Goal: Transaction & Acquisition: Book appointment/travel/reservation

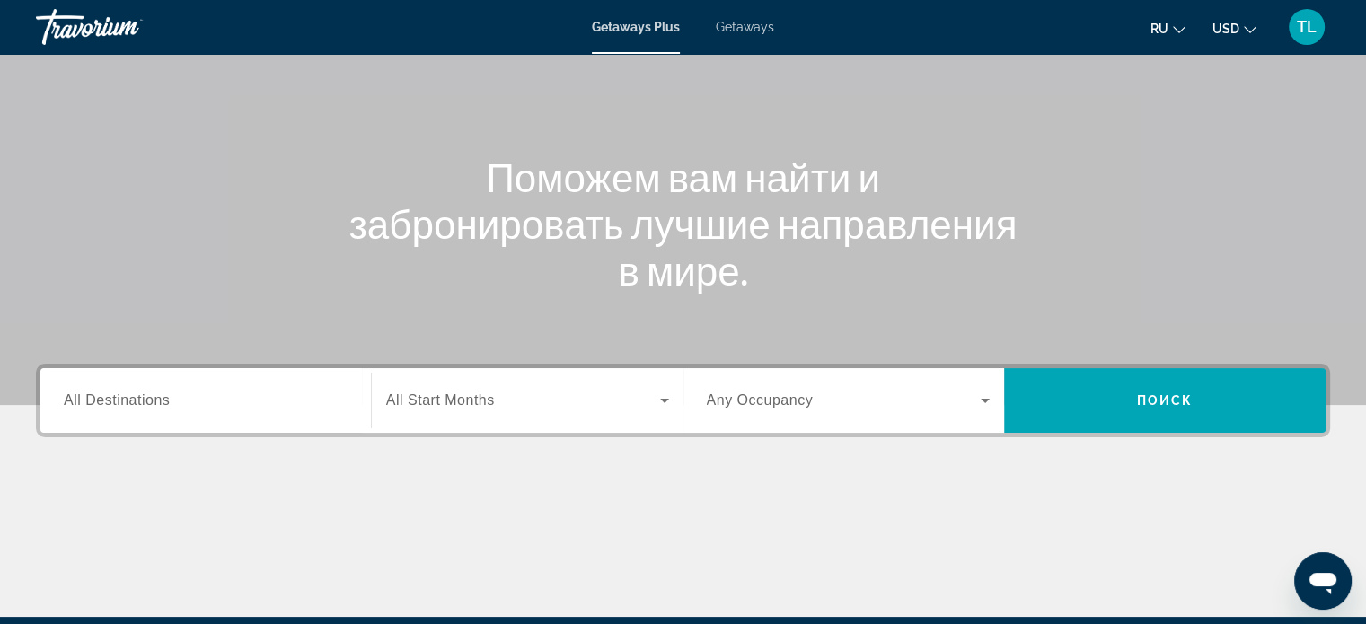
scroll to position [146, 0]
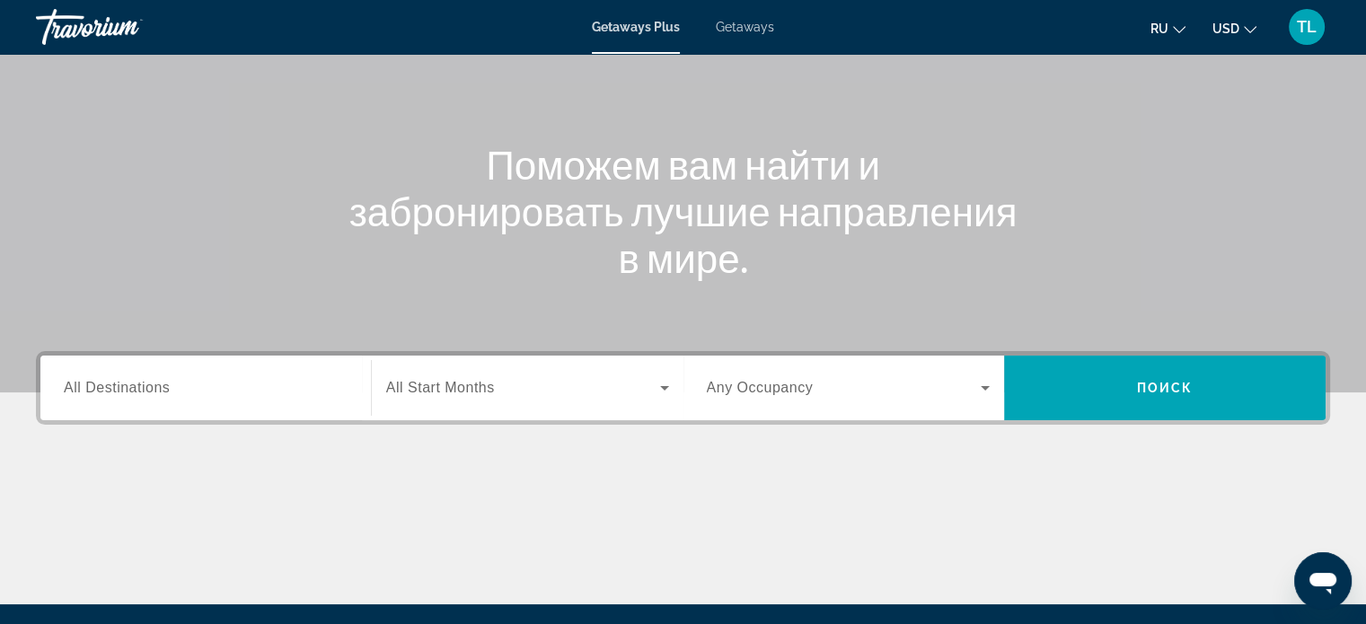
click at [68, 387] on span "All Destinations" at bounding box center [117, 387] width 106 height 15
click at [68, 387] on input "Destination All Destinations" at bounding box center [206, 389] width 284 height 22
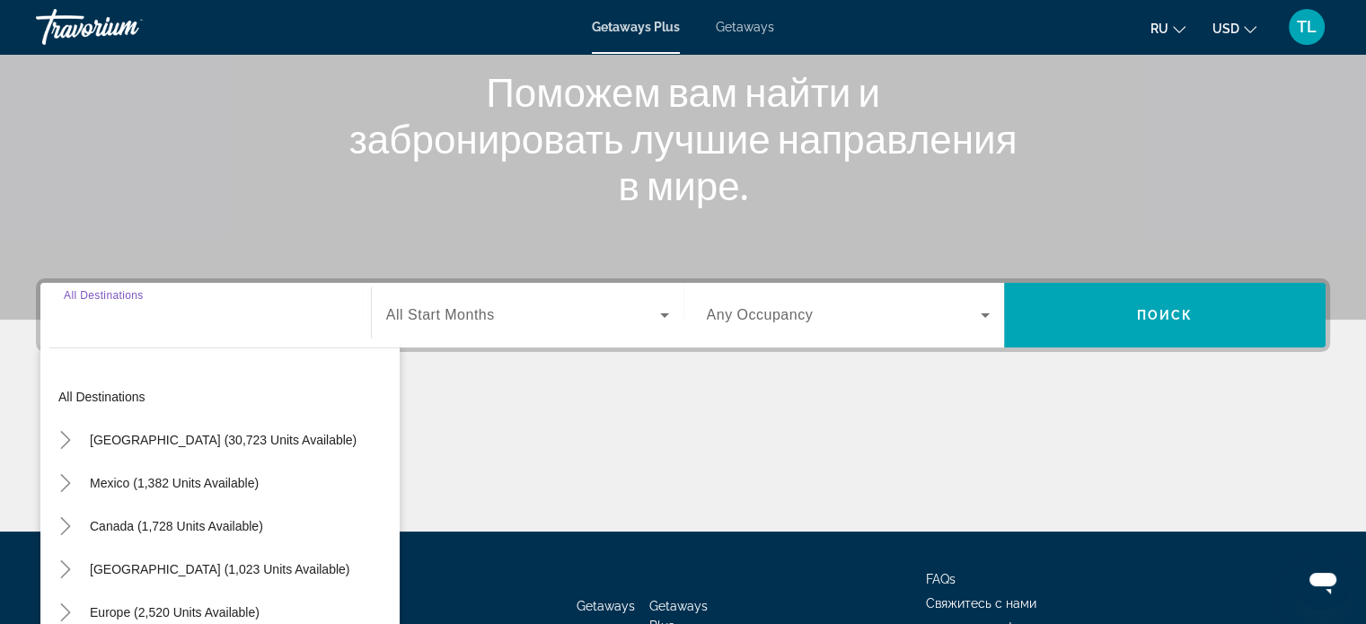
scroll to position [346, 0]
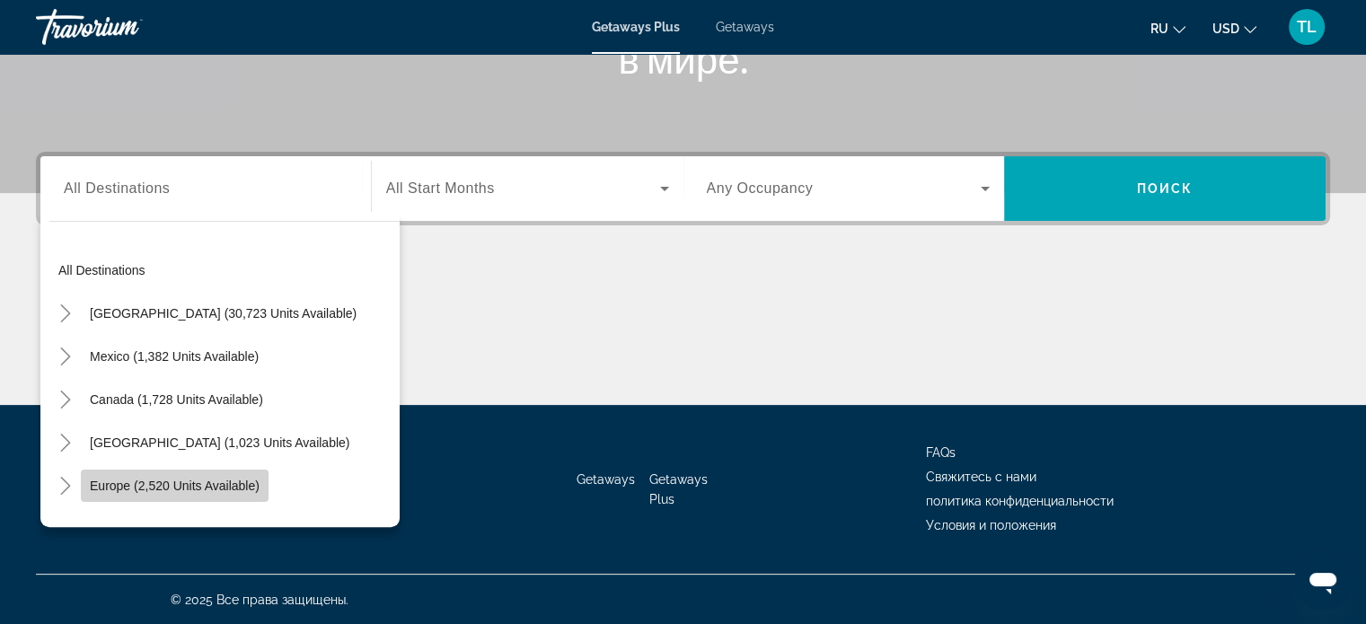
click at [166, 488] on span "Europe (2,520 units available)" at bounding box center [175, 486] width 170 height 14
type input "**********"
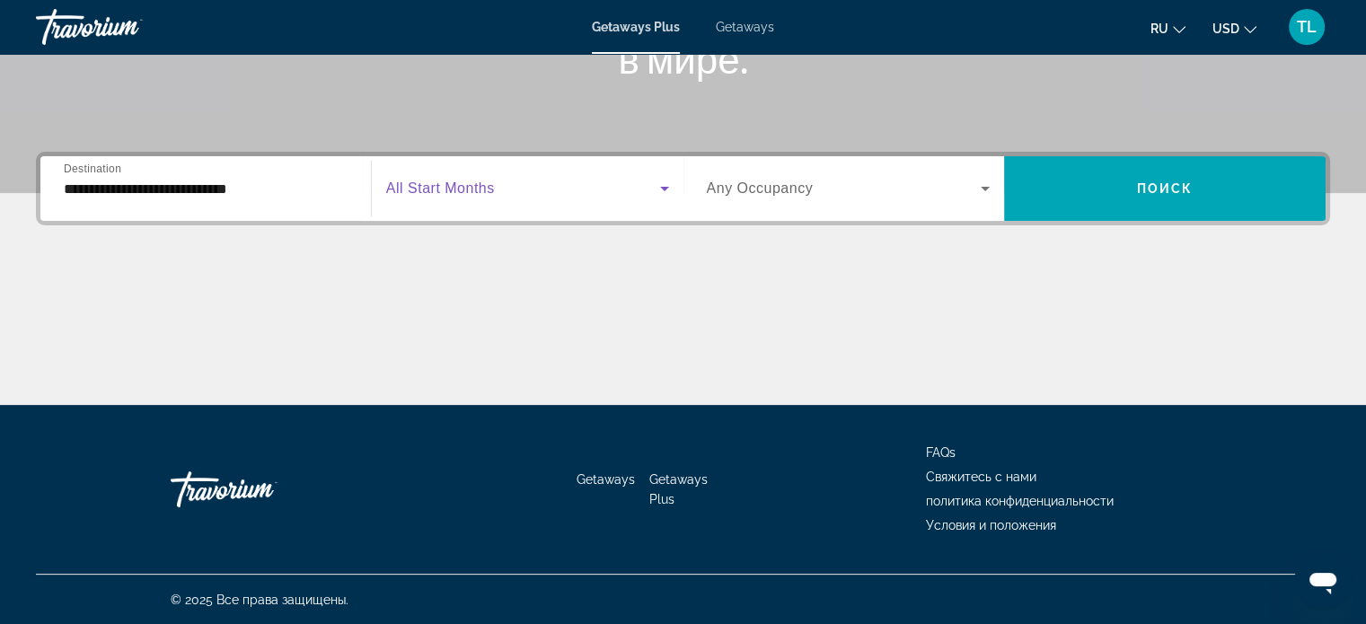
click at [665, 189] on icon "Search widget" at bounding box center [665, 189] width 22 height 22
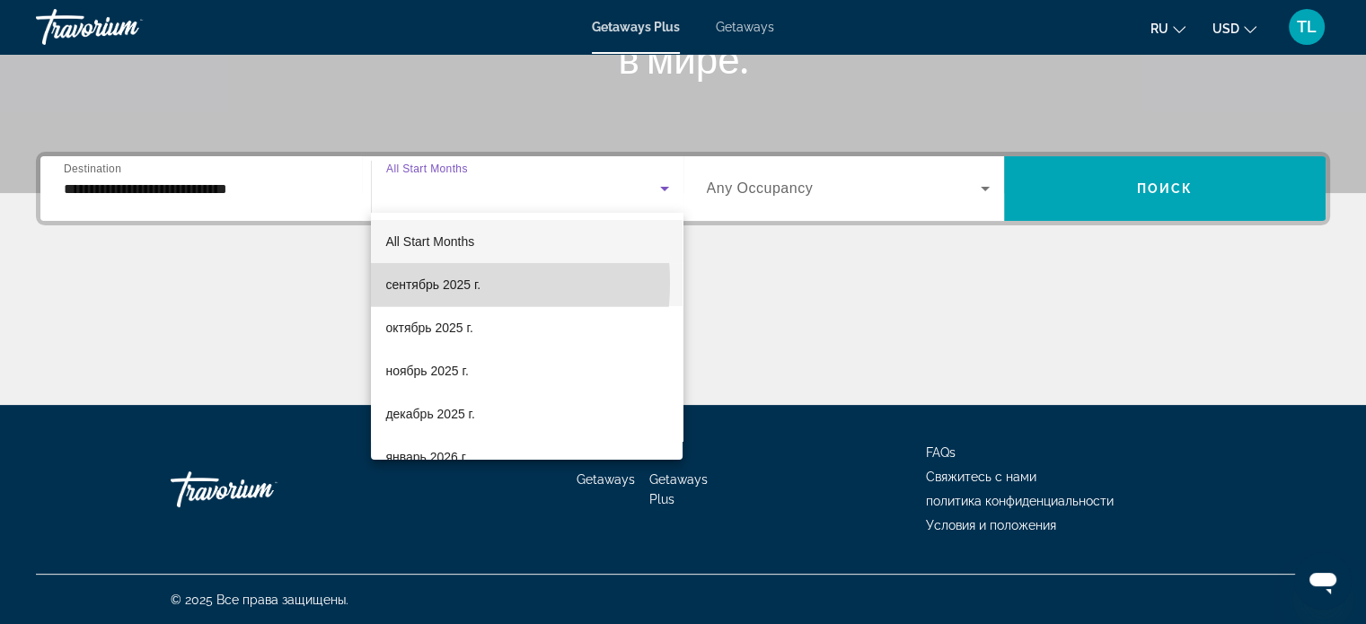
click at [420, 283] on span "сентябрь 2025 г." at bounding box center [432, 285] width 95 height 22
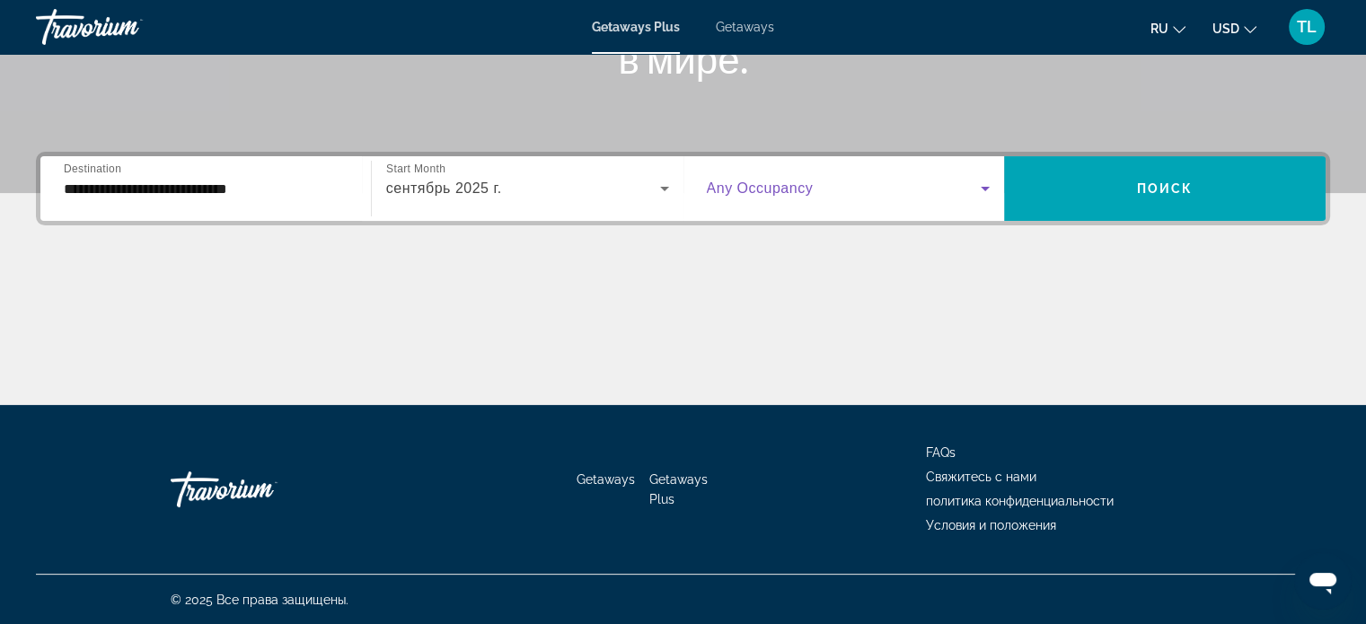
click at [983, 189] on icon "Search widget" at bounding box center [985, 189] width 9 height 4
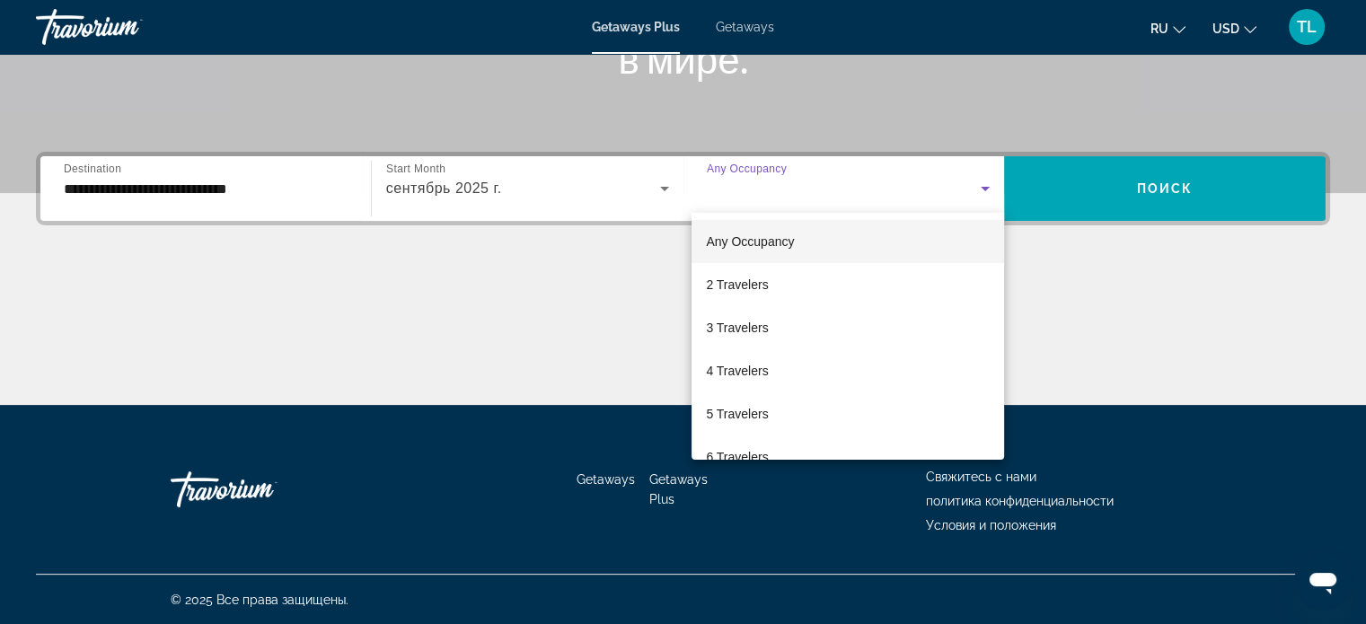
click at [1122, 175] on div at bounding box center [683, 312] width 1366 height 624
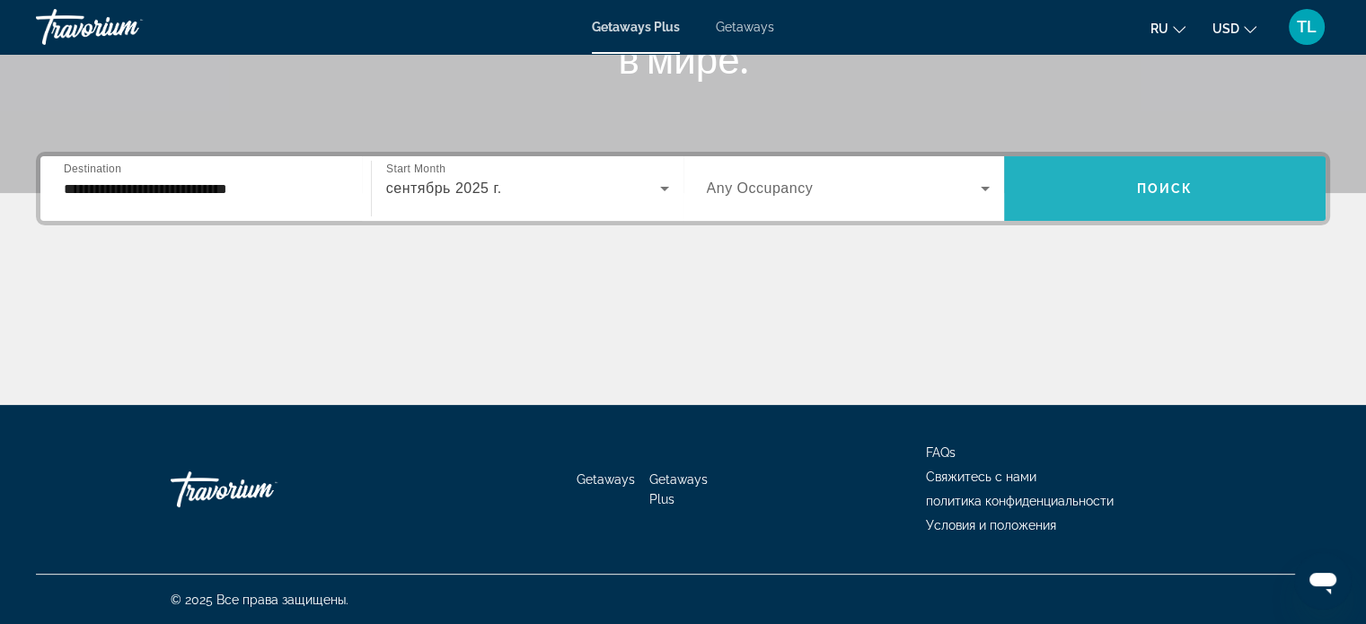
click at [1174, 193] on span "Поиск" at bounding box center [1165, 188] width 57 height 14
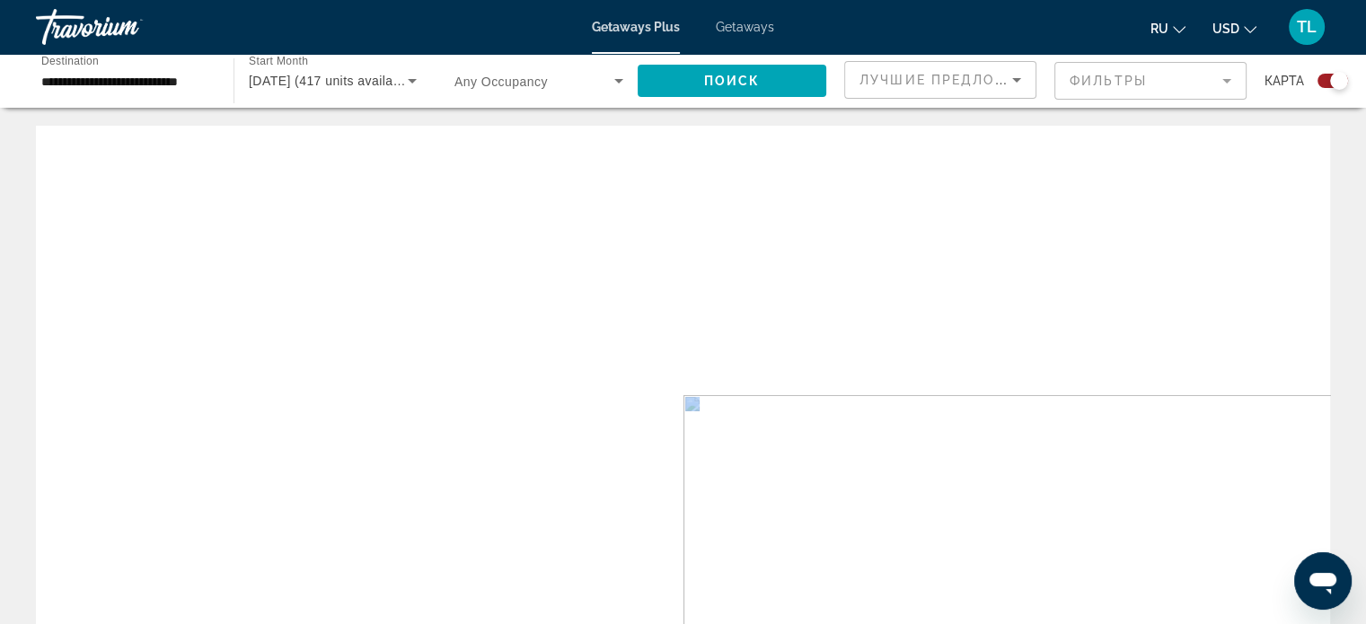
drag, startPoint x: 1342, startPoint y: 269, endPoint x: 1344, endPoint y: 375, distance: 106.9
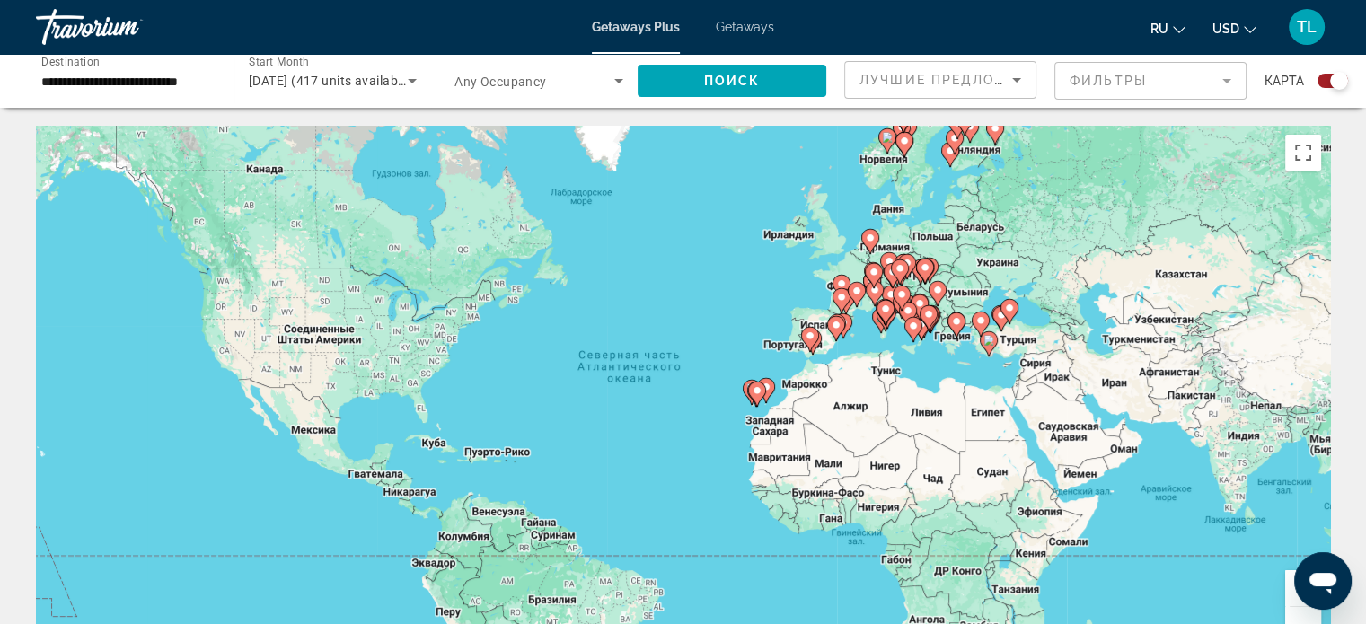
click at [213, 84] on div "**********" at bounding box center [126, 81] width 198 height 51
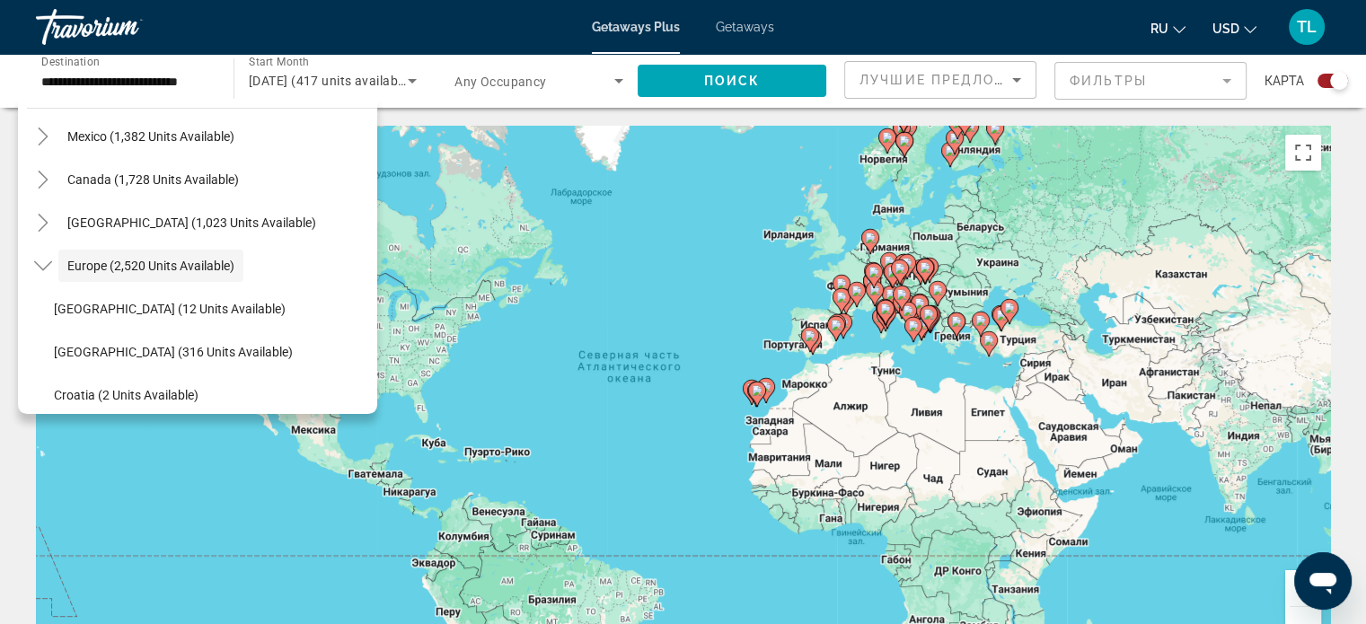
click at [213, 84] on div "**********" at bounding box center [126, 81] width 198 height 51
click at [1013, 85] on icon "Sort by" at bounding box center [1017, 80] width 22 height 22
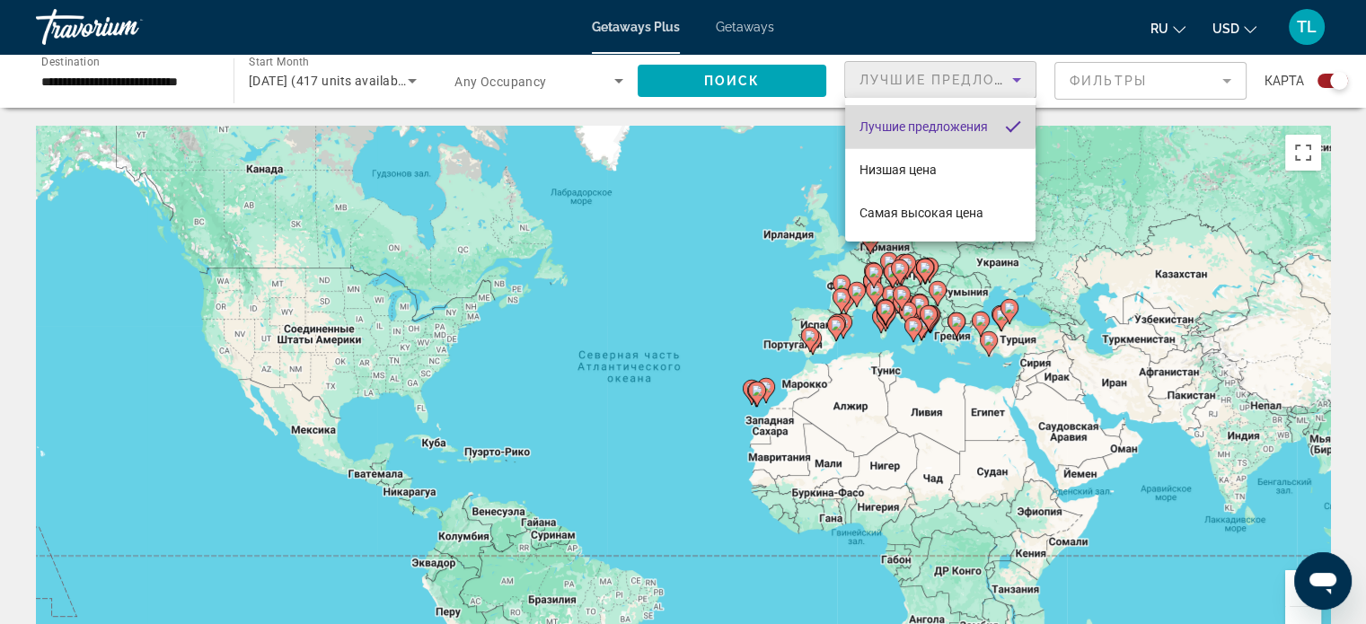
click at [923, 122] on span "Лучшие предложения" at bounding box center [923, 126] width 128 height 14
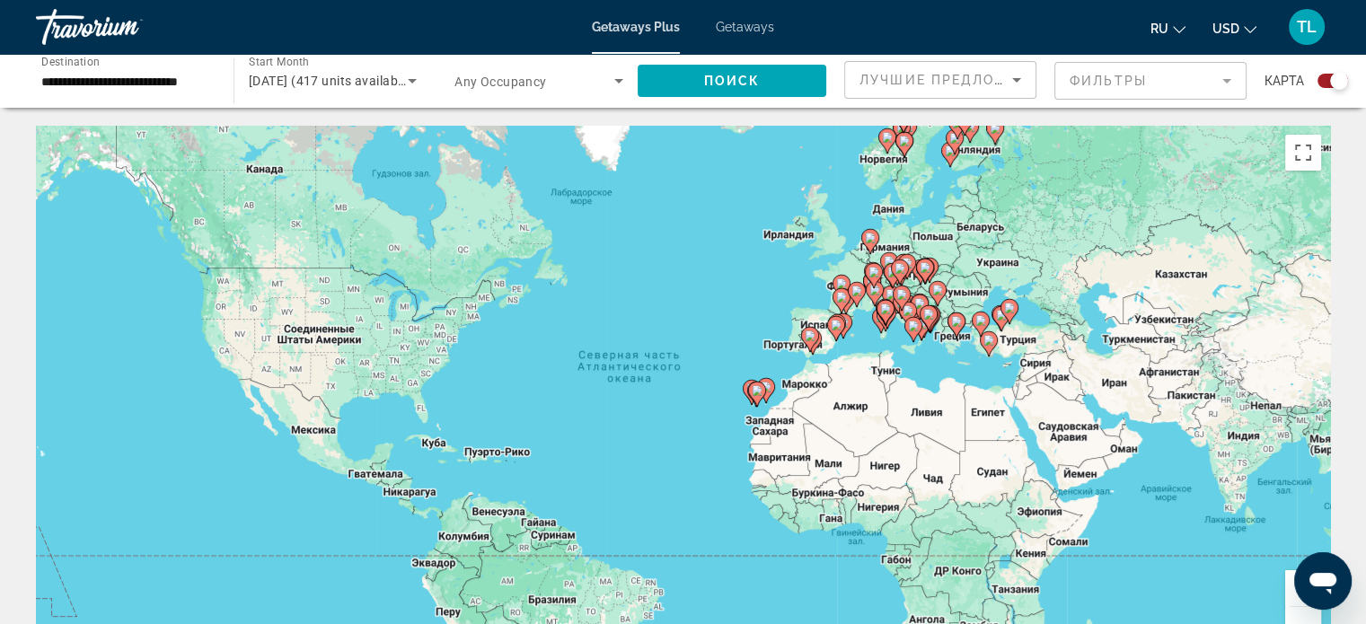
click at [1230, 80] on mat-form-field "Фильтры" at bounding box center [1150, 81] width 192 height 38
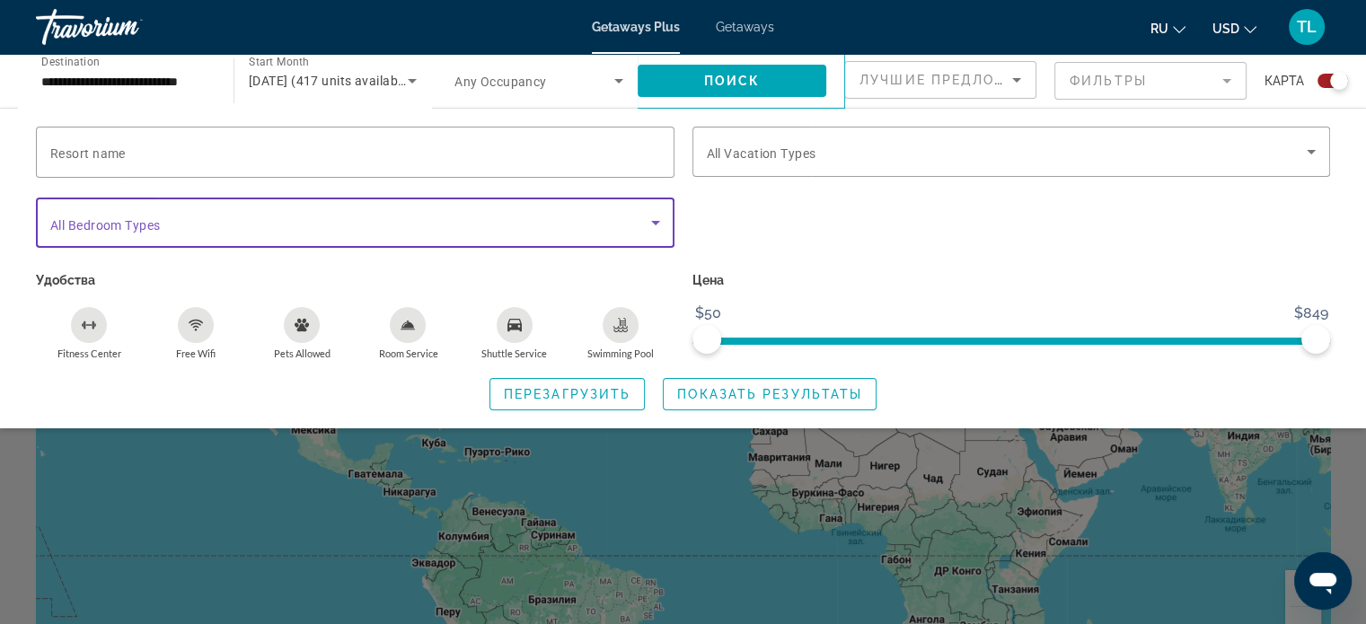
click at [654, 222] on icon "Search widget" at bounding box center [655, 223] width 9 height 4
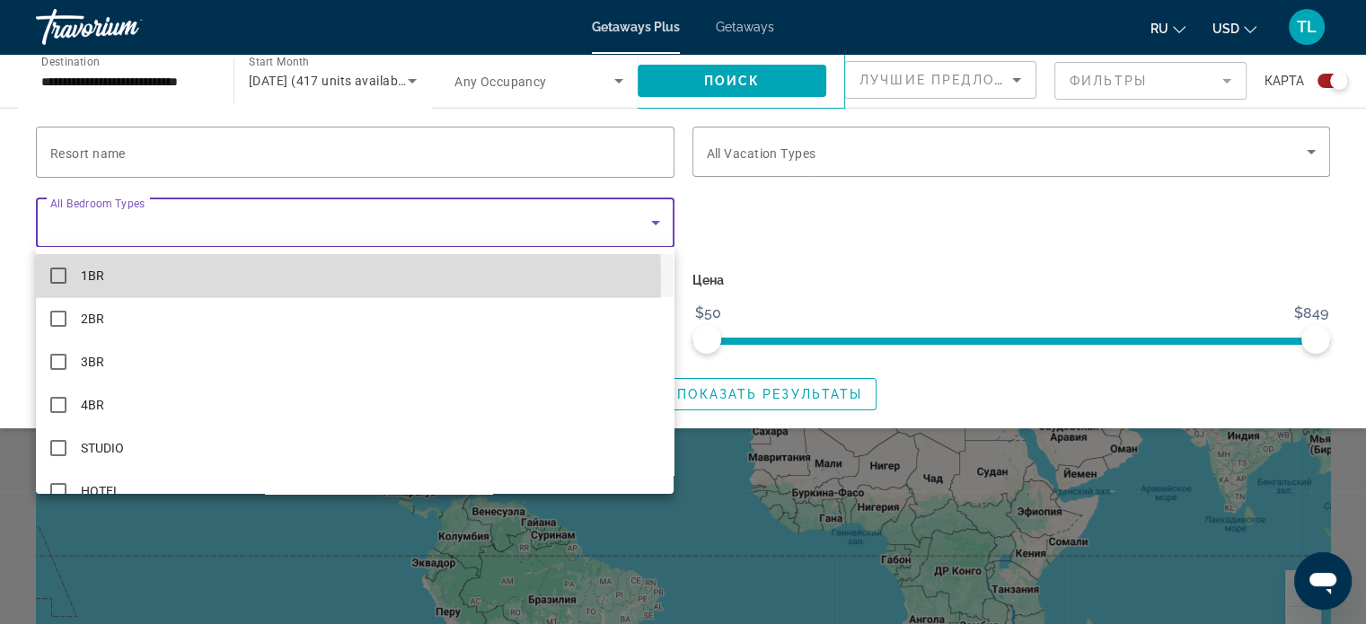
click at [59, 280] on mat-pseudo-checkbox at bounding box center [58, 276] width 16 height 16
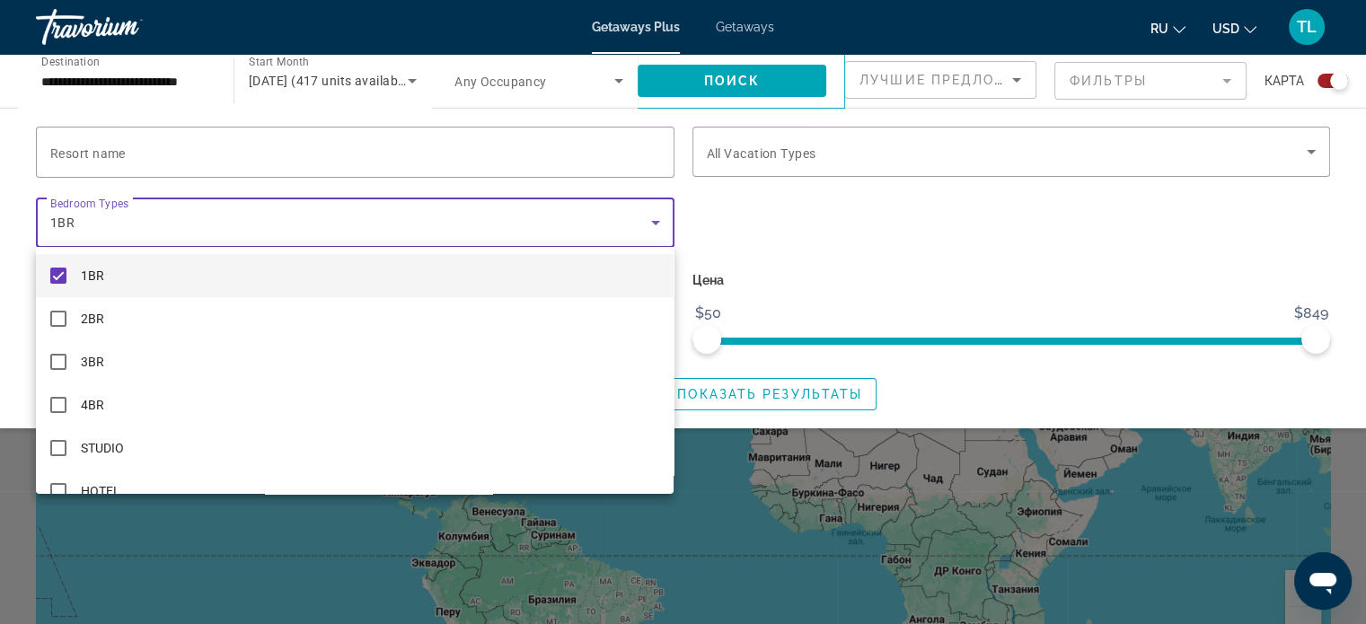
drag, startPoint x: 1316, startPoint y: 340, endPoint x: 1040, endPoint y: 333, distance: 276.7
click at [1040, 333] on div at bounding box center [683, 312] width 1366 height 624
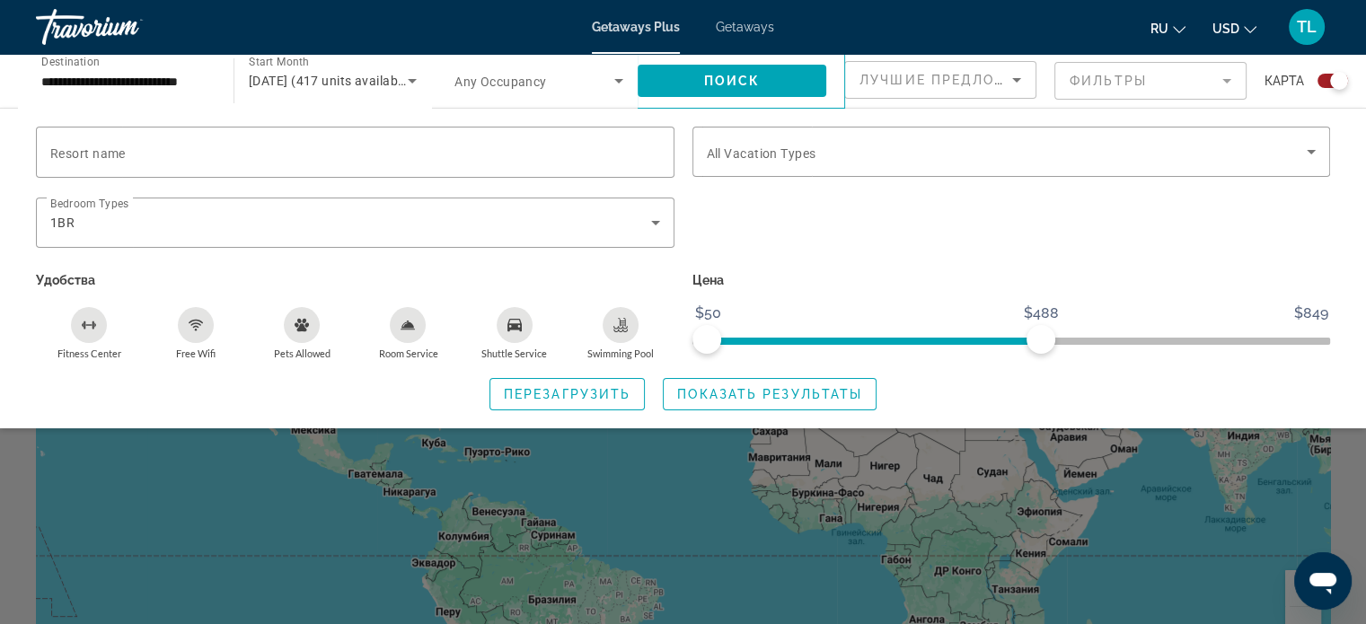
click at [1040, 333] on span "ngx-slider" at bounding box center [874, 337] width 334 height 29
click at [860, 334] on span "ngx-slider" at bounding box center [950, 337] width 180 height 29
click at [700, 339] on span "ngx-slider" at bounding box center [1011, 341] width 638 height 7
drag, startPoint x: 1039, startPoint y: 332, endPoint x: 988, endPoint y: 330, distance: 51.2
click at [988, 330] on span "ngx-slider-max" at bounding box center [987, 339] width 29 height 29
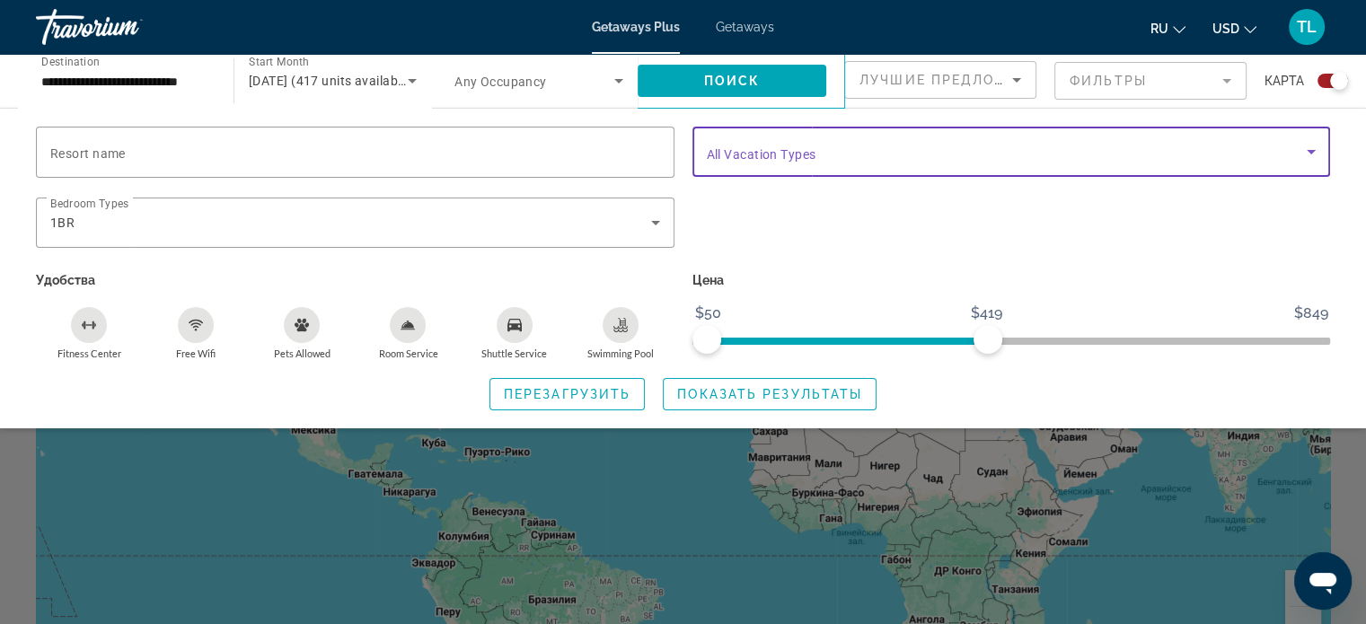
click at [1312, 158] on icon "Search widget" at bounding box center [1311, 152] width 22 height 22
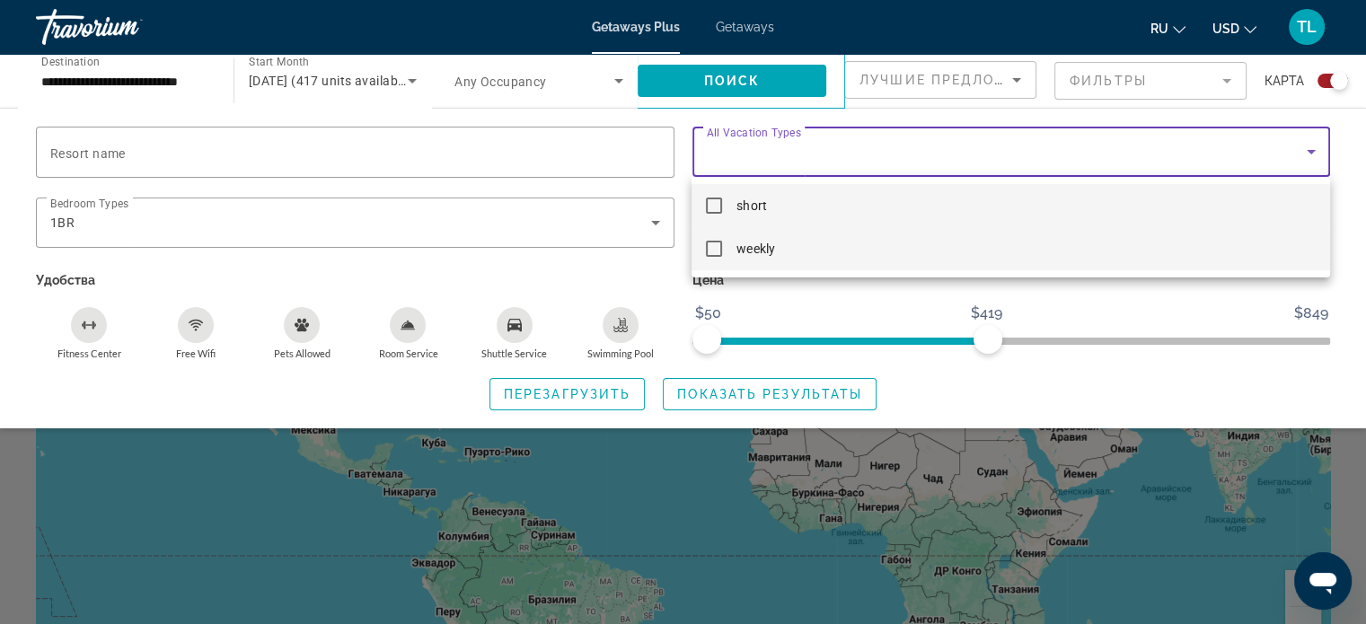
click at [715, 254] on mat-pseudo-checkbox at bounding box center [714, 249] width 16 height 16
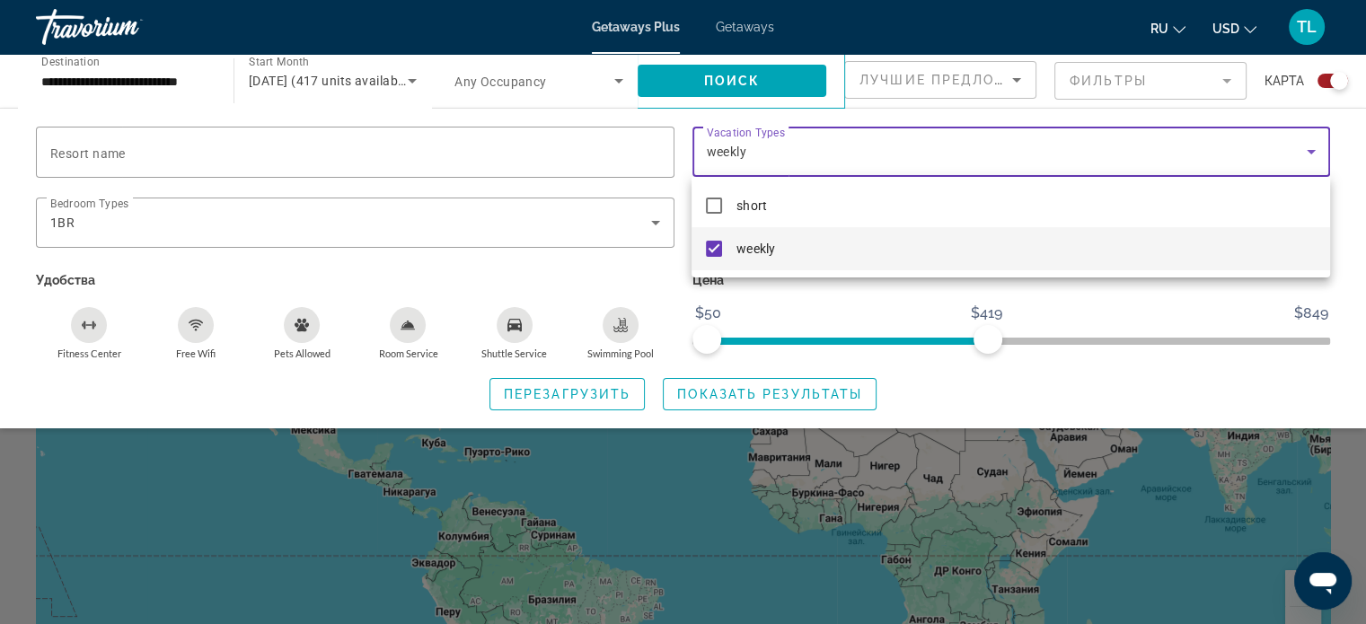
click at [713, 75] on div at bounding box center [683, 312] width 1366 height 624
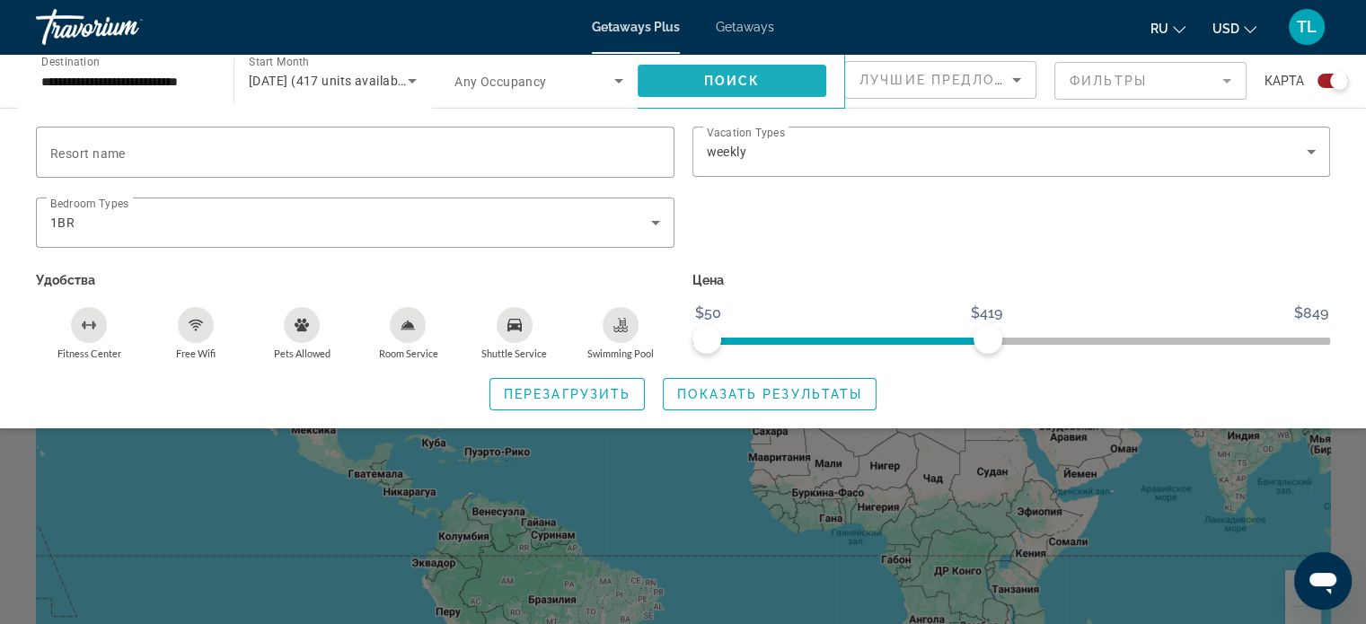
click at [713, 75] on span "Поиск" at bounding box center [732, 81] width 57 height 14
click at [686, 486] on div "Search widget" at bounding box center [683, 446] width 1366 height 355
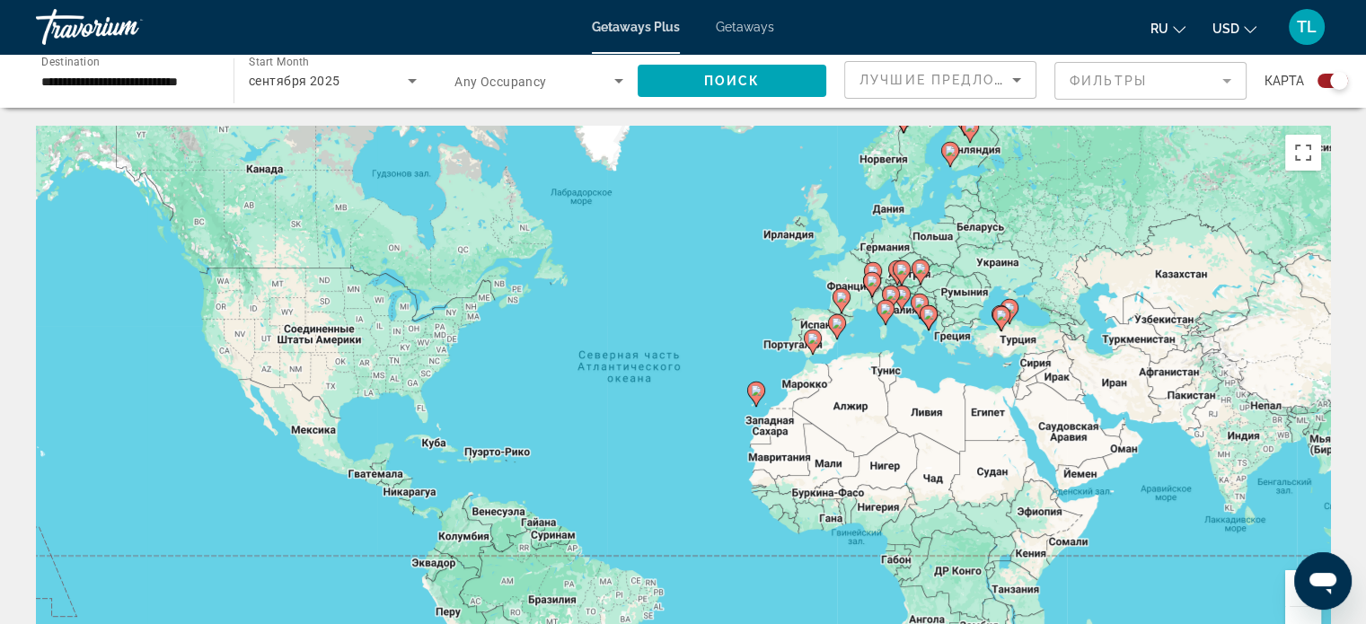
click at [866, 283] on icon "Main content" at bounding box center [871, 284] width 16 height 23
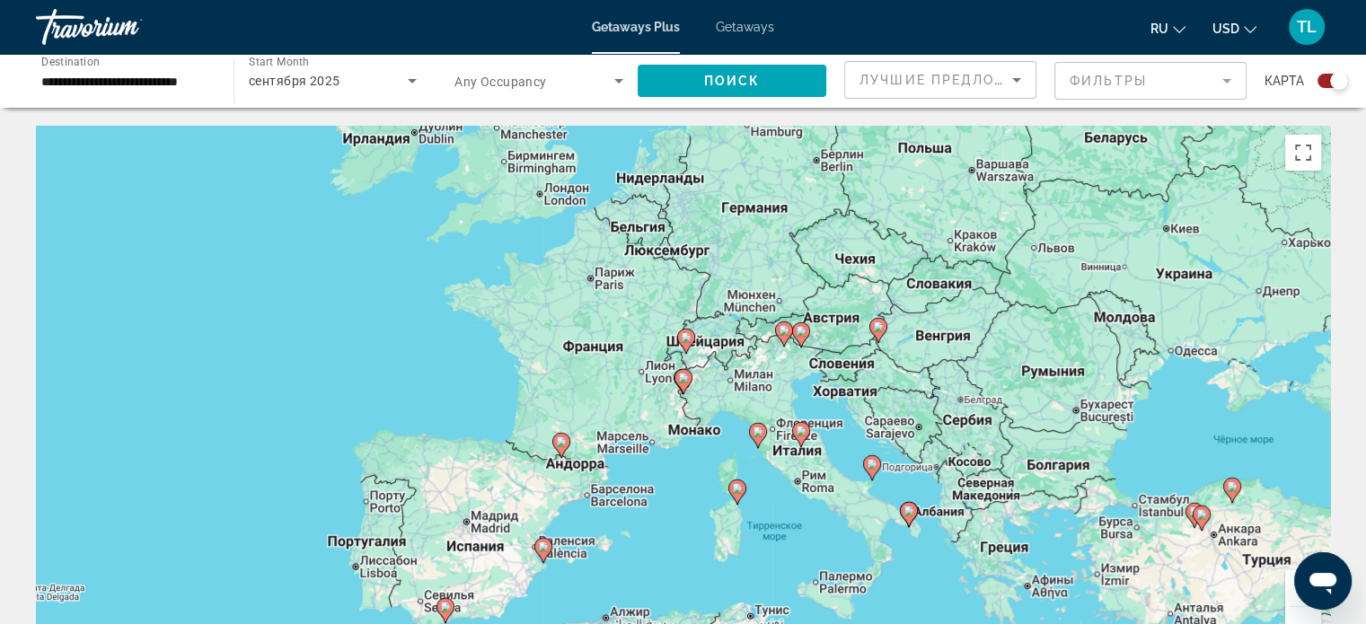
click at [681, 344] on icon "Main content" at bounding box center [685, 341] width 16 height 23
type input "**********"
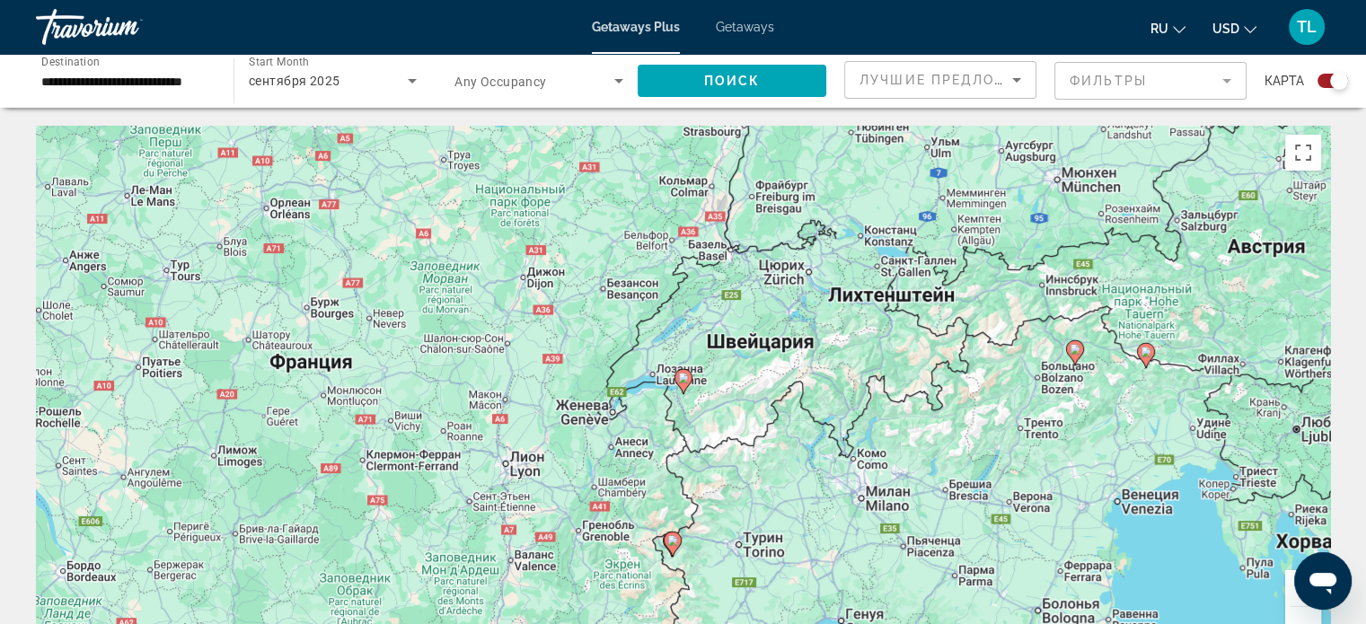
click at [679, 376] on image "Main content" at bounding box center [683, 378] width 11 height 11
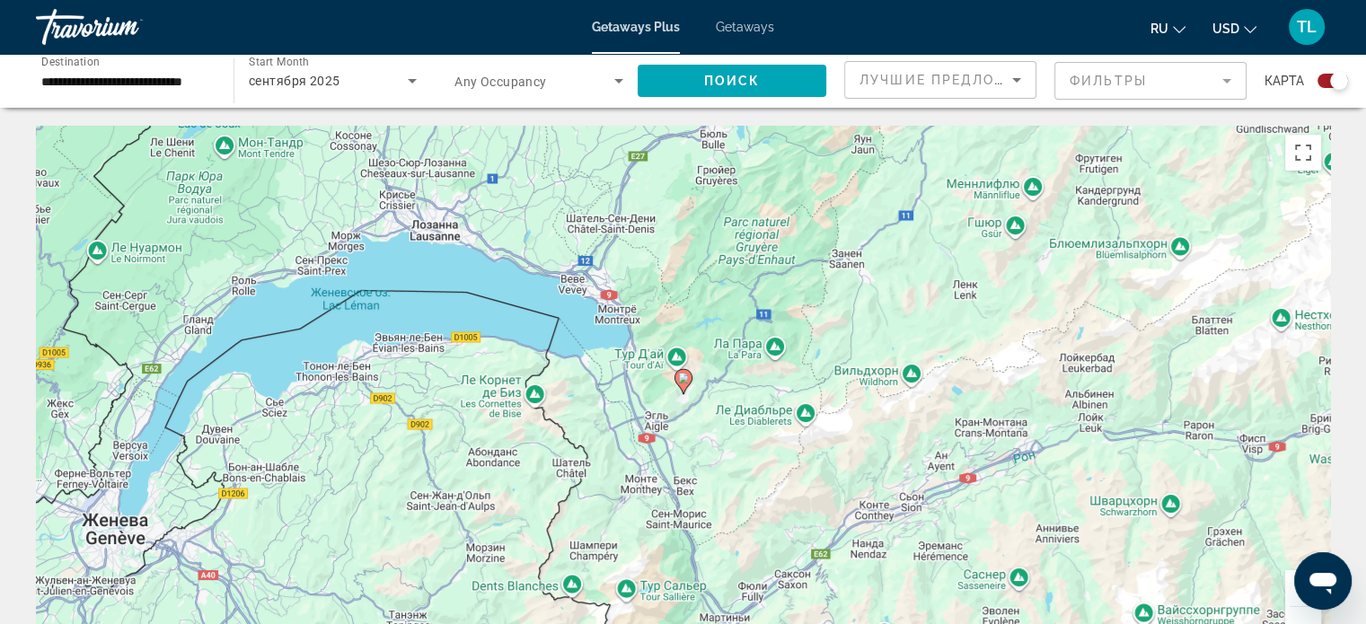
click at [679, 376] on image "Main content" at bounding box center [683, 378] width 11 height 11
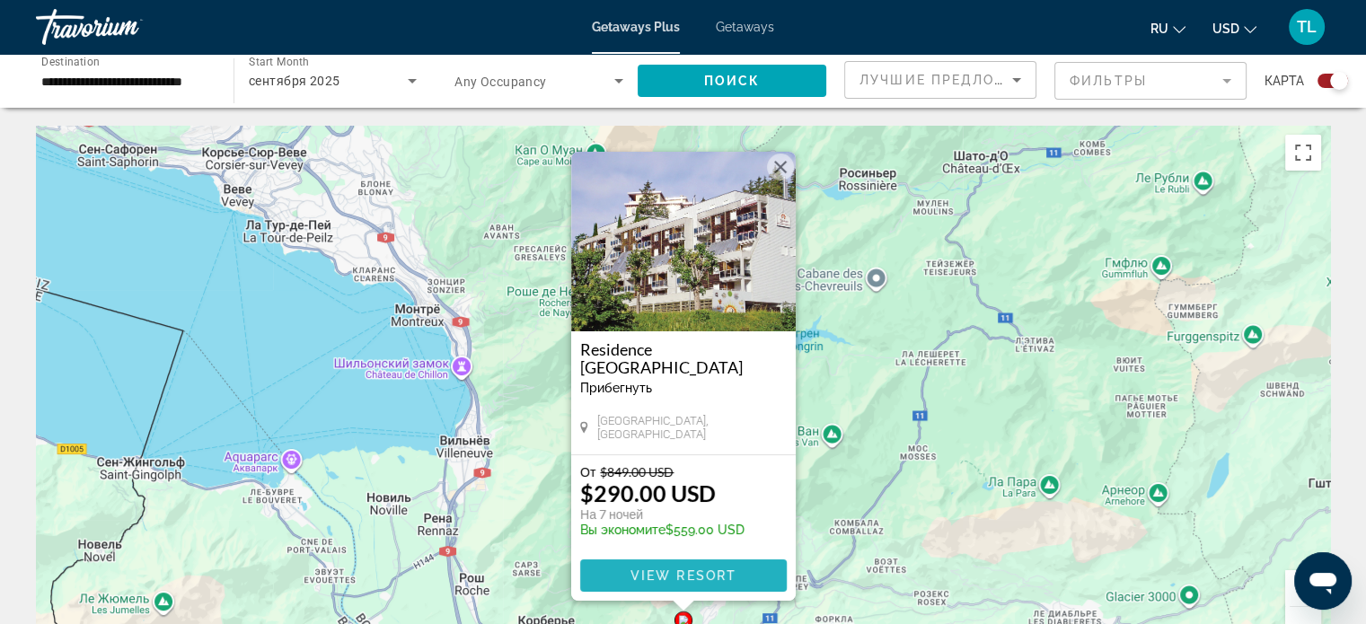
click at [720, 579] on span "View Resort" at bounding box center [682, 575] width 106 height 14
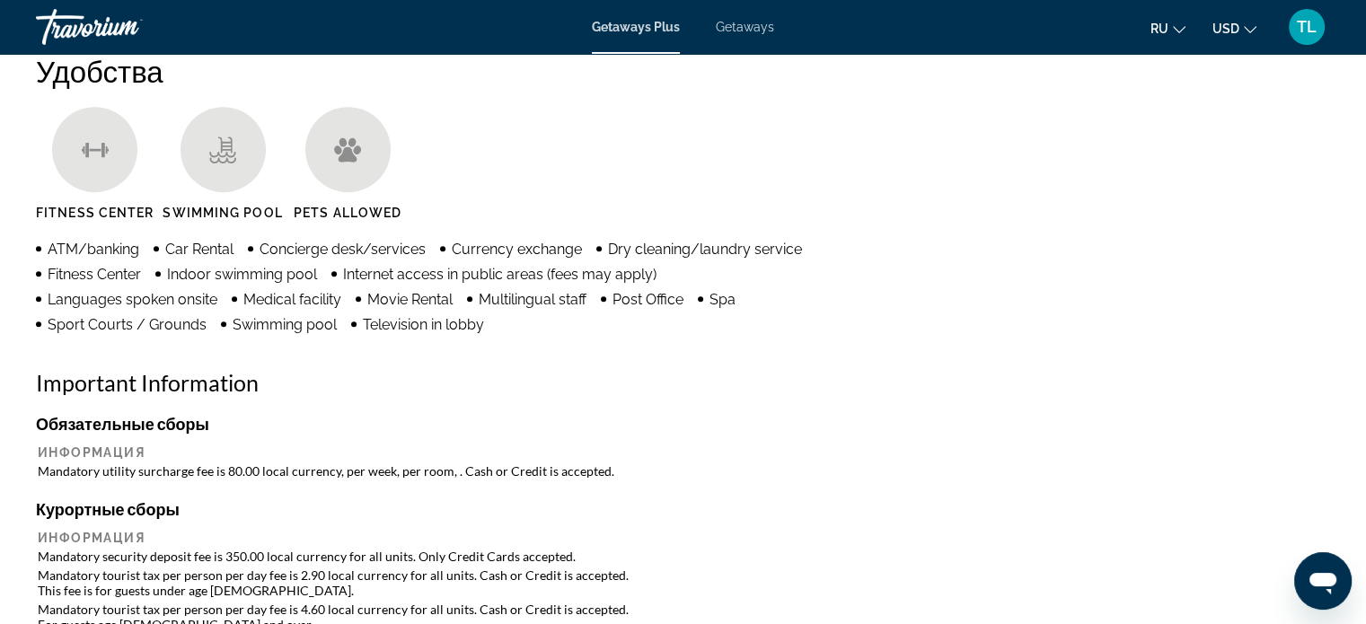
scroll to position [937, 0]
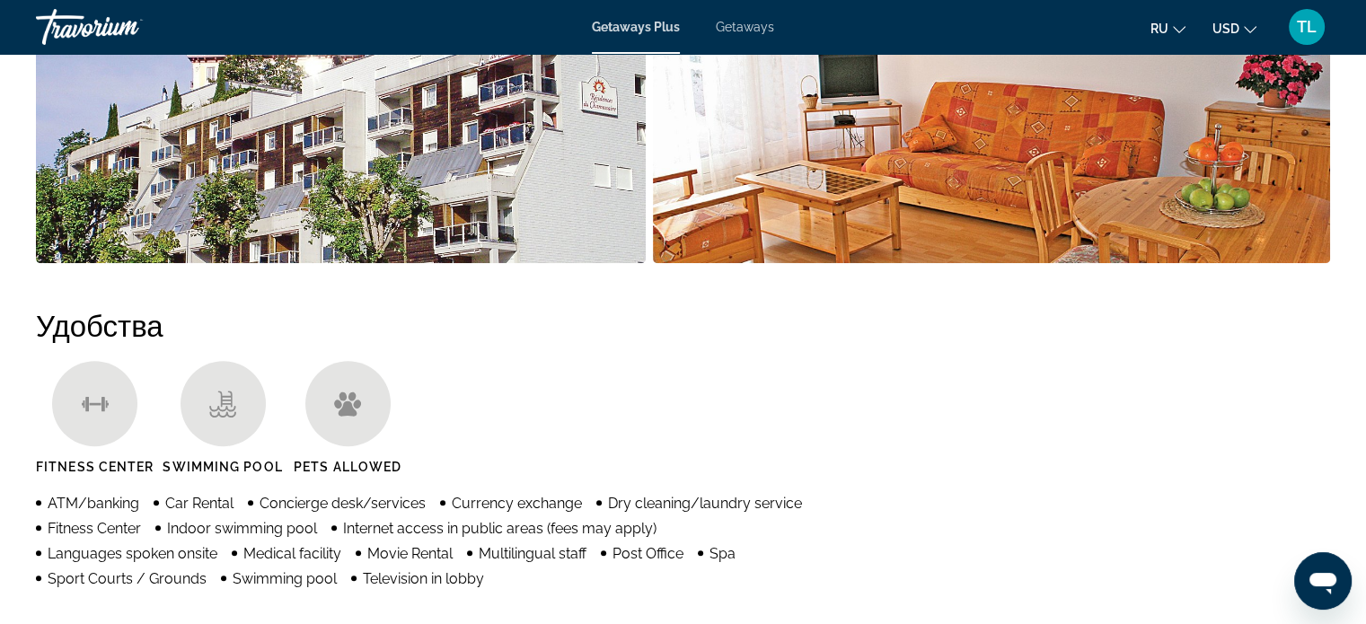
click at [1251, 25] on icon "Change currency" at bounding box center [1250, 29] width 13 height 13
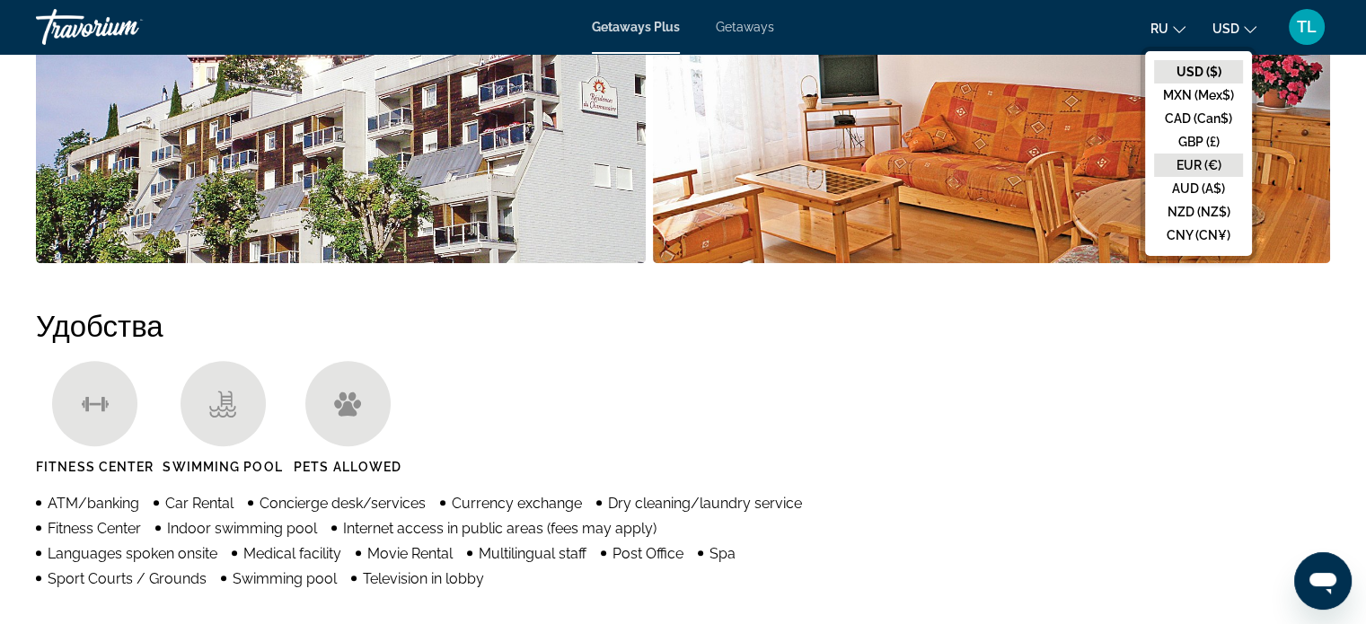
click at [1209, 159] on button "EUR (€)" at bounding box center [1198, 165] width 89 height 23
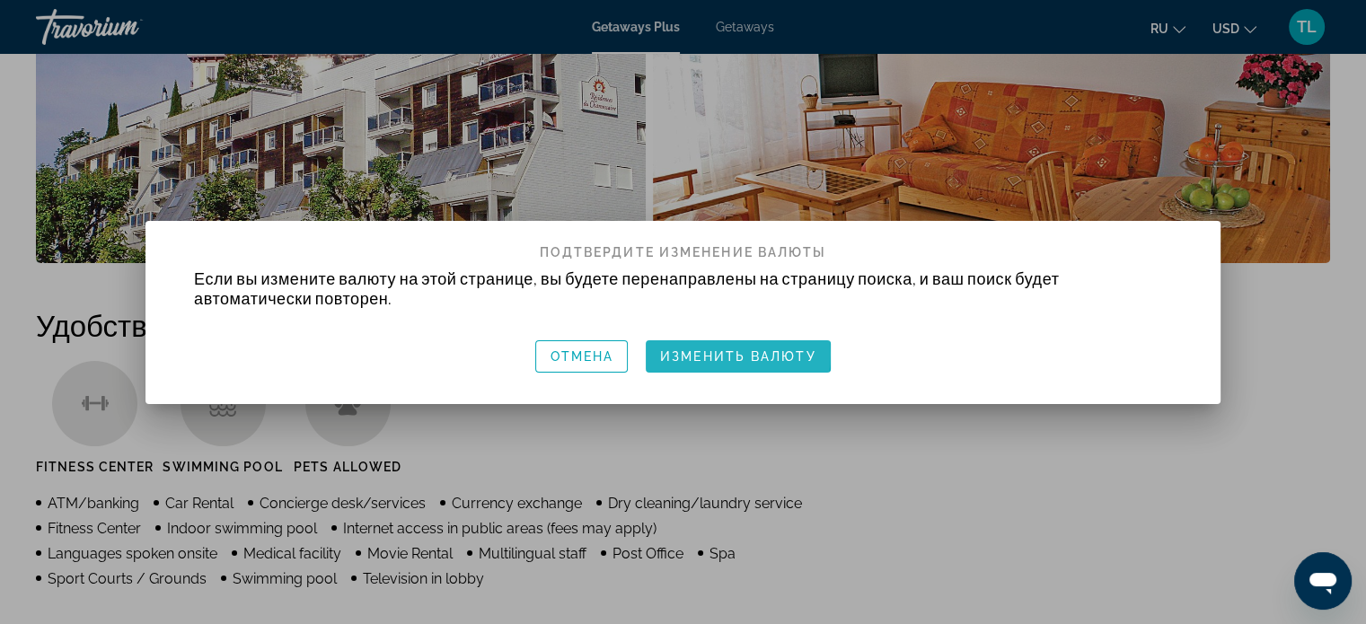
click at [727, 354] on span "Изменить валюту" at bounding box center [738, 356] width 156 height 14
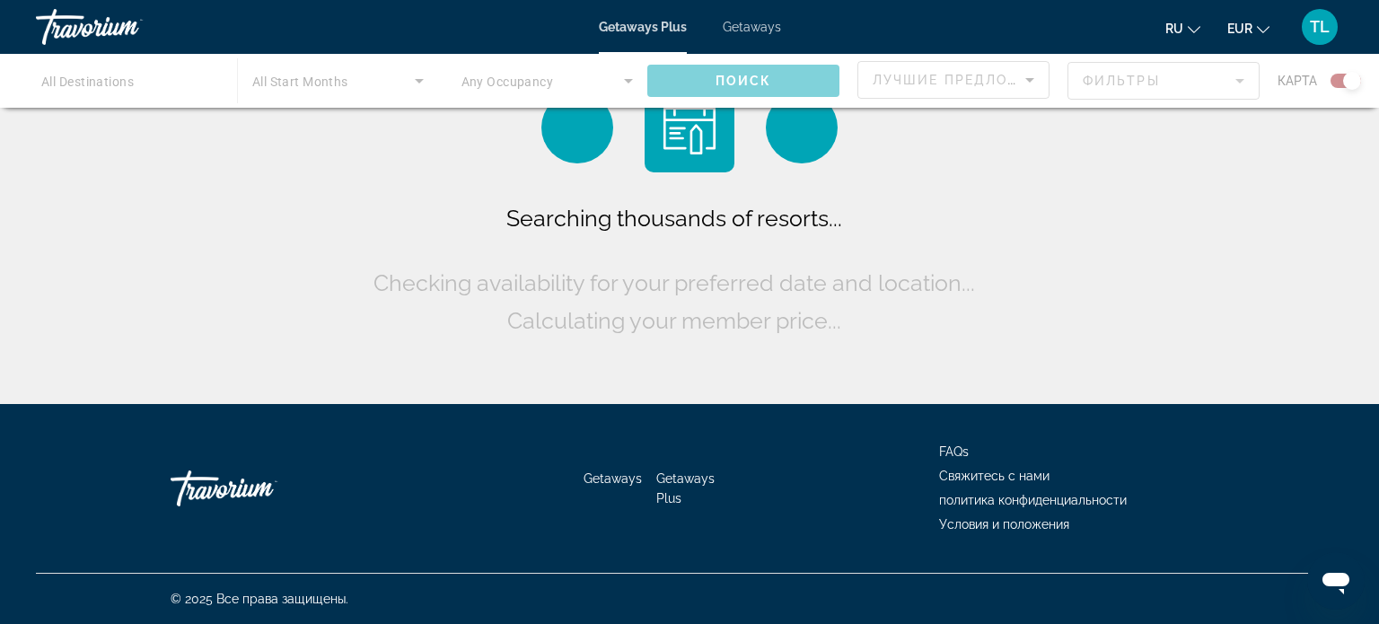
click at [727, 354] on div "Searching thousands of resorts... Checking availability for your preferred date…" at bounding box center [689, 206] width 1379 height 413
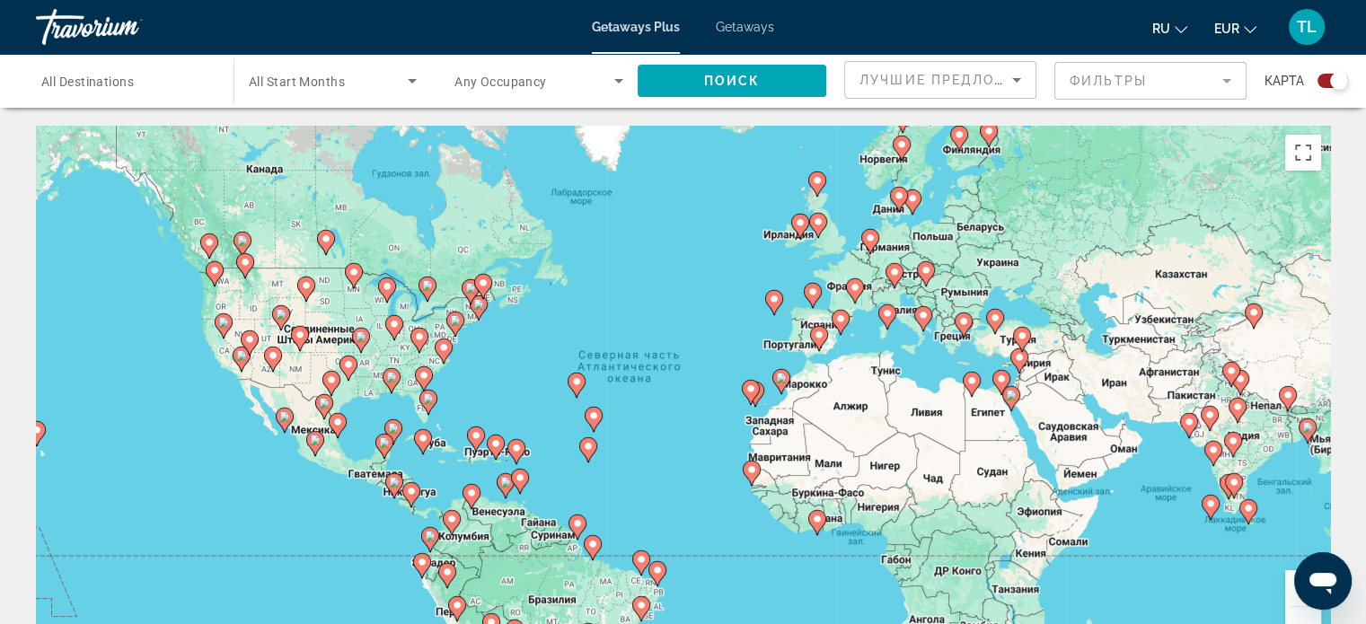
click at [896, 277] on image "Main content" at bounding box center [894, 272] width 11 height 11
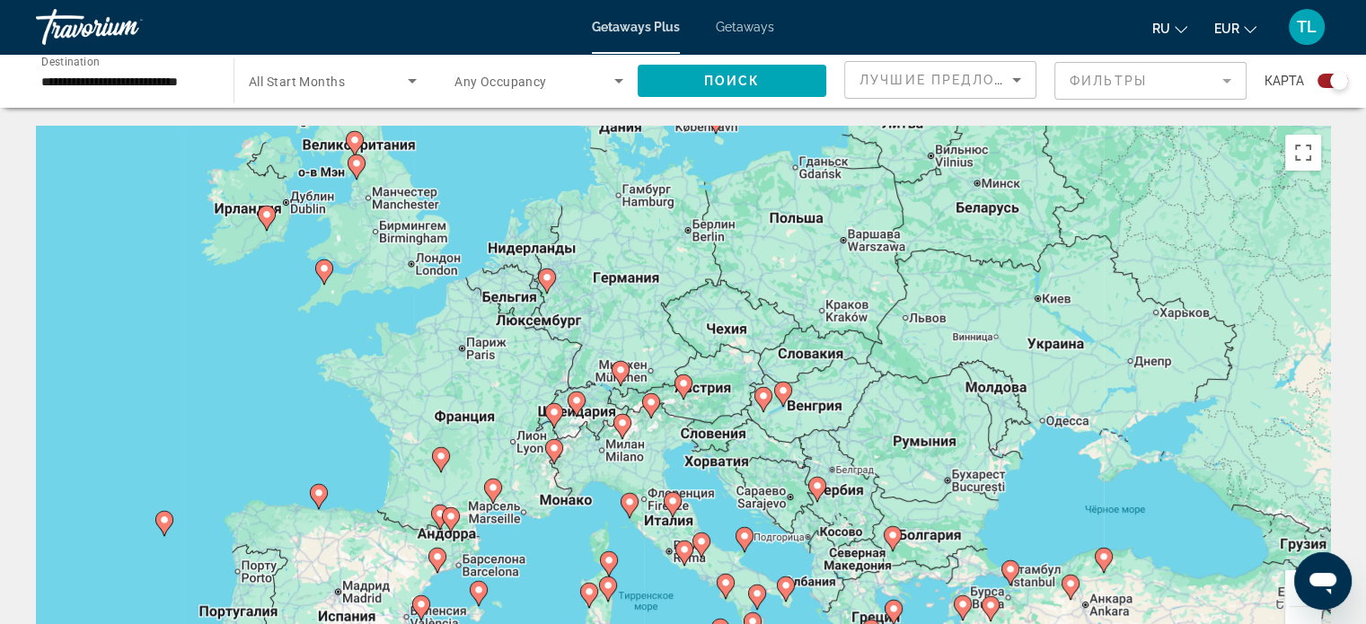
click at [578, 407] on icon "Main content" at bounding box center [576, 403] width 16 height 23
type input "**********"
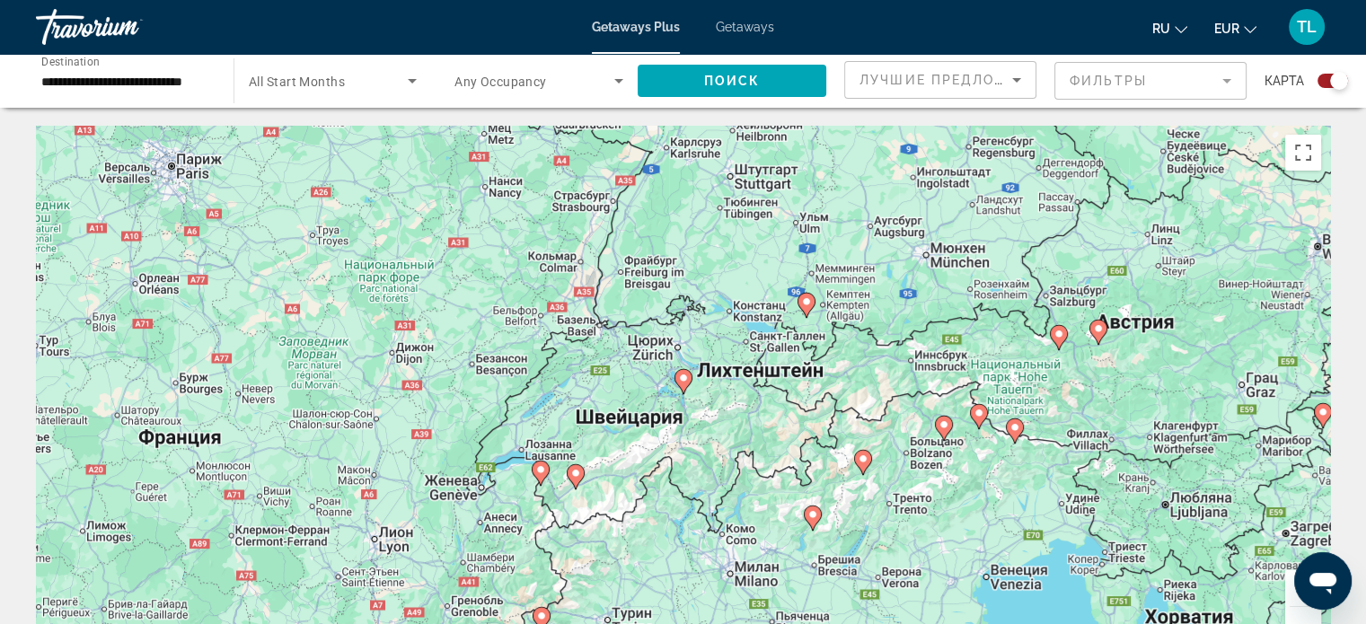
click at [682, 392] on icon "Main content" at bounding box center [682, 381] width 16 height 23
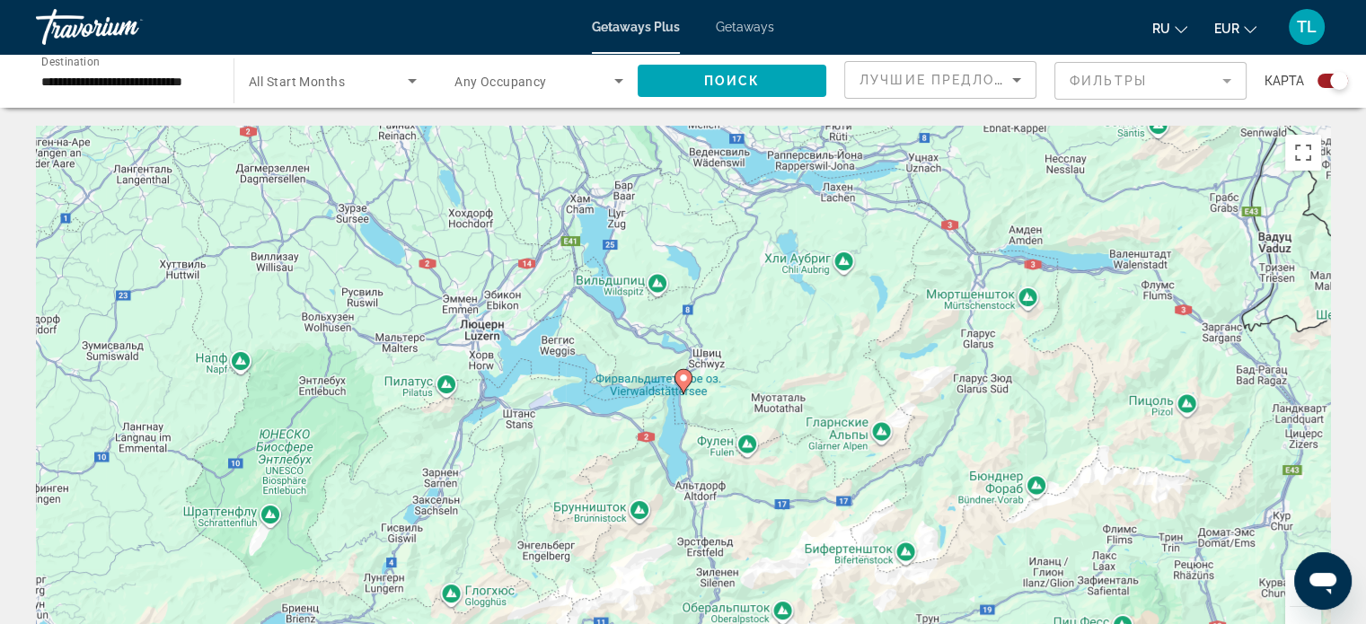
click at [682, 392] on icon "Main content" at bounding box center [682, 381] width 16 height 23
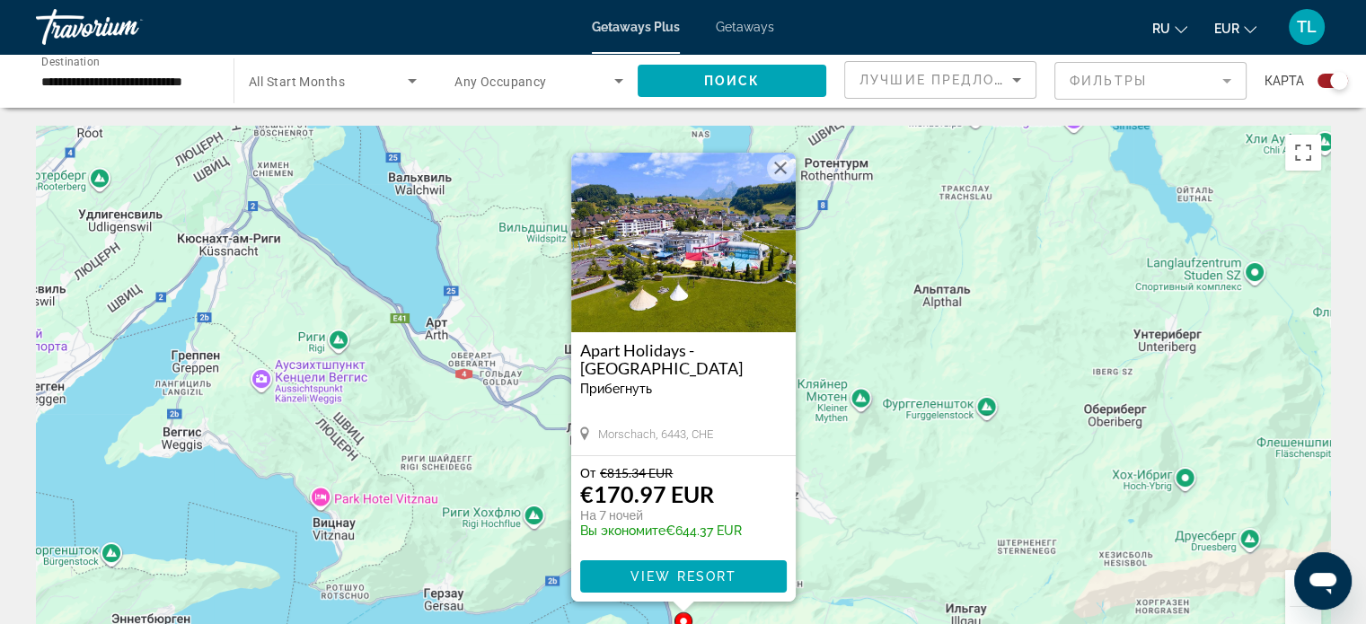
click at [607, 357] on h3 "Apart Holidays - [GEOGRAPHIC_DATA]" at bounding box center [683, 359] width 207 height 36
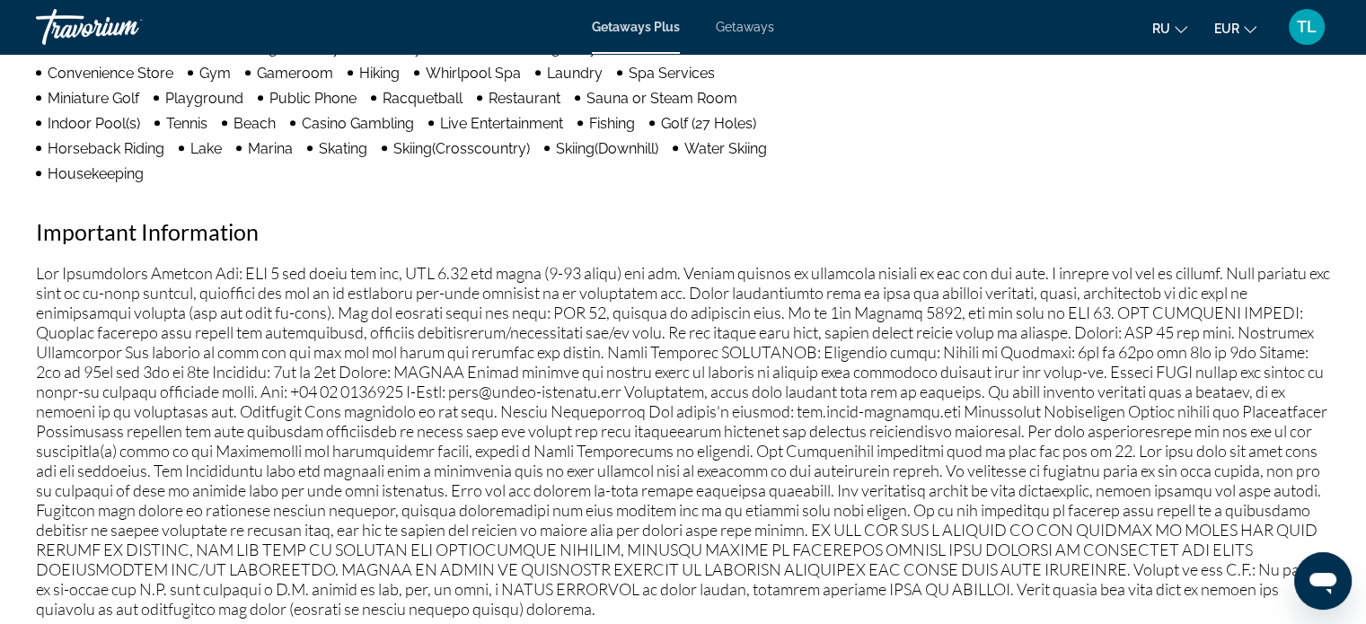
scroll to position [1630, 0]
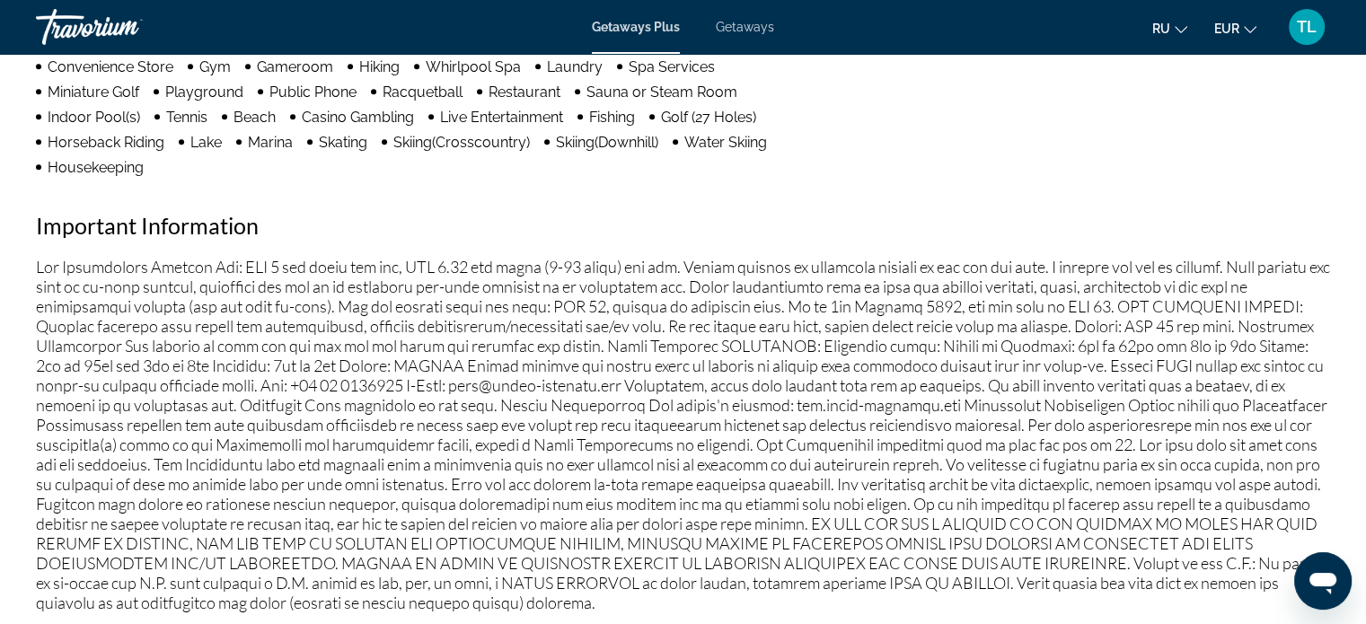
click at [1171, 17] on button "ru English Español Français Italiano Português русский" at bounding box center [1169, 28] width 35 height 26
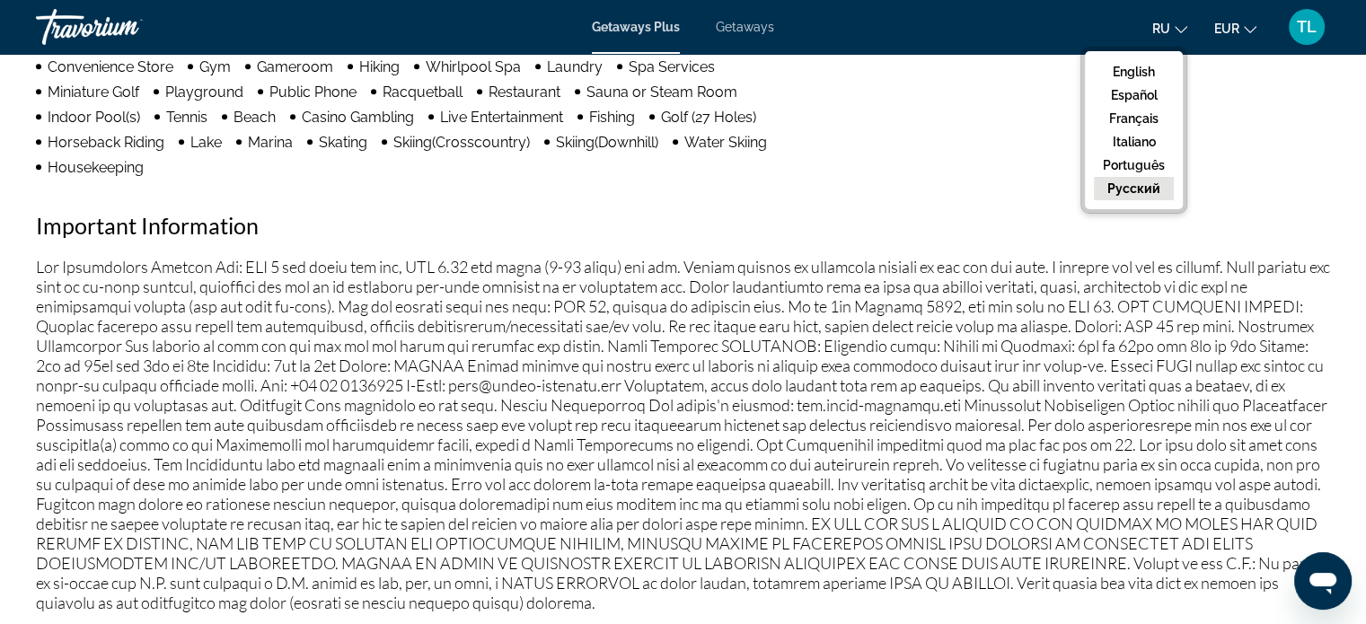
click at [1153, 189] on button "русский" at bounding box center [1134, 188] width 80 height 23
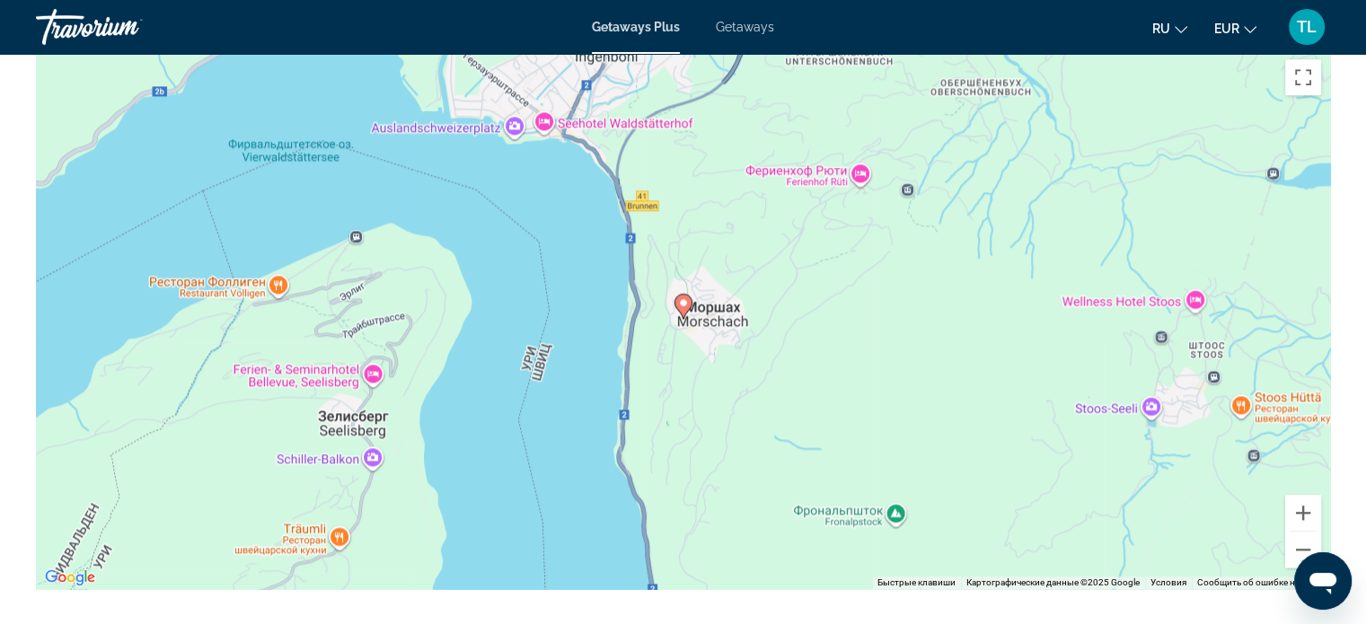
scroll to position [2270, 0]
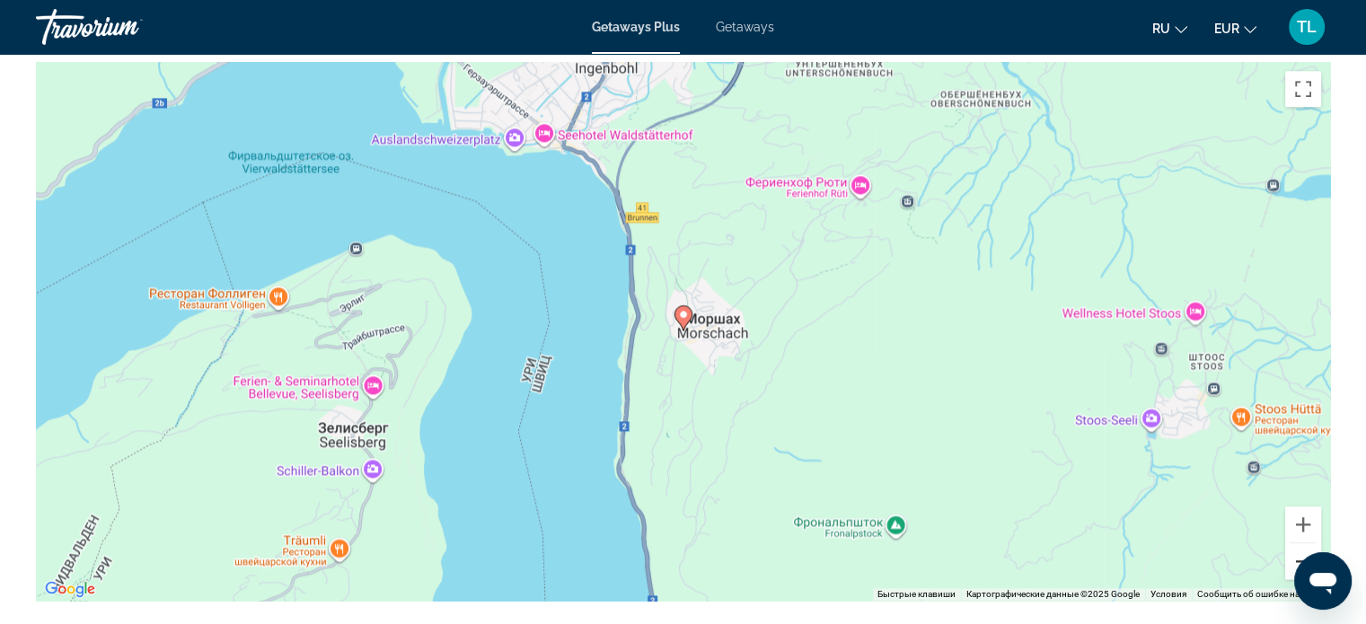
click at [1302, 545] on button "Уменьшить" at bounding box center [1303, 561] width 36 height 36
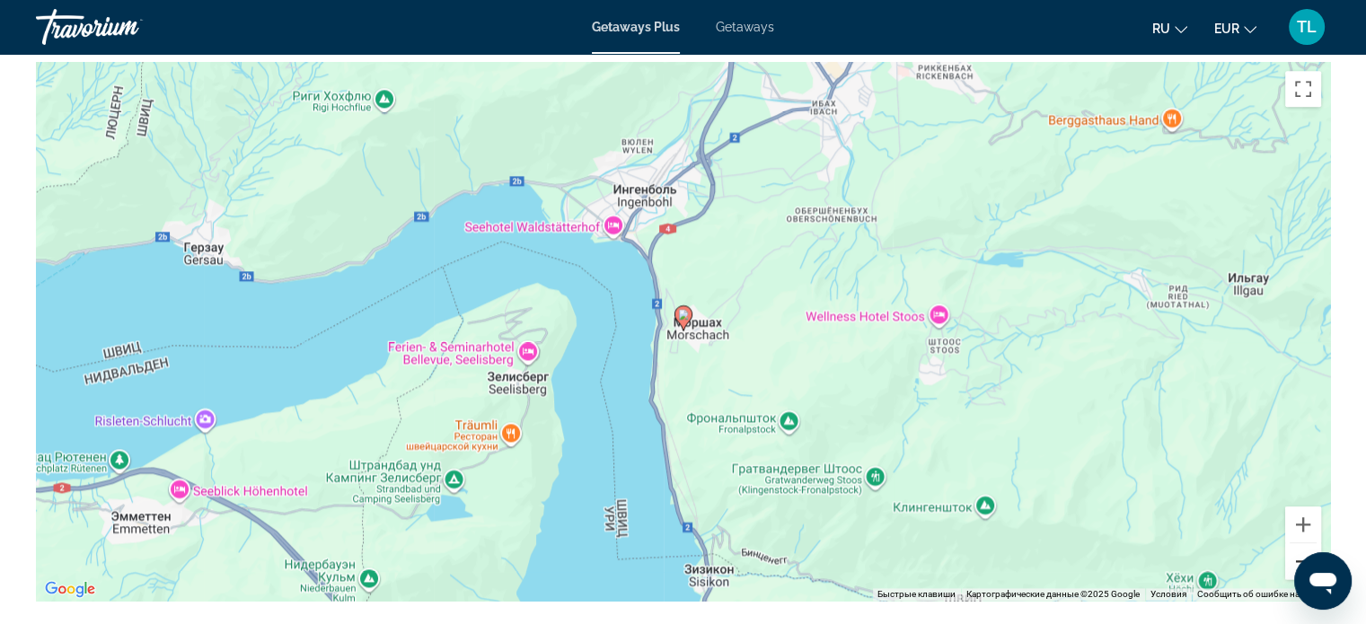
click at [1302, 545] on button "Уменьшить" at bounding box center [1303, 561] width 36 height 36
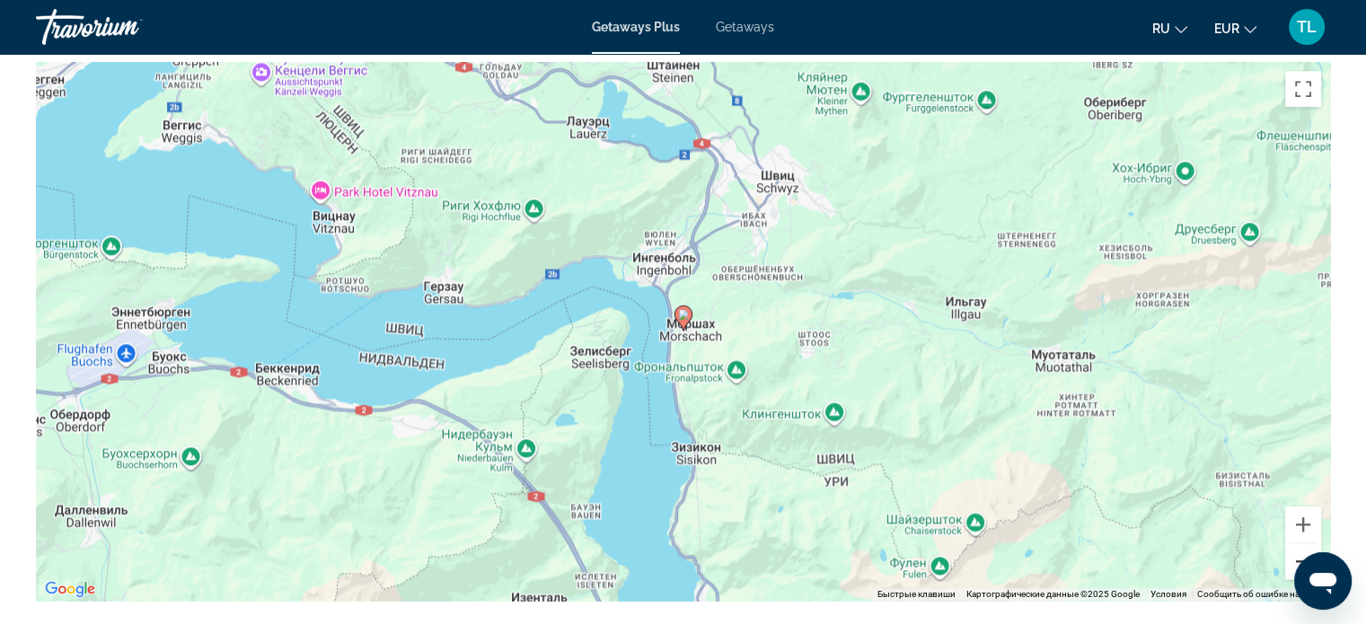
click at [1302, 545] on button "Уменьшить" at bounding box center [1303, 561] width 36 height 36
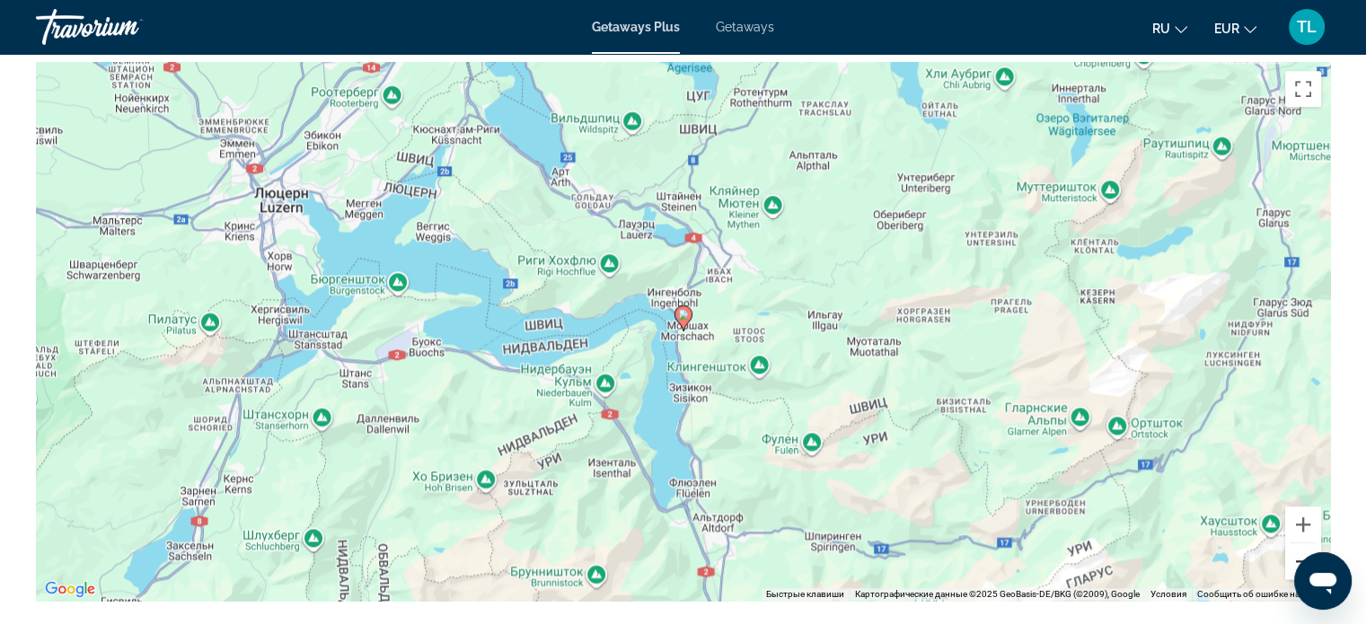
click at [1302, 545] on button "Уменьшить" at bounding box center [1303, 561] width 36 height 36
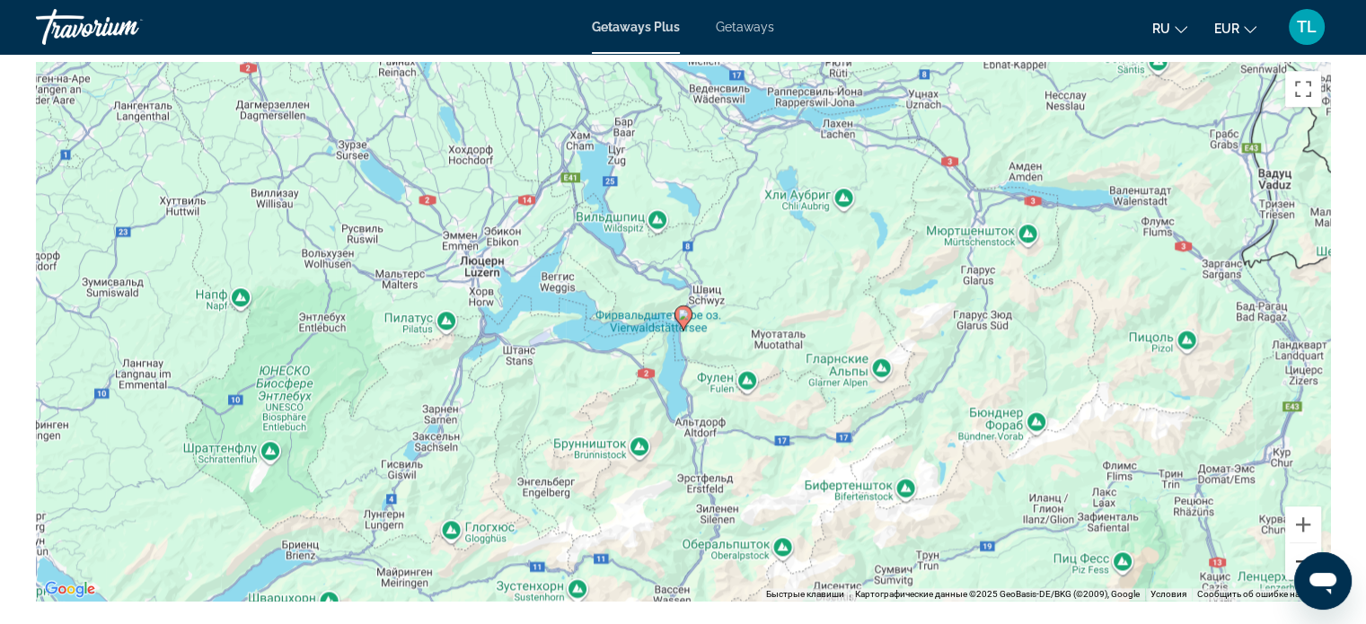
click at [1302, 545] on button "Уменьшить" at bounding box center [1303, 561] width 36 height 36
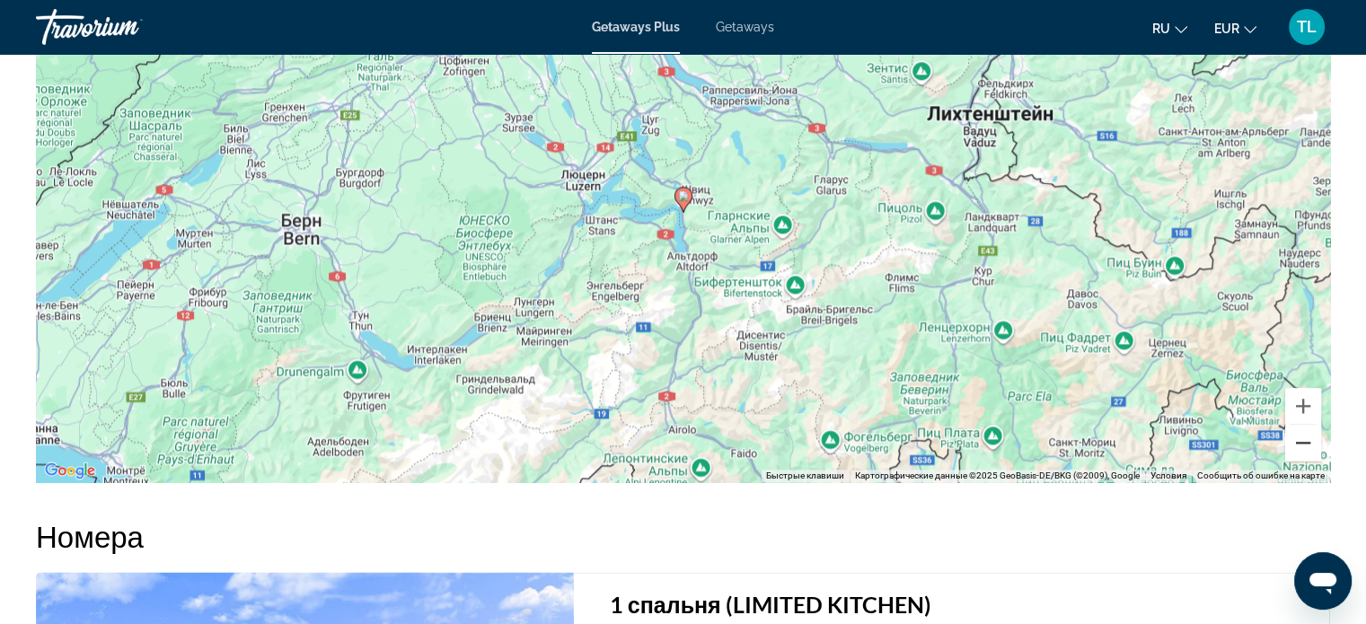
scroll to position [2383, 0]
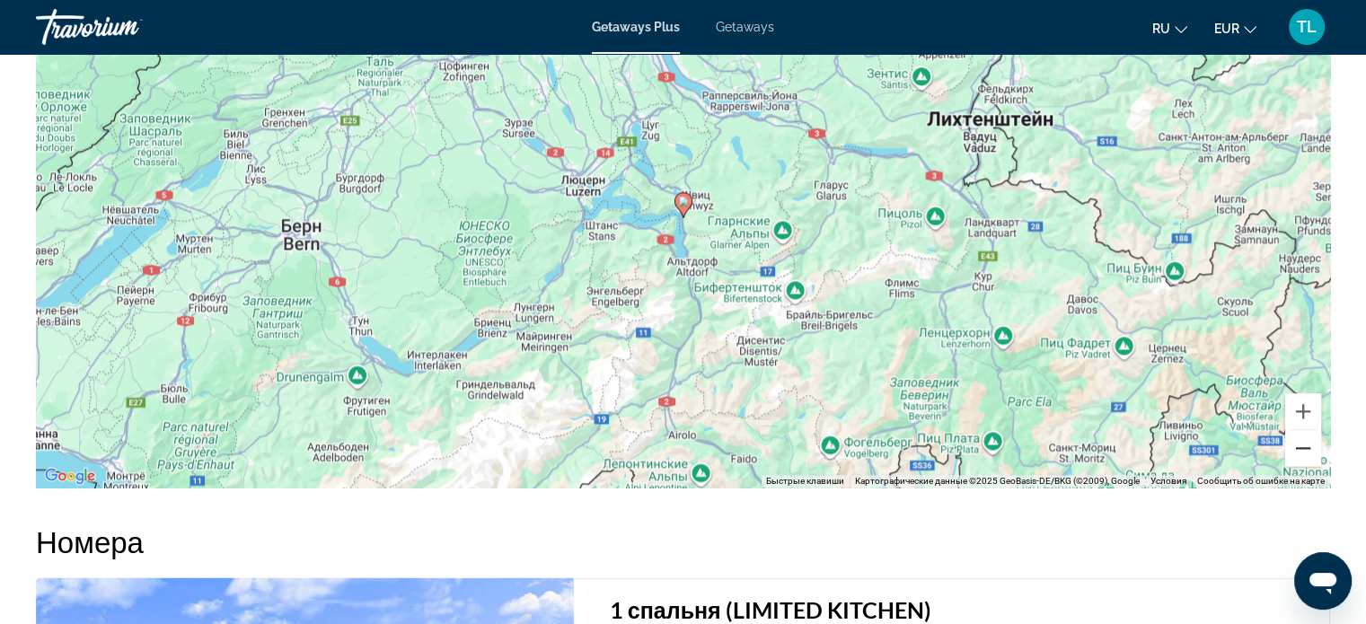
click at [1301, 431] on button "Уменьшить" at bounding box center [1303, 448] width 36 height 36
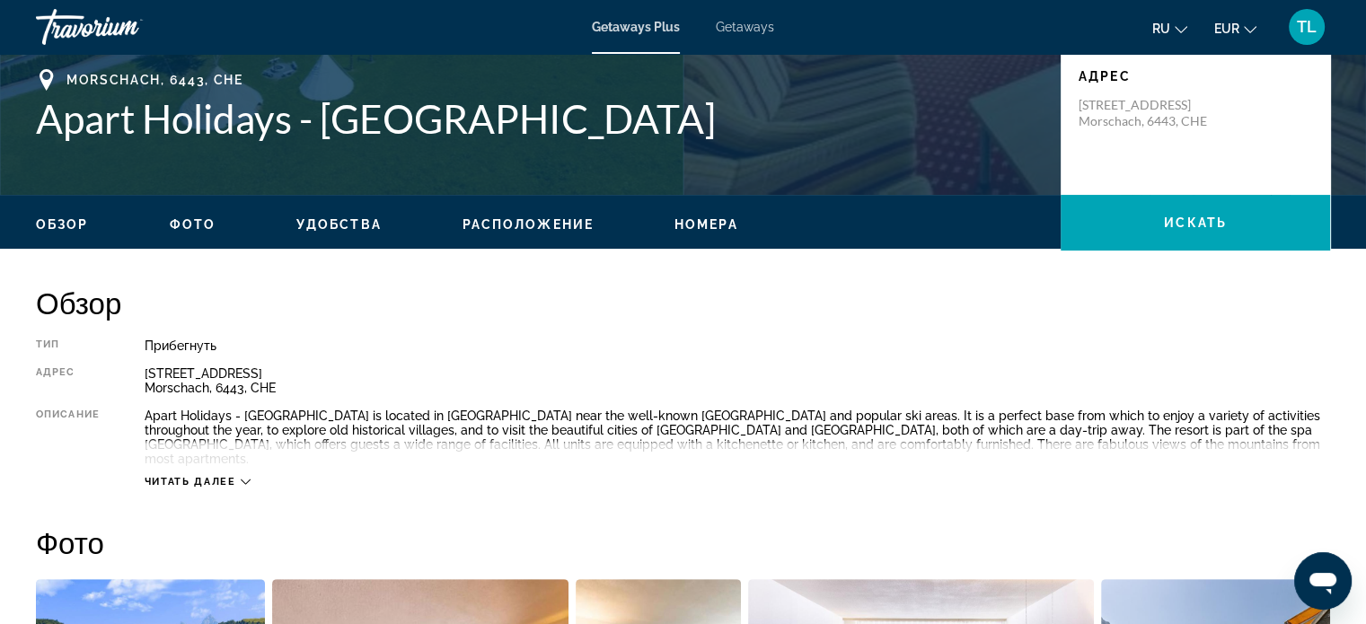
scroll to position [392, 0]
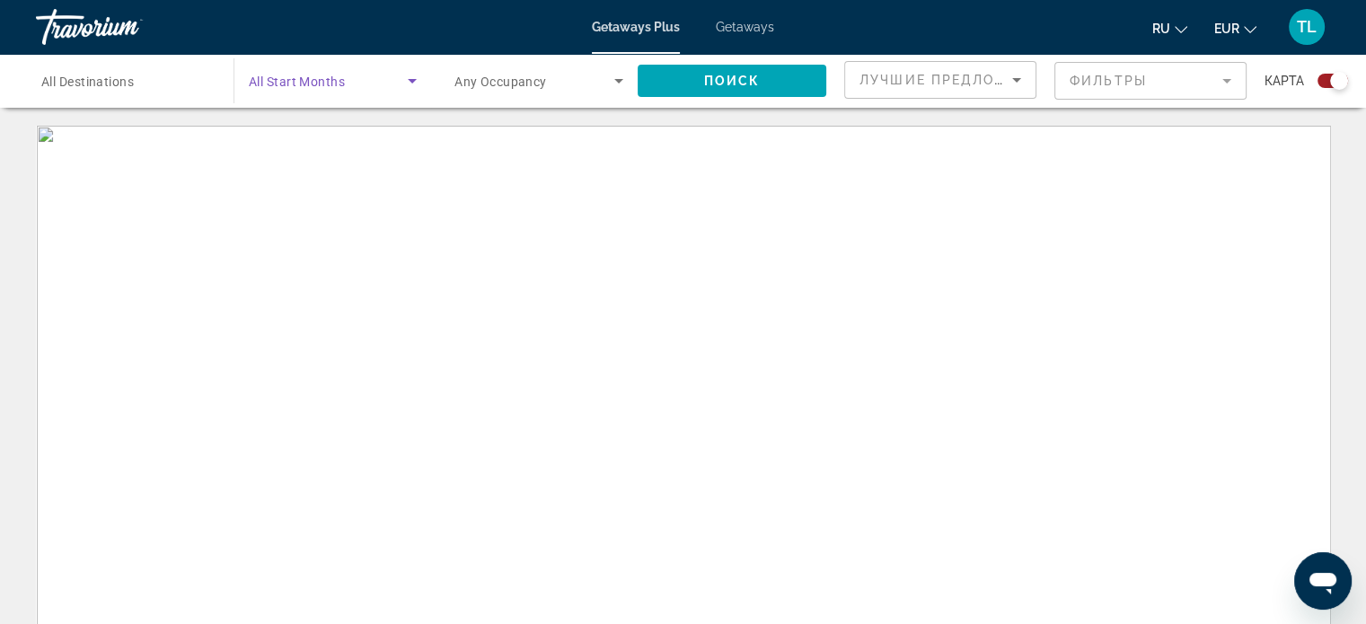
click at [415, 78] on icon "Search widget" at bounding box center [412, 81] width 22 height 22
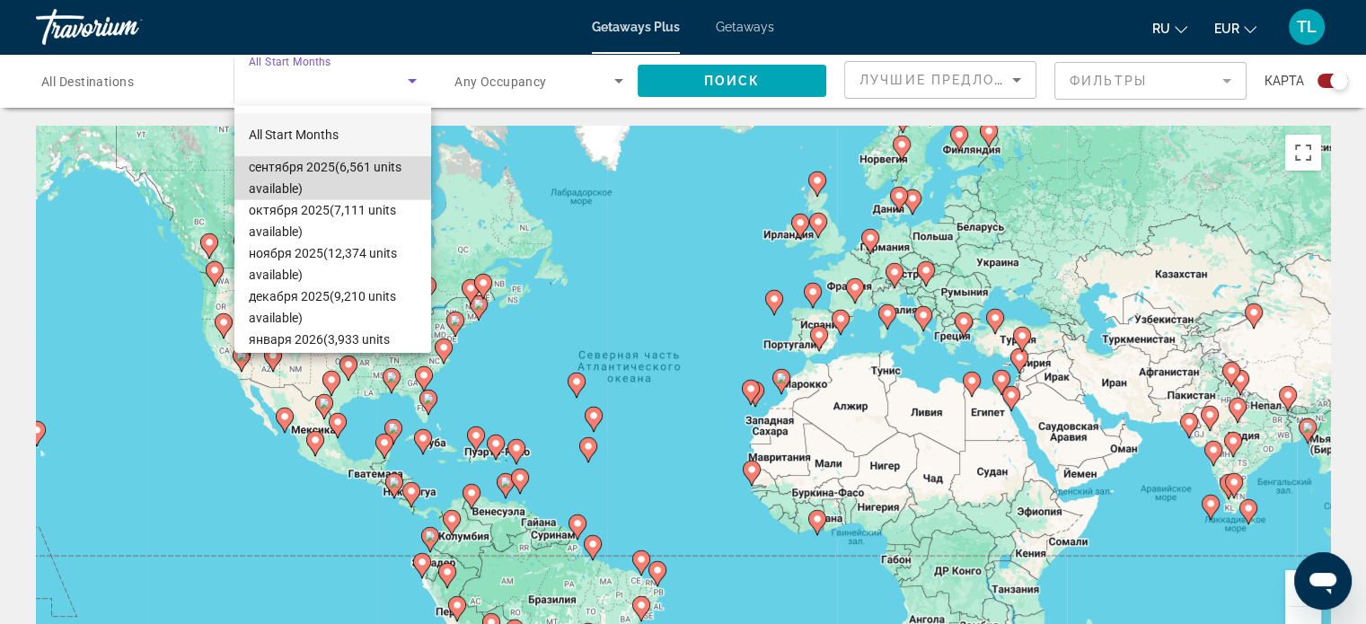
click at [332, 174] on span "[DATE] (6,561 units available)" at bounding box center [333, 177] width 168 height 43
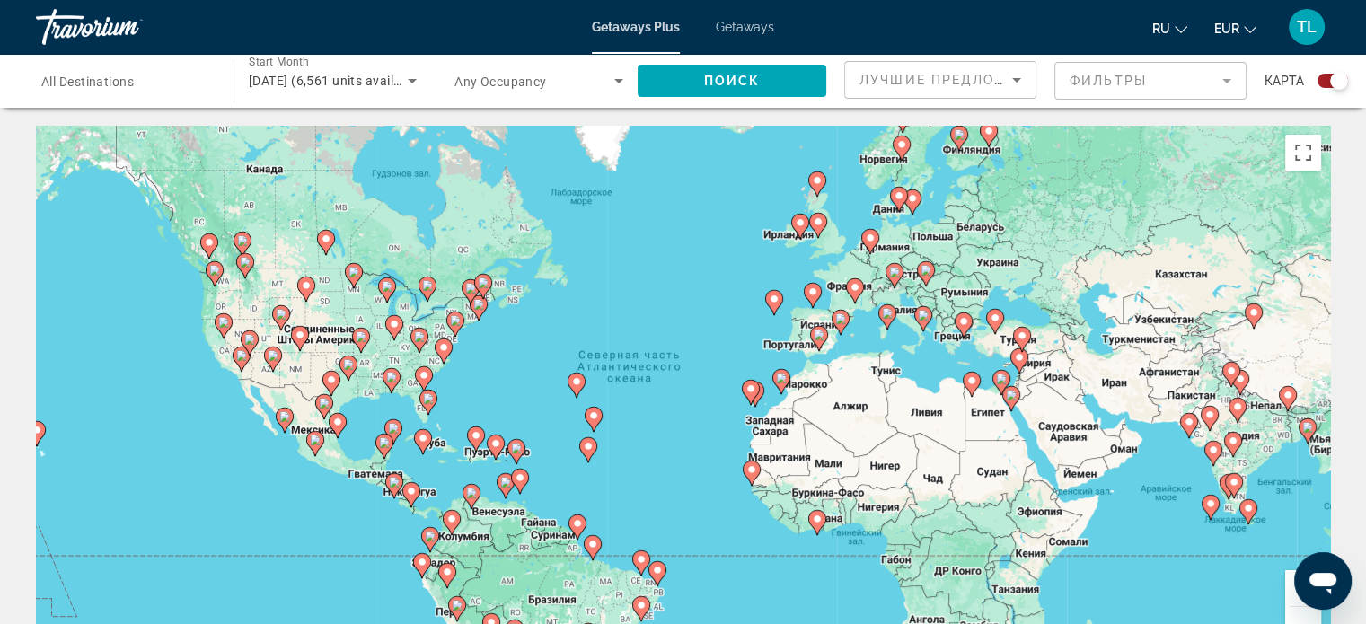
click at [101, 92] on div "Search widget" at bounding box center [125, 81] width 169 height 51
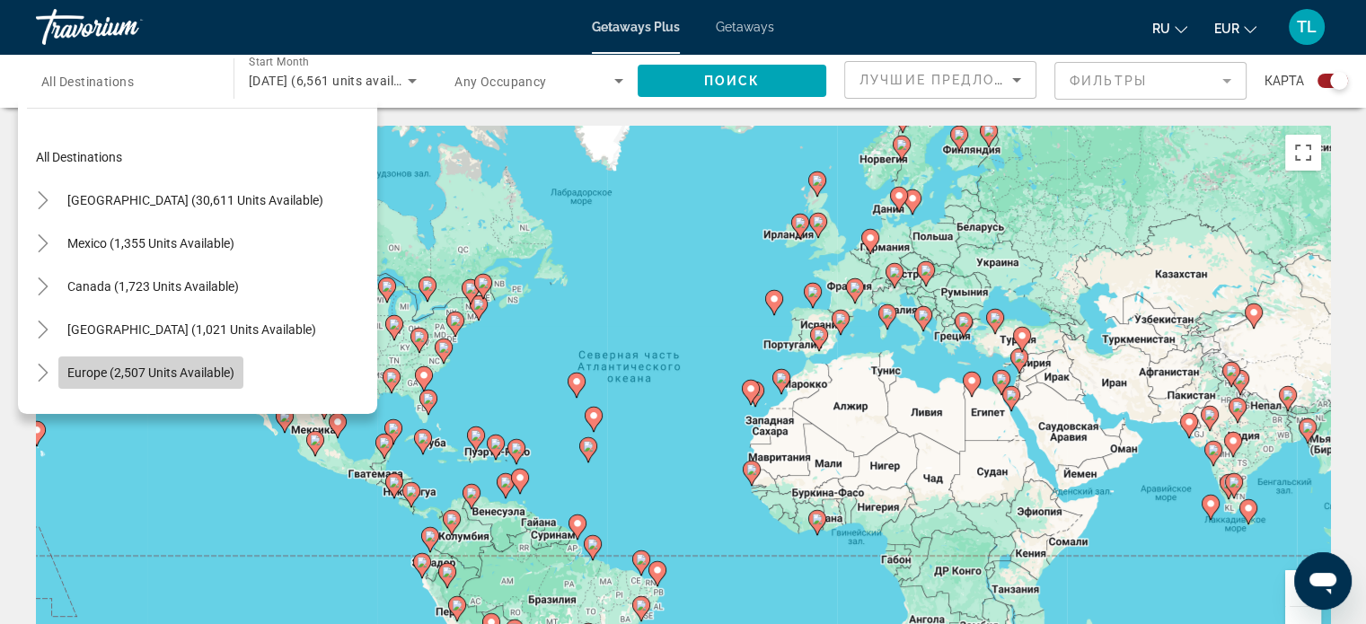
click at [80, 380] on span "Search widget" at bounding box center [150, 372] width 185 height 43
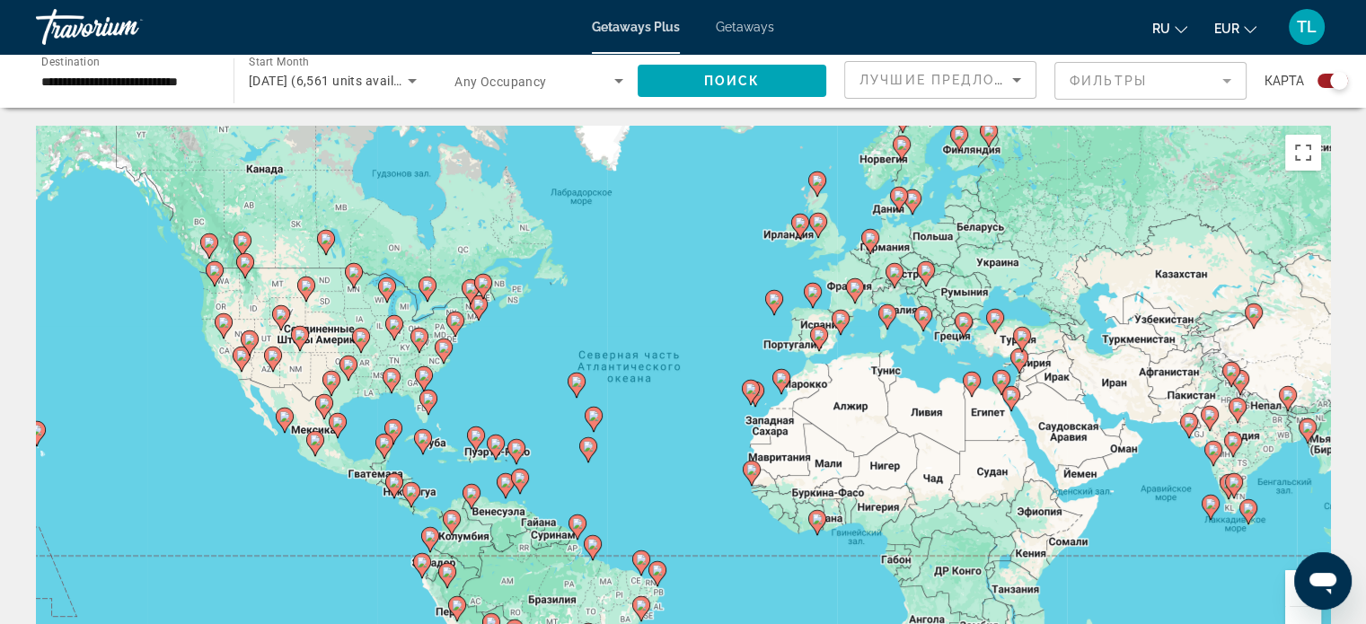
click at [215, 87] on div "**********" at bounding box center [126, 81] width 198 height 51
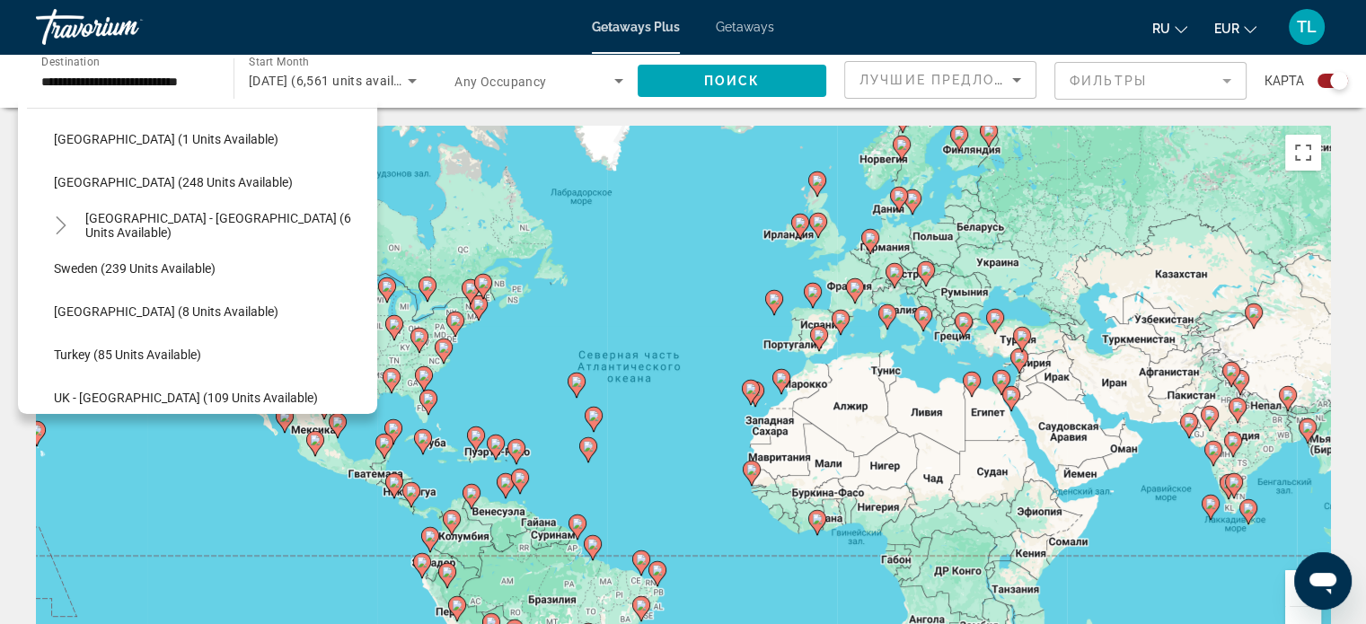
scroll to position [754, 0]
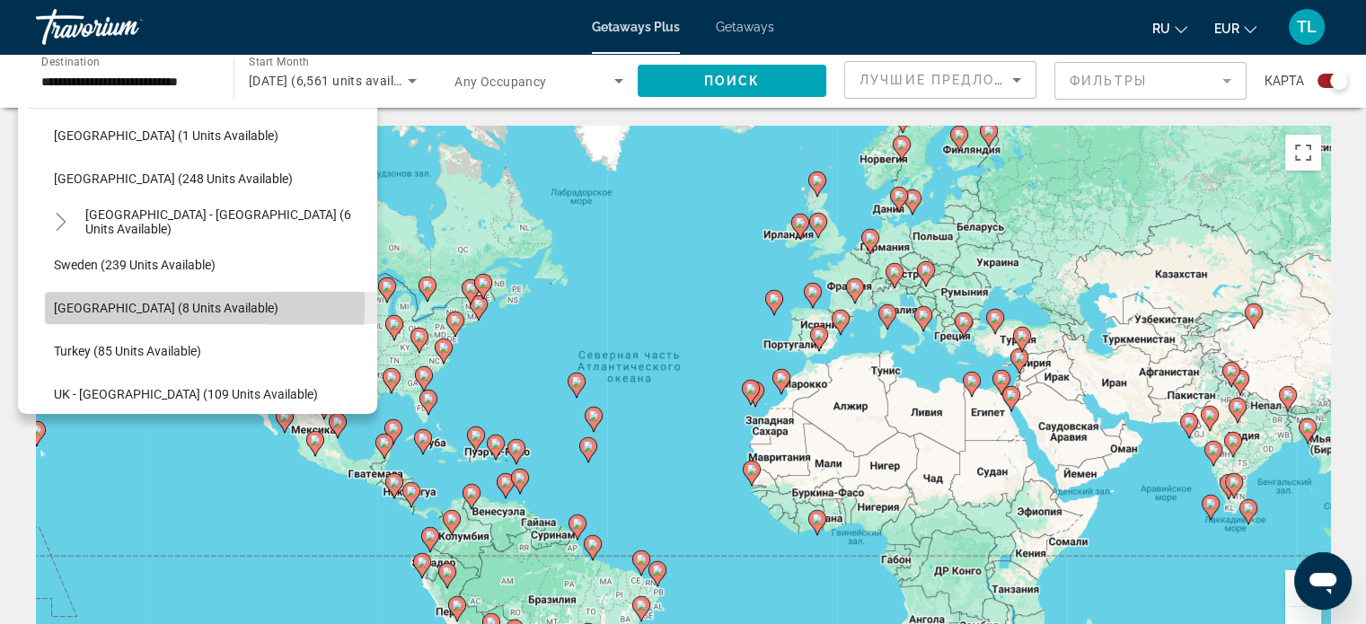
click at [88, 304] on span "[GEOGRAPHIC_DATA] (8 units available)" at bounding box center [166, 308] width 225 height 14
type input "**********"
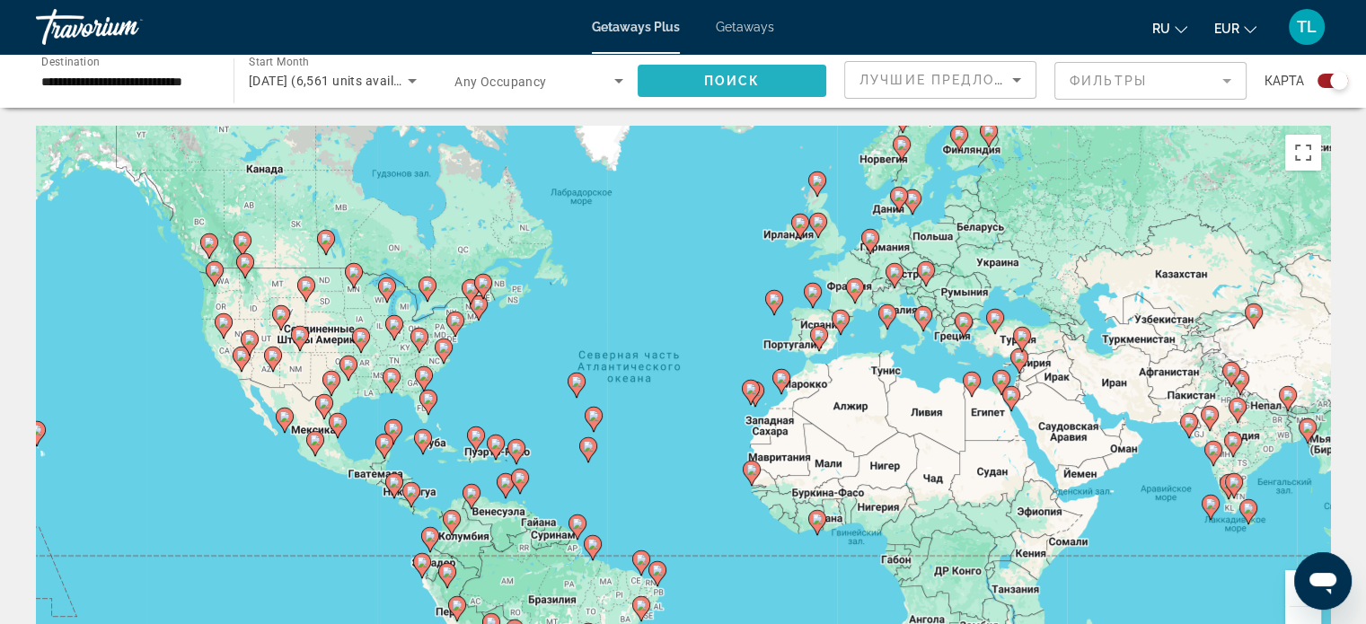
scroll to position [0, 0]
click at [788, 87] on span "Search widget" at bounding box center [732, 80] width 189 height 43
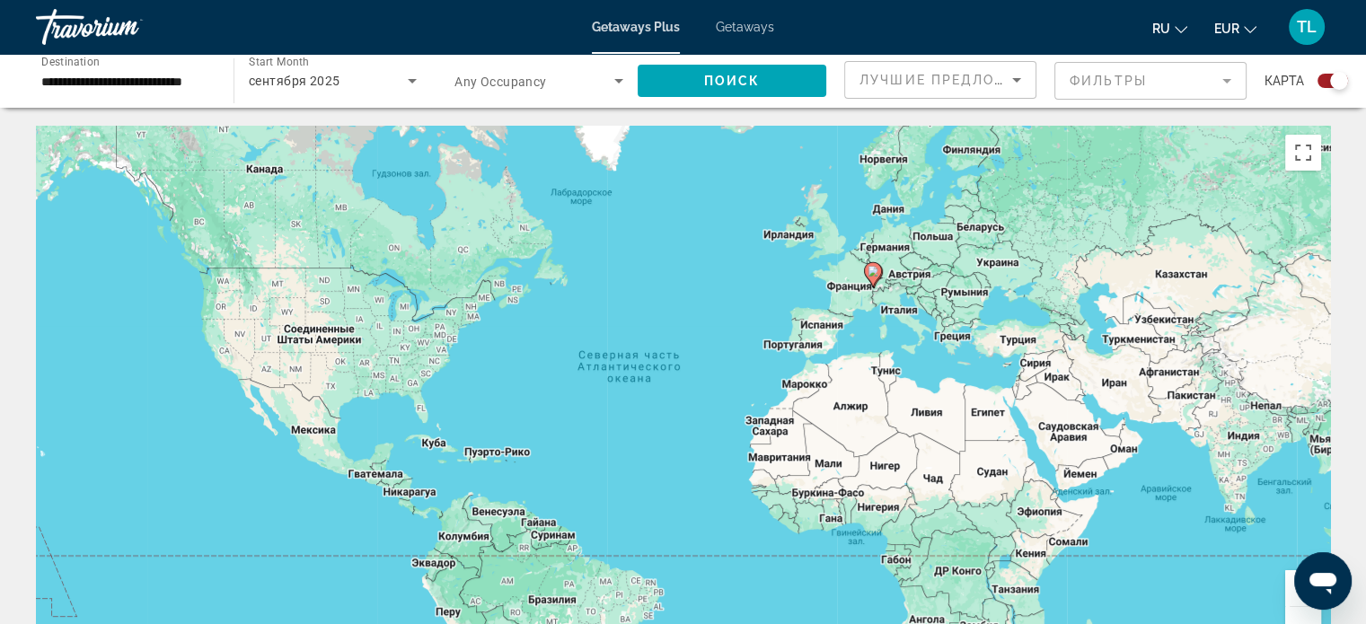
click at [872, 283] on icon "Main content" at bounding box center [872, 274] width 16 height 23
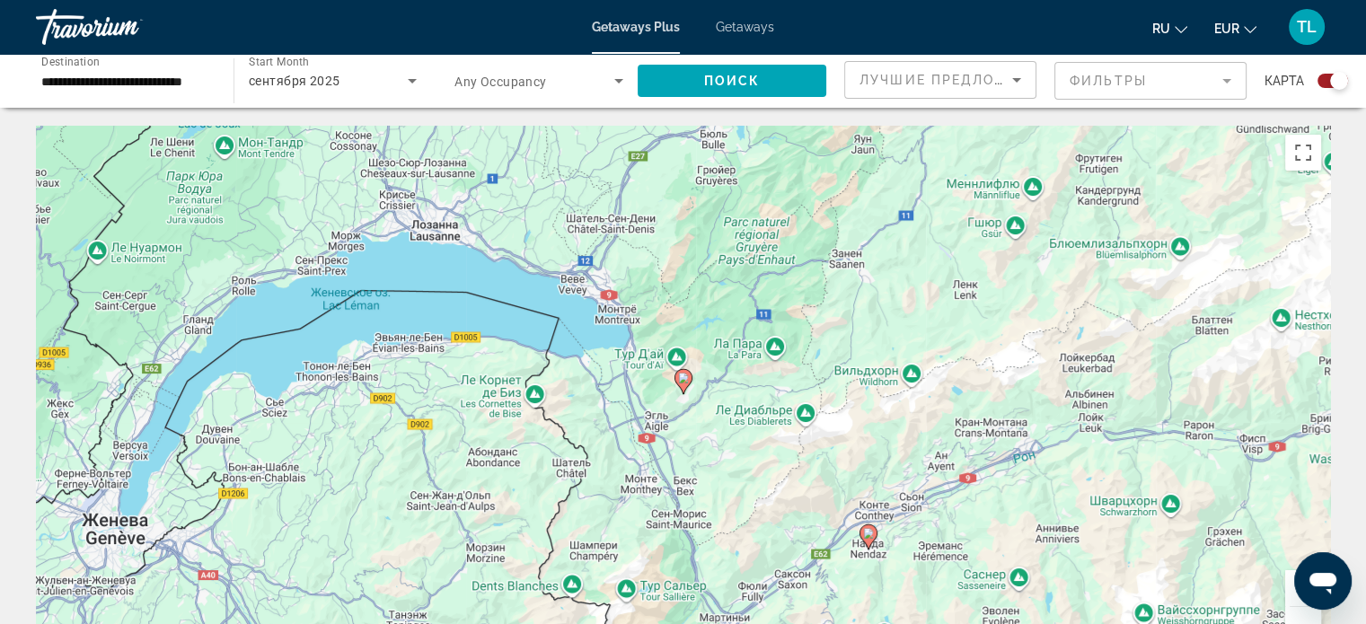
click at [681, 376] on image "Main content" at bounding box center [683, 378] width 11 height 11
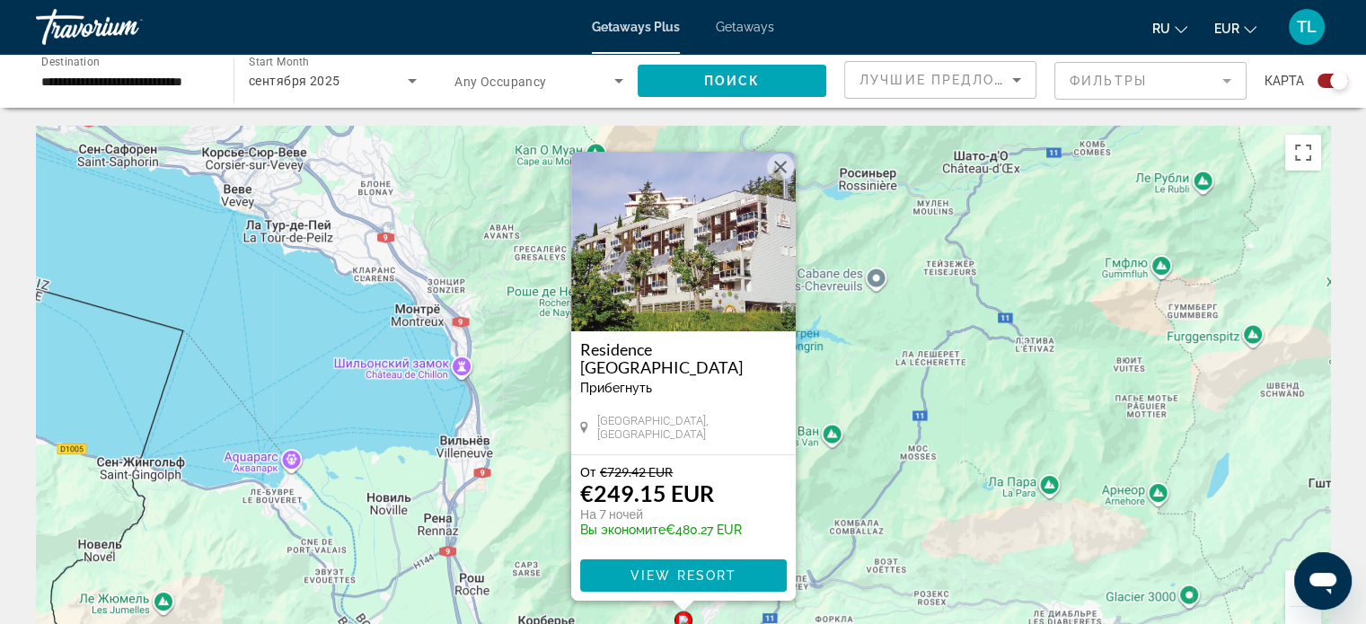
click at [681, 381] on div "Прибегнуть - Это курорт только для взрослых" at bounding box center [683, 388] width 207 height 14
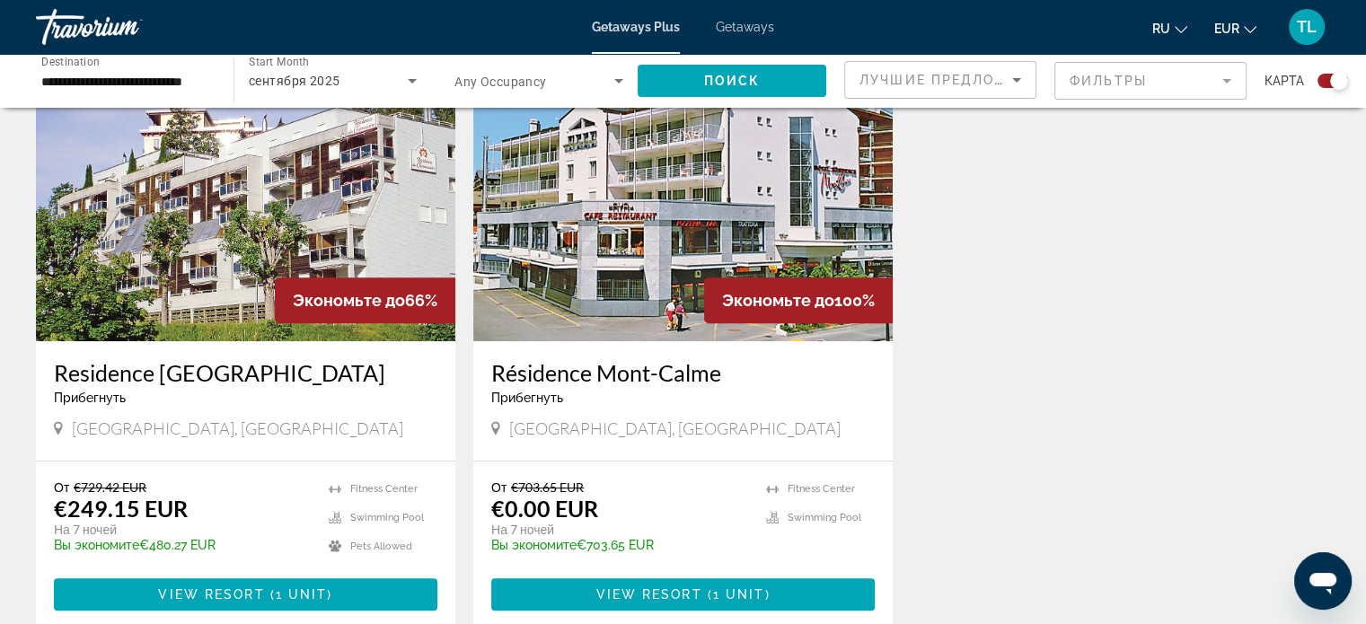
scroll to position [679, 0]
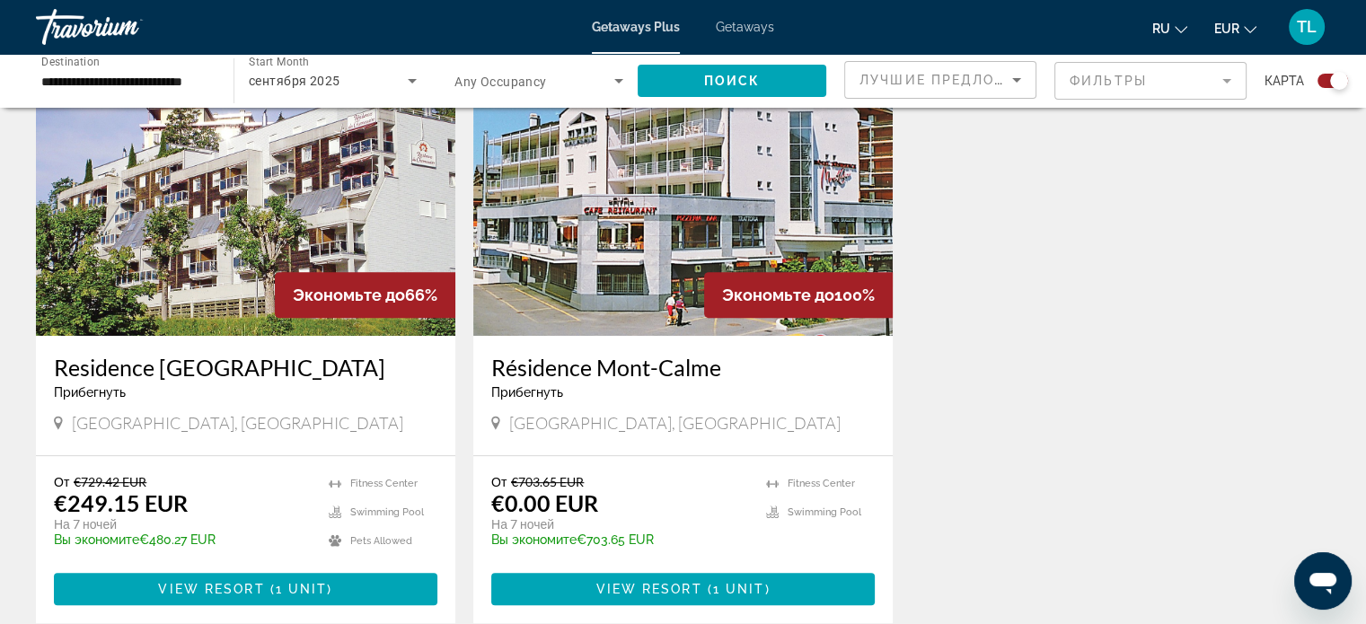
click at [674, 229] on img "Main content" at bounding box center [682, 191] width 419 height 287
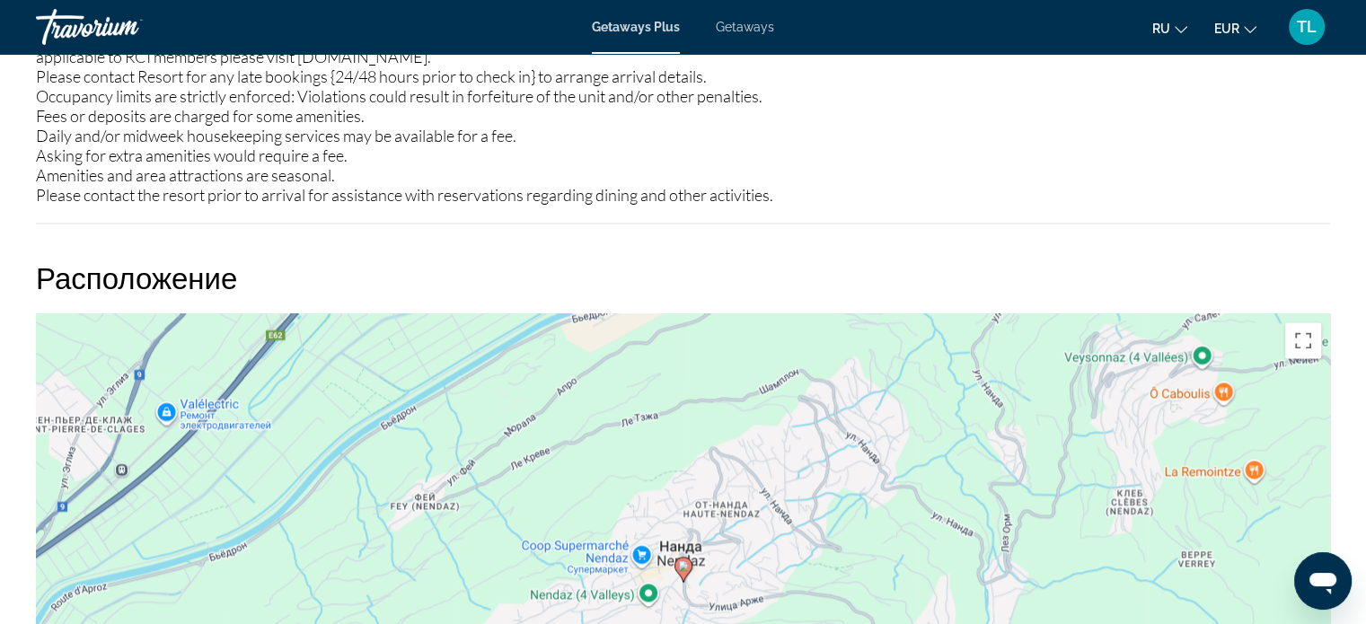
scroll to position [2463, 0]
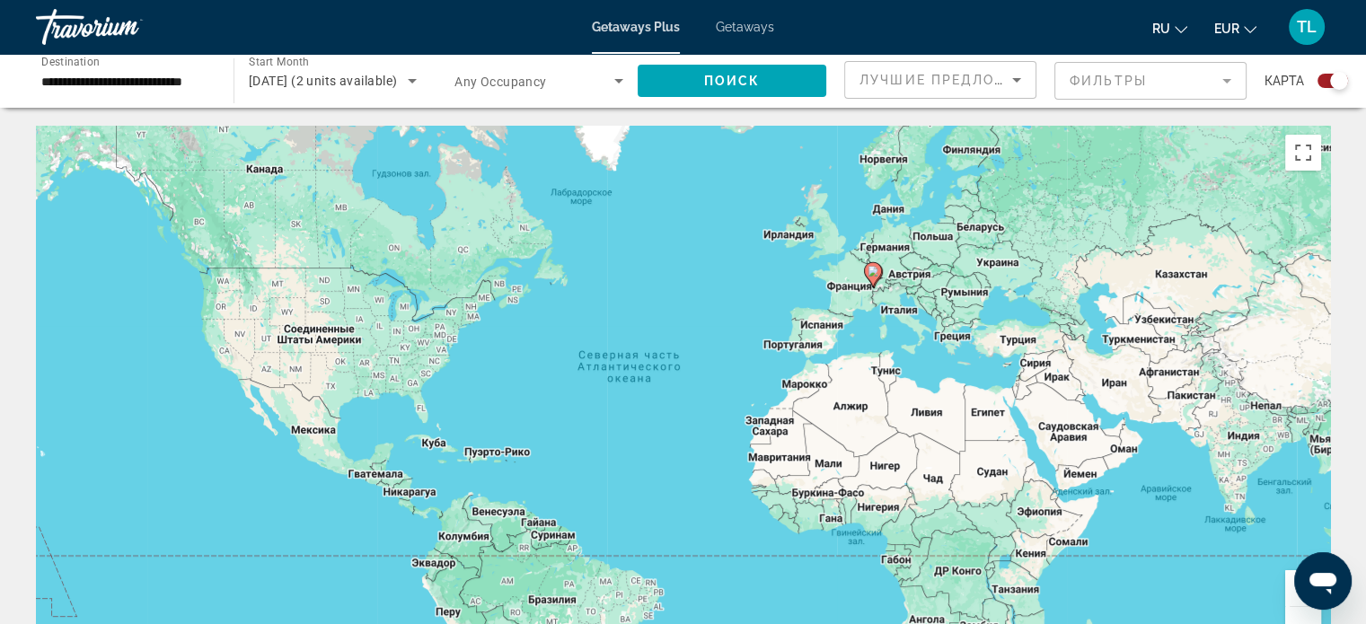
click at [871, 279] on icon "Main content" at bounding box center [872, 274] width 16 height 23
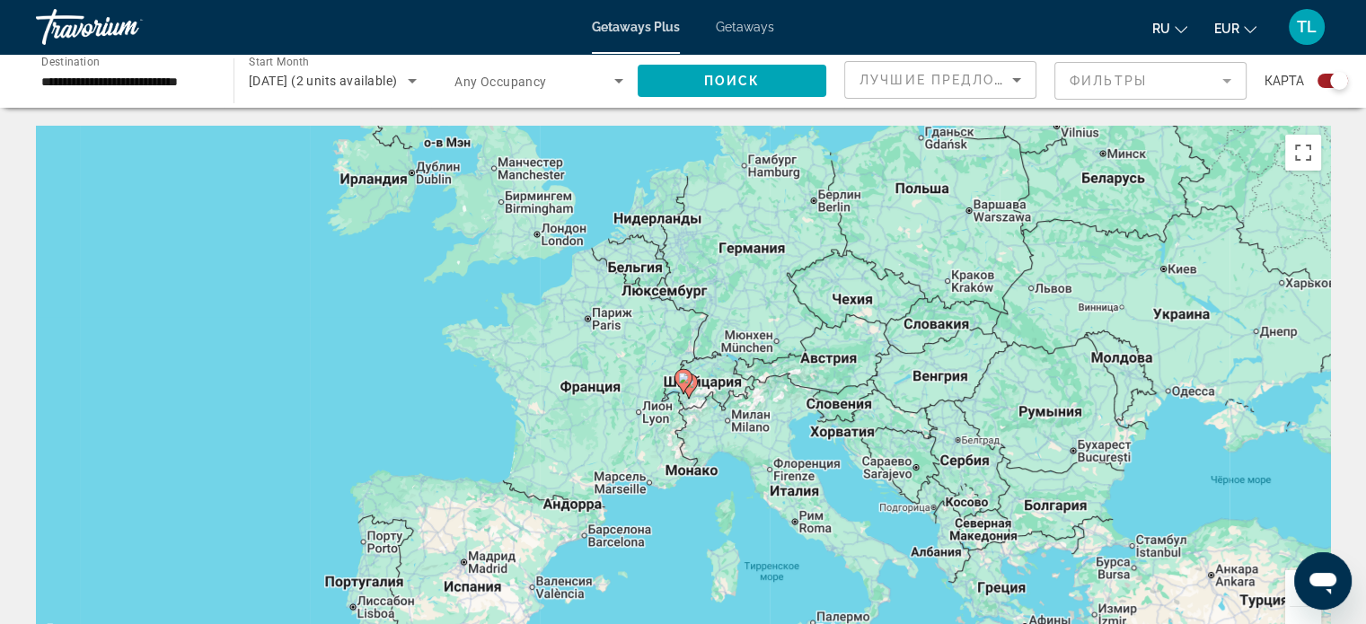
click at [690, 387] on gmp-advanced-marker "Main content" at bounding box center [683, 381] width 18 height 27
type input "**********"
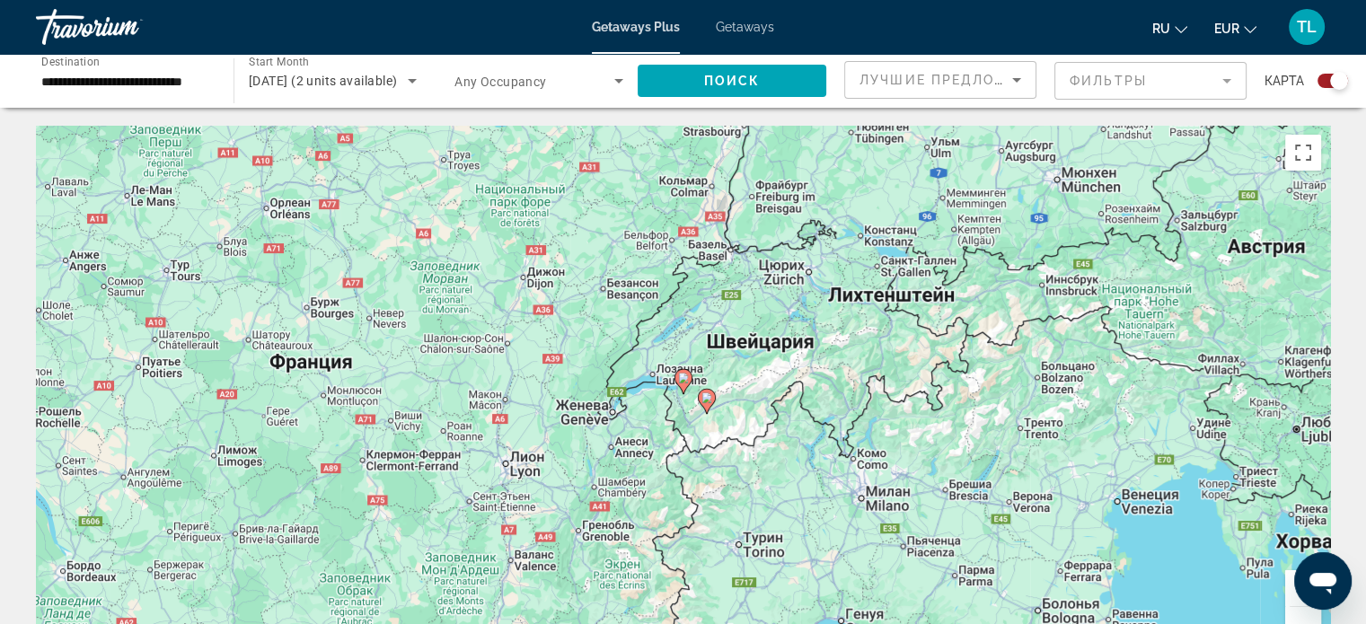
click at [703, 405] on icon "Main content" at bounding box center [706, 401] width 16 height 23
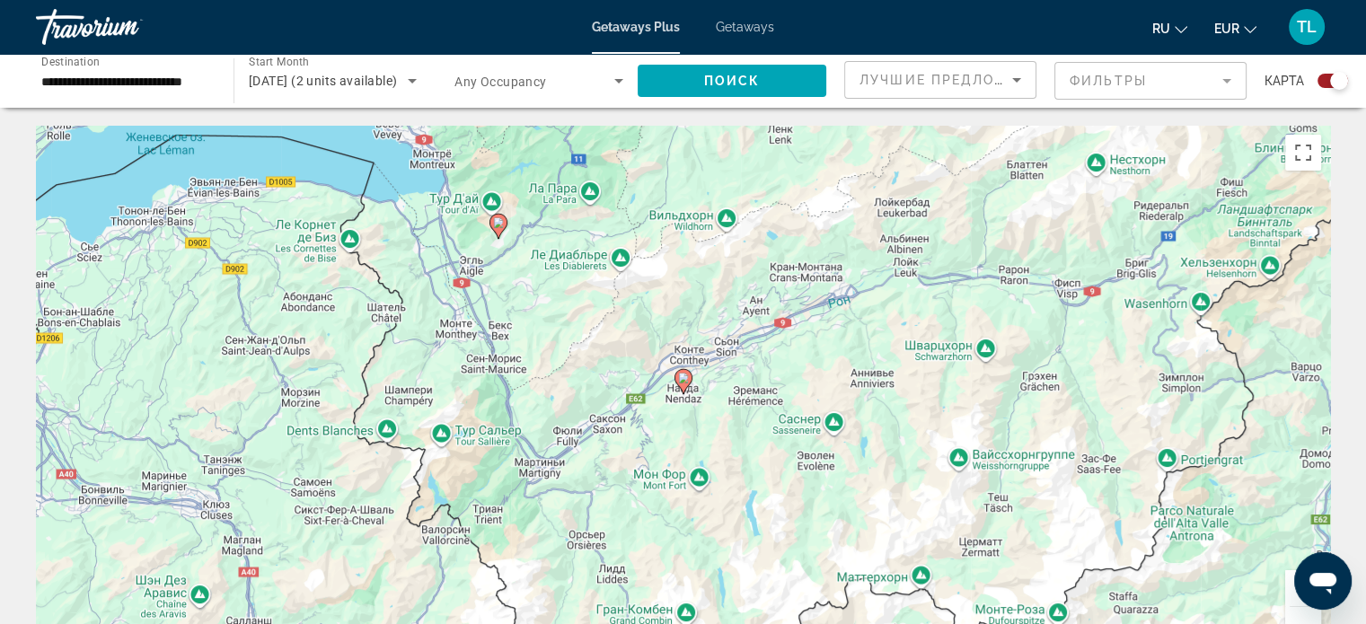
click at [682, 392] on gmp-advanced-marker "Main content" at bounding box center [683, 381] width 18 height 27
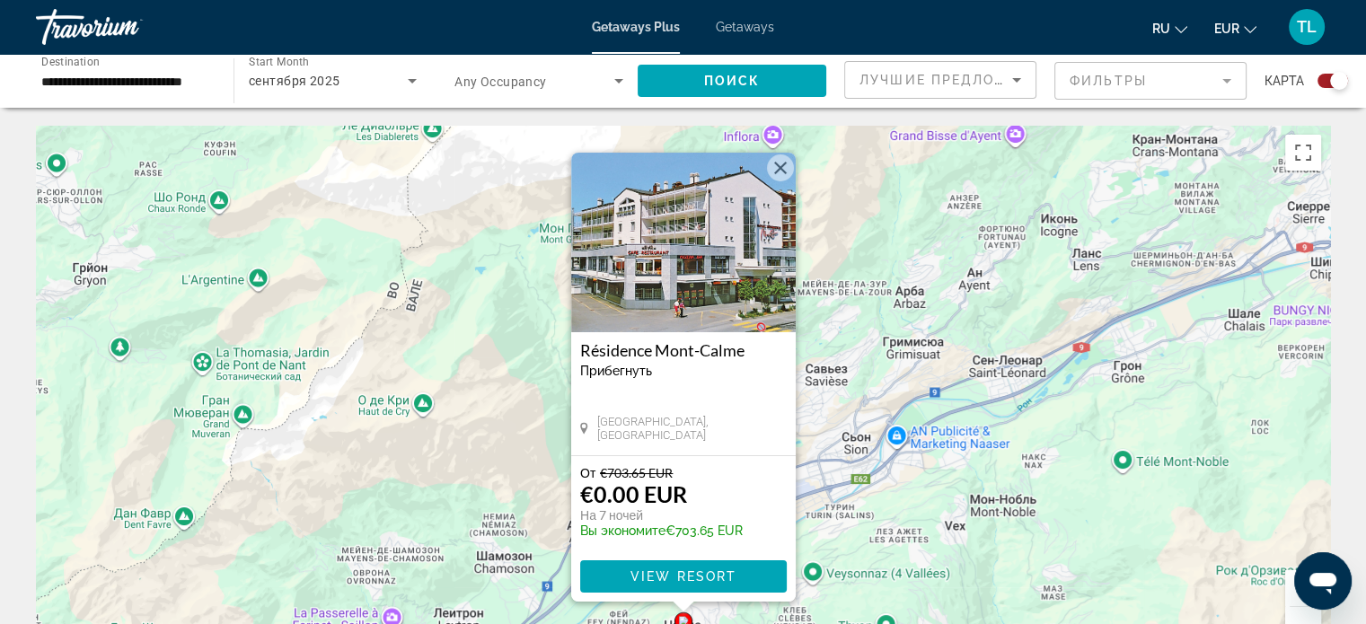
click at [774, 169] on button "Закрыть" at bounding box center [780, 167] width 27 height 27
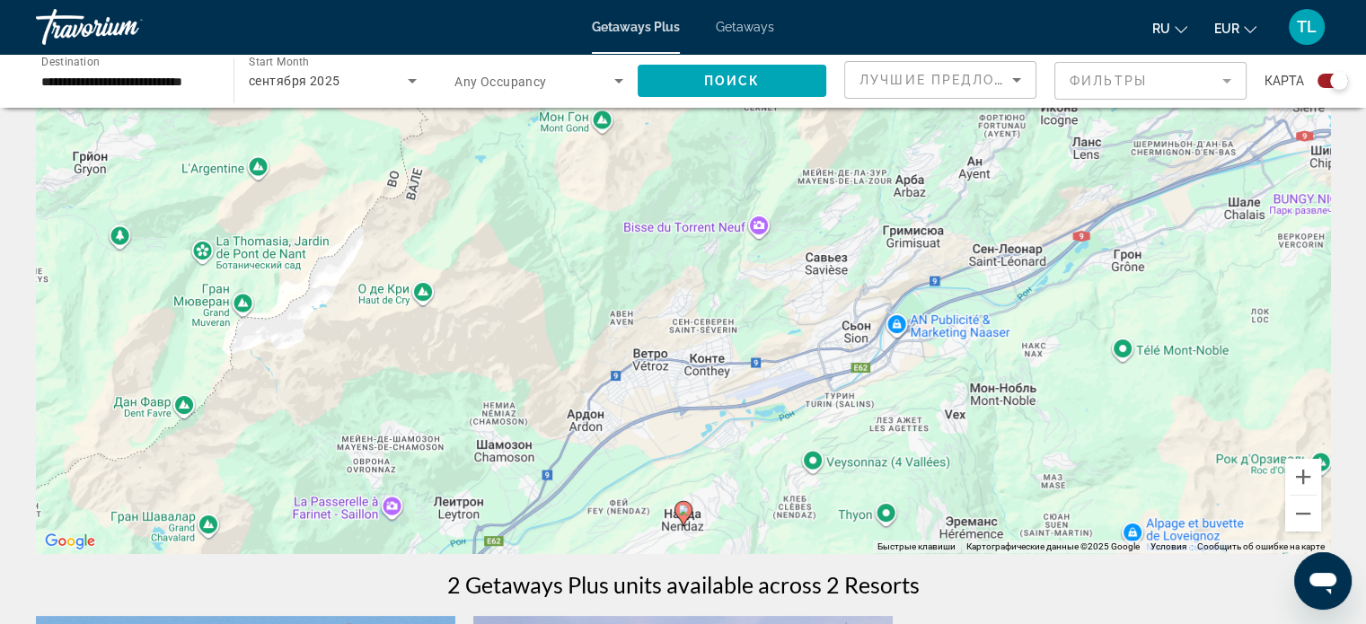
scroll to position [113, 0]
click at [1305, 515] on button "Уменьшить" at bounding box center [1303, 512] width 36 height 36
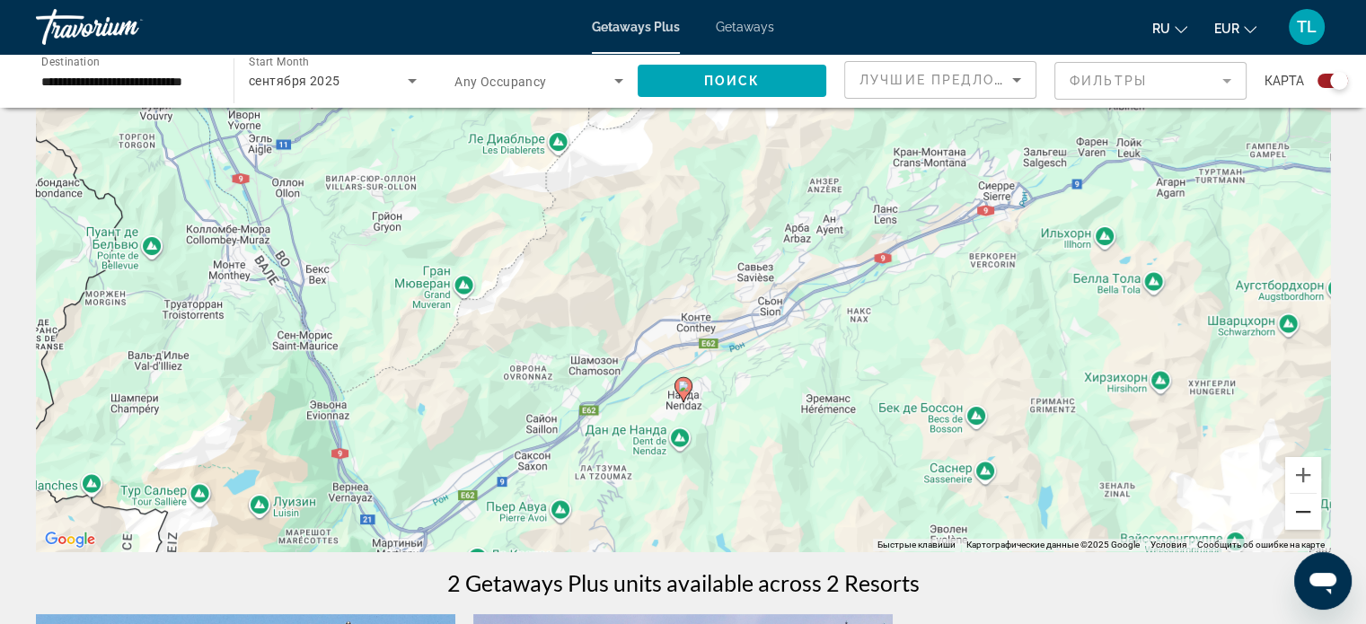
click at [1305, 515] on button "Уменьшить" at bounding box center [1303, 512] width 36 height 36
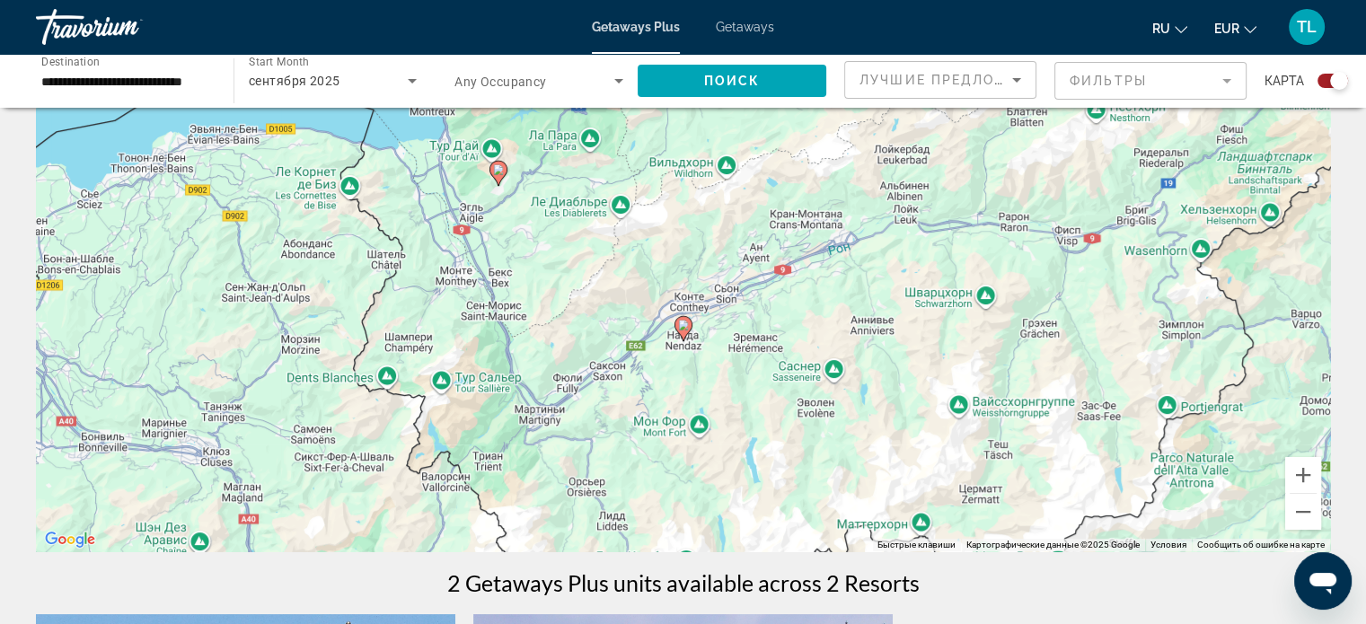
click at [501, 179] on icon "Main content" at bounding box center [498, 173] width 18 height 25
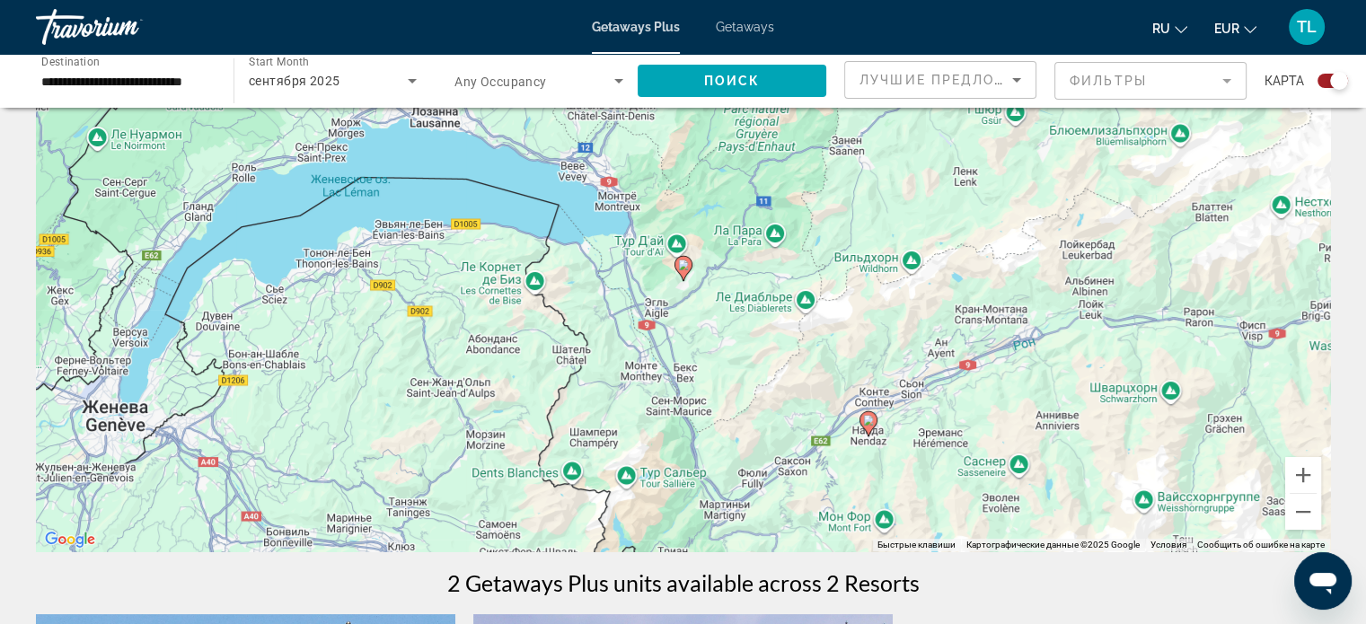
click at [682, 268] on image "Main content" at bounding box center [683, 265] width 11 height 11
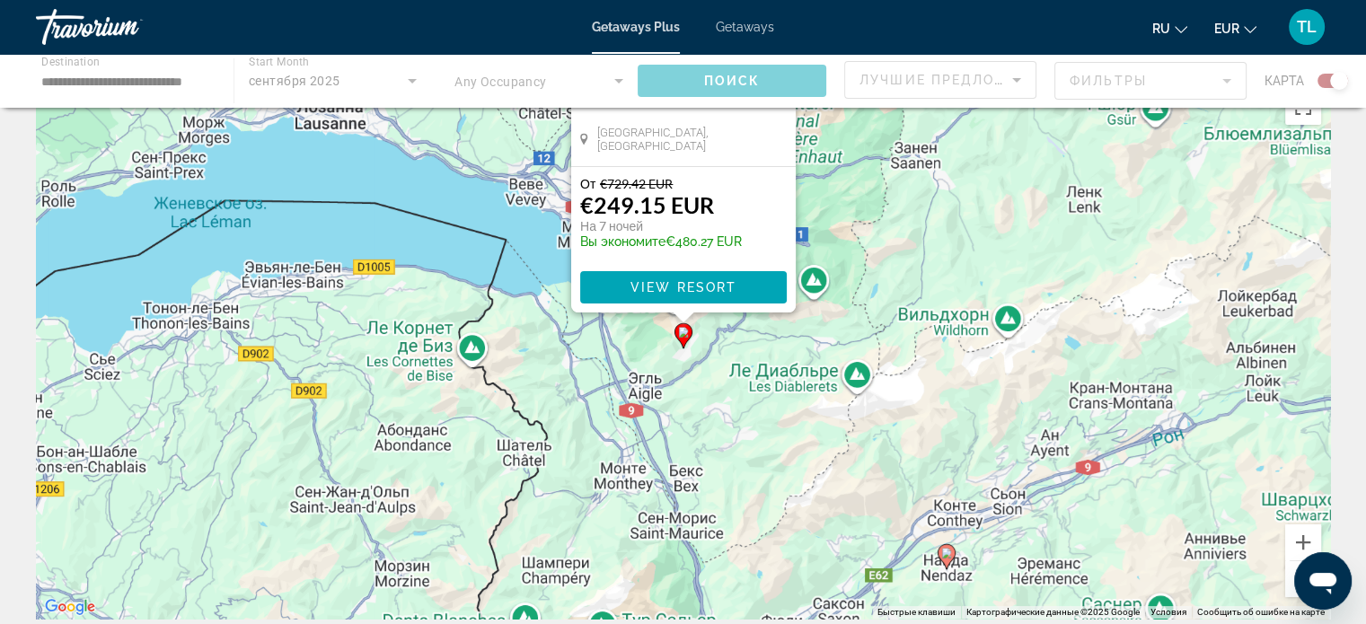
scroll to position [0, 0]
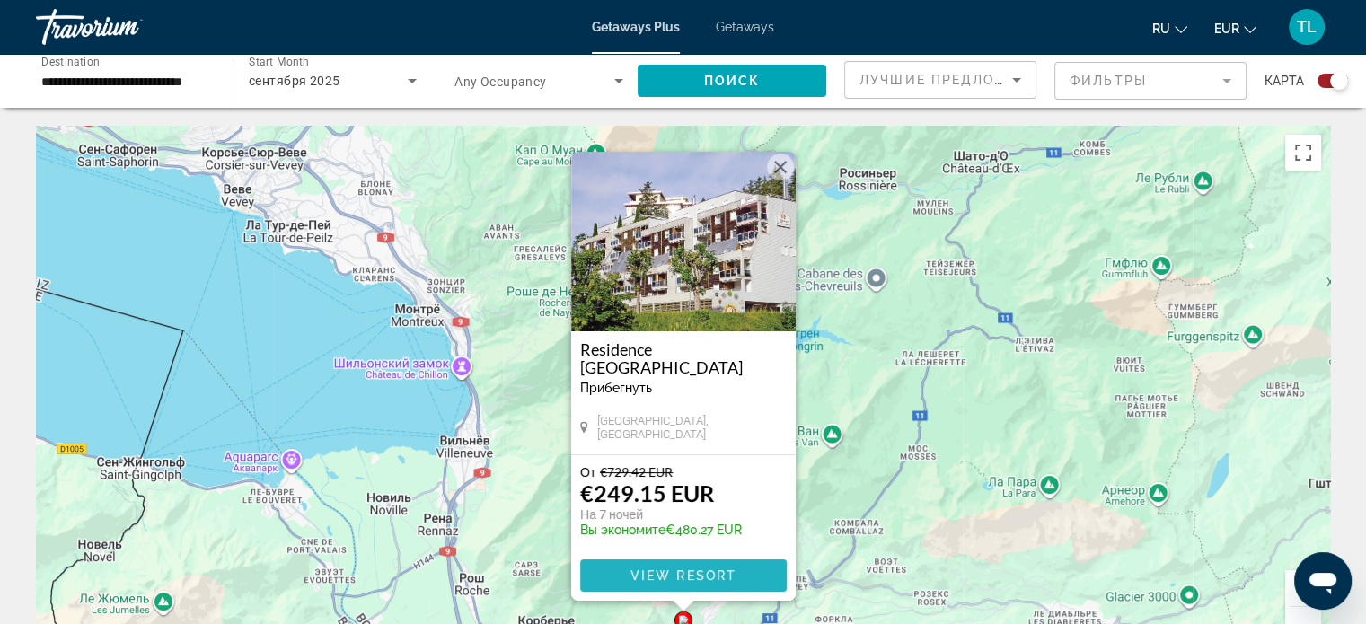
click at [676, 574] on span "View Resort" at bounding box center [682, 575] width 106 height 14
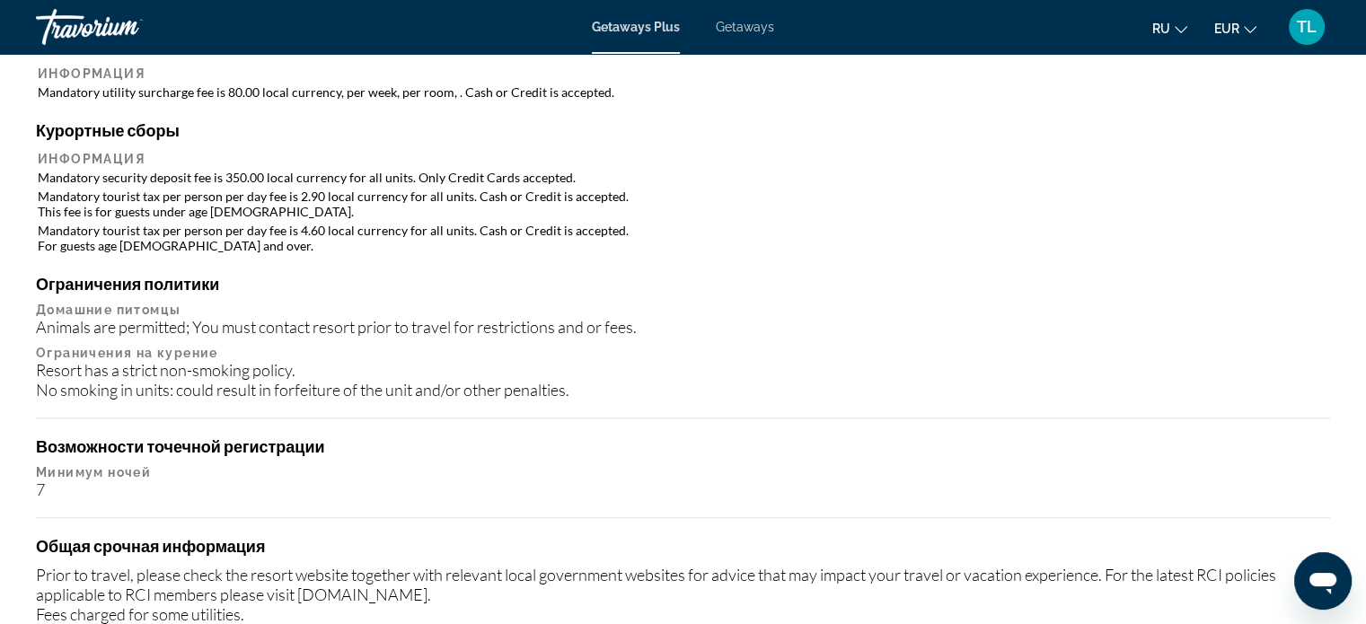
scroll to position [1534, 0]
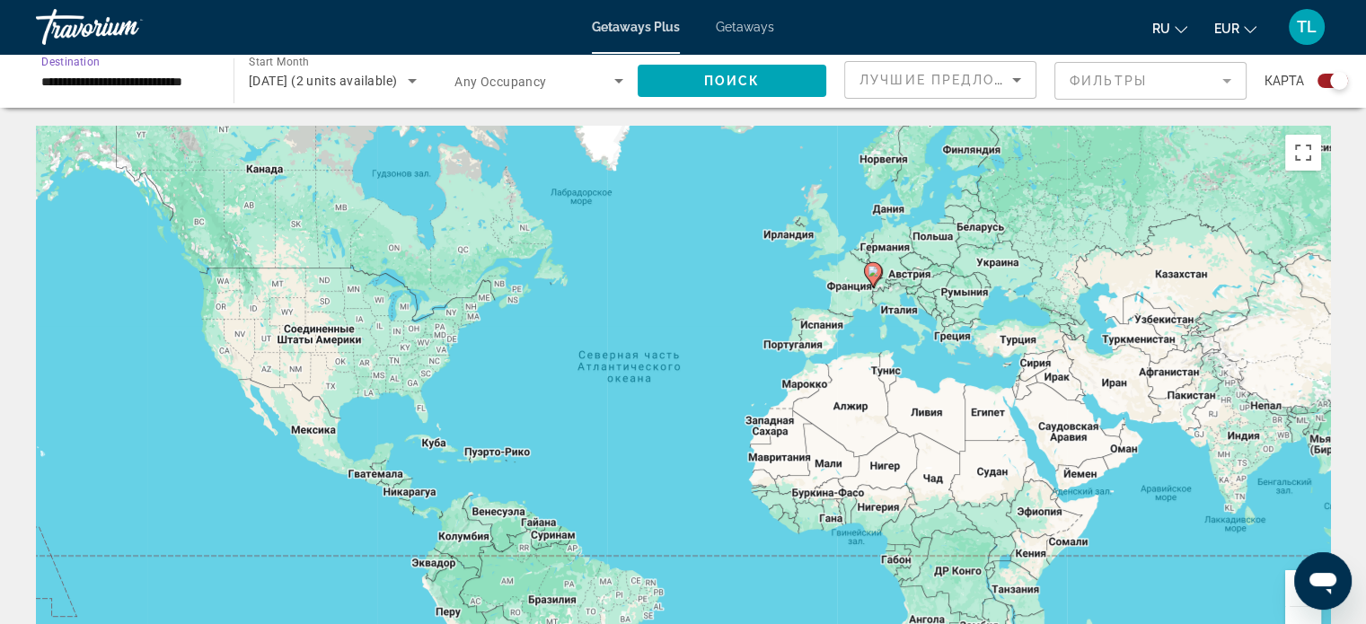
click at [130, 89] on input "**********" at bounding box center [125, 82] width 169 height 22
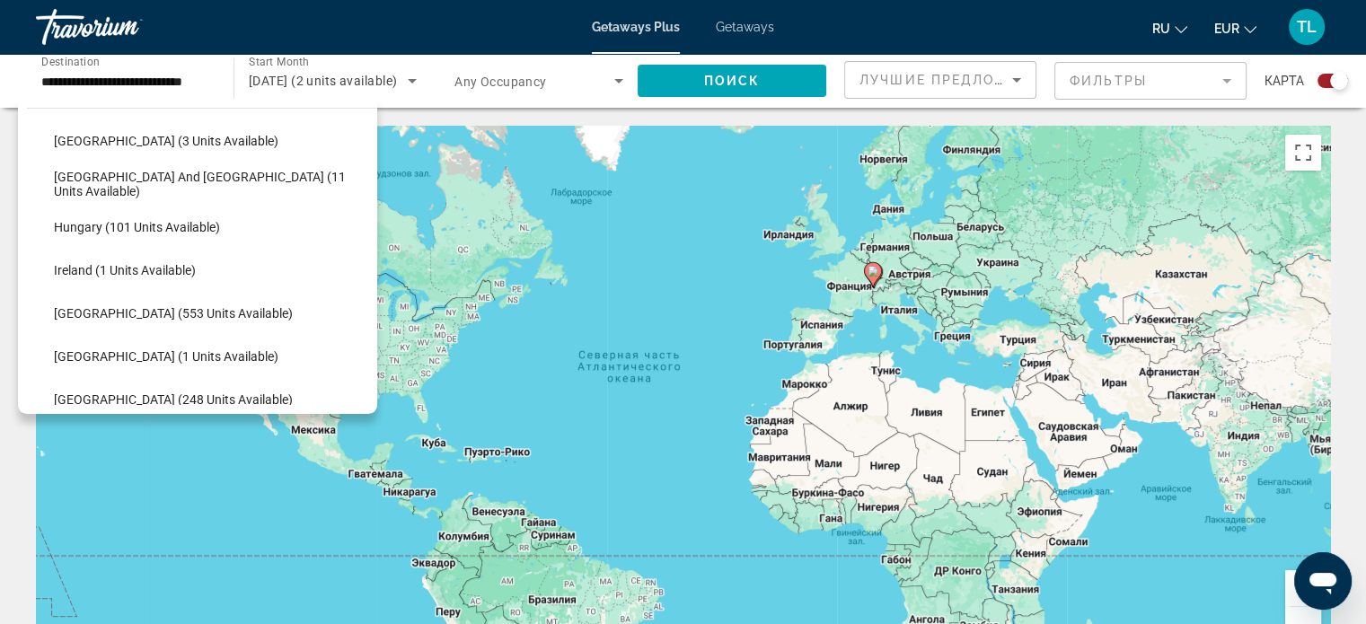
scroll to position [521, 0]
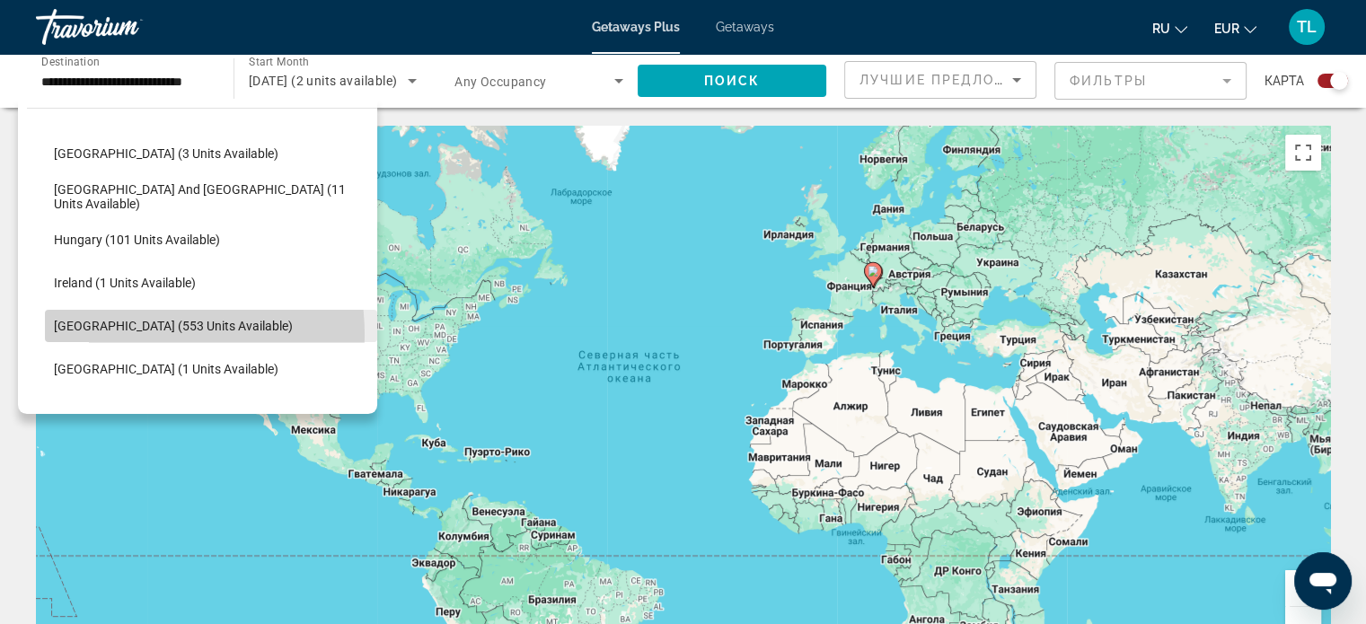
click at [112, 334] on span "Search widget" at bounding box center [211, 325] width 332 height 43
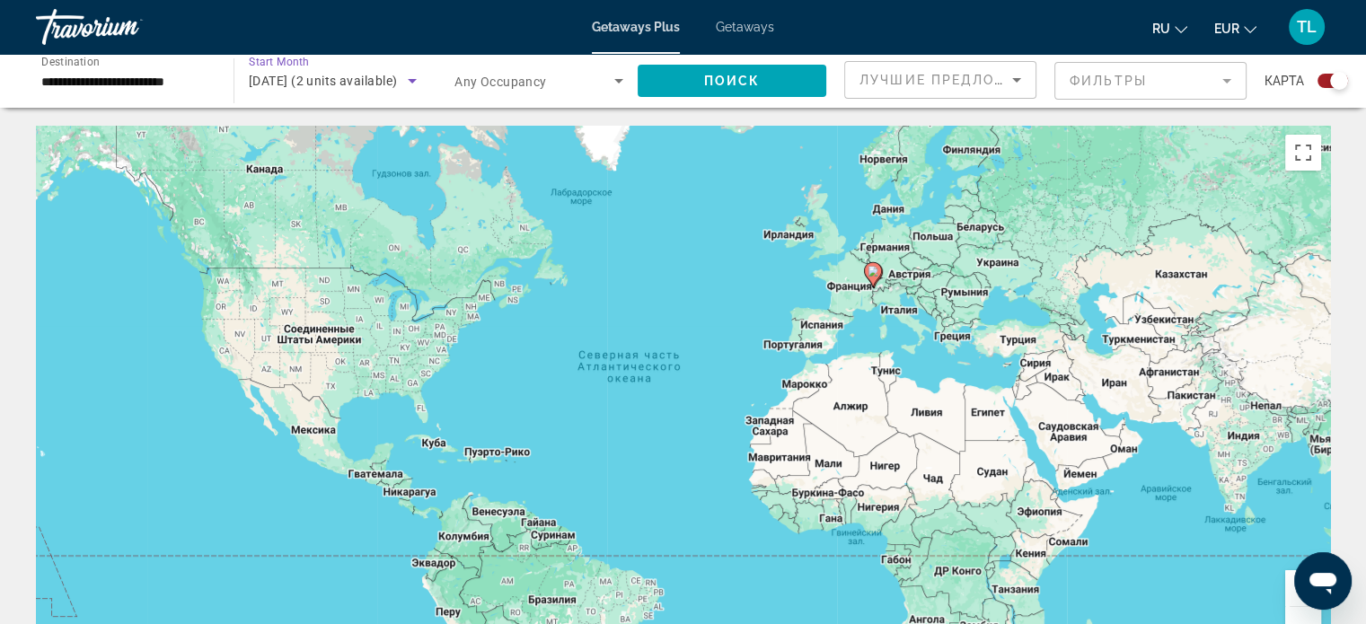
click at [392, 82] on span "[DATE] (2 units available)" at bounding box center [323, 81] width 148 height 14
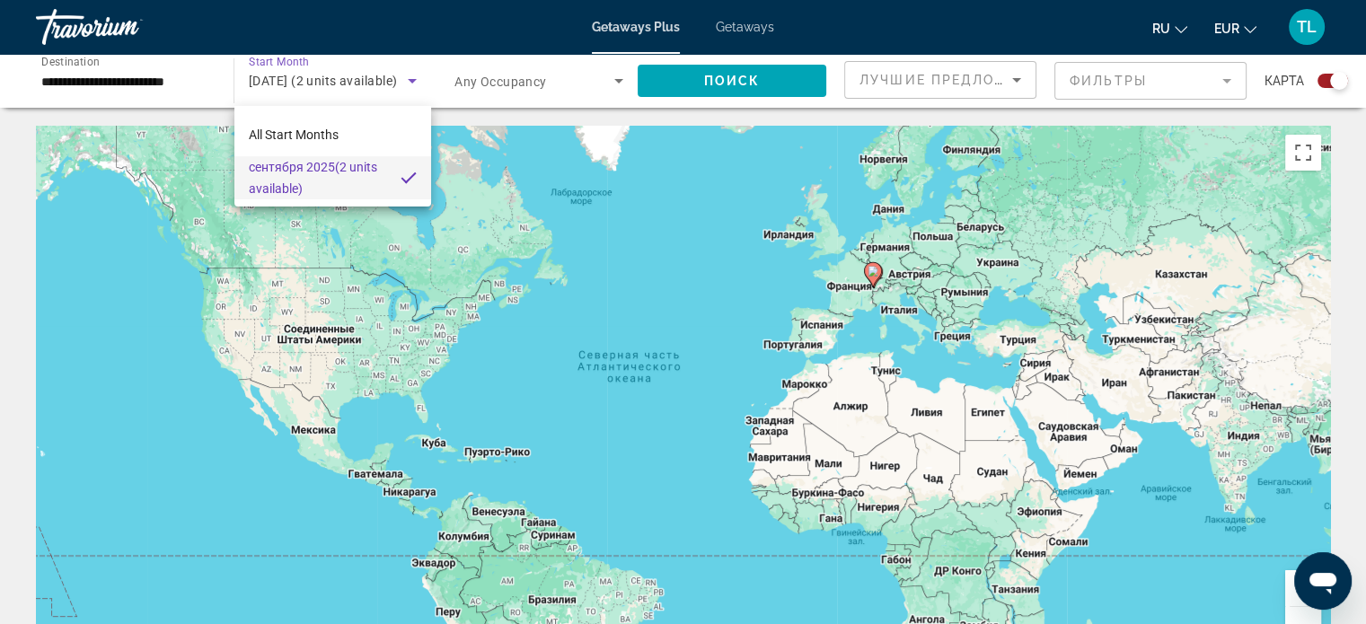
click at [754, 83] on div at bounding box center [683, 312] width 1366 height 624
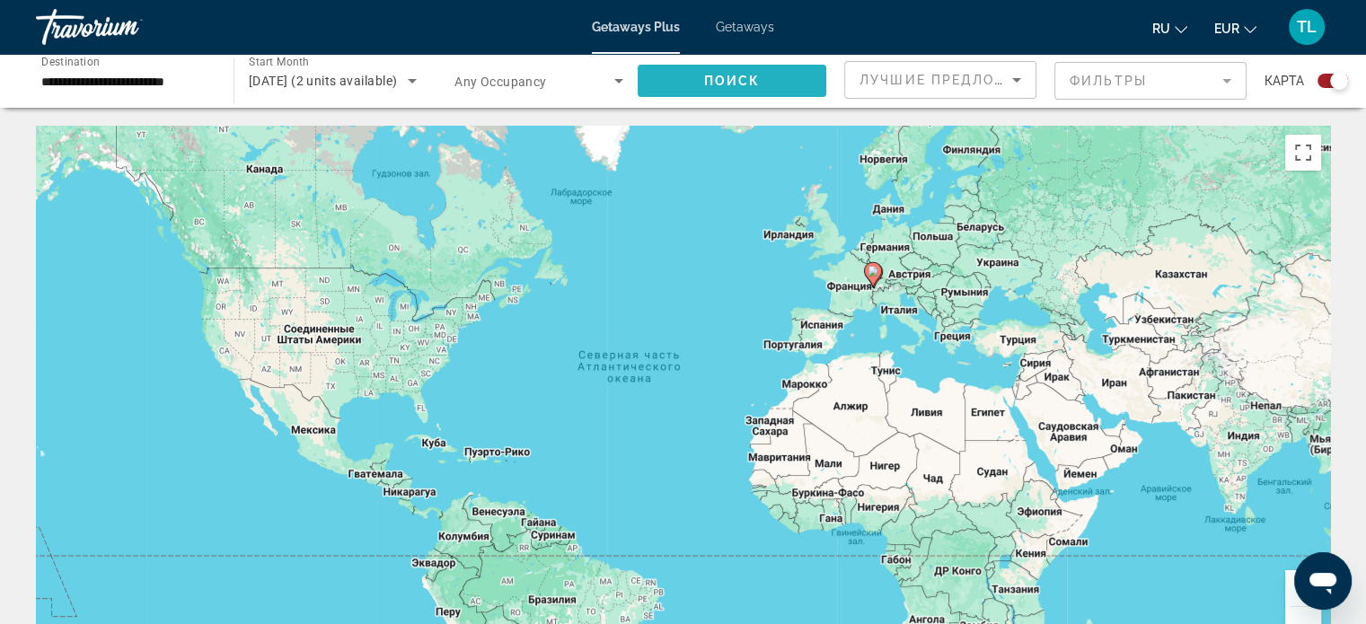
click at [729, 80] on span "Поиск" at bounding box center [732, 81] width 57 height 14
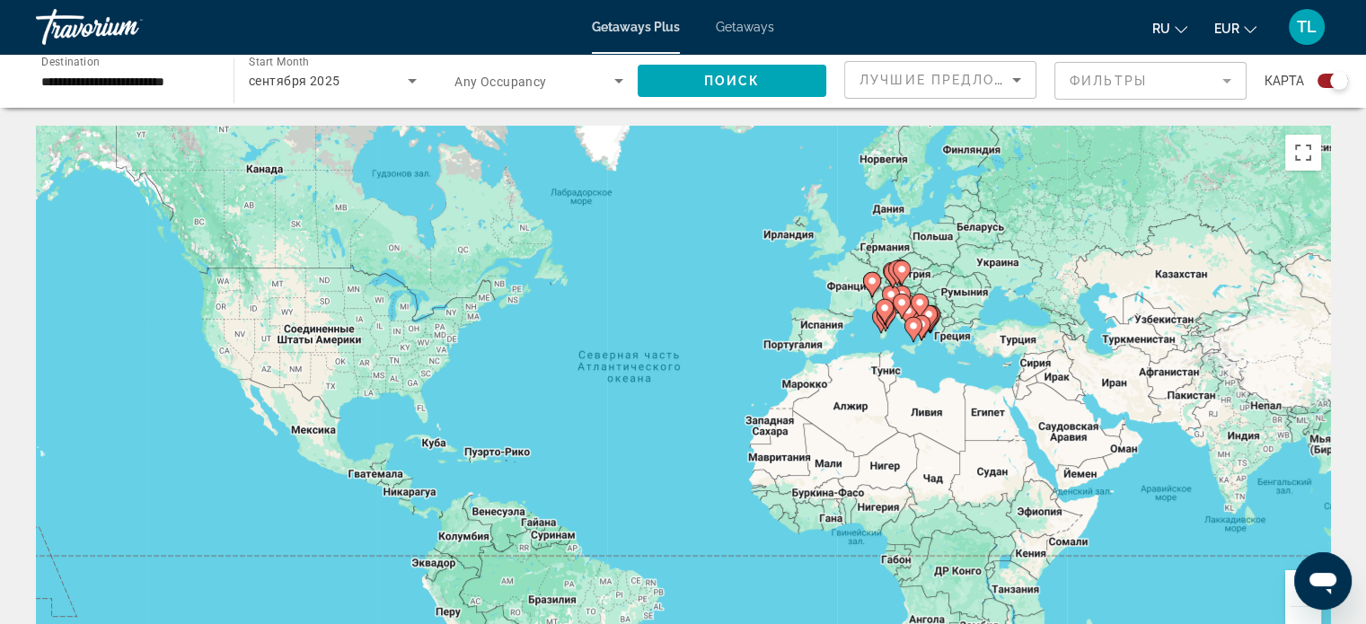
click at [891, 269] on icon "Main content" at bounding box center [896, 272] width 16 height 23
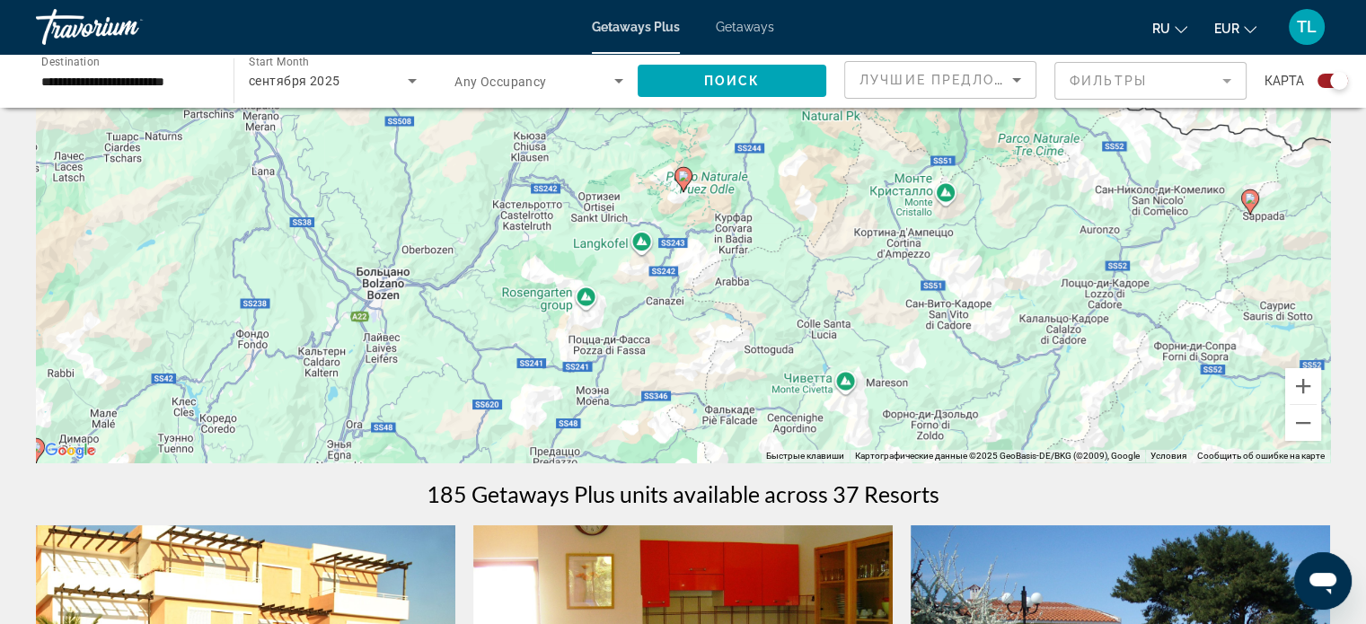
scroll to position [207, 0]
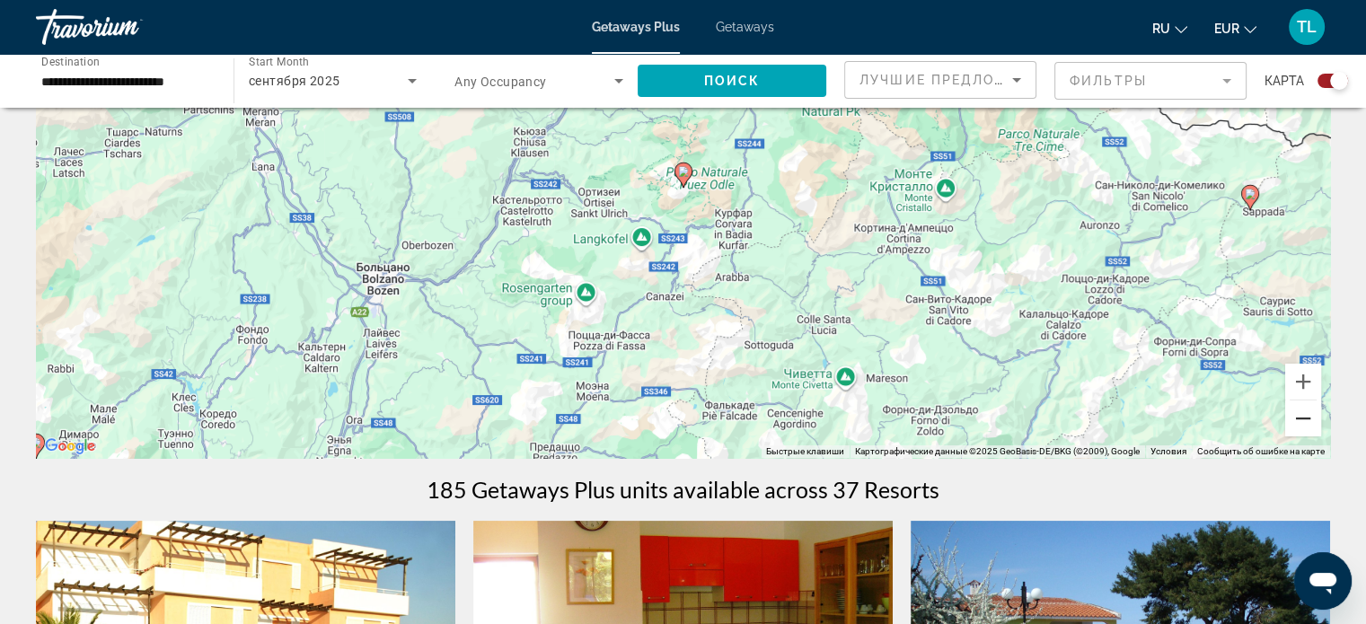
click at [1309, 416] on button "Уменьшить" at bounding box center [1303, 419] width 36 height 36
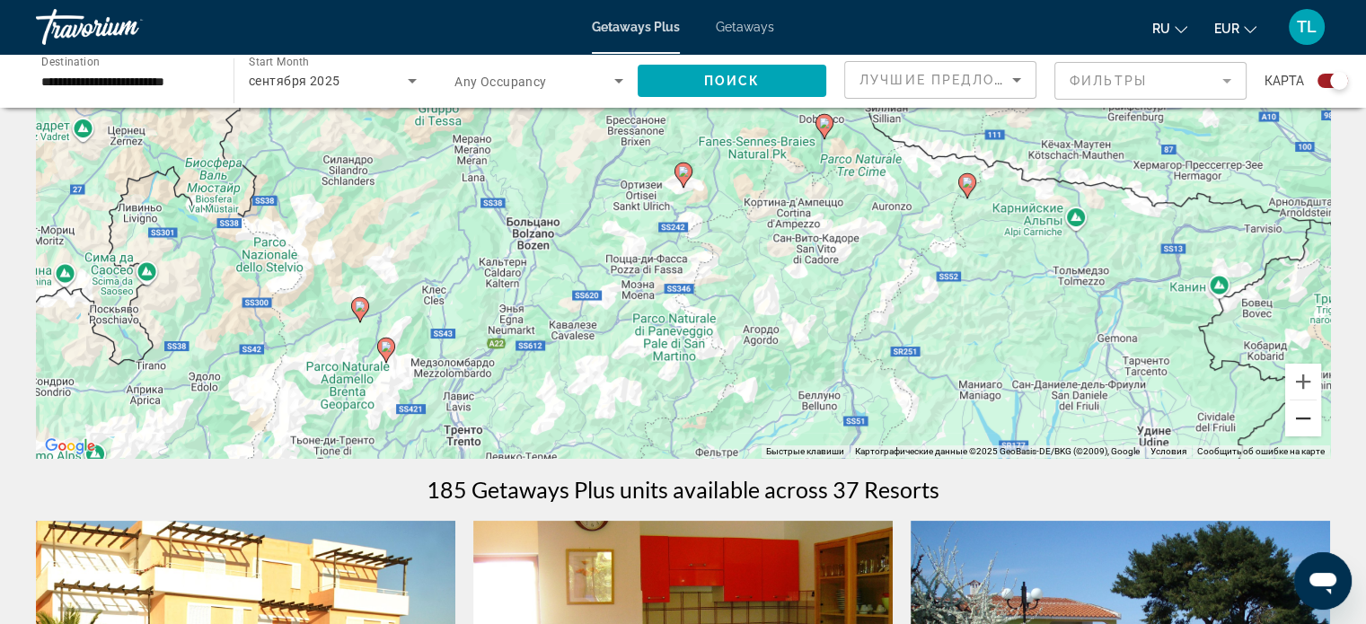
click at [1309, 416] on button "Уменьшить" at bounding box center [1303, 419] width 36 height 36
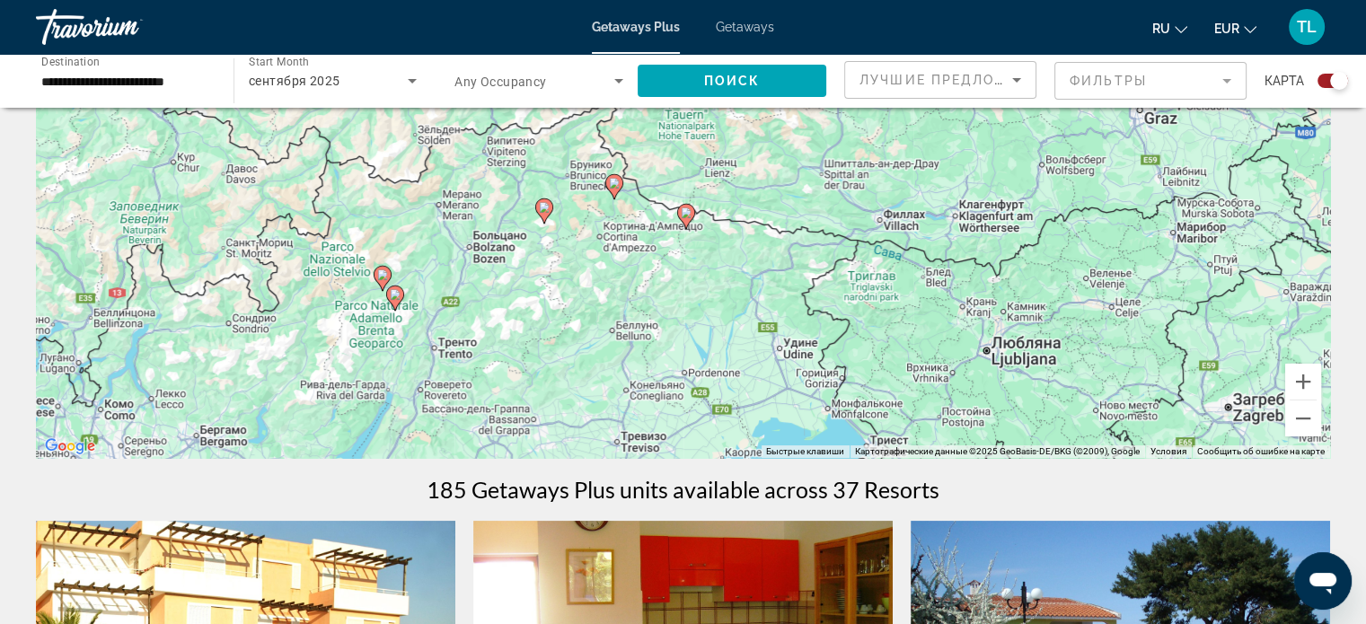
drag, startPoint x: 369, startPoint y: 372, endPoint x: 229, endPoint y: 409, distance: 144.8
click at [229, 409] on div "Чтобы активировать перетаскивание с помощью клавиатуры, нажмите Alt + Ввод. Пос…" at bounding box center [683, 188] width 1294 height 539
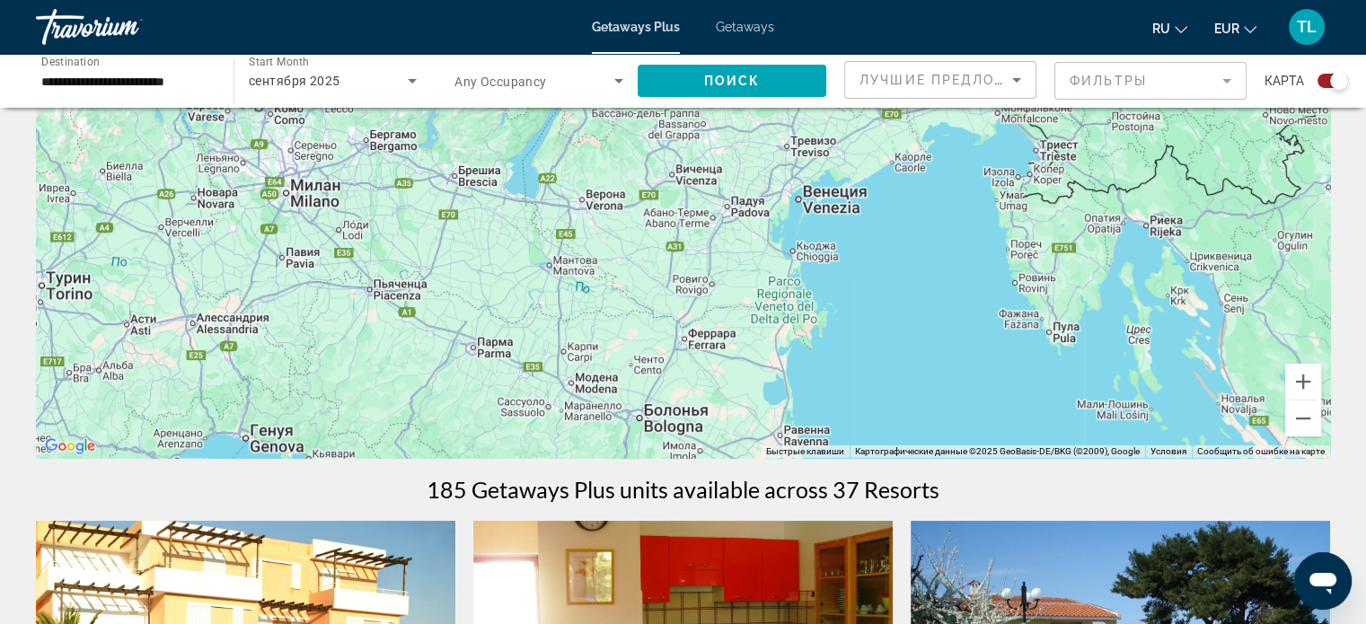
drag, startPoint x: 492, startPoint y: 327, endPoint x: 672, endPoint y: 19, distance: 356.6
click at [672, 19] on div "**********" at bounding box center [683, 105] width 1366 height 624
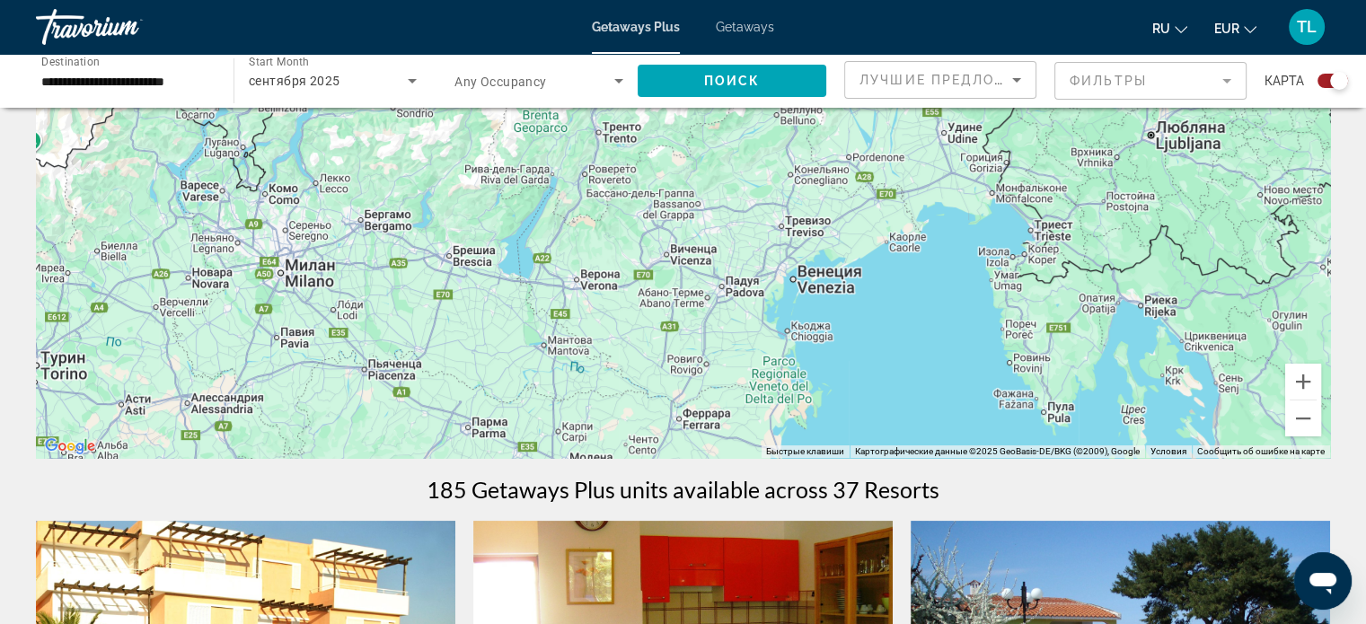
drag, startPoint x: 600, startPoint y: 353, endPoint x: 589, endPoint y: 459, distance: 106.5
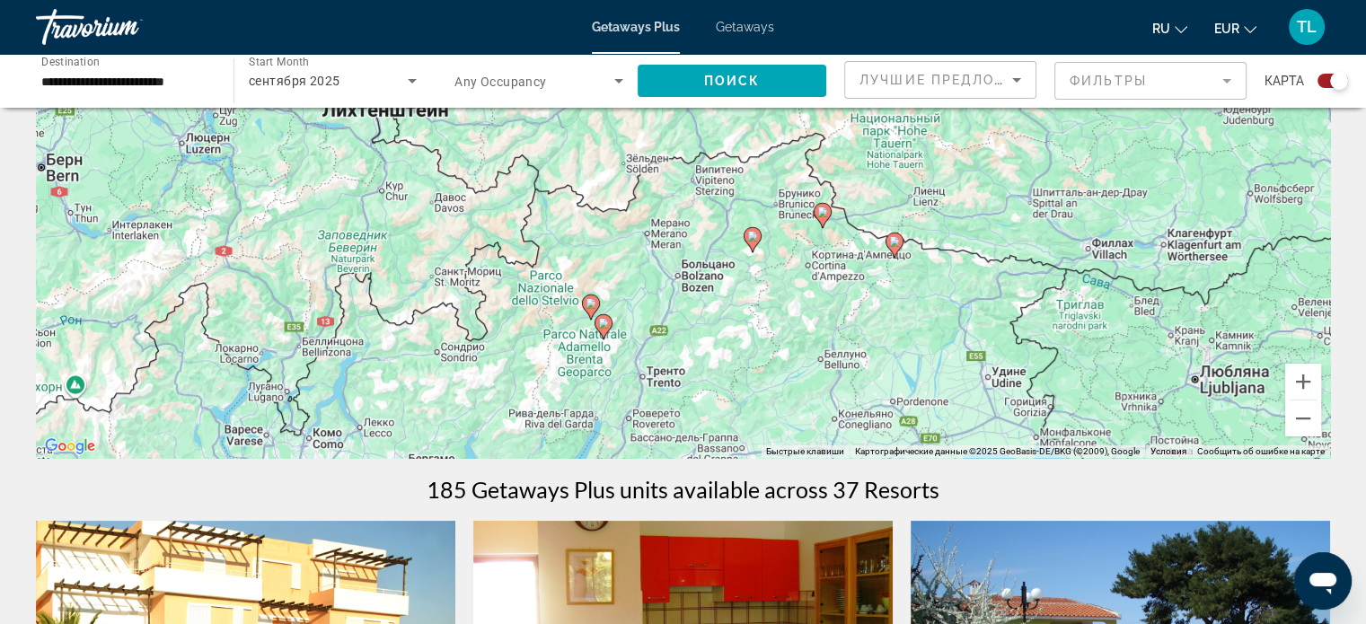
drag, startPoint x: 497, startPoint y: 250, endPoint x: 550, endPoint y: 468, distance: 224.6
click at [606, 320] on image "Main content" at bounding box center [603, 323] width 11 height 11
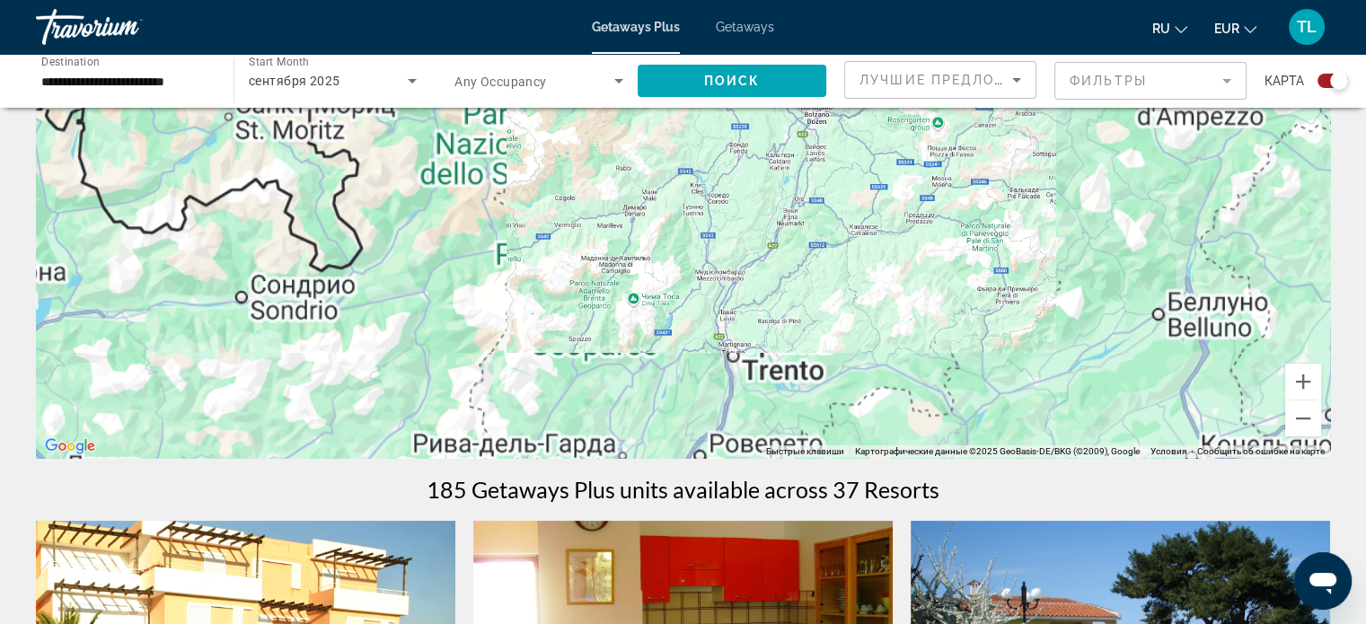
click at [606, 320] on div "Чтобы активировать перетаскивание с помощью клавиатуры, нажмите Alt + Ввод. Пос…" at bounding box center [683, 188] width 1294 height 539
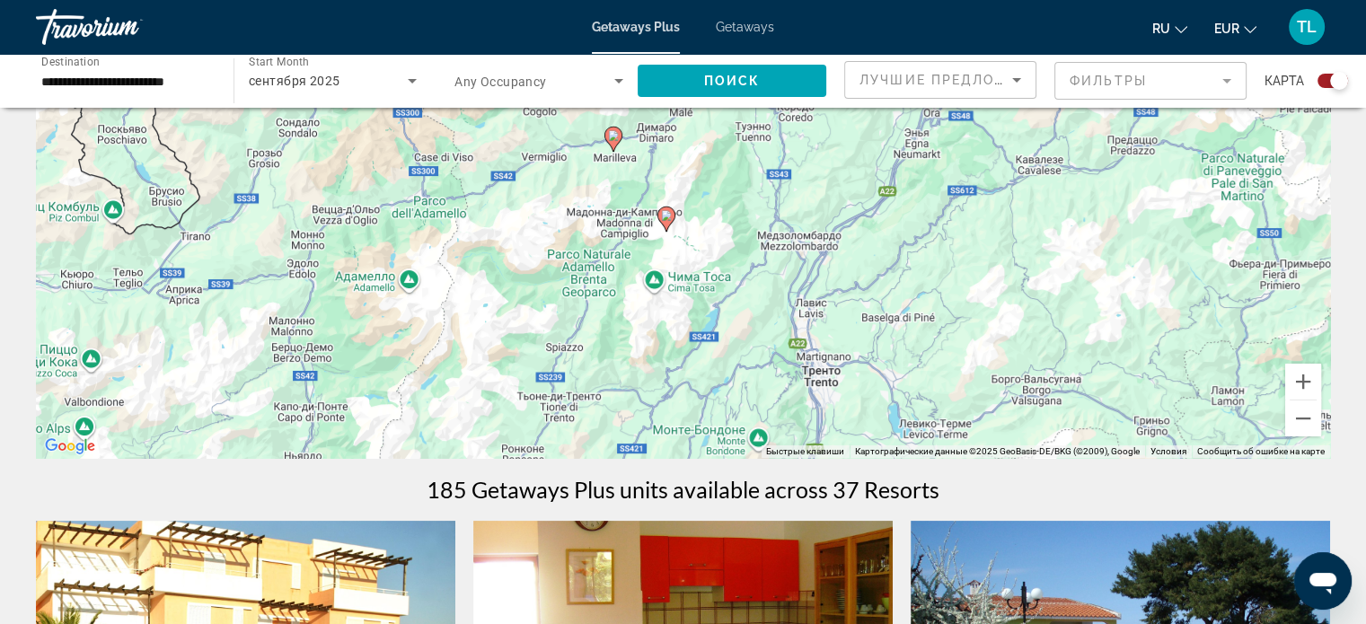
click at [614, 151] on gmp-advanced-marker "Main content" at bounding box center [613, 139] width 18 height 27
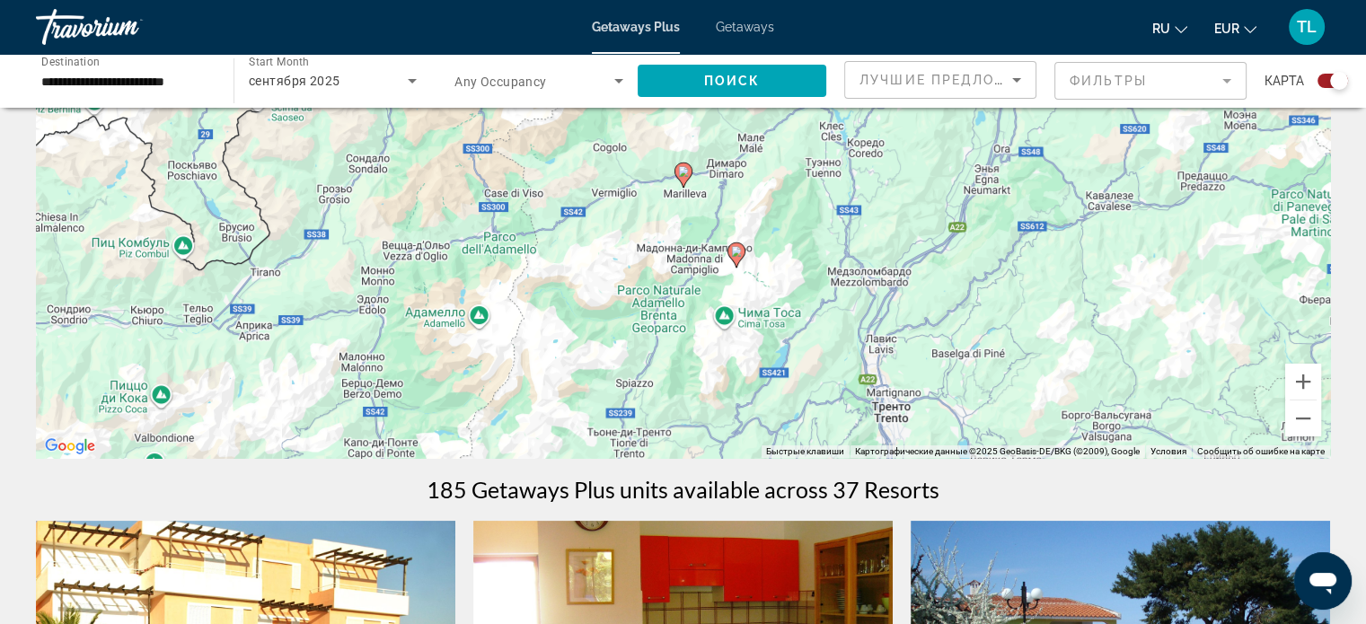
click at [679, 173] on image "Main content" at bounding box center [683, 171] width 11 height 11
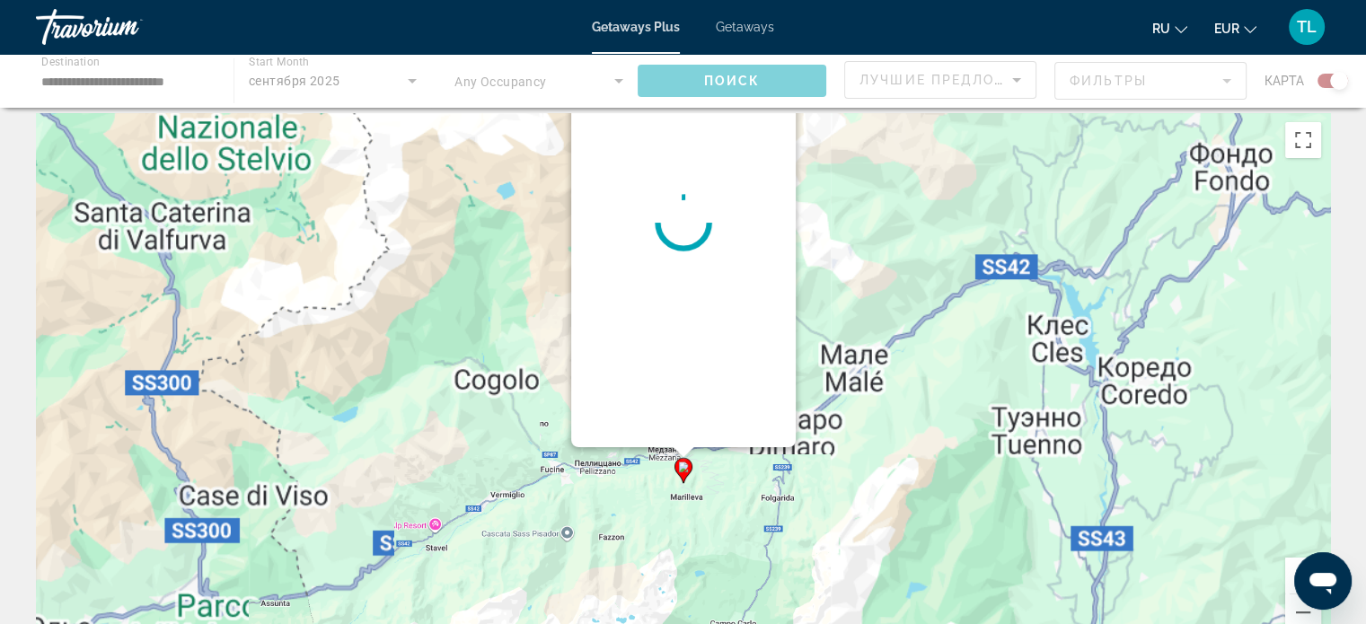
scroll to position [0, 0]
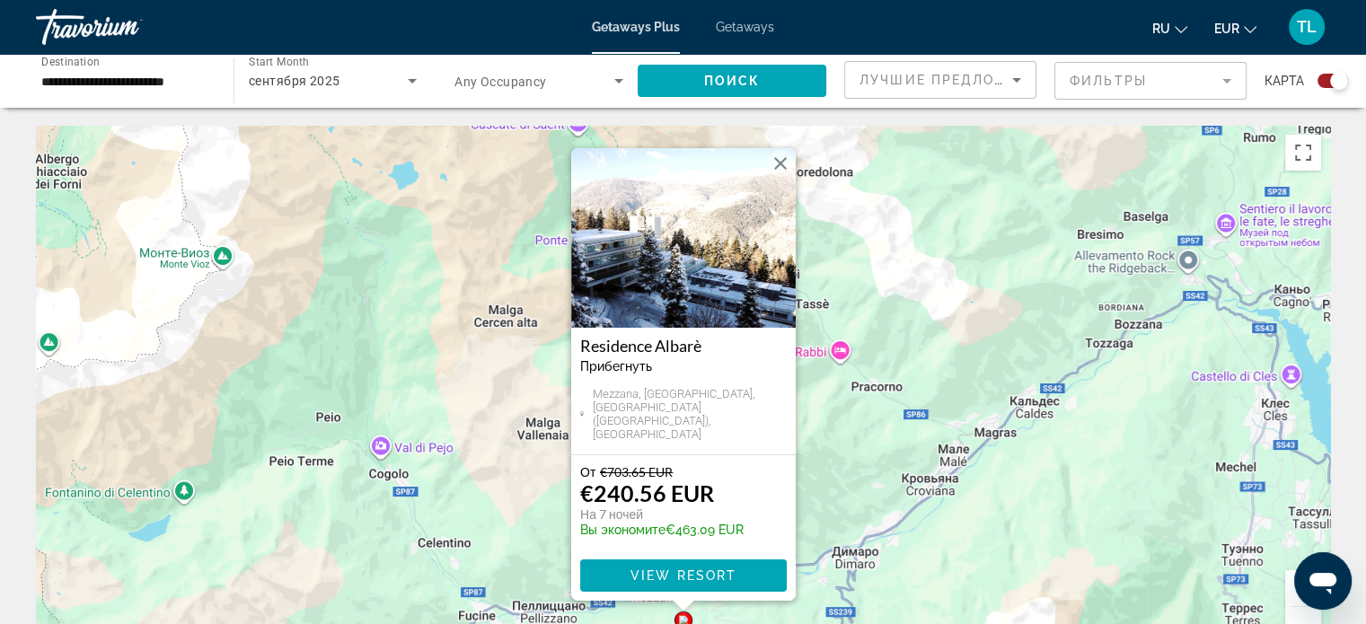
click at [783, 164] on button "Закрыть" at bounding box center [780, 163] width 27 height 27
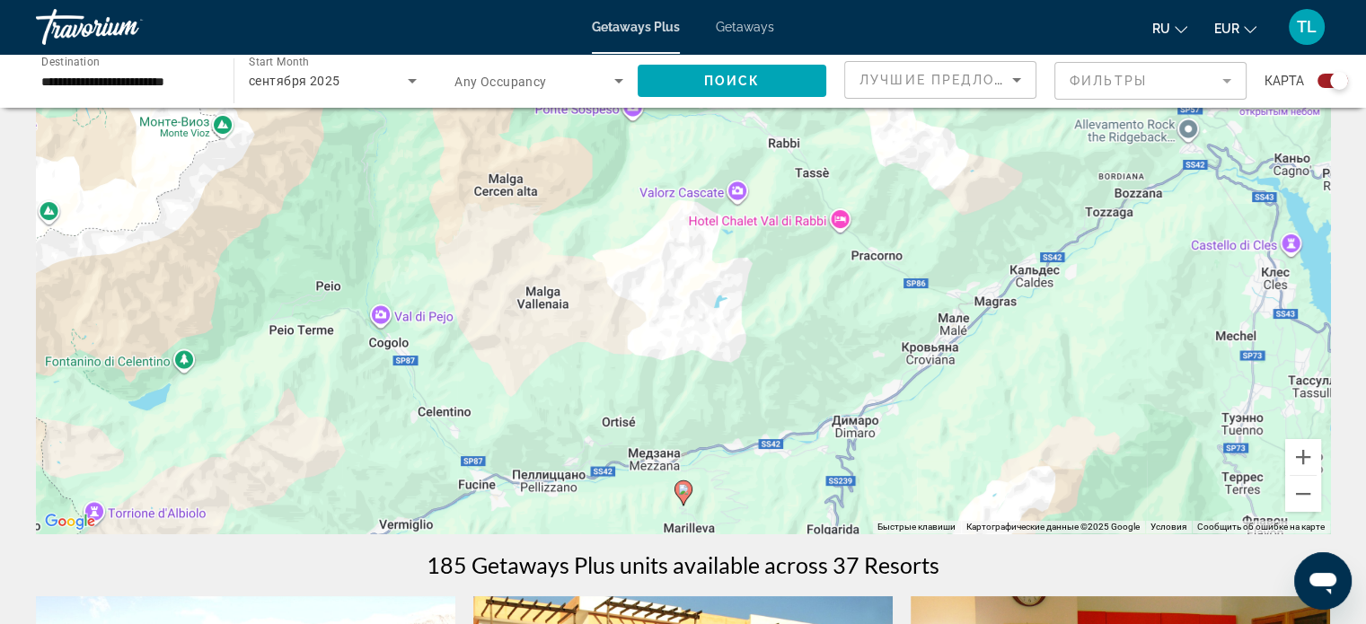
scroll to position [136, 0]
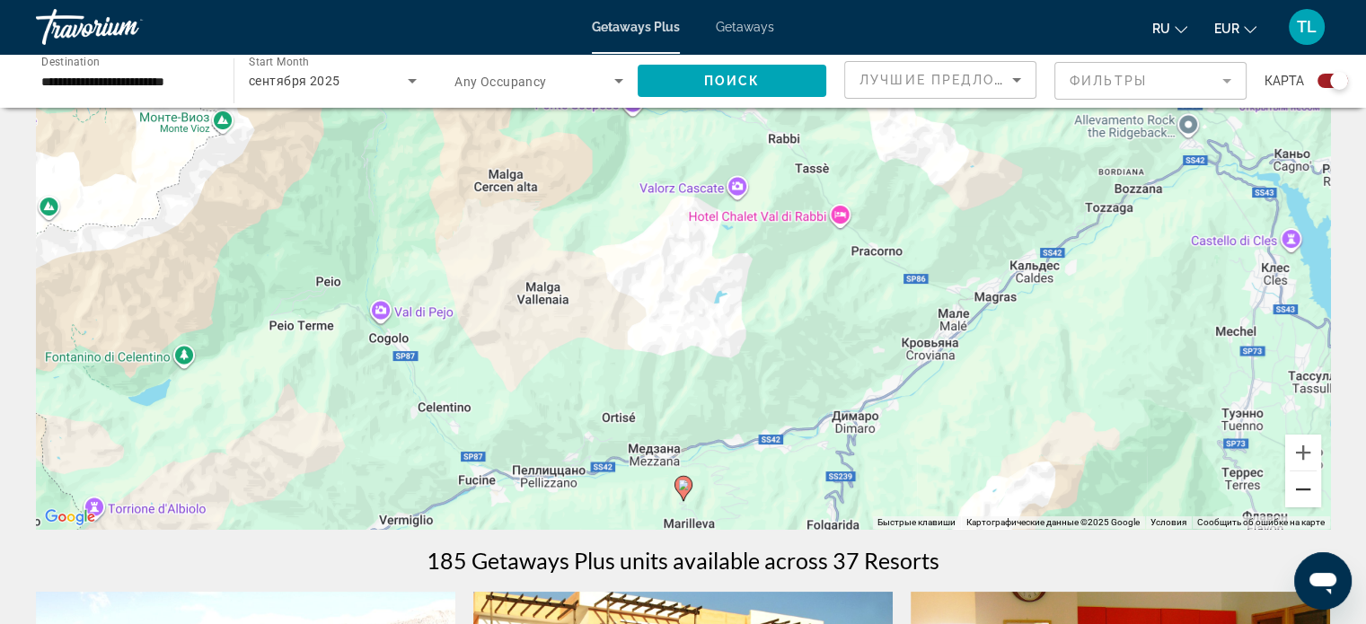
click at [1295, 490] on button "Уменьшить" at bounding box center [1303, 489] width 36 height 36
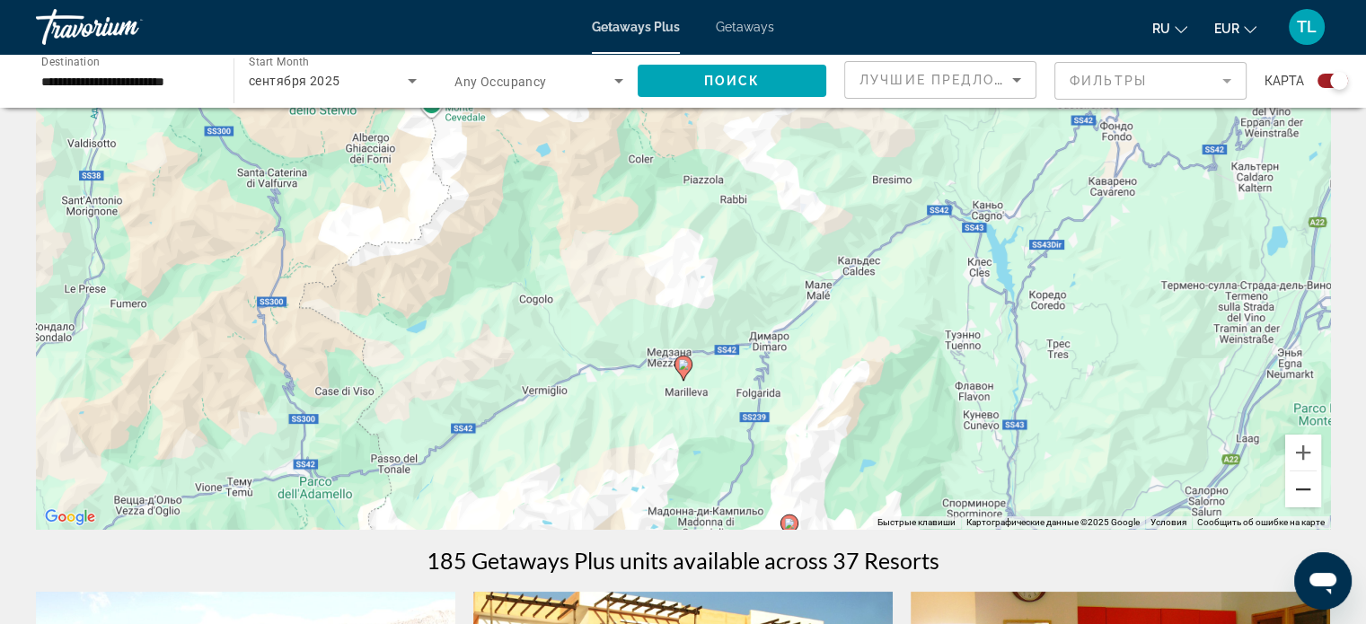
click at [1295, 490] on button "Уменьшить" at bounding box center [1303, 489] width 36 height 36
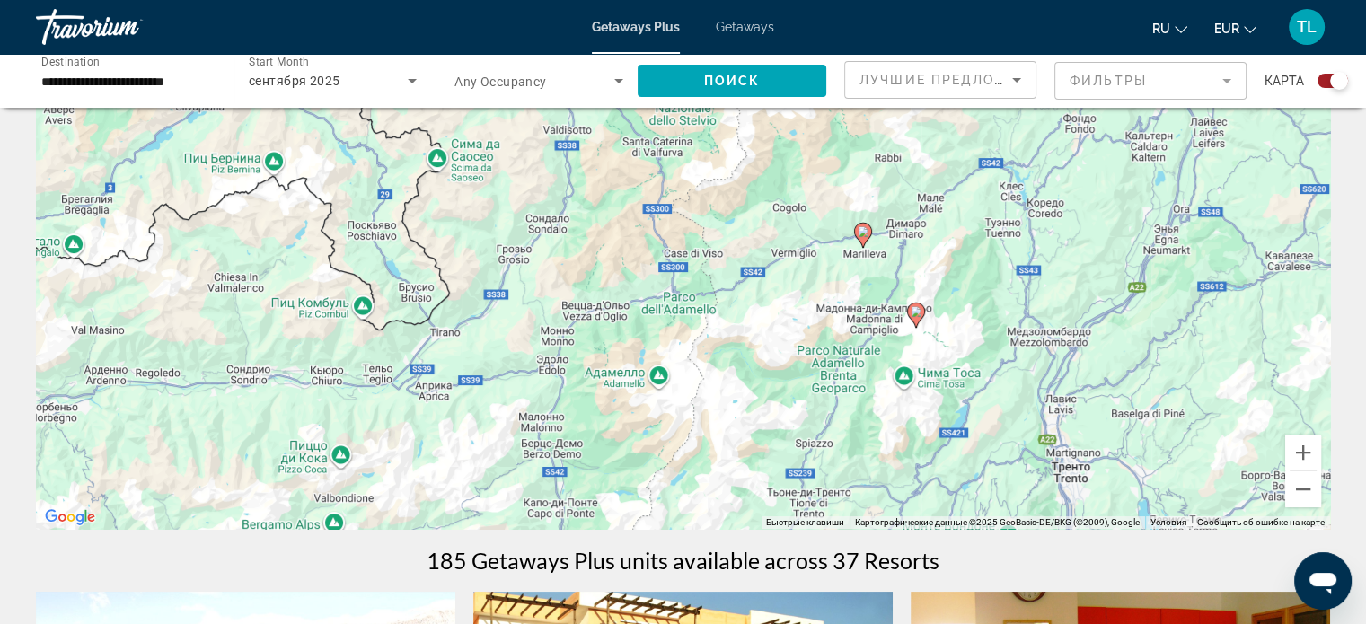
drag, startPoint x: 1070, startPoint y: 330, endPoint x: 1306, endPoint y: 218, distance: 261.5
click at [1306, 218] on div "Чтобы активировать перетаскивание с помощью клавиатуры, нажмите Alt + Ввод. Пос…" at bounding box center [683, 259] width 1294 height 539
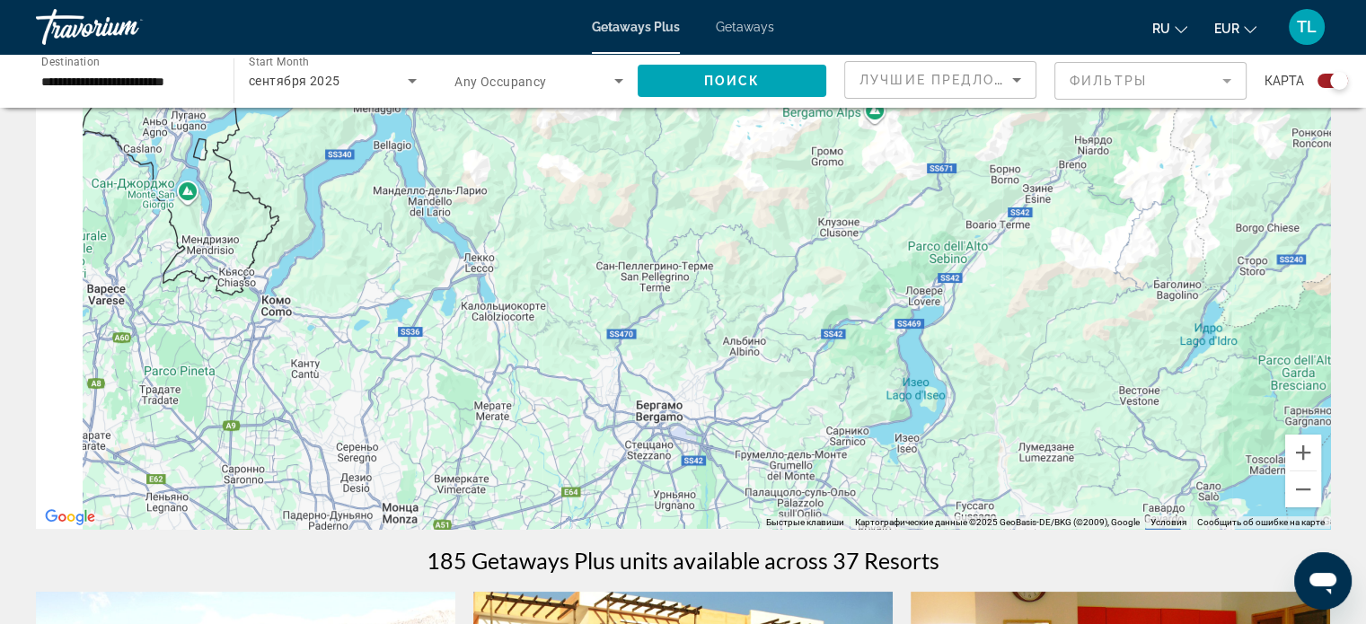
drag, startPoint x: 823, startPoint y: 392, endPoint x: 1322, endPoint y: 65, distance: 596.8
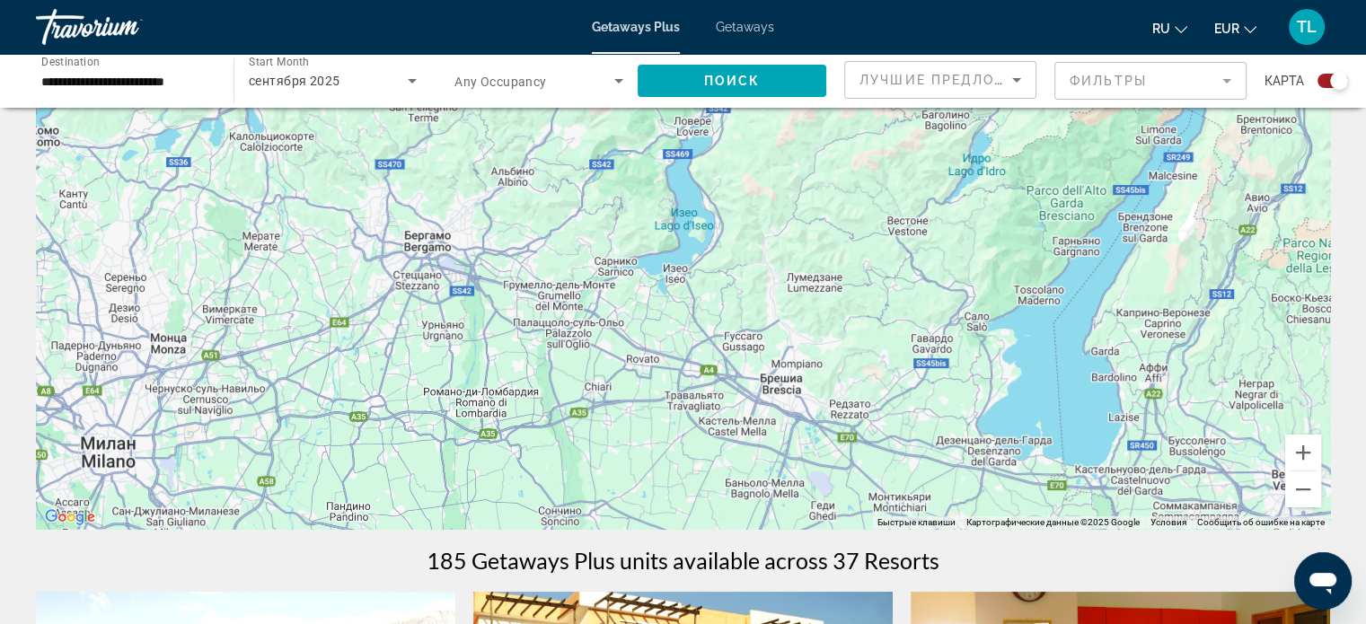
drag, startPoint x: 656, startPoint y: 304, endPoint x: 341, endPoint y: 136, distance: 356.8
click at [341, 136] on div "Чтобы активировать перетаскивание с помощью клавиатуры, нажмите Alt + Ввод. Пос…" at bounding box center [683, 259] width 1294 height 539
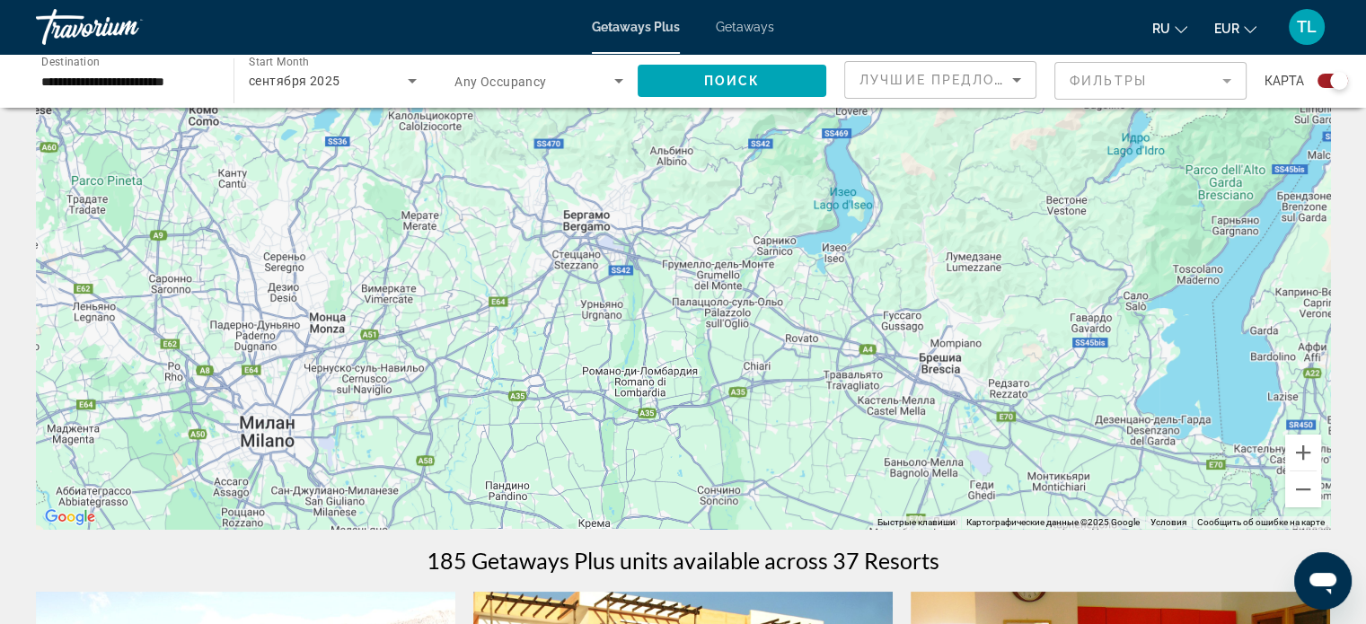
drag, startPoint x: 827, startPoint y: 443, endPoint x: 995, endPoint y: 419, distance: 169.5
click at [995, 419] on div "Main content" at bounding box center [683, 259] width 1294 height 539
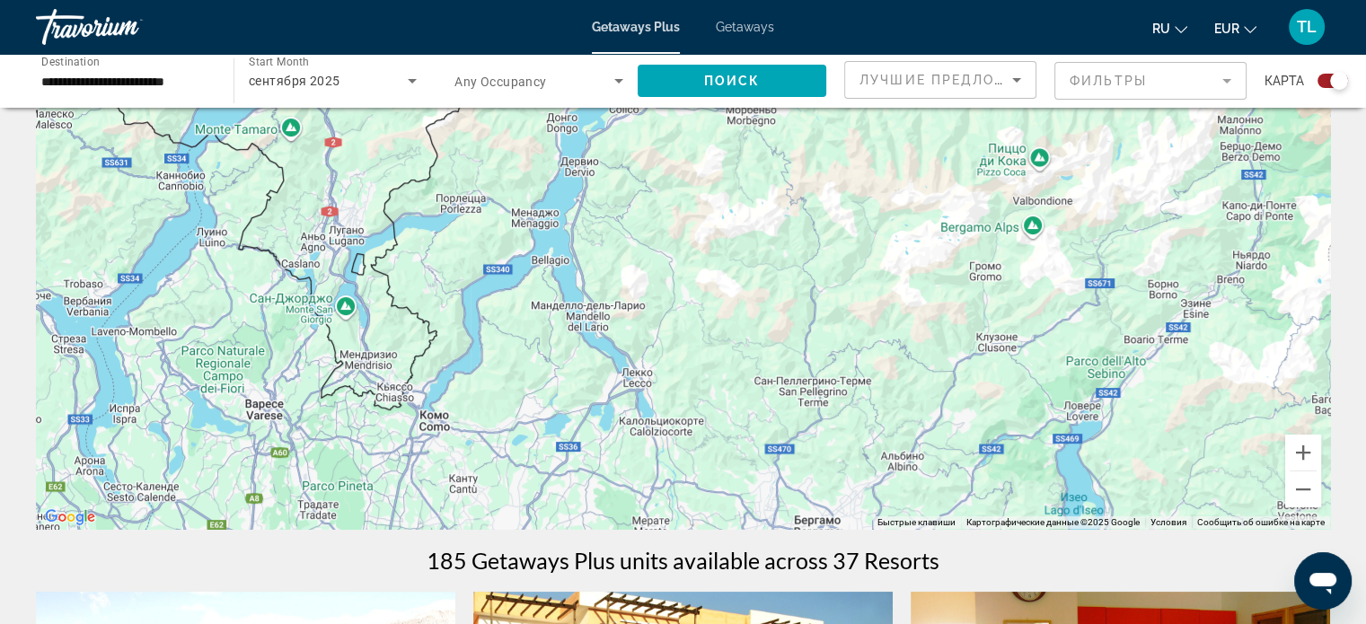
drag, startPoint x: 586, startPoint y: 358, endPoint x: 800, endPoint y: 666, distance: 374.9
click at [800, 489] on html "**********" at bounding box center [683, 176] width 1366 height 624
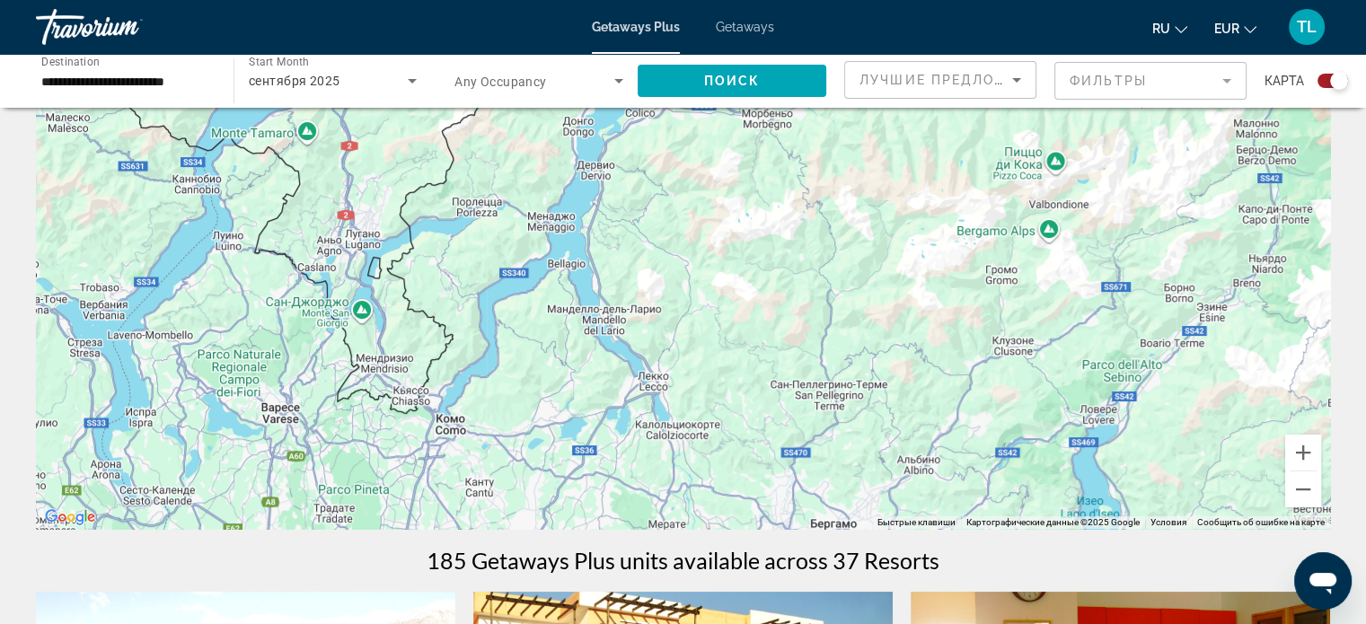
drag, startPoint x: 732, startPoint y: 348, endPoint x: 810, endPoint y: 291, distance: 97.0
click at [810, 291] on div "Чтобы активировать перетаскивание с помощью клавиатуры, нажмите Alt + Ввод. Пос…" at bounding box center [683, 259] width 1294 height 539
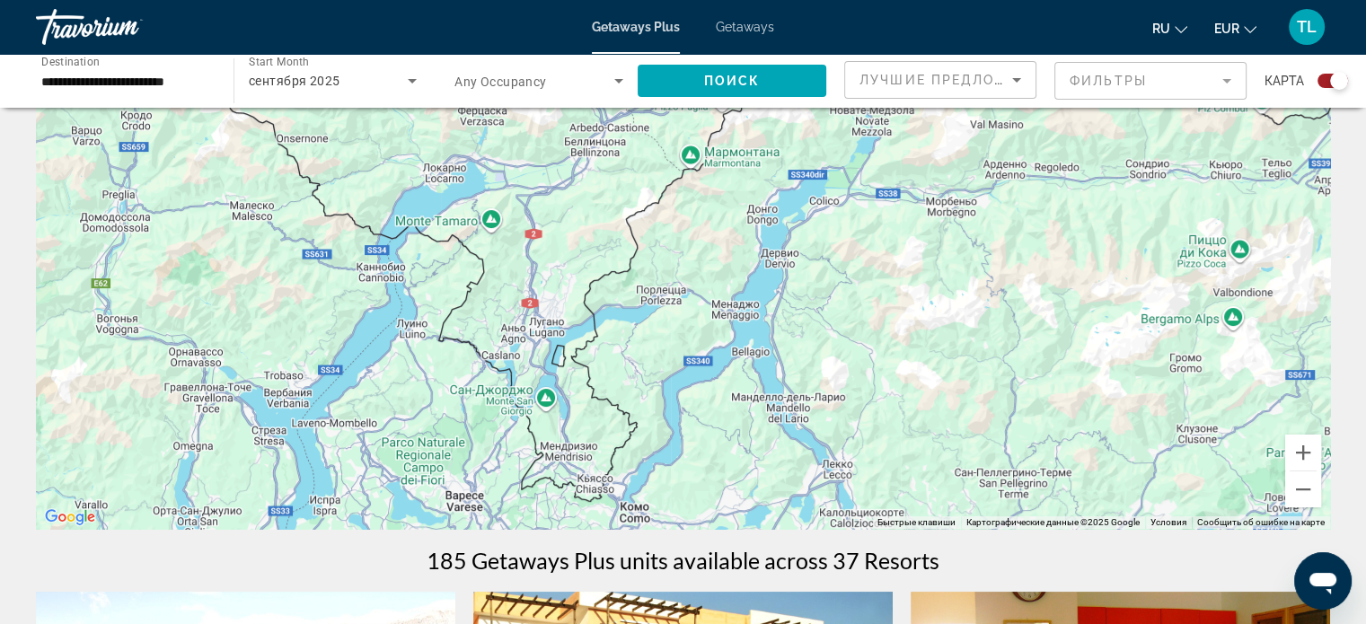
drag, startPoint x: 820, startPoint y: 375, endPoint x: 934, endPoint y: 532, distance: 193.4
click at [1307, 495] on button "Уменьшить" at bounding box center [1303, 489] width 36 height 36
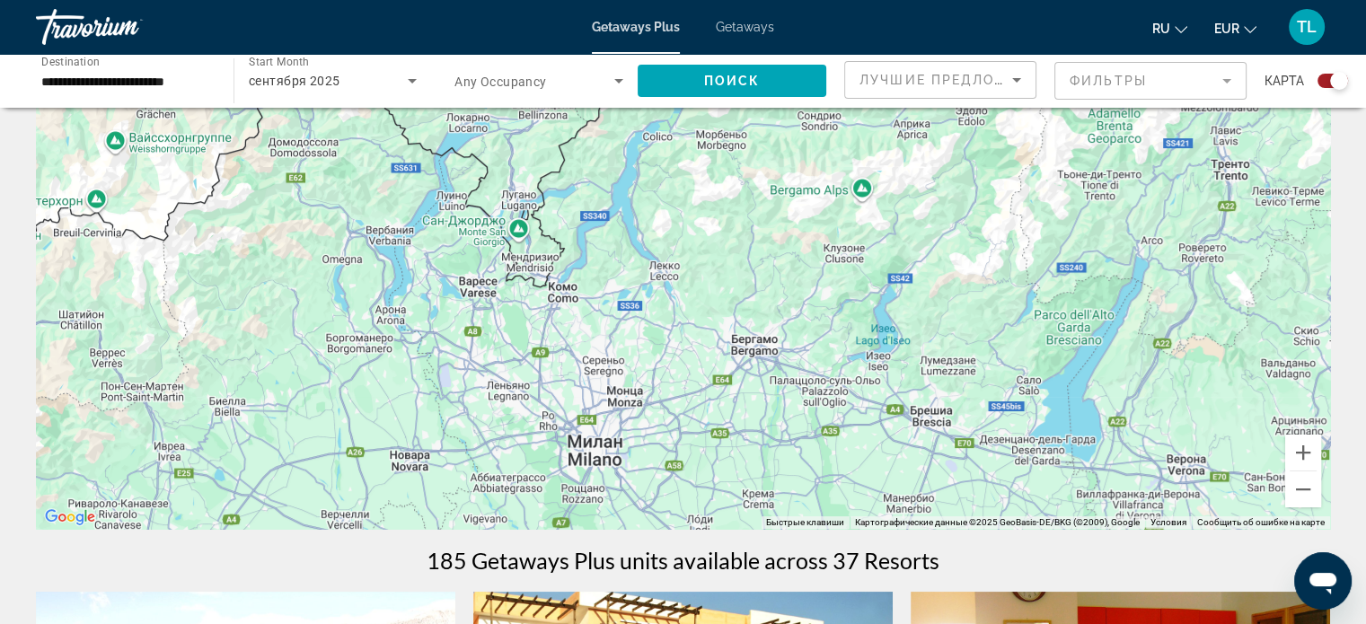
drag, startPoint x: 1131, startPoint y: 277, endPoint x: 1025, endPoint y: 179, distance: 144.9
click at [1025, 179] on div "Чтобы активировать перетаскивание с помощью клавиатуры, нажмите Alt + Ввод. Пос…" at bounding box center [683, 259] width 1294 height 539
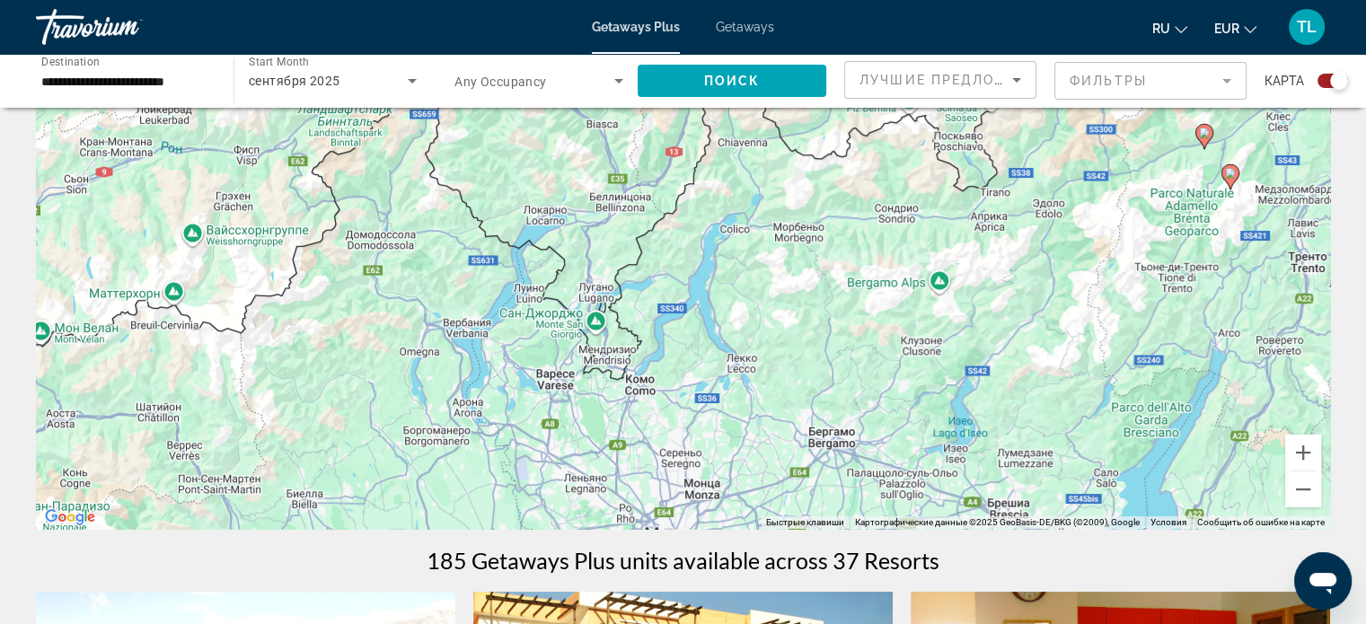
drag, startPoint x: 655, startPoint y: 202, endPoint x: 728, endPoint y: 326, distance: 144.2
click at [728, 326] on div "Чтобы активировать перетаскивание с помощью клавиатуры, нажмите Alt + Ввод. Пос…" at bounding box center [683, 259] width 1294 height 539
click at [182, 87] on input "**********" at bounding box center [125, 82] width 169 height 22
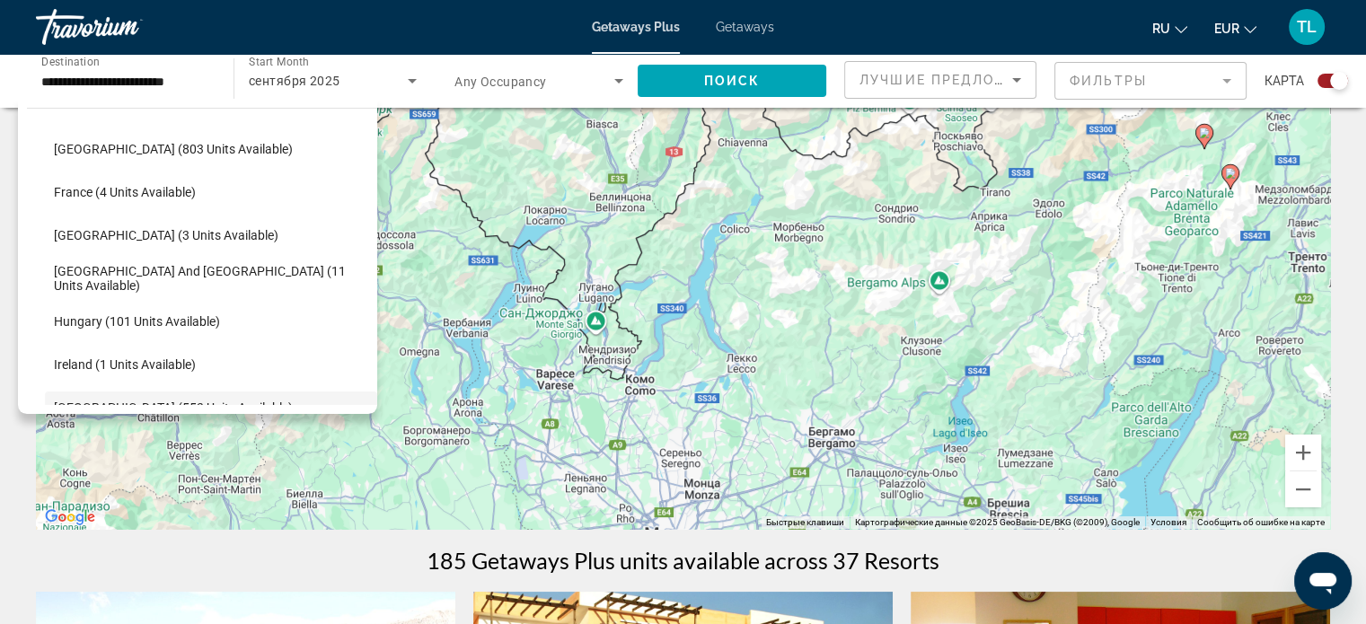
scroll to position [436, 0]
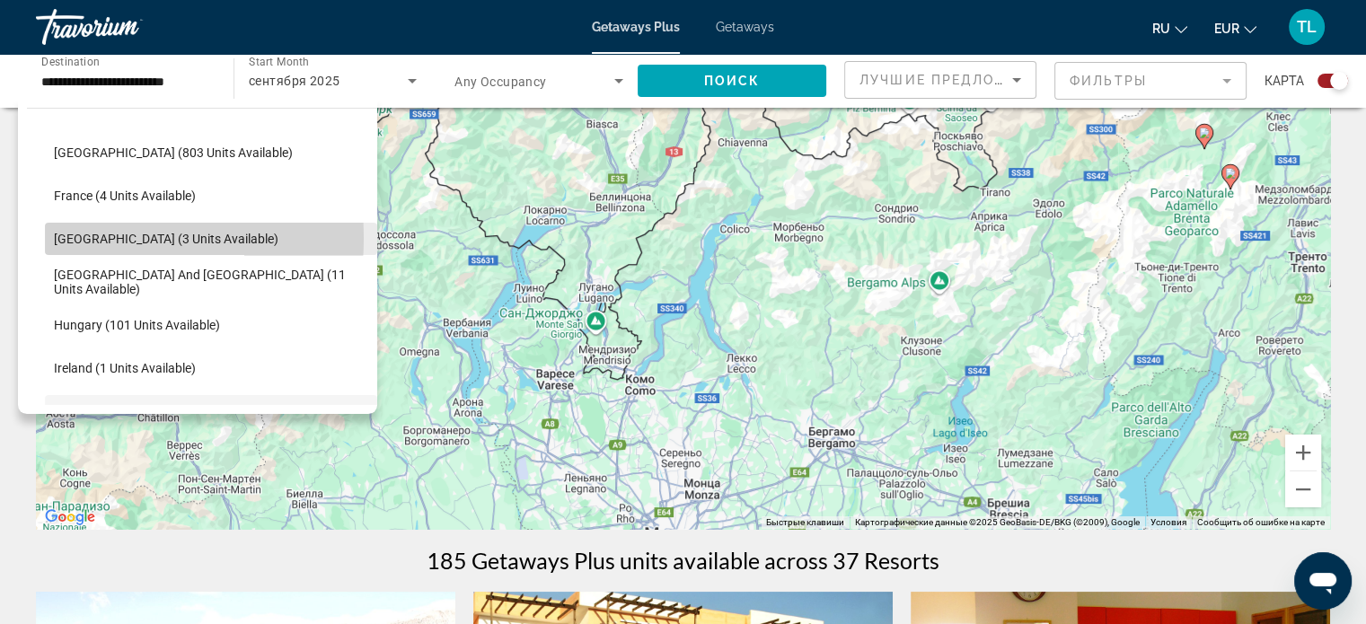
click at [75, 237] on span "[GEOGRAPHIC_DATA] (3 units available)" at bounding box center [166, 239] width 225 height 14
type input "**********"
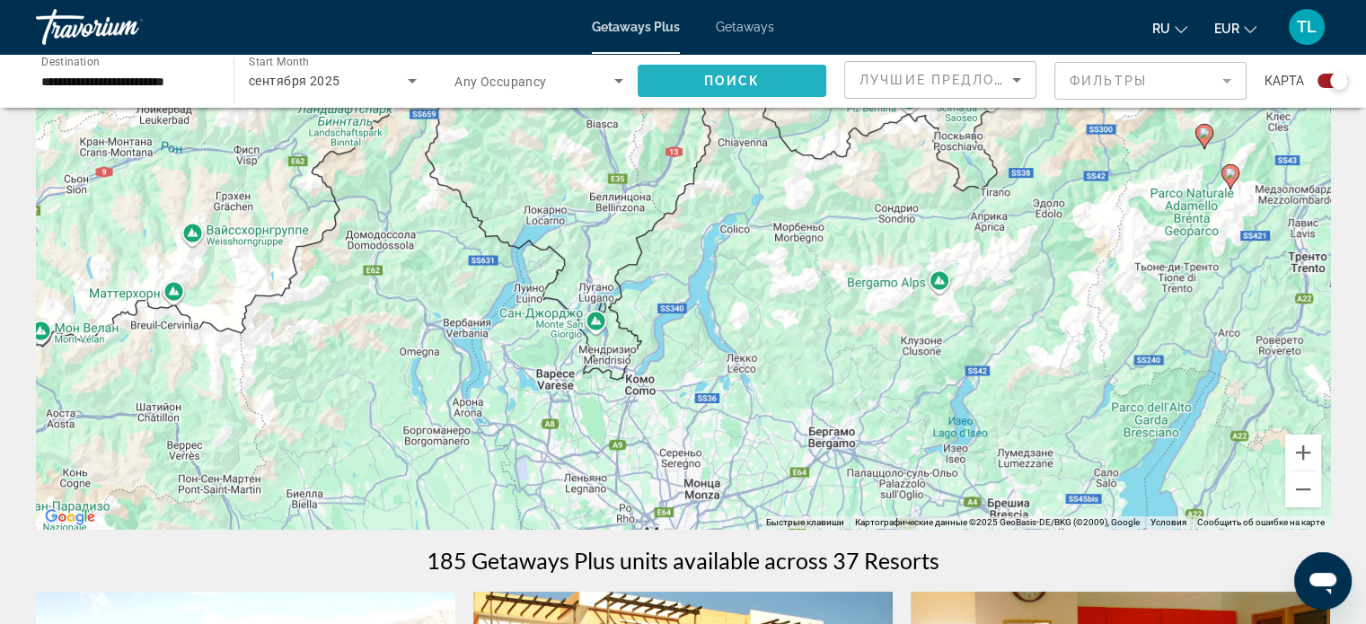
click at [703, 81] on span "Search widget" at bounding box center [732, 80] width 189 height 43
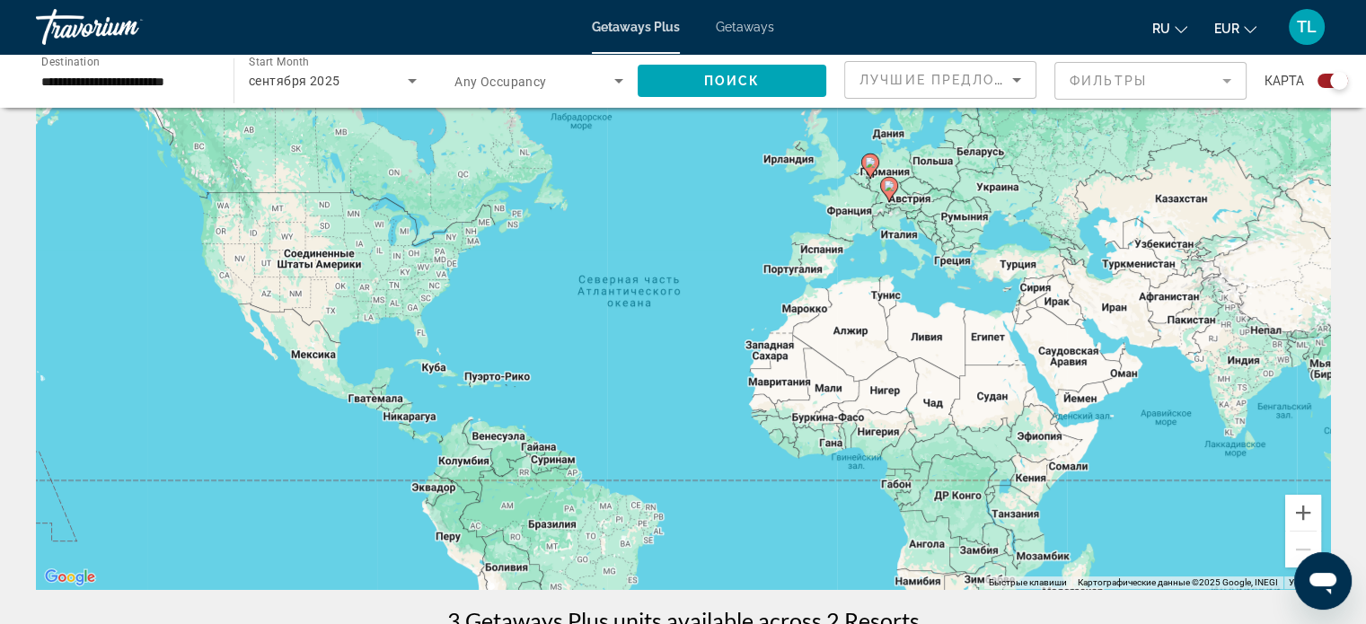
scroll to position [79, 0]
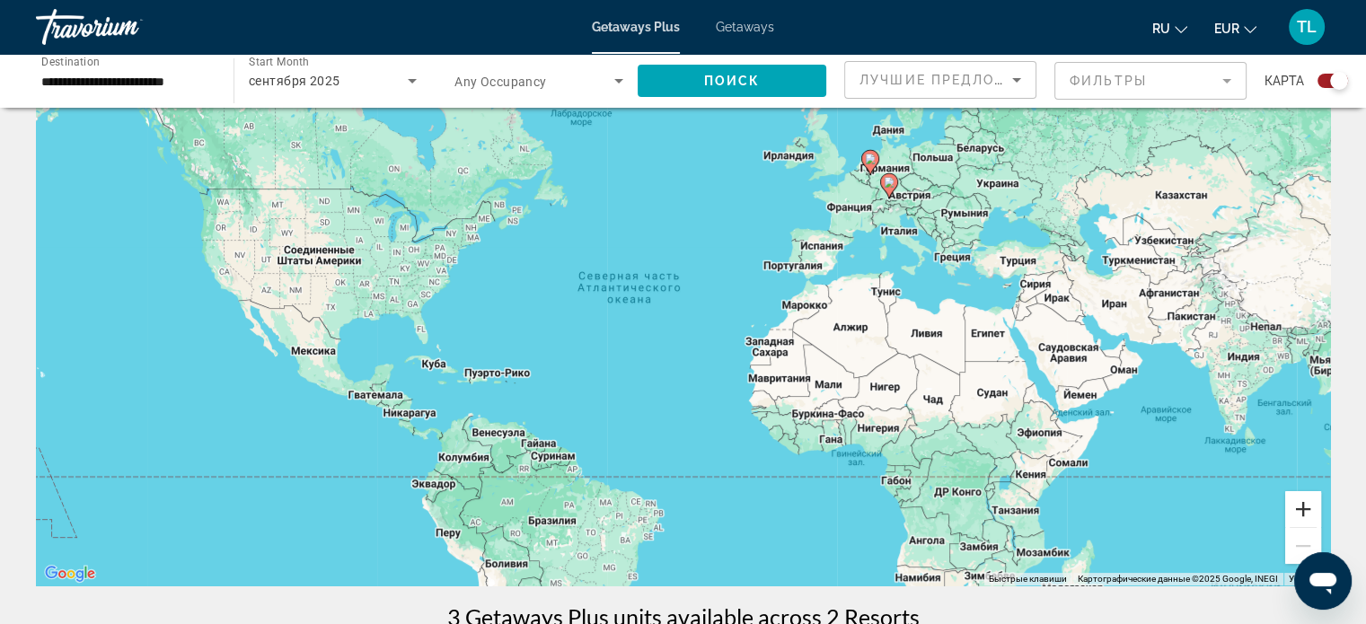
click at [1299, 509] on button "Увеличить" at bounding box center [1303, 509] width 36 height 36
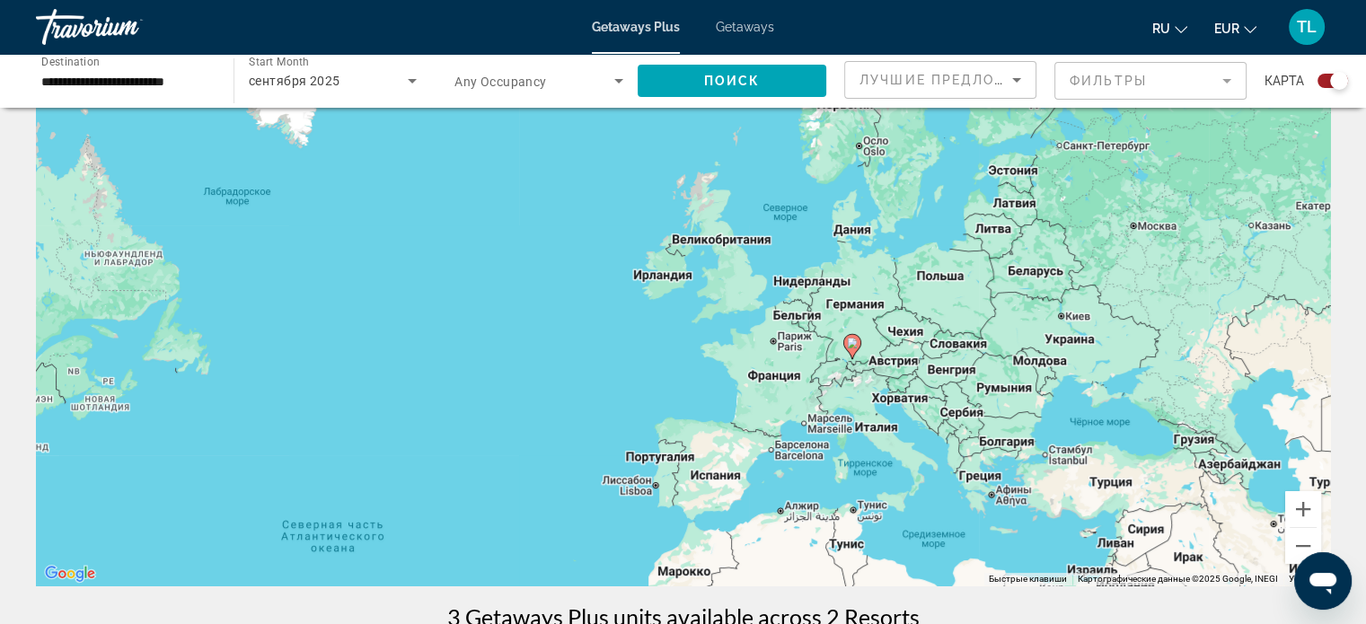
drag, startPoint x: 1180, startPoint y: 171, endPoint x: 938, endPoint y: 454, distance: 373.2
click at [938, 454] on div "Чтобы активировать перетаскивание с помощью клавиатуры, нажмите Alt + Ввод. Пос…" at bounding box center [683, 316] width 1294 height 539
click at [814, 294] on image "Main content" at bounding box center [815, 297] width 11 height 11
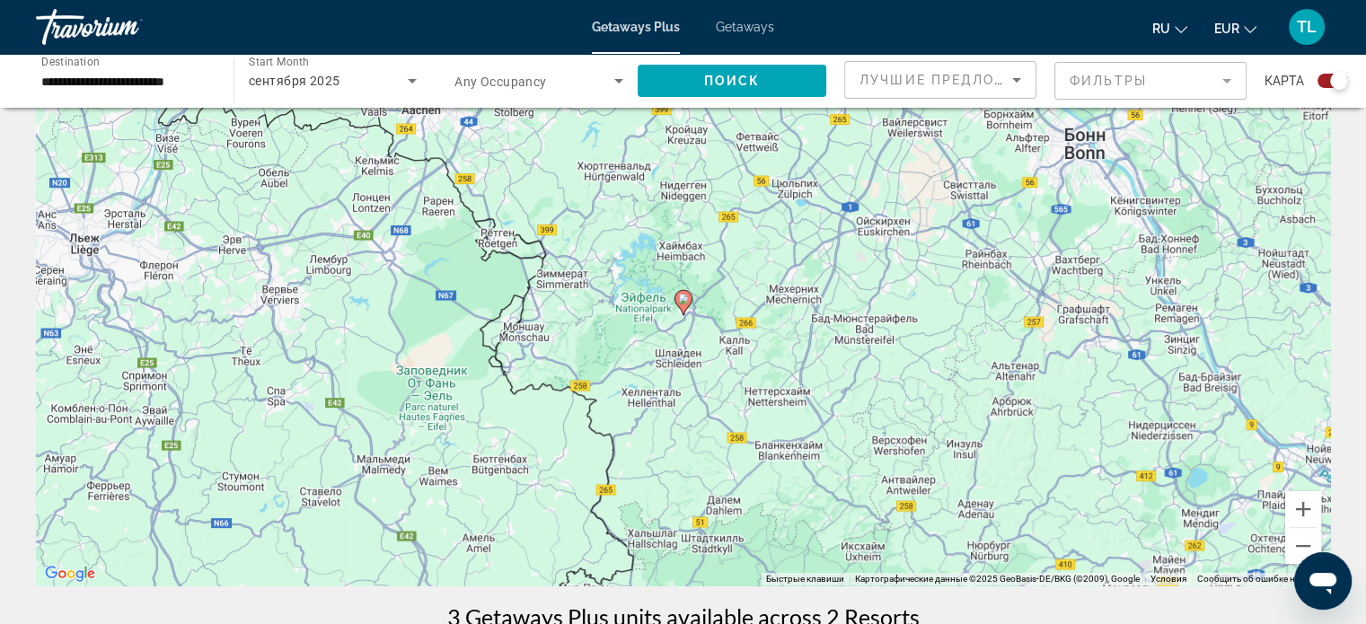
click at [679, 299] on image "Main content" at bounding box center [683, 299] width 11 height 11
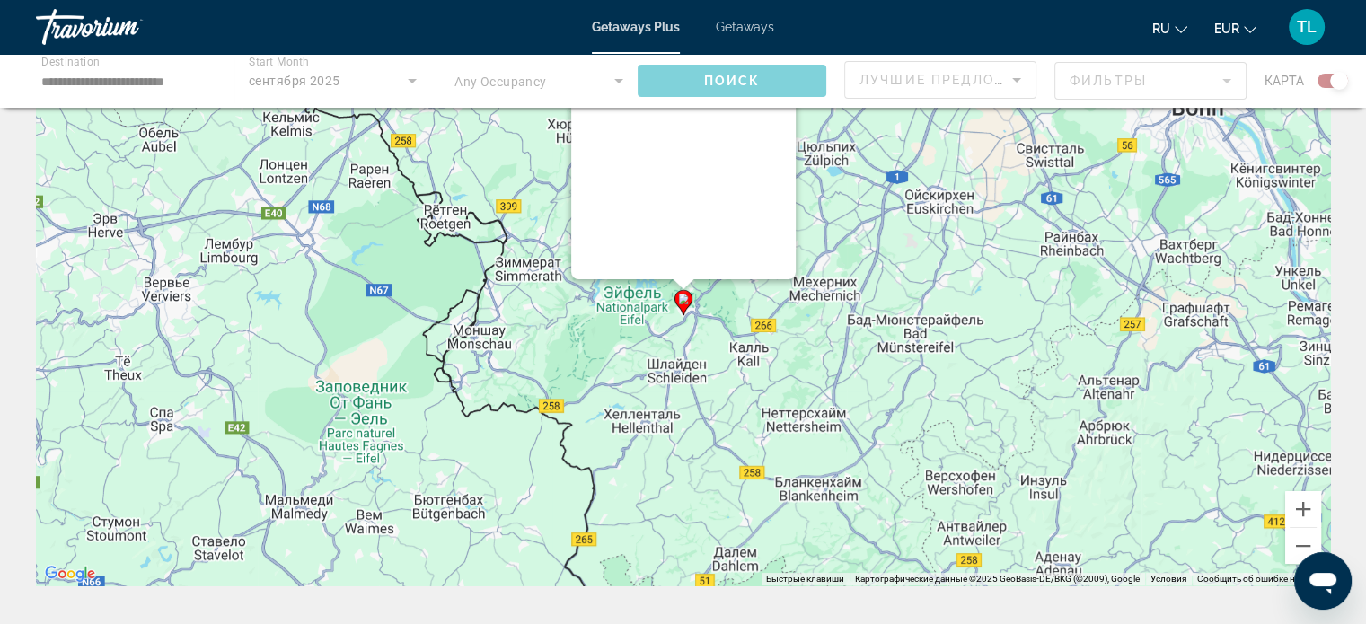
scroll to position [0, 0]
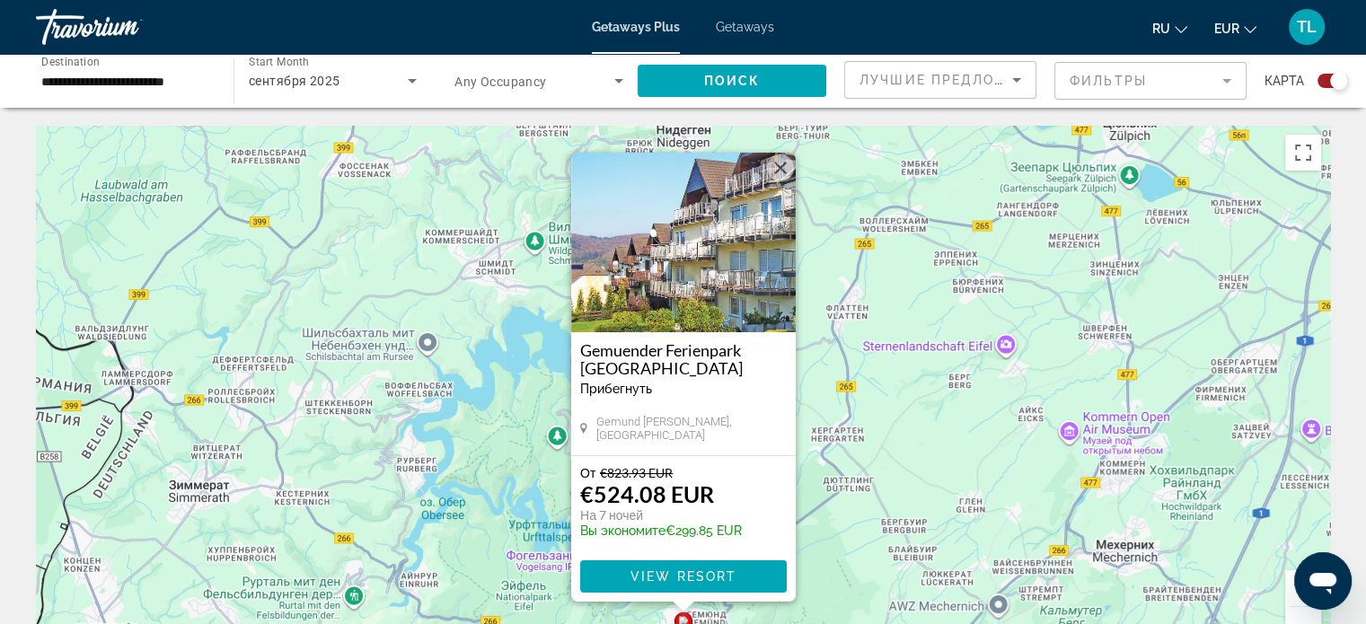
click at [630, 358] on h3 "Gemuender Ferienpark [GEOGRAPHIC_DATA]" at bounding box center [683, 359] width 207 height 36
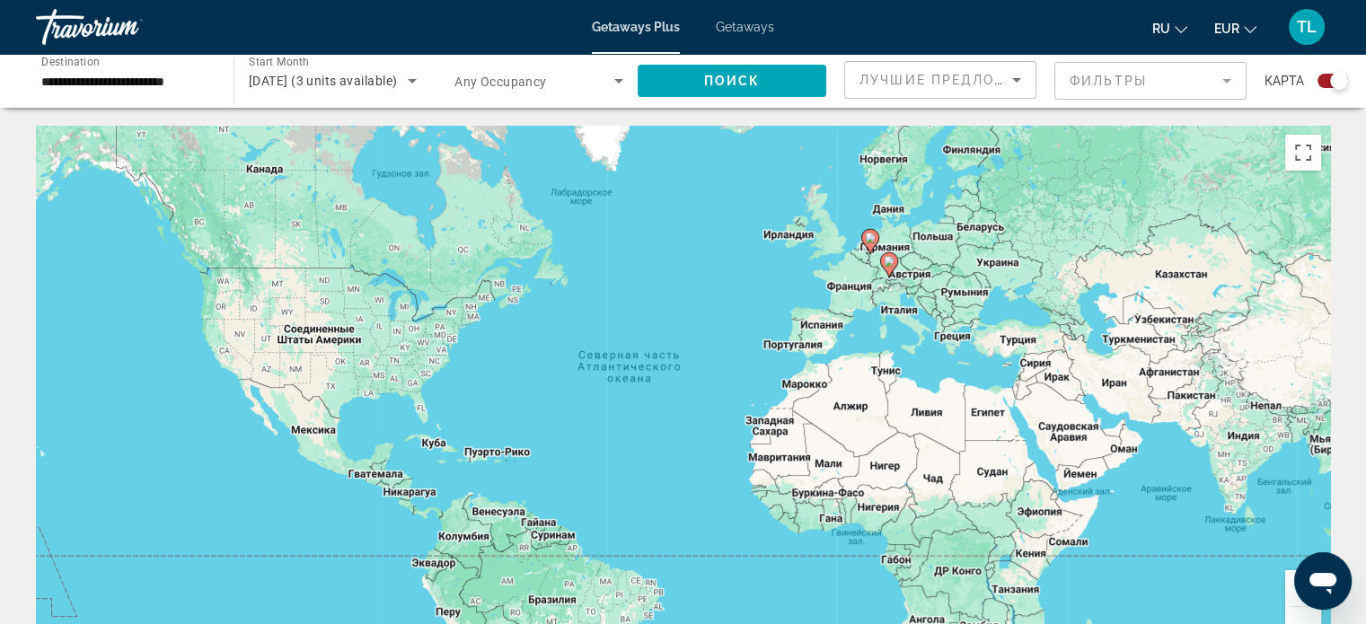
click at [888, 260] on image "Main content" at bounding box center [889, 261] width 11 height 11
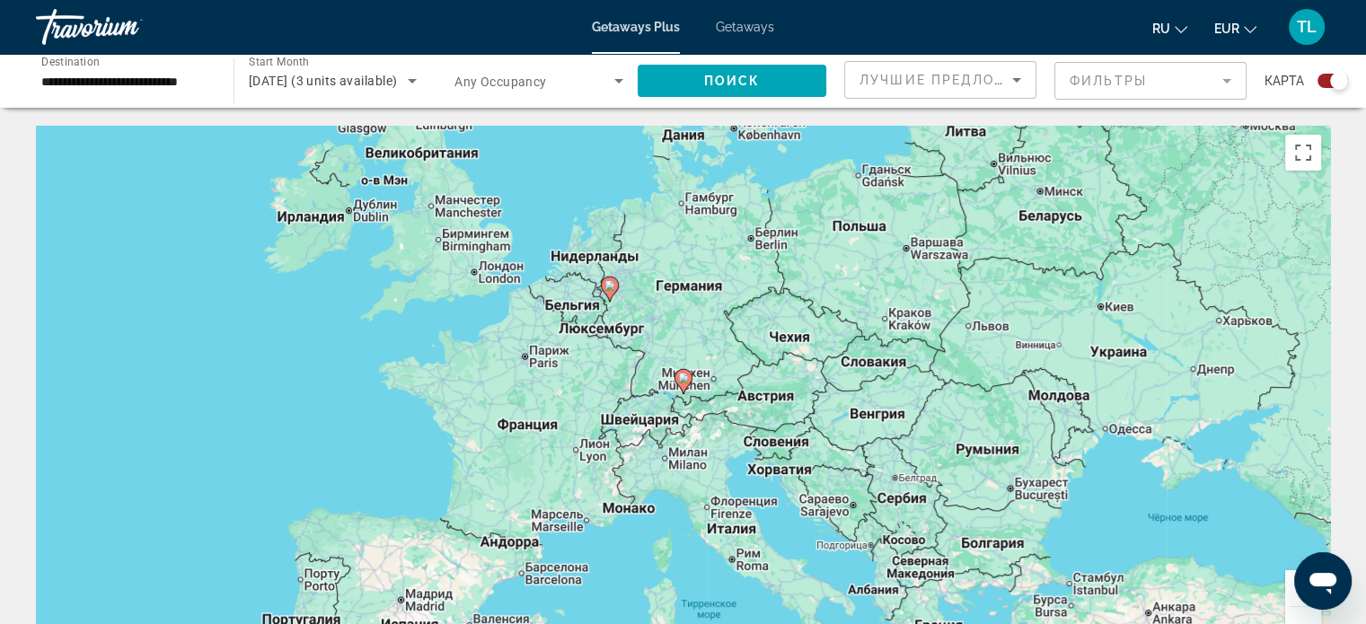
click at [682, 379] on image "Main content" at bounding box center [683, 378] width 11 height 11
type input "**********"
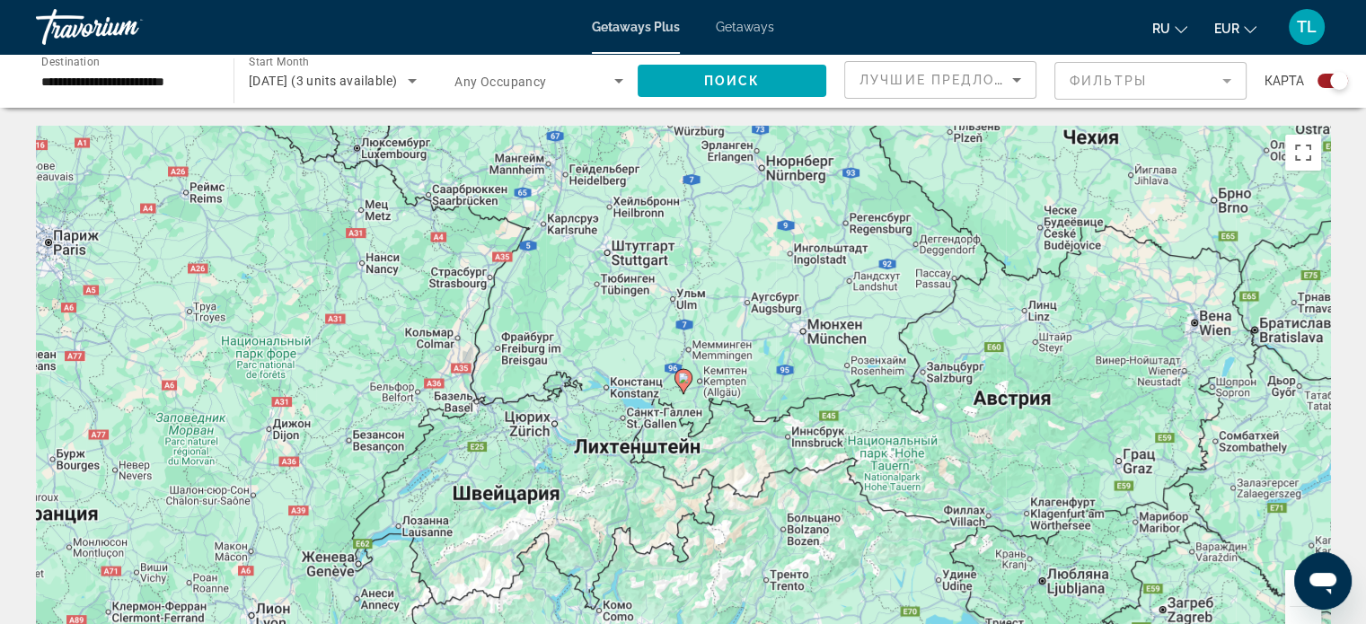
click at [682, 379] on image "Main content" at bounding box center [683, 378] width 11 height 11
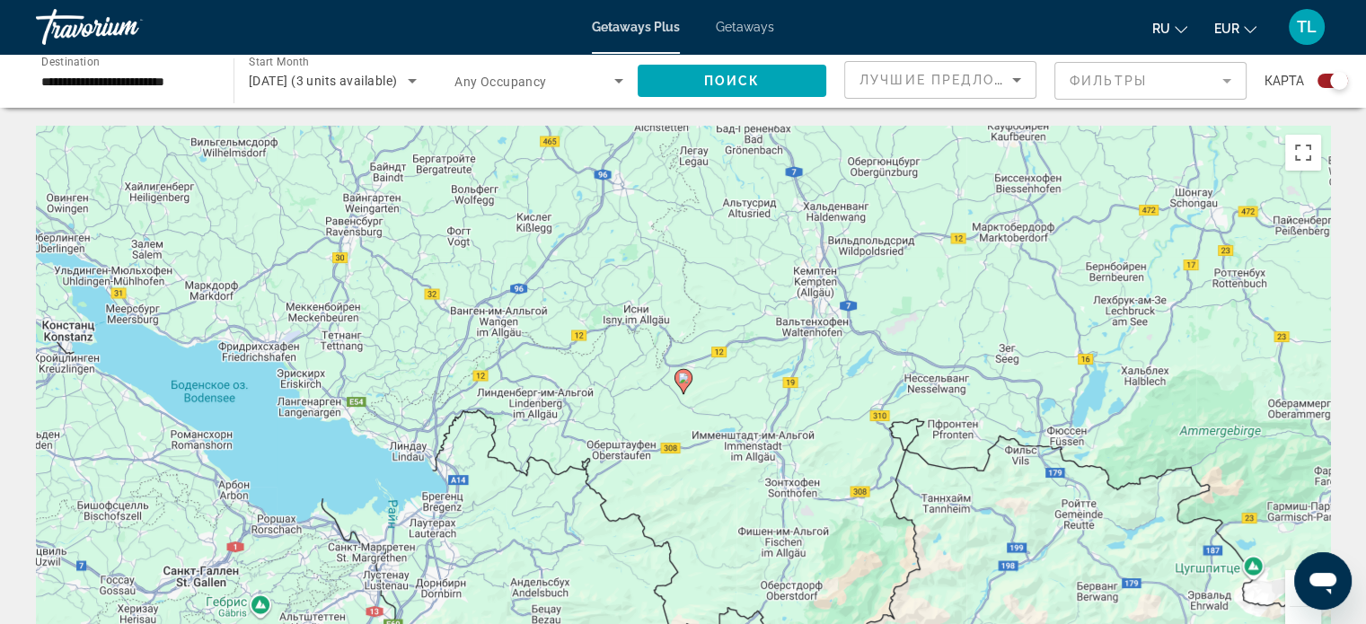
click at [682, 379] on image "Main content" at bounding box center [683, 378] width 11 height 11
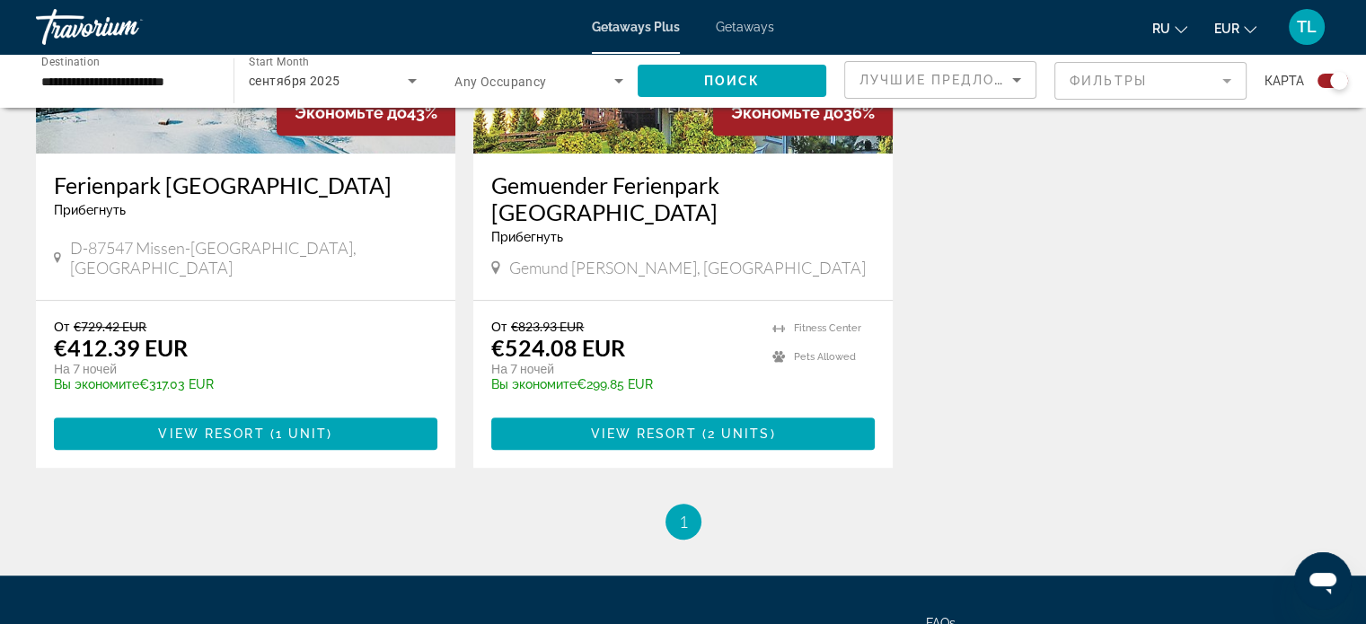
scroll to position [855, 0]
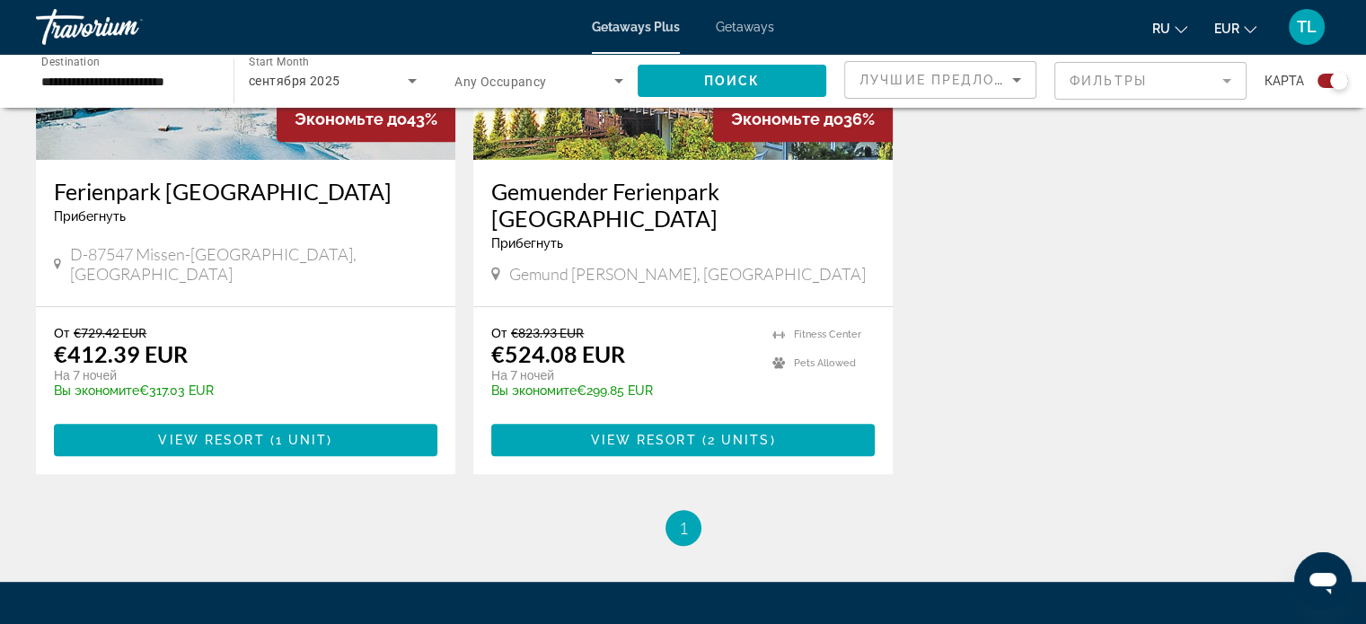
click at [122, 193] on h3 "Ferienpark [GEOGRAPHIC_DATA]" at bounding box center [245, 191] width 383 height 27
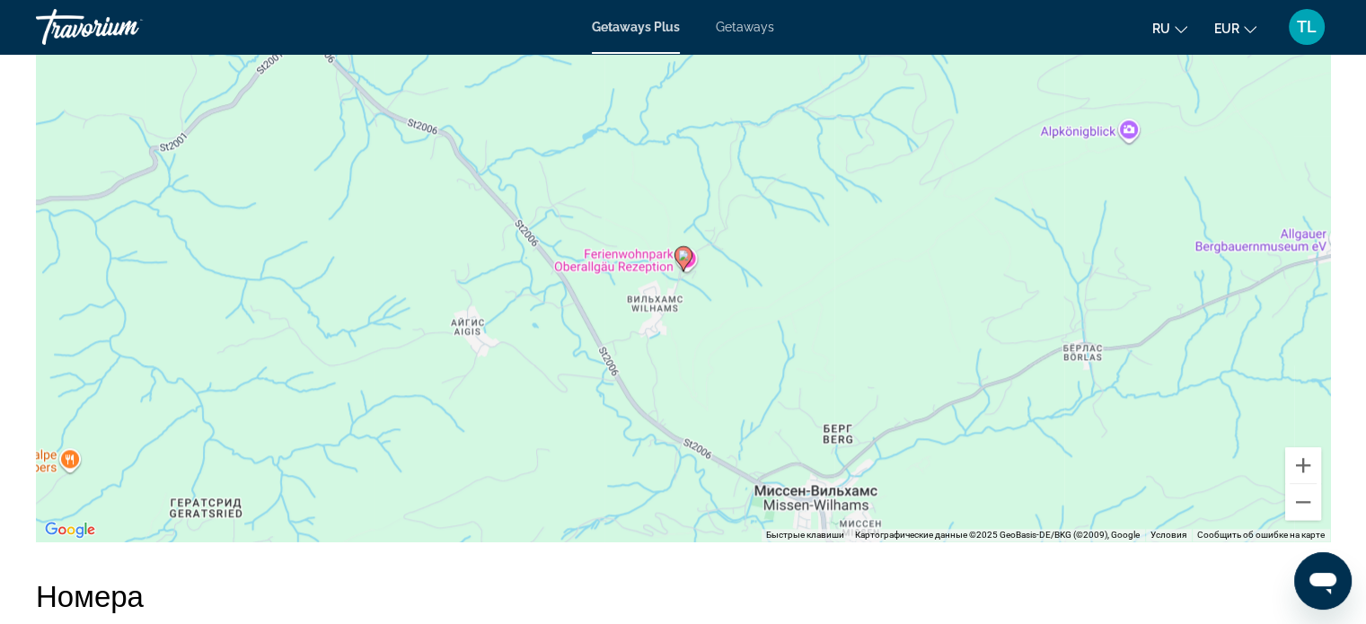
scroll to position [2119, 0]
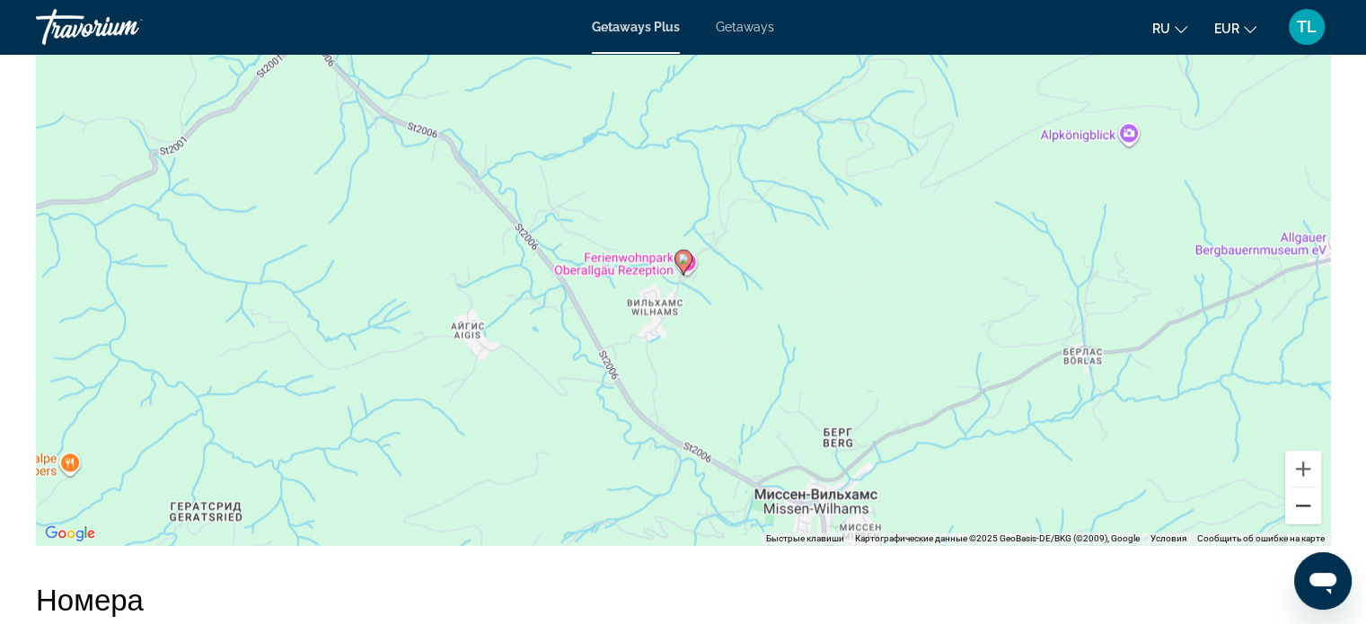
click at [1302, 506] on button "Уменьшить" at bounding box center [1303, 506] width 36 height 36
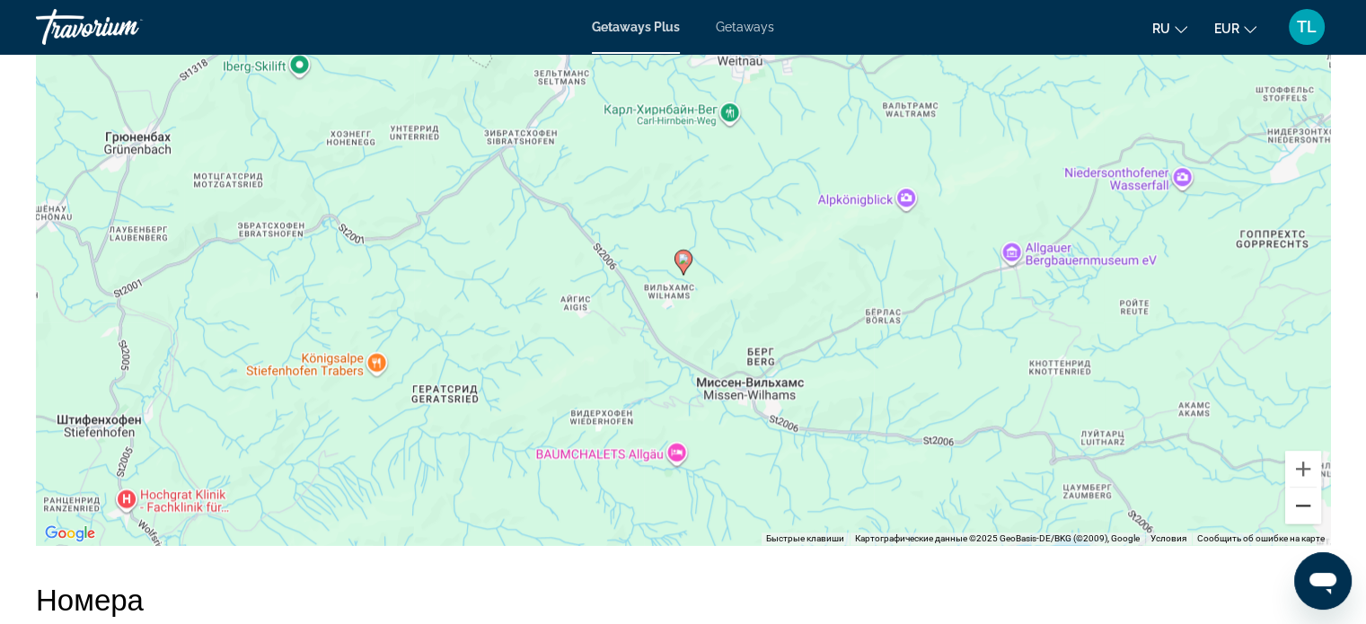
click at [1307, 505] on button "Уменьшить" at bounding box center [1303, 506] width 36 height 36
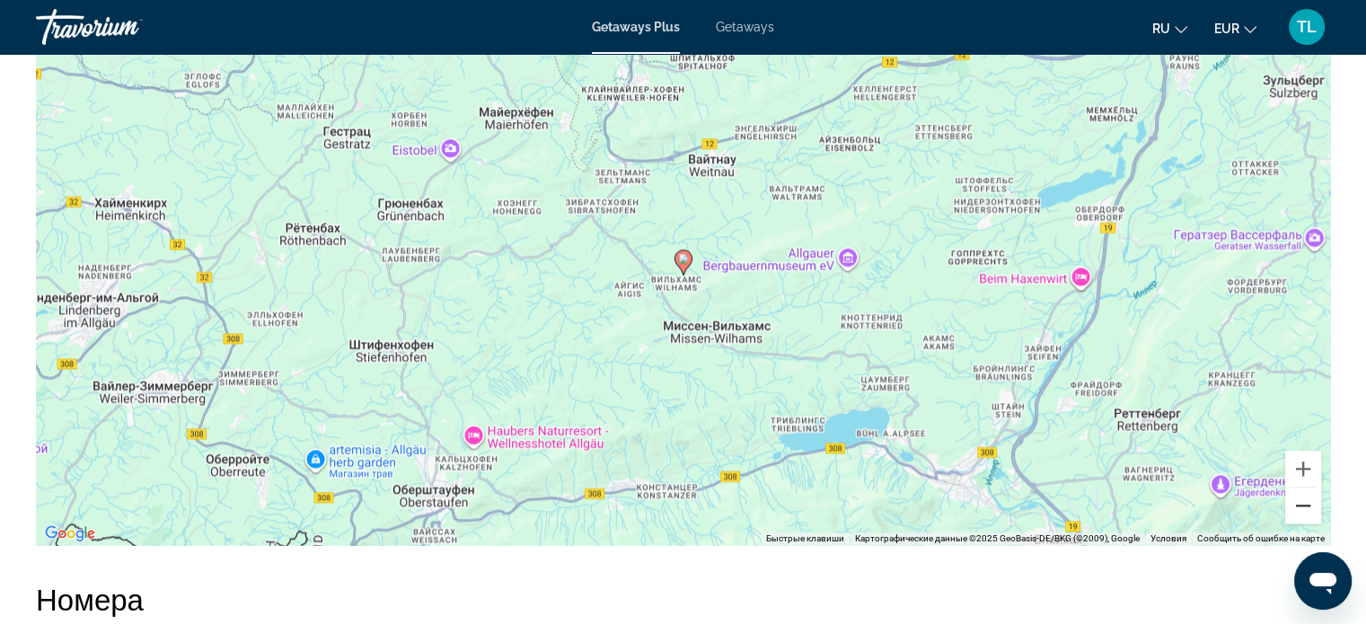
click at [1299, 506] on button "Уменьшить" at bounding box center [1303, 506] width 36 height 36
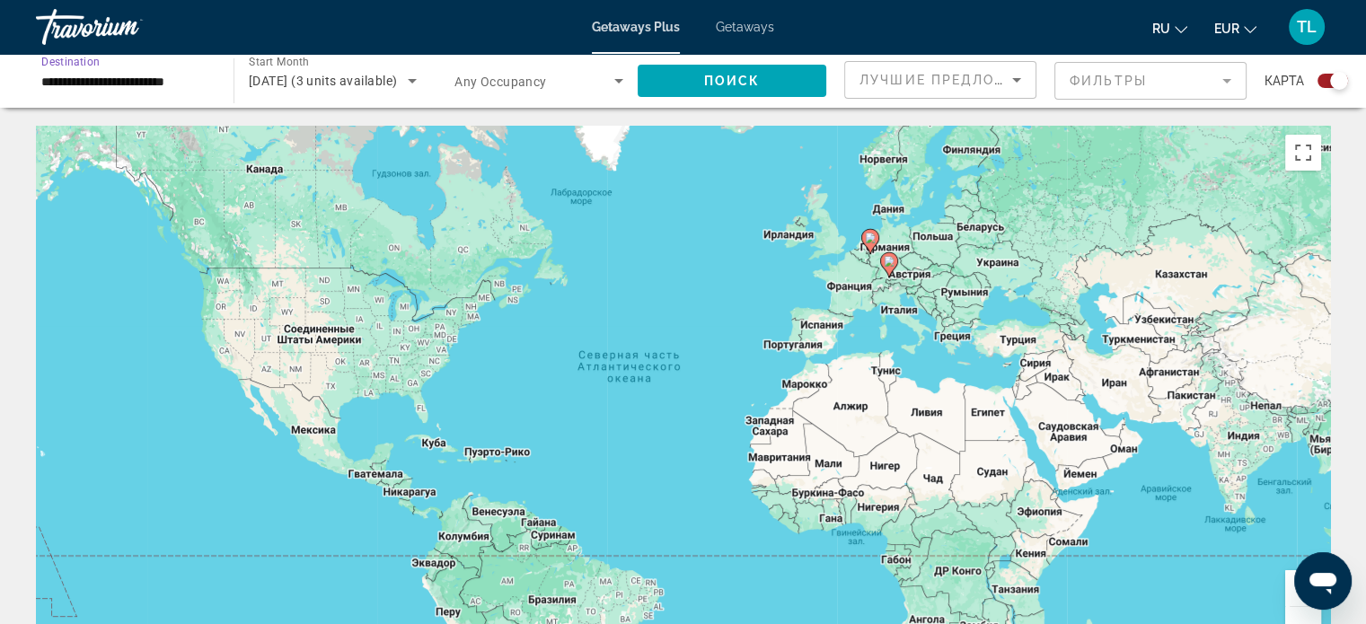
click at [158, 91] on input "**********" at bounding box center [125, 82] width 169 height 22
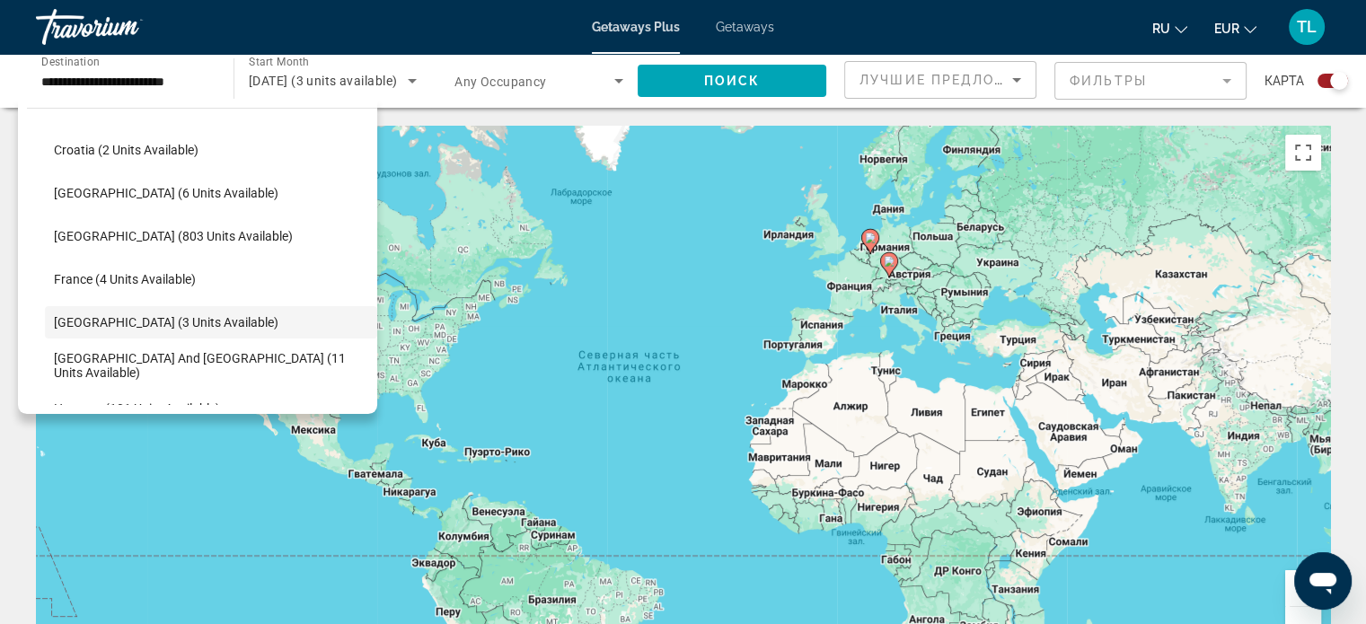
scroll to position [365, 0]
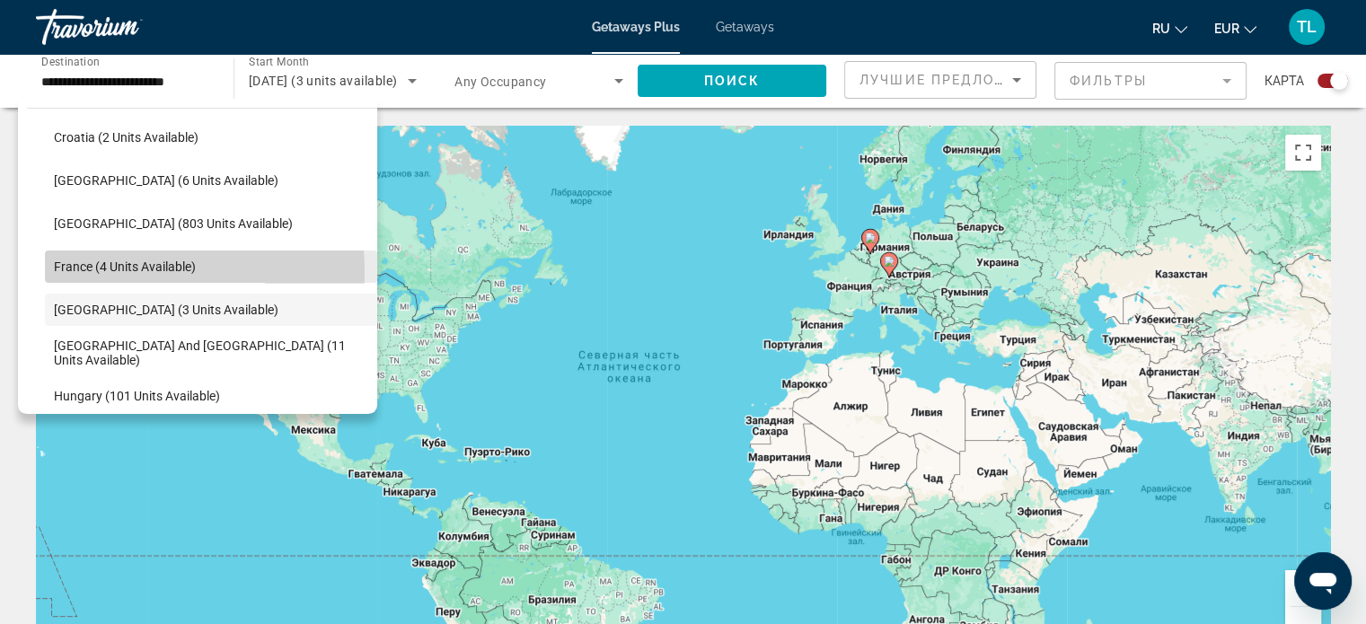
click at [86, 271] on span "France (4 units available)" at bounding box center [125, 267] width 142 height 14
type input "**********"
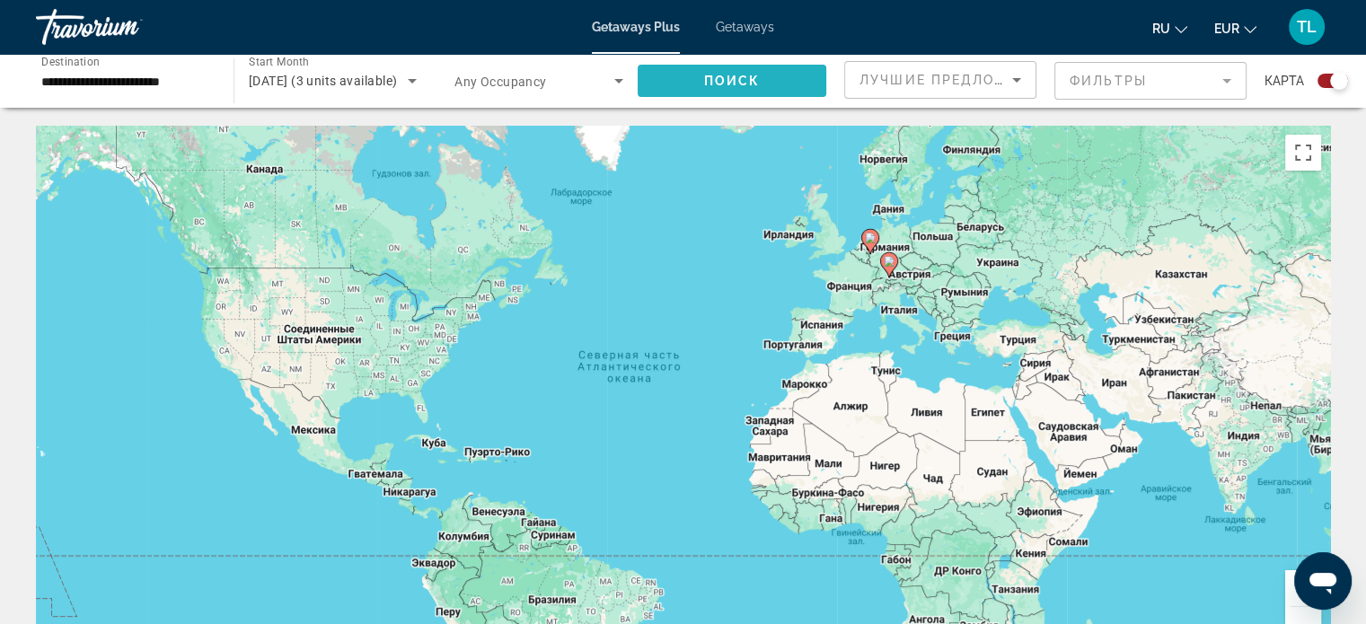
click at [712, 86] on span "Поиск" at bounding box center [732, 81] width 57 height 14
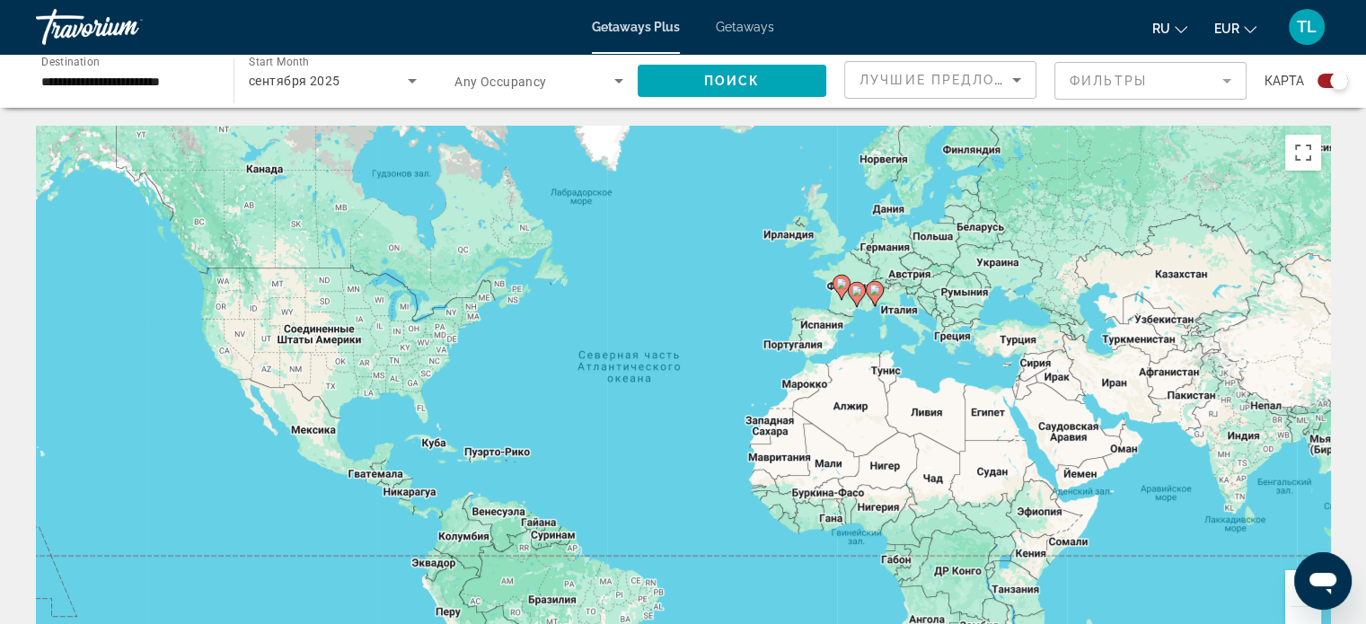
click at [876, 289] on image "Main content" at bounding box center [874, 290] width 11 height 11
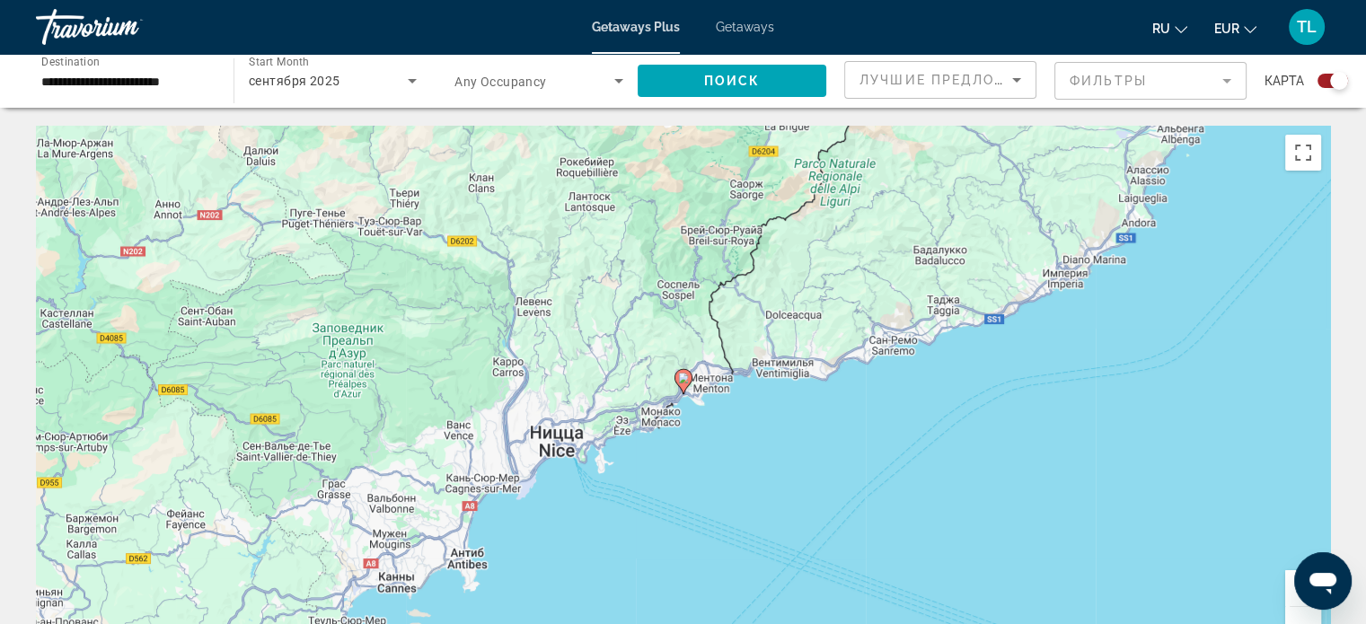
click at [679, 374] on image "Main content" at bounding box center [683, 378] width 11 height 11
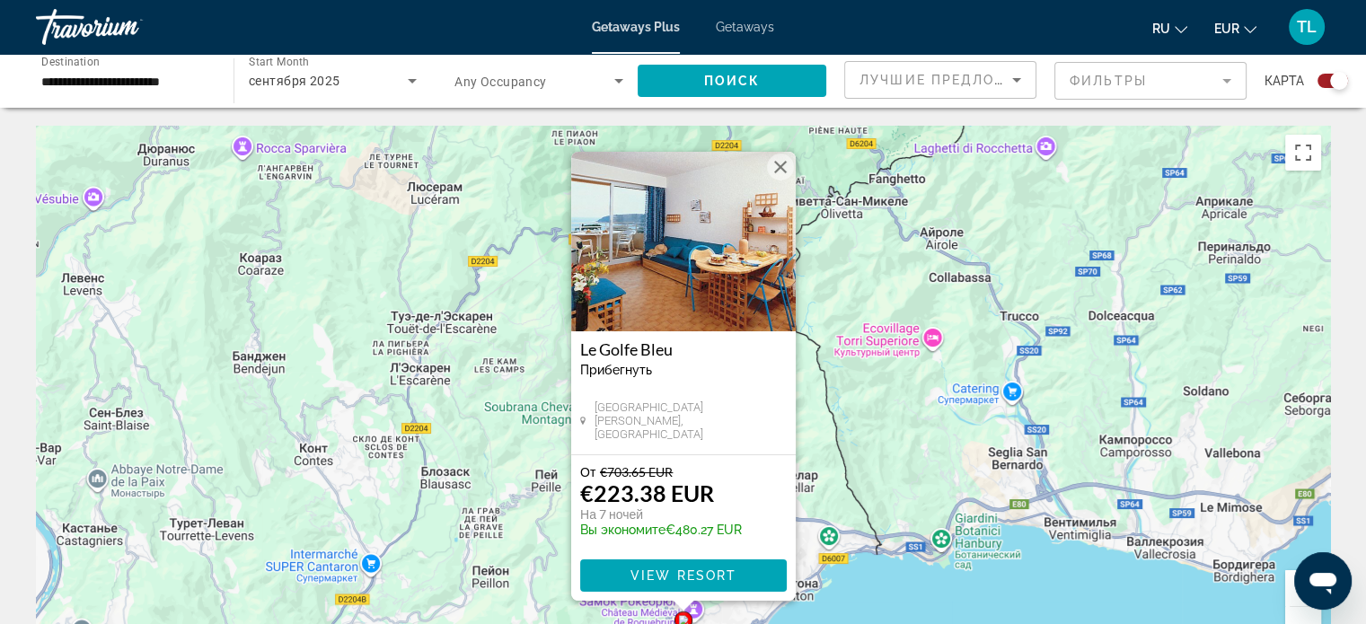
click at [604, 355] on h3 "Le Golfe Bleu" at bounding box center [683, 349] width 207 height 18
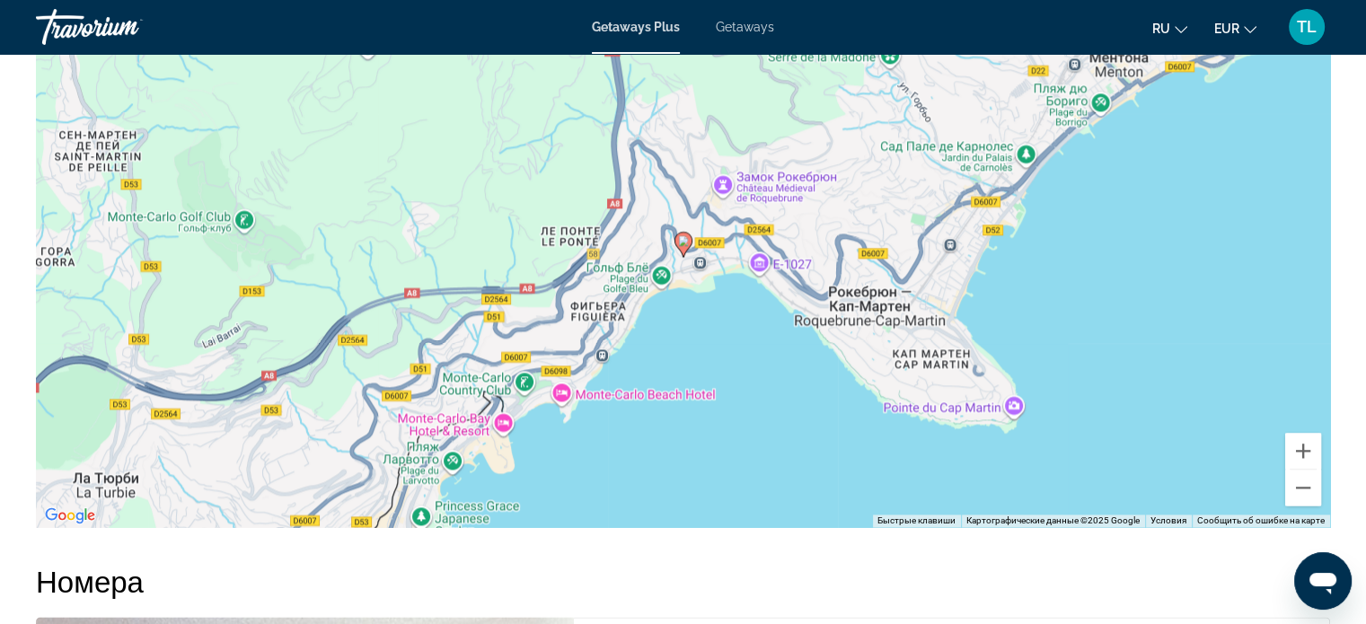
scroll to position [2619, 0]
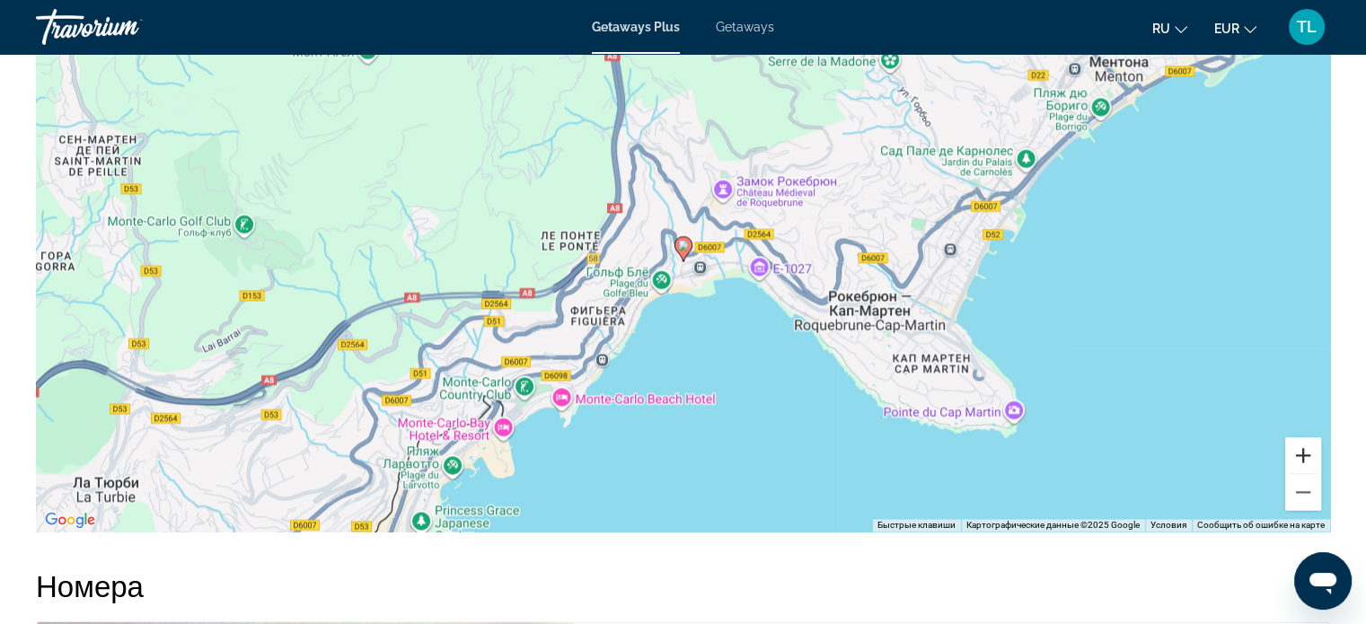
click at [1303, 459] on button "Увеличить" at bounding box center [1303, 455] width 36 height 36
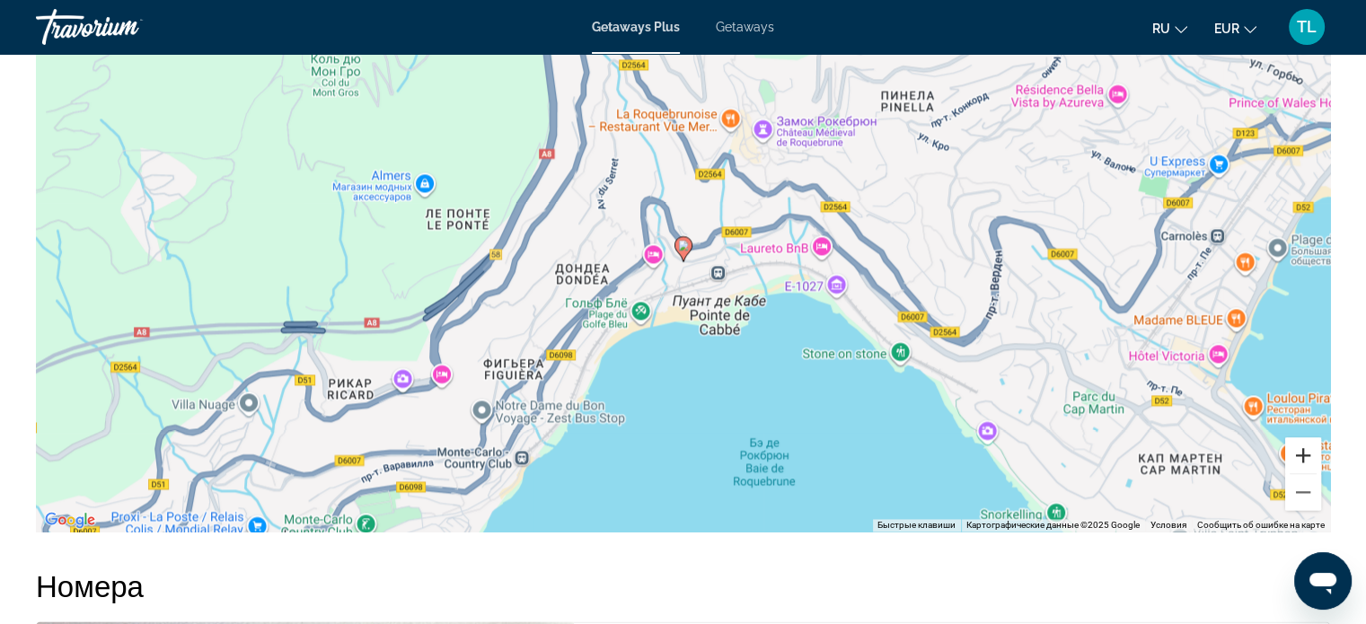
click at [1303, 459] on button "Увеличить" at bounding box center [1303, 455] width 36 height 36
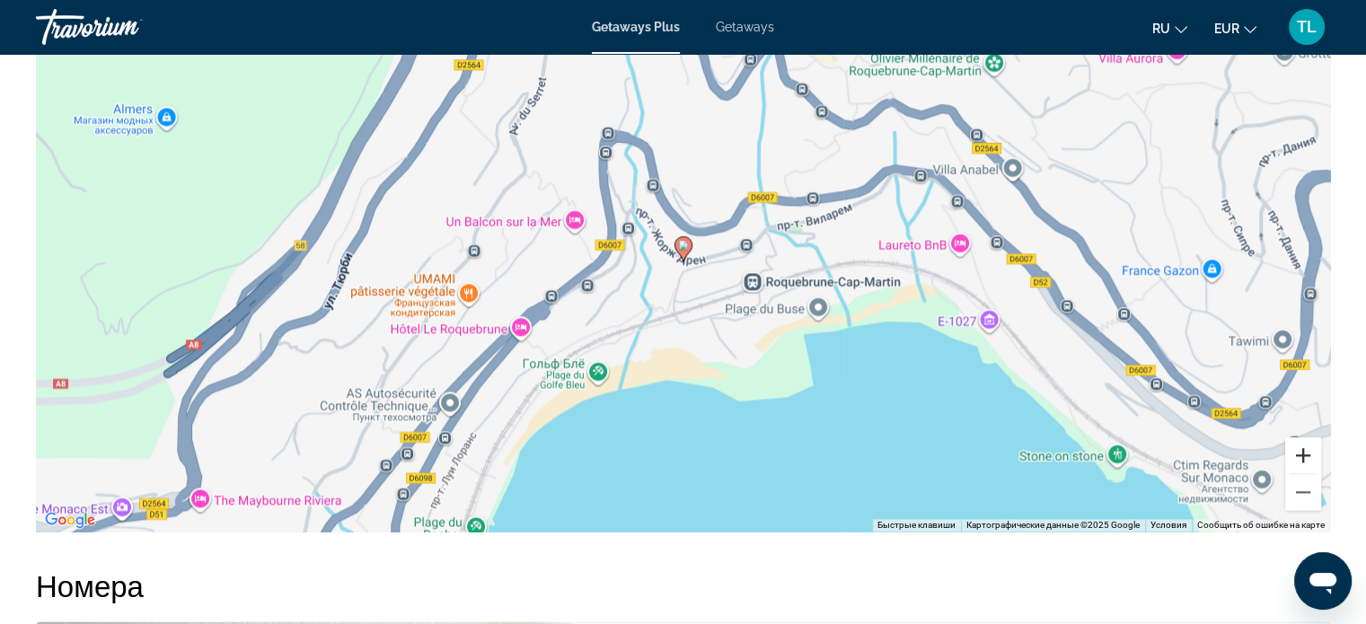
click at [1303, 459] on button "Увеличить" at bounding box center [1303, 455] width 36 height 36
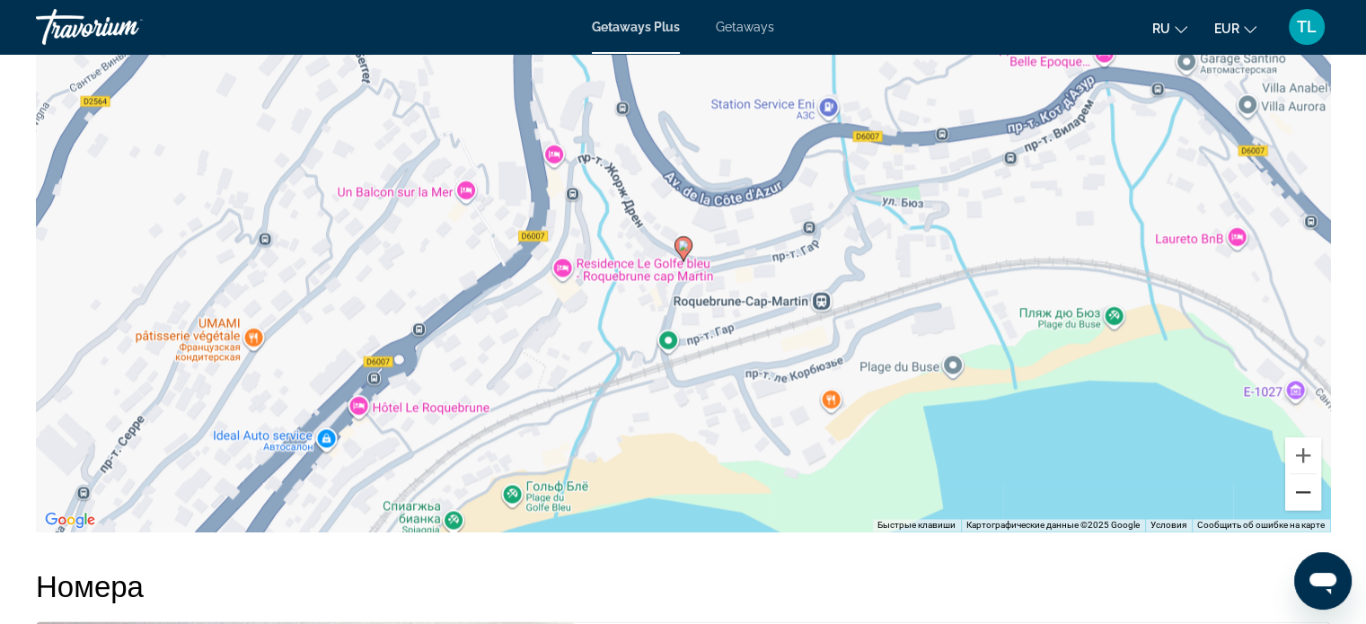
click at [1306, 494] on button "Уменьшить" at bounding box center [1303, 492] width 36 height 36
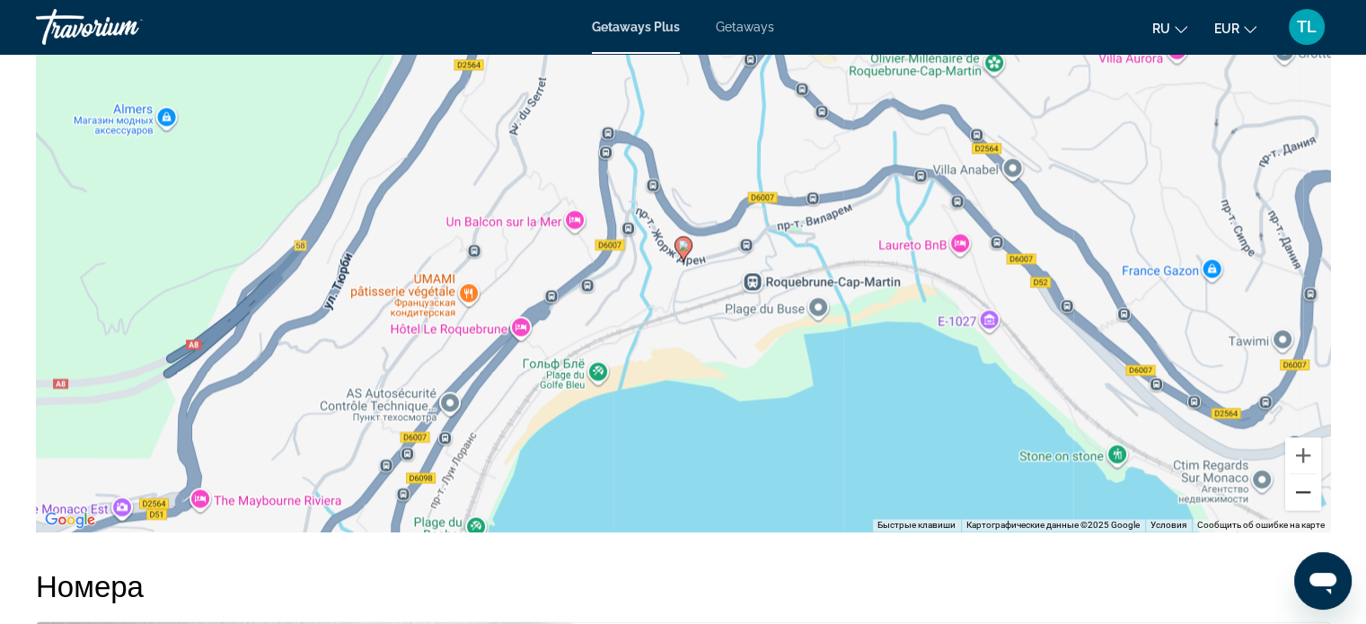
click at [1306, 494] on button "Уменьшить" at bounding box center [1303, 492] width 36 height 36
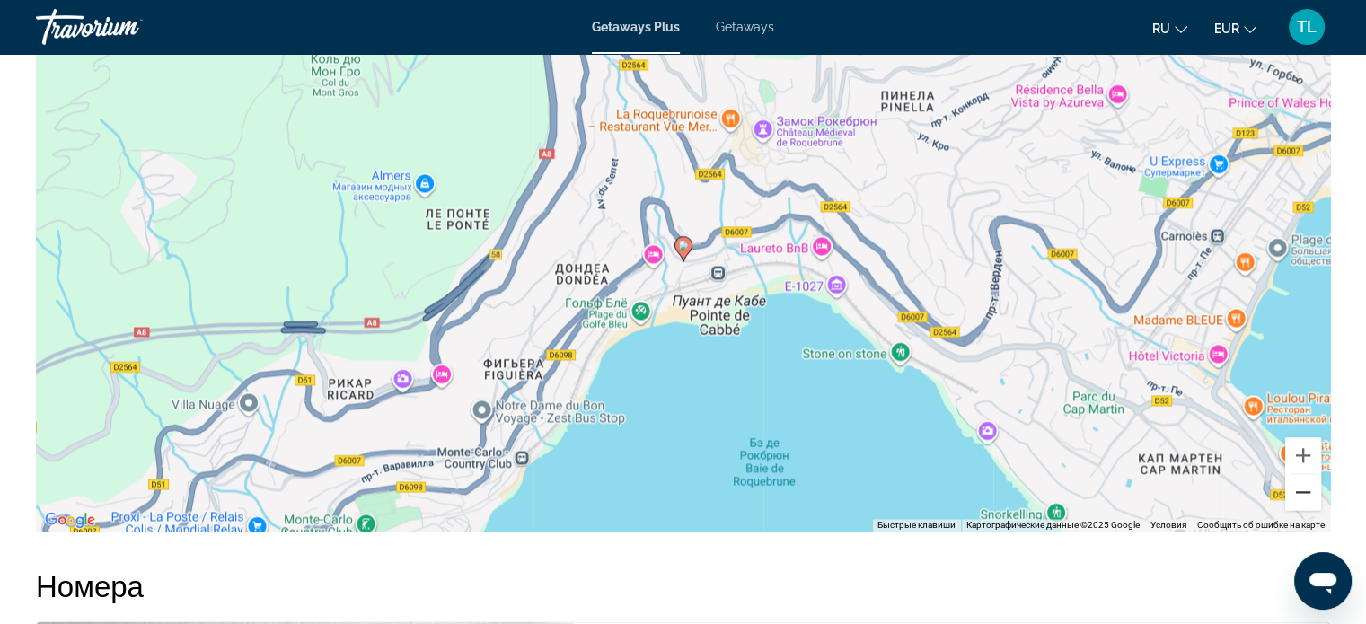
click at [1306, 494] on button "Уменьшить" at bounding box center [1303, 492] width 36 height 36
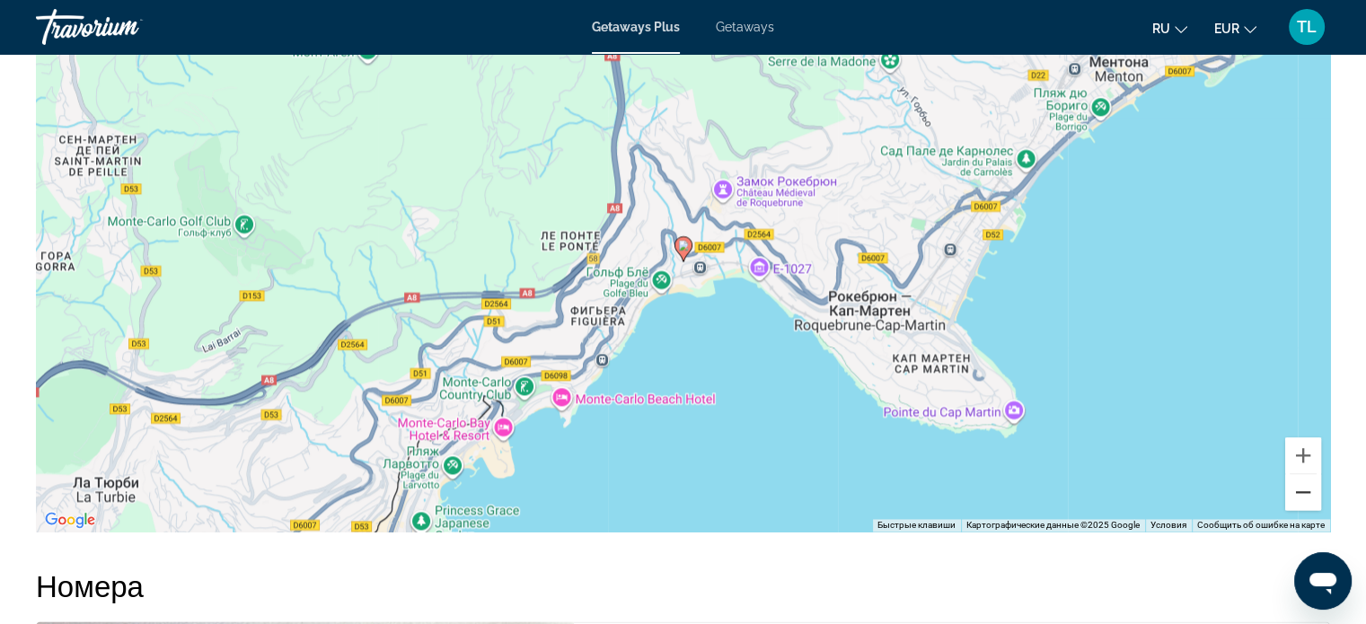
click at [1306, 494] on button "Уменьшить" at bounding box center [1303, 492] width 36 height 36
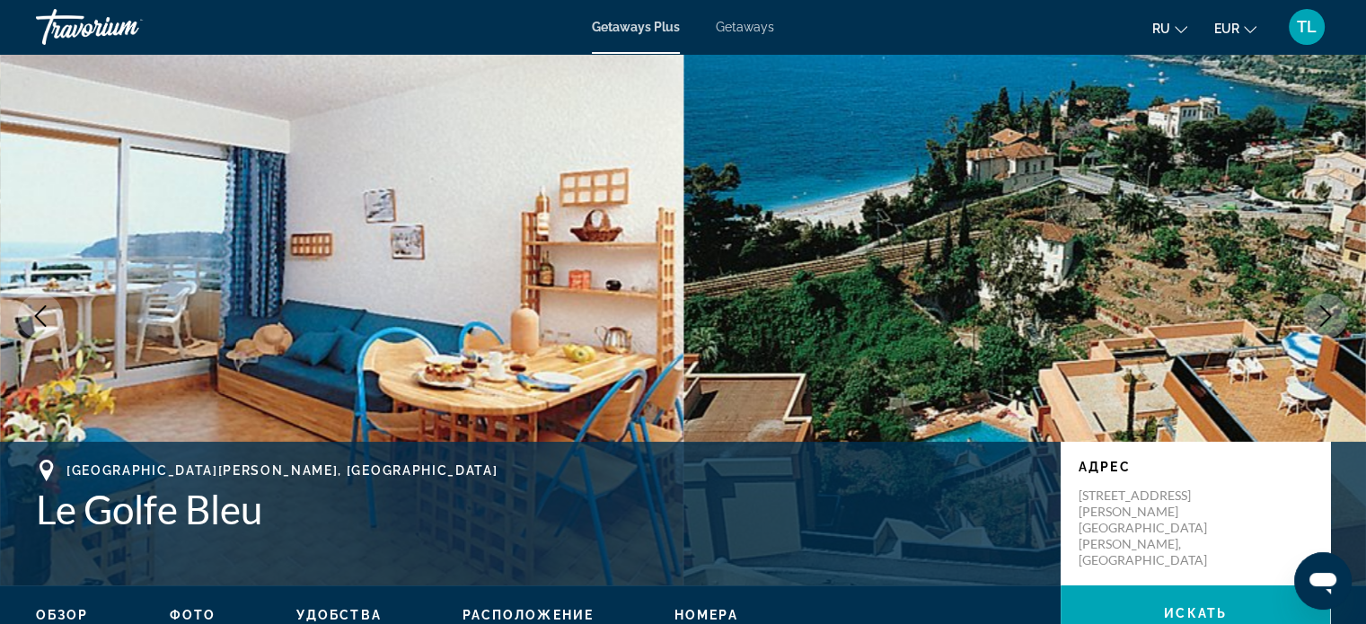
scroll to position [0, 0]
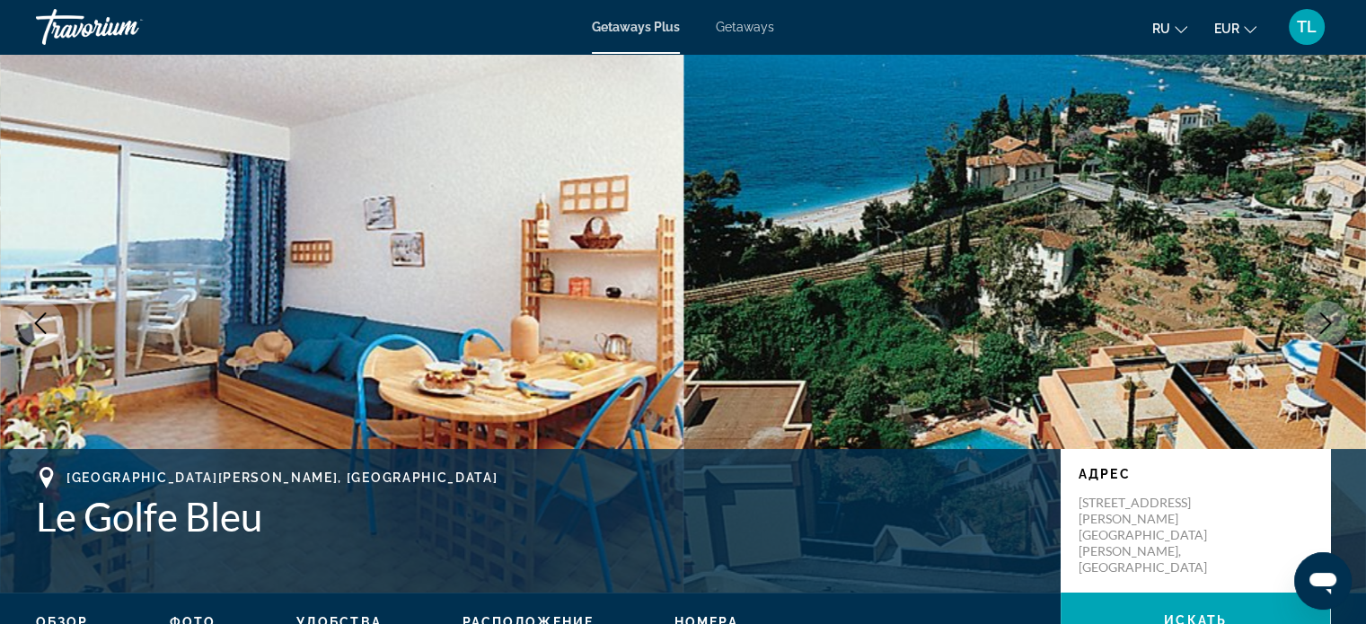
click at [743, 26] on span "Getaways" at bounding box center [745, 27] width 58 height 14
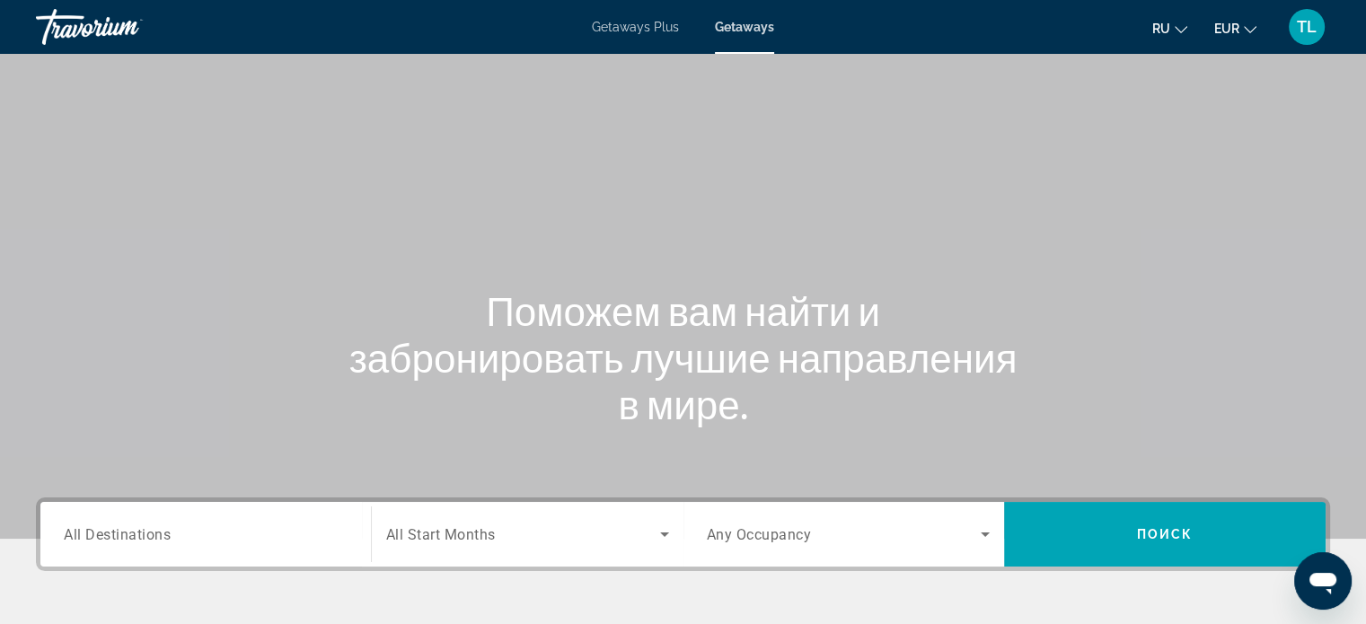
click at [87, 538] on span "All Destinations" at bounding box center [117, 533] width 107 height 17
click at [87, 538] on input "Destination All Destinations" at bounding box center [206, 535] width 284 height 22
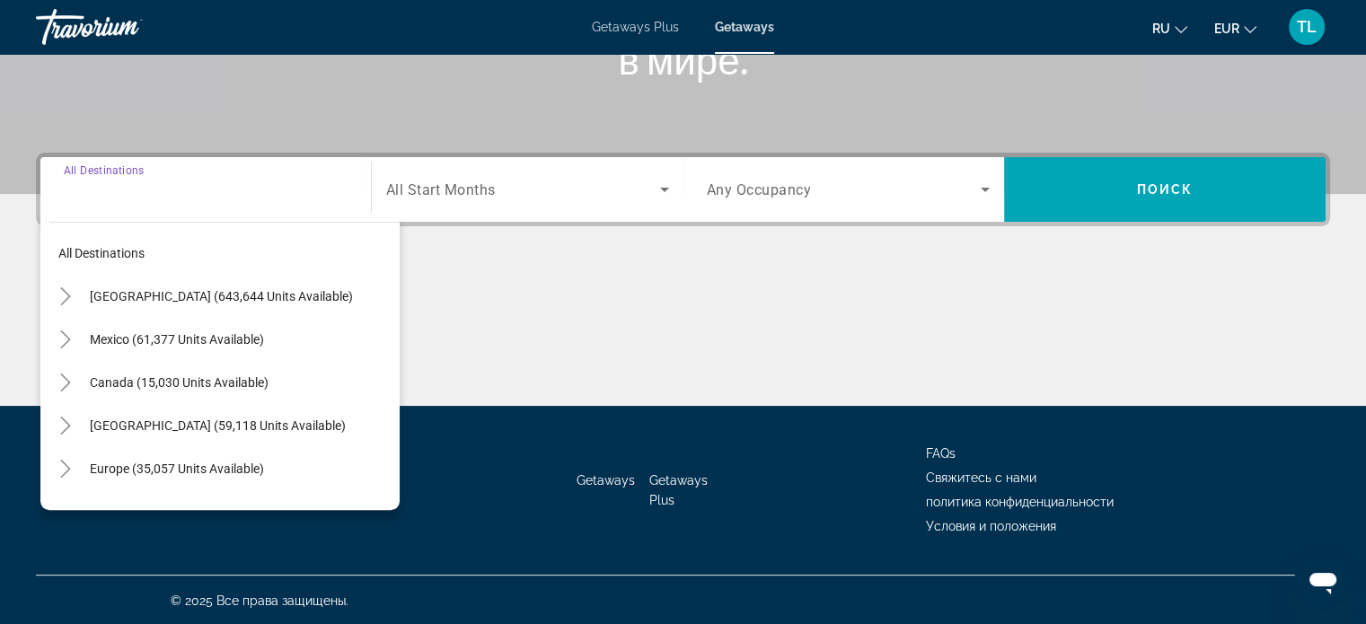
scroll to position [346, 0]
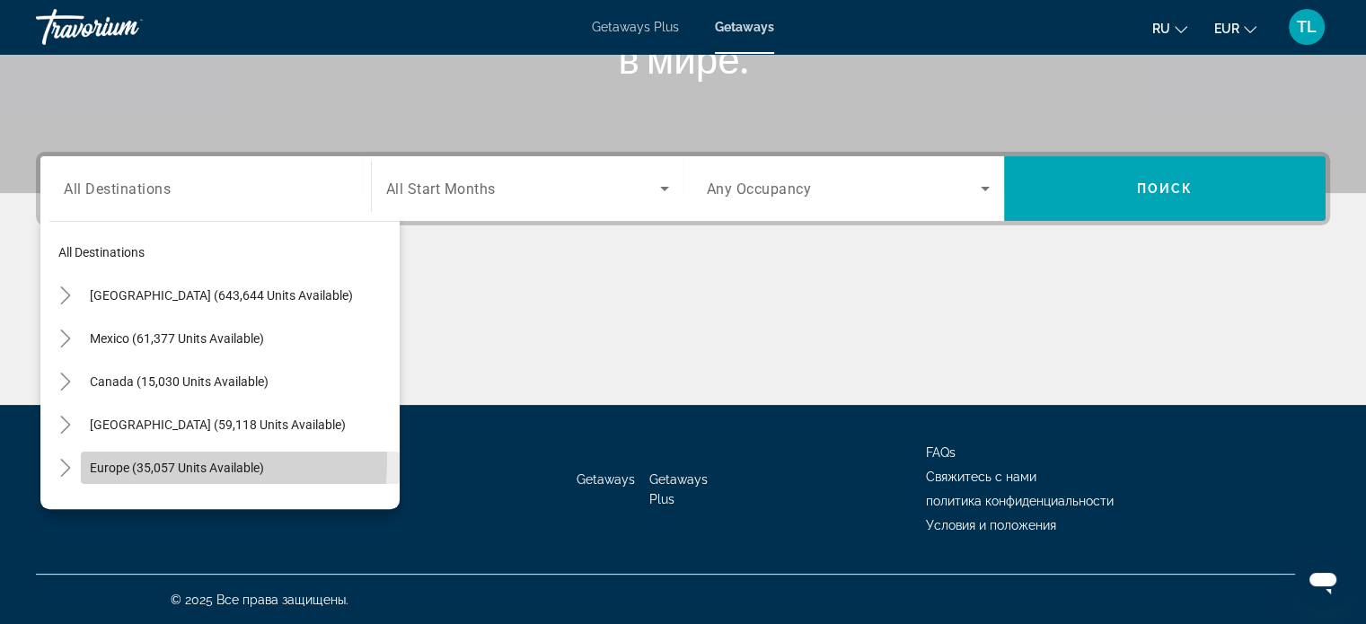
click at [161, 461] on span "Europe (35,057 units available)" at bounding box center [177, 468] width 174 height 14
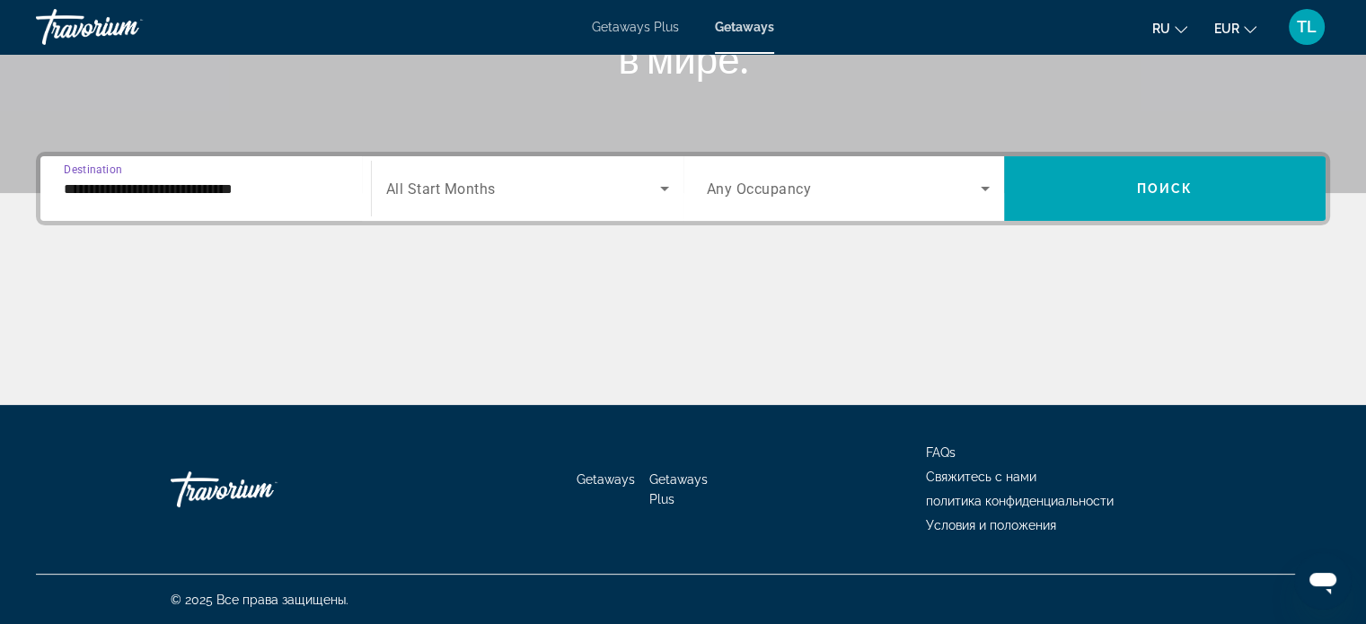
click at [290, 179] on input "**********" at bounding box center [206, 190] width 284 height 22
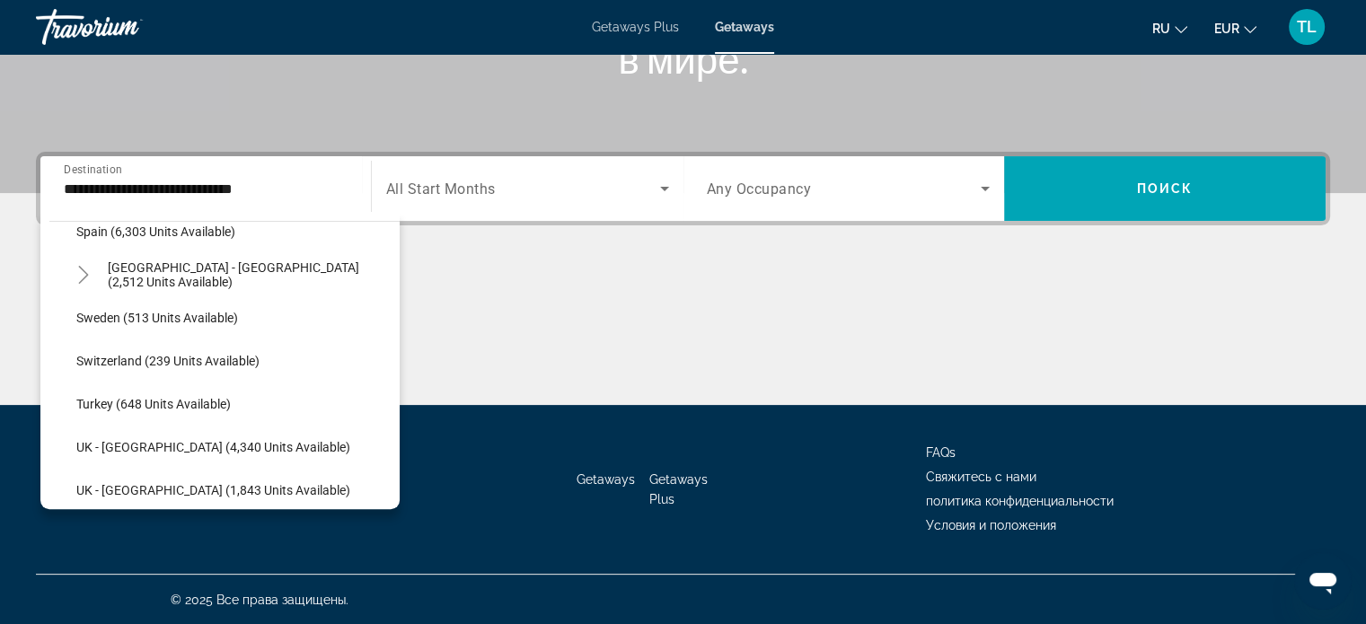
scroll to position [1022, 0]
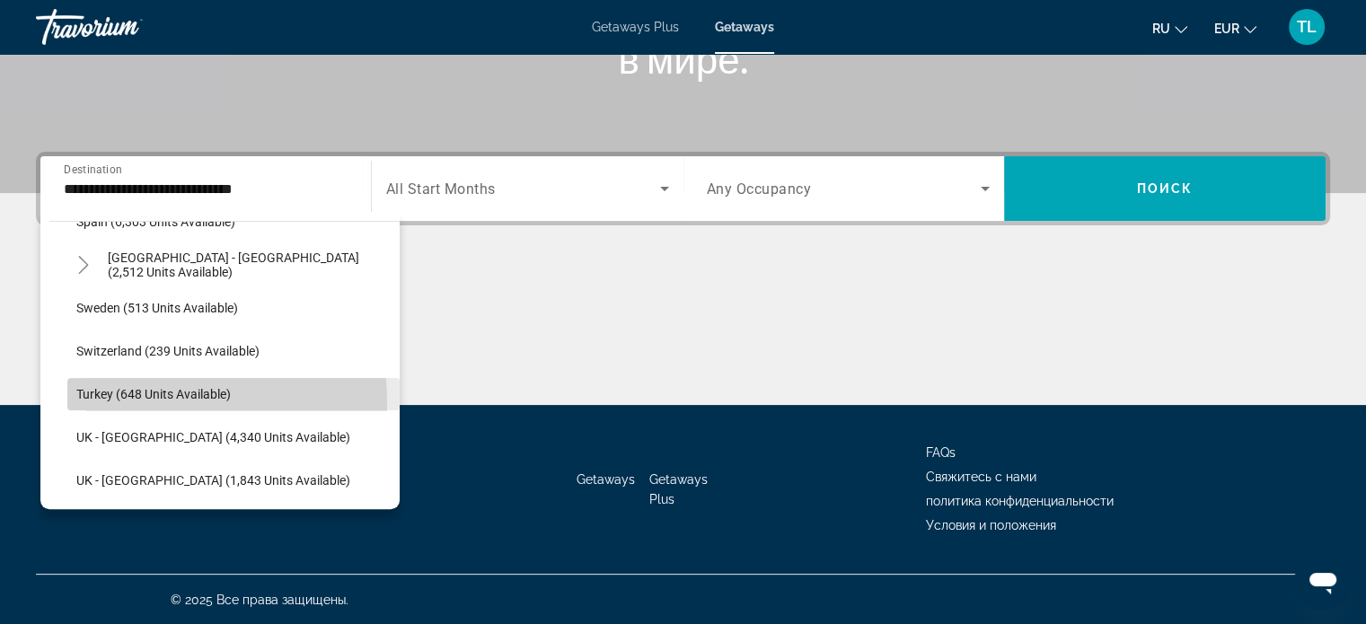
click at [122, 401] on span "Search widget" at bounding box center [233, 394] width 332 height 43
type input "**********"
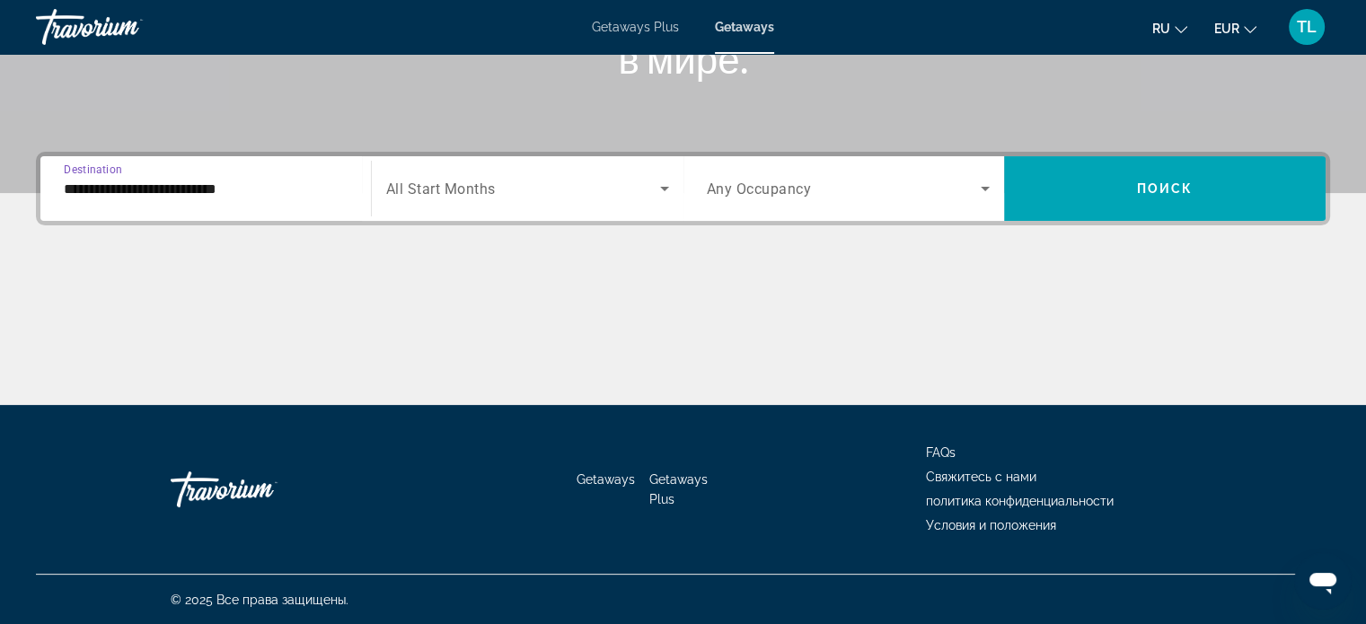
click at [260, 191] on input "**********" at bounding box center [206, 190] width 284 height 22
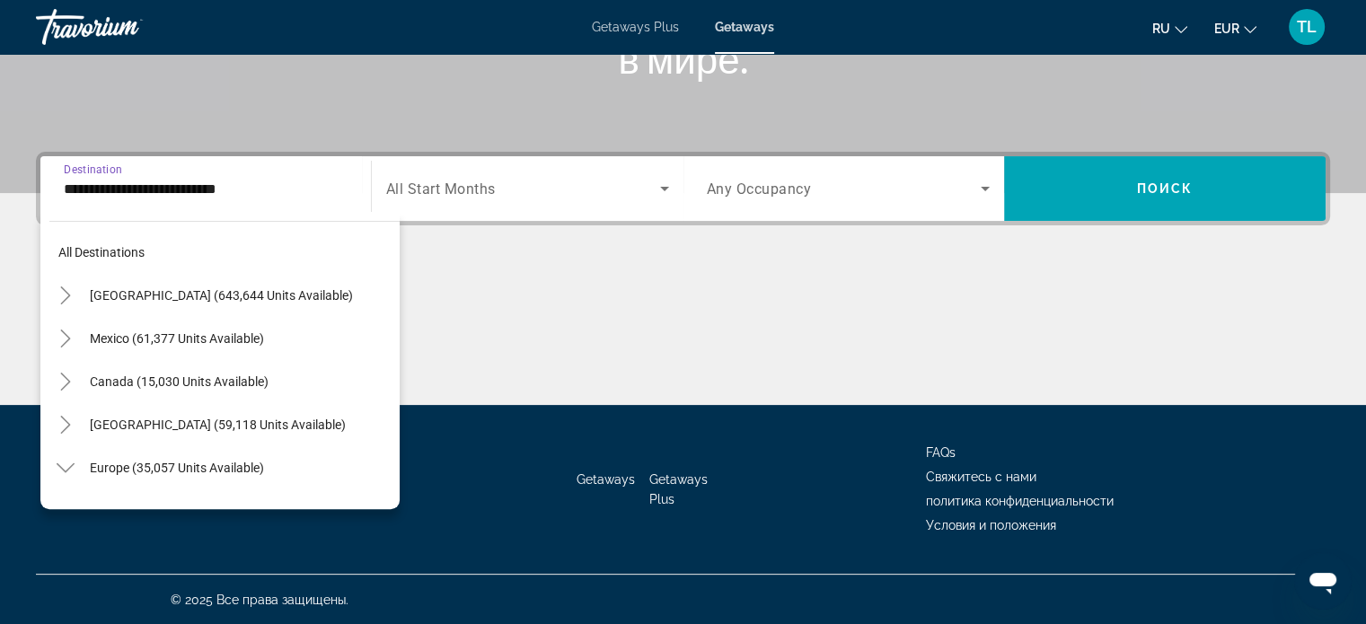
scroll to position [1055, 0]
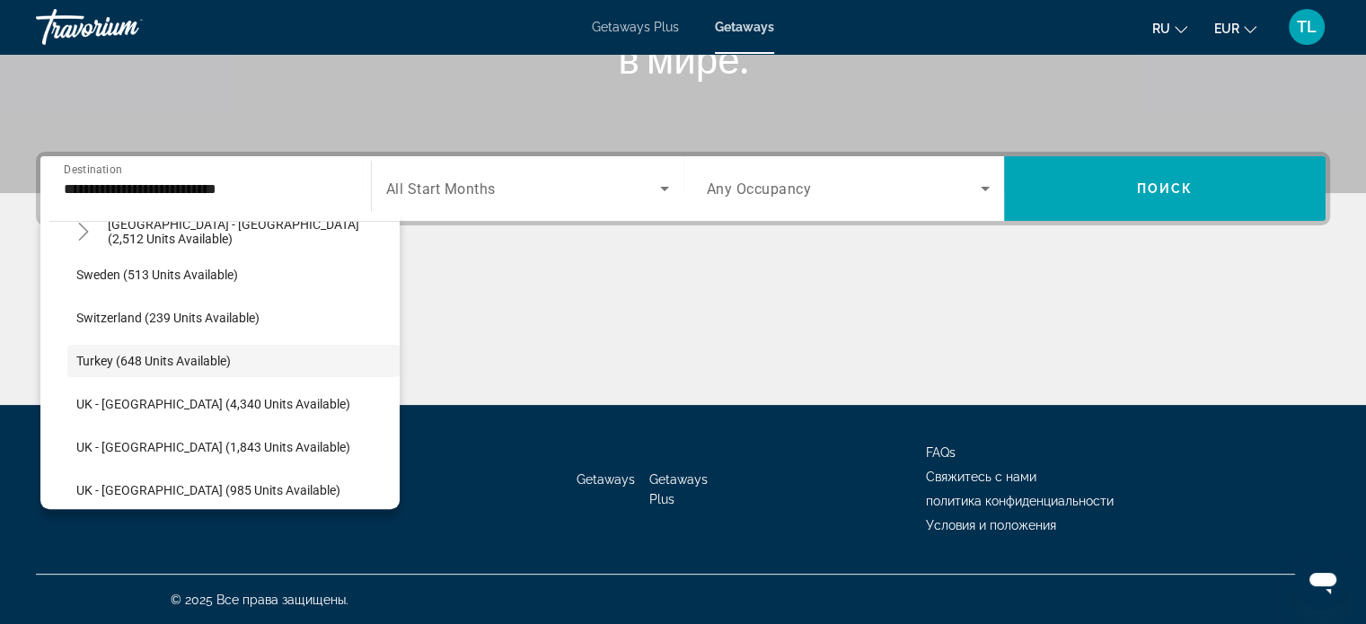
click at [466, 271] on div "Main content" at bounding box center [683, 337] width 1294 height 135
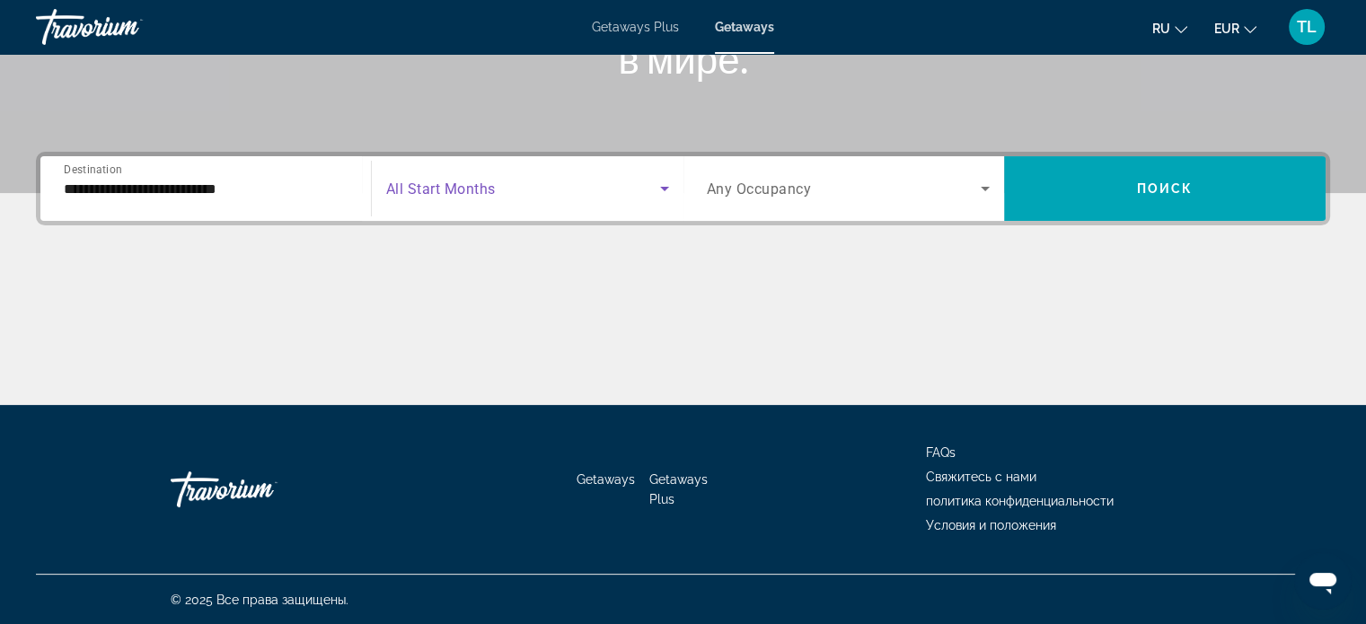
click at [668, 189] on icon "Search widget" at bounding box center [665, 189] width 22 height 22
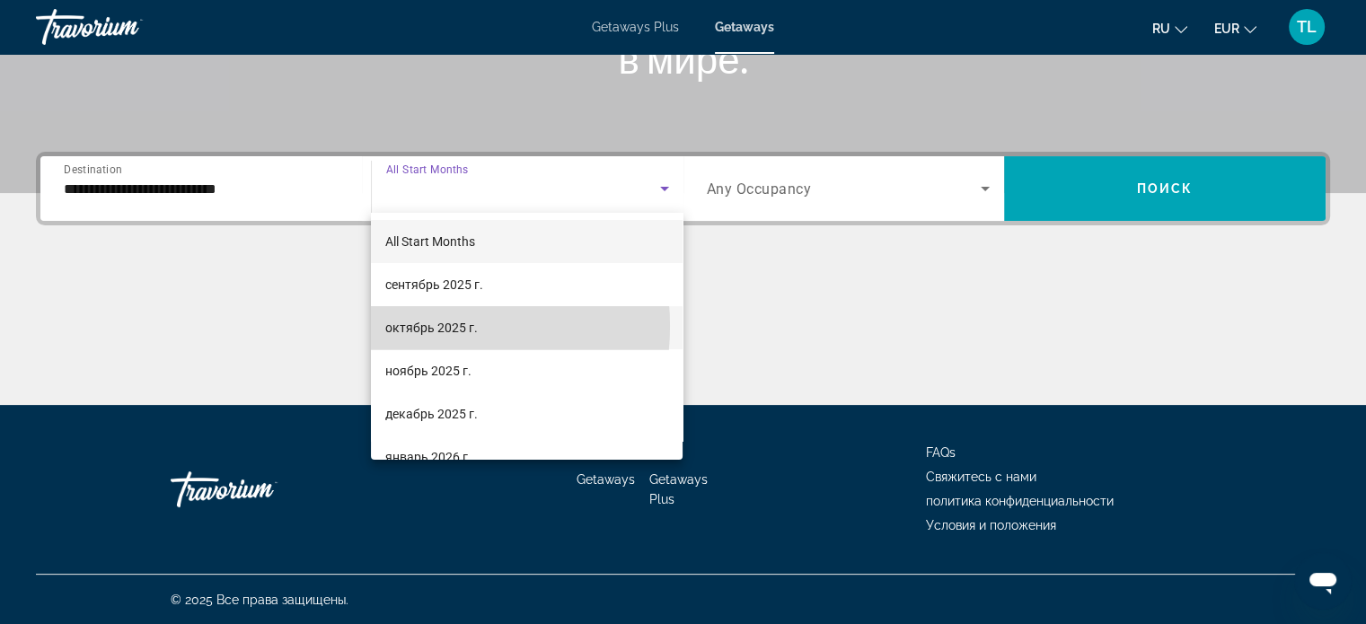
click at [406, 326] on span "октябрь 2025 г." at bounding box center [431, 328] width 92 height 22
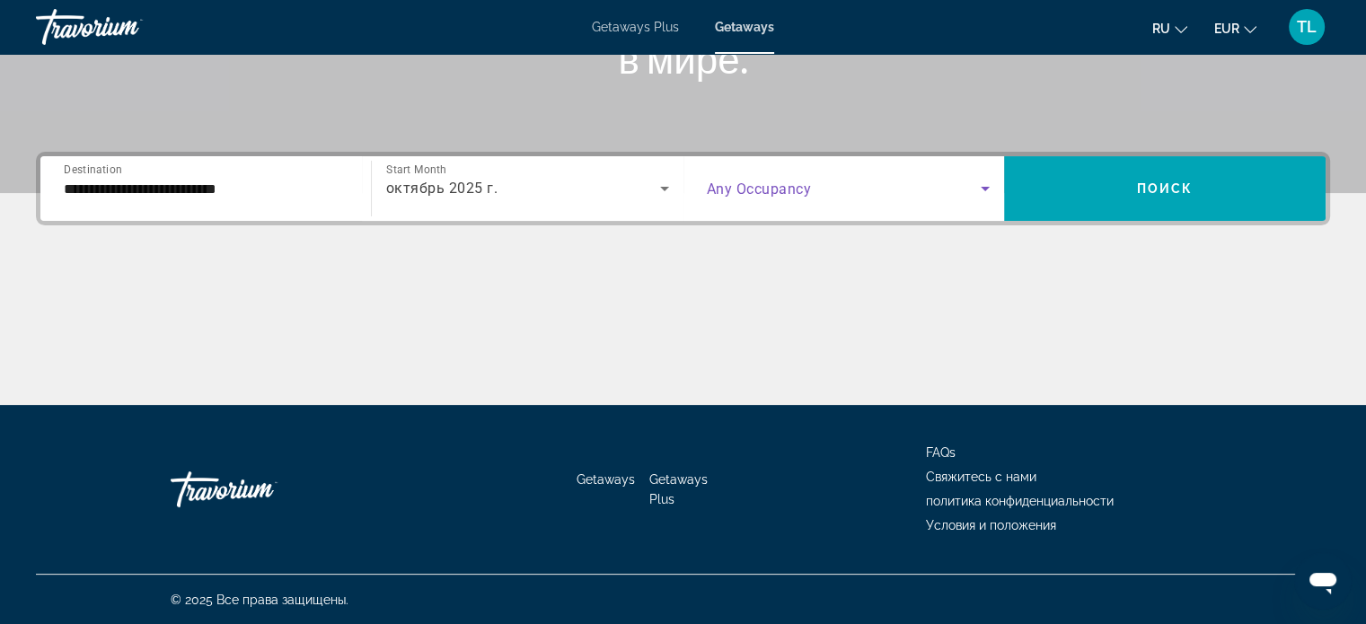
click at [981, 187] on icon "Search widget" at bounding box center [985, 189] width 22 height 22
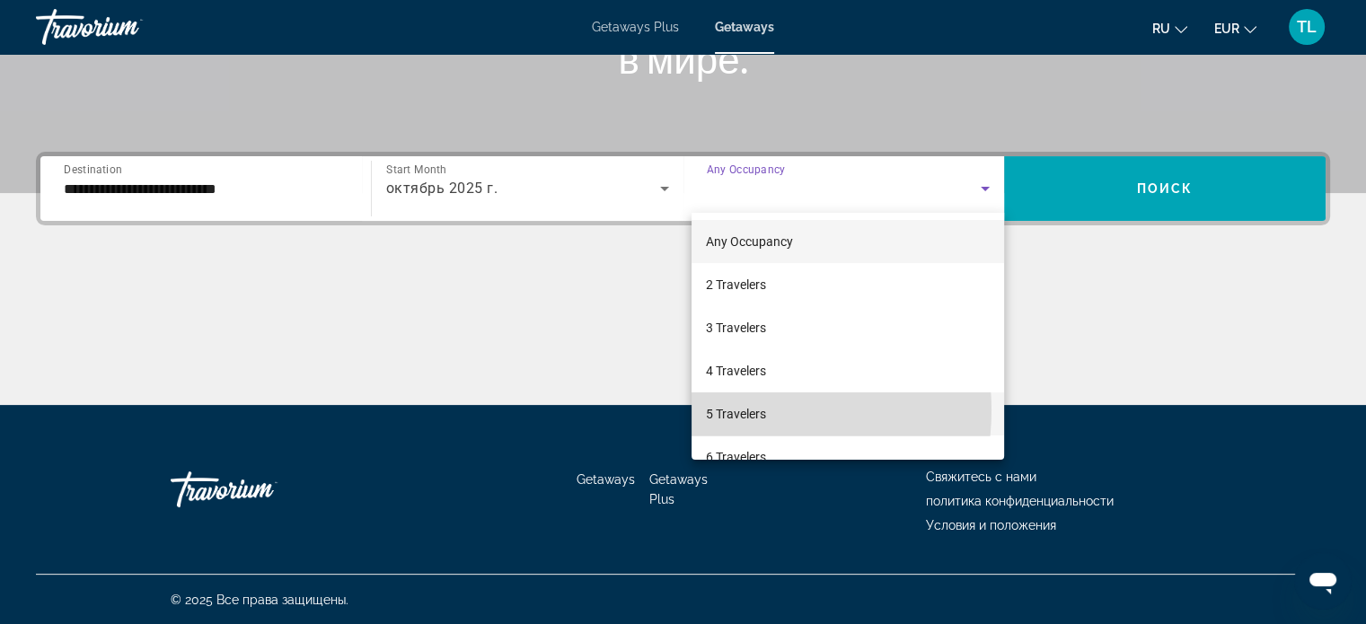
click at [747, 410] on span "5 Travelers" at bounding box center [736, 414] width 60 height 22
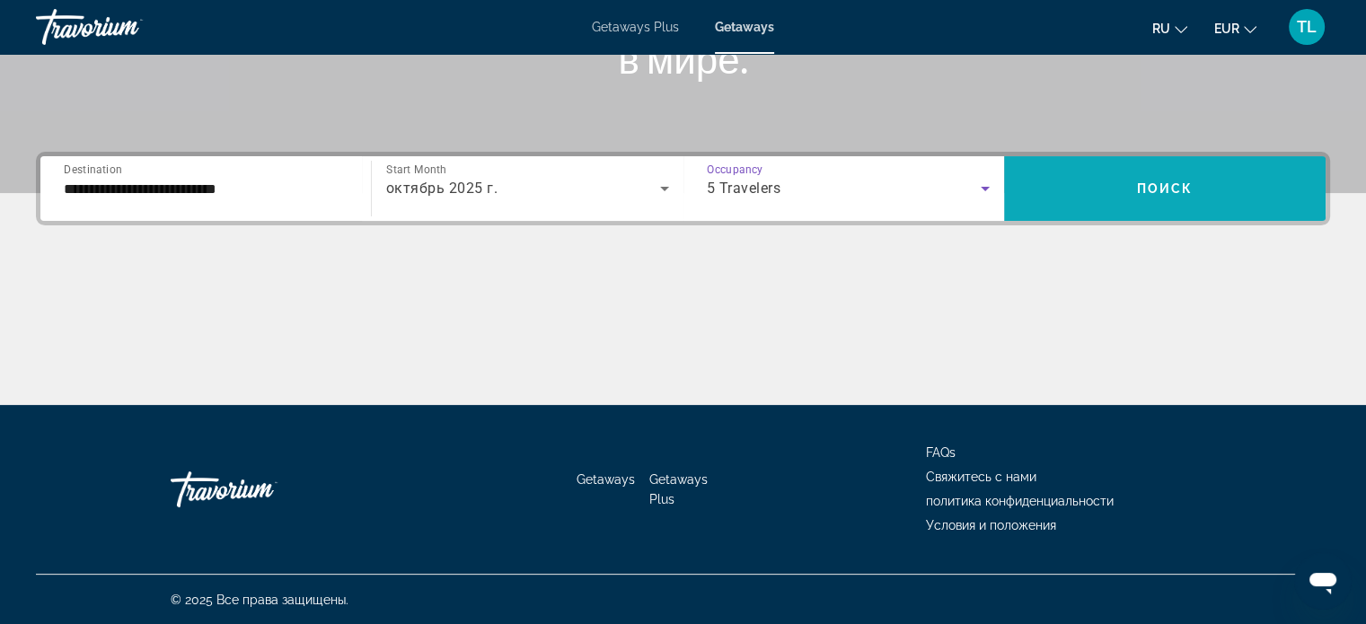
click at [1170, 183] on span "Поиск" at bounding box center [1165, 188] width 57 height 14
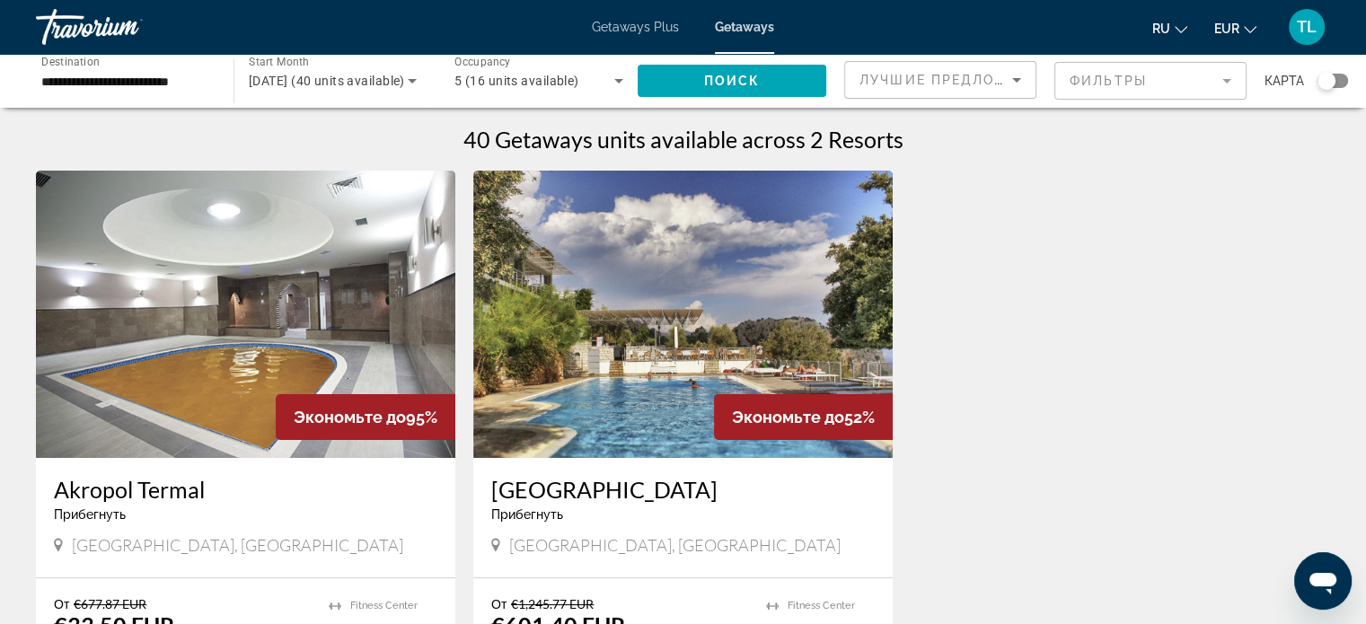
drag, startPoint x: 1363, startPoint y: 128, endPoint x: 1367, endPoint y: 118, distance: 11.4
click at [1366, 118] on html "**********" at bounding box center [683, 312] width 1366 height 624
click at [173, 83] on input "**********" at bounding box center [125, 82] width 169 height 22
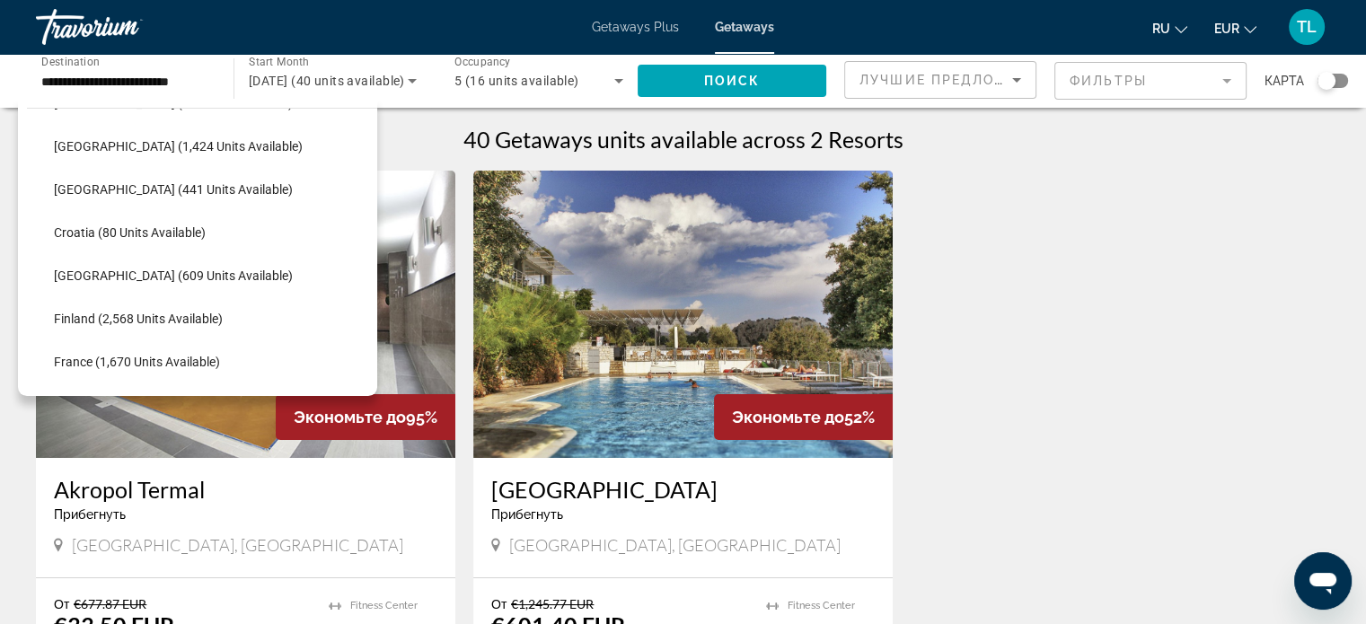
scroll to position [304, 0]
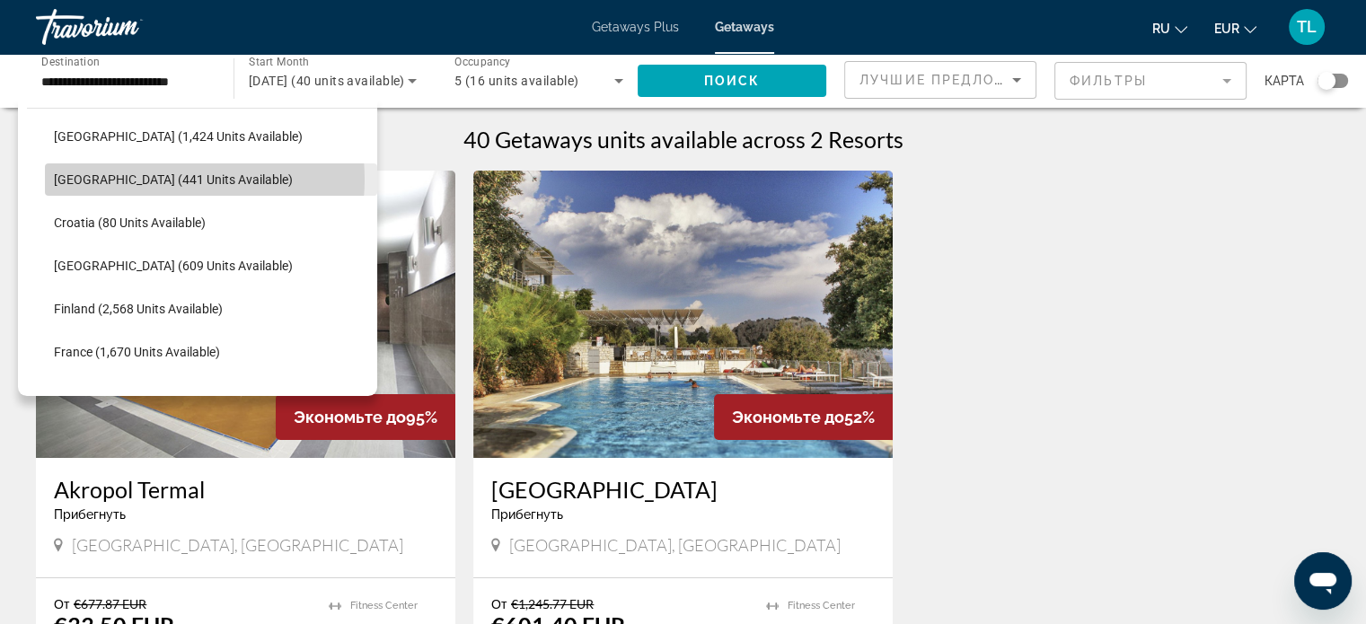
click at [156, 179] on span "[GEOGRAPHIC_DATA] (441 units available)" at bounding box center [173, 179] width 239 height 14
type input "**********"
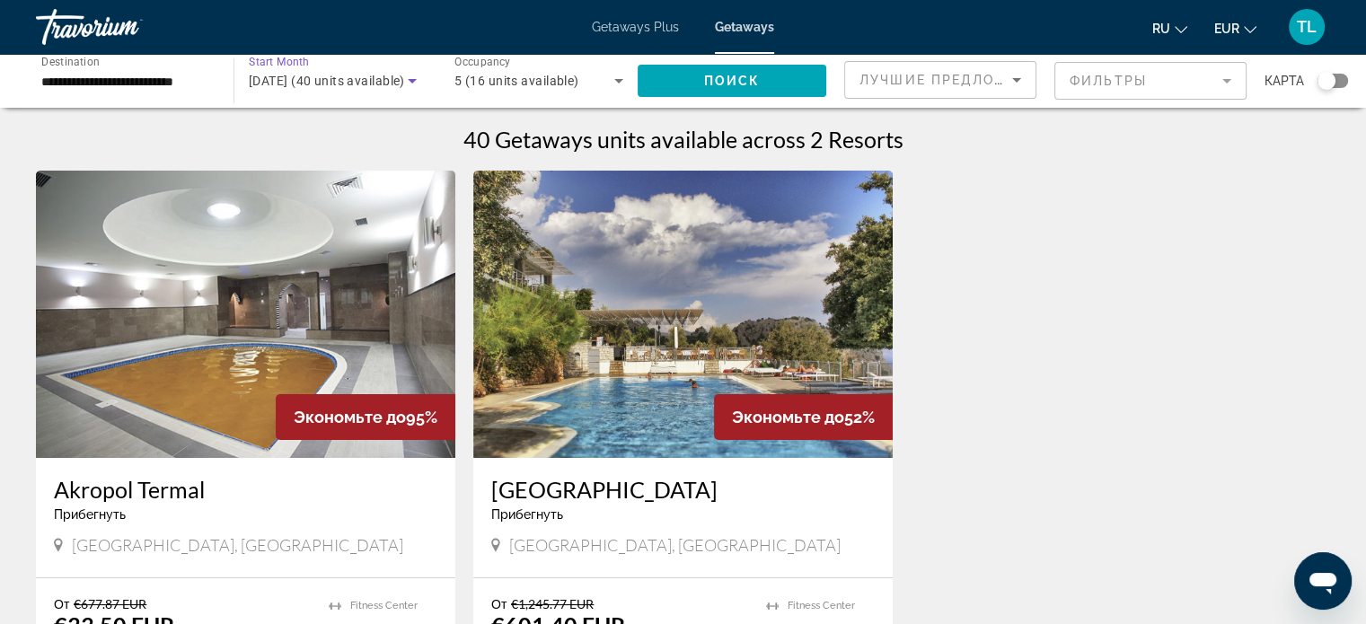
click at [411, 84] on icon "Search widget" at bounding box center [412, 81] width 22 height 22
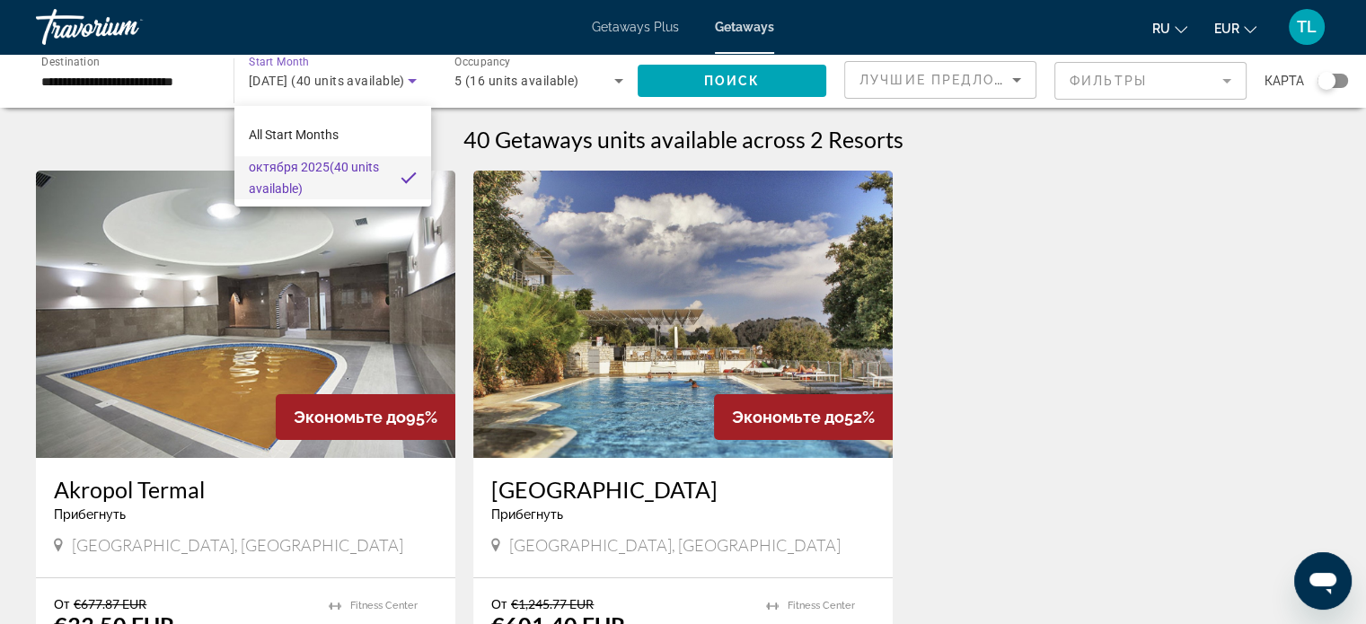
click at [401, 82] on div at bounding box center [683, 312] width 1366 height 624
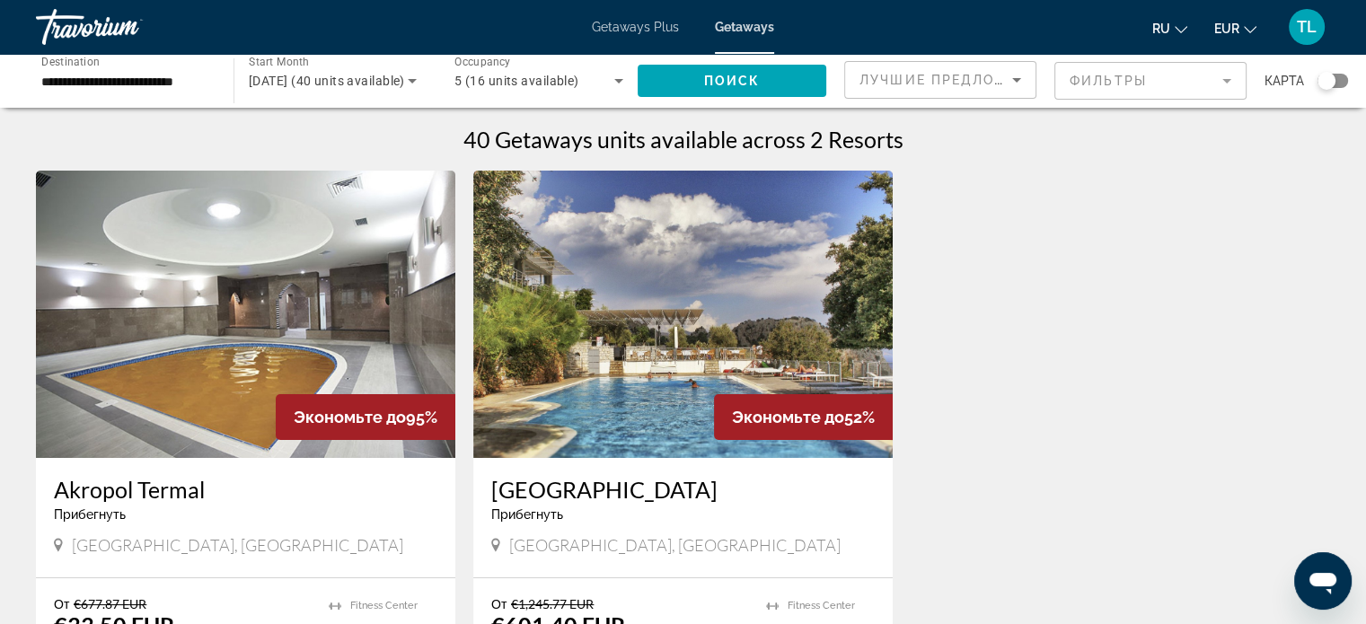
click at [407, 80] on icon "Search widget" at bounding box center [412, 81] width 22 height 22
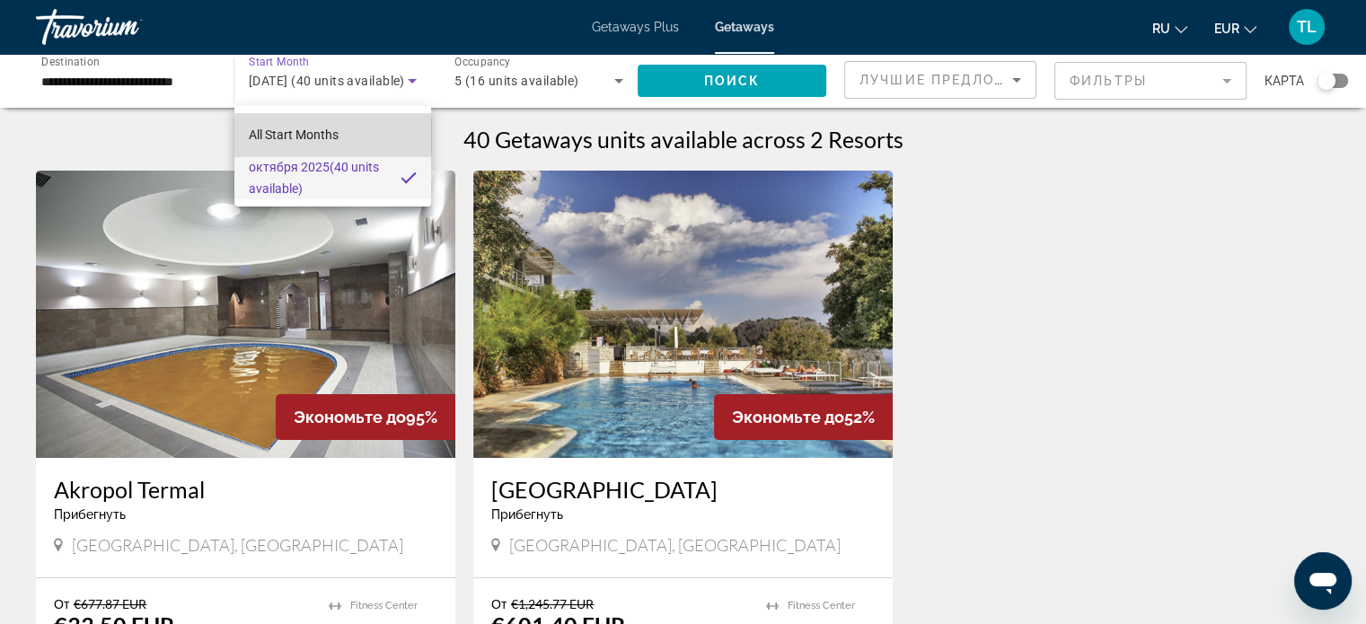
click at [307, 136] on span "All Start Months" at bounding box center [294, 135] width 90 height 14
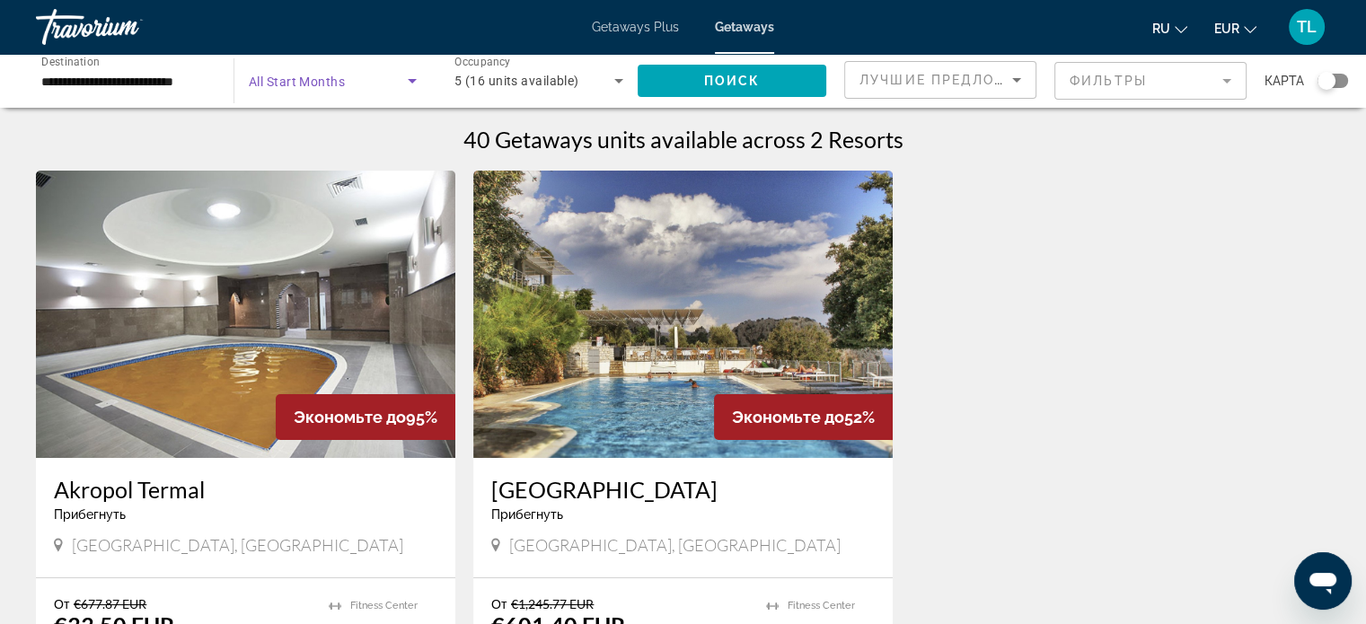
click at [416, 77] on icon "Search widget" at bounding box center [412, 81] width 22 height 22
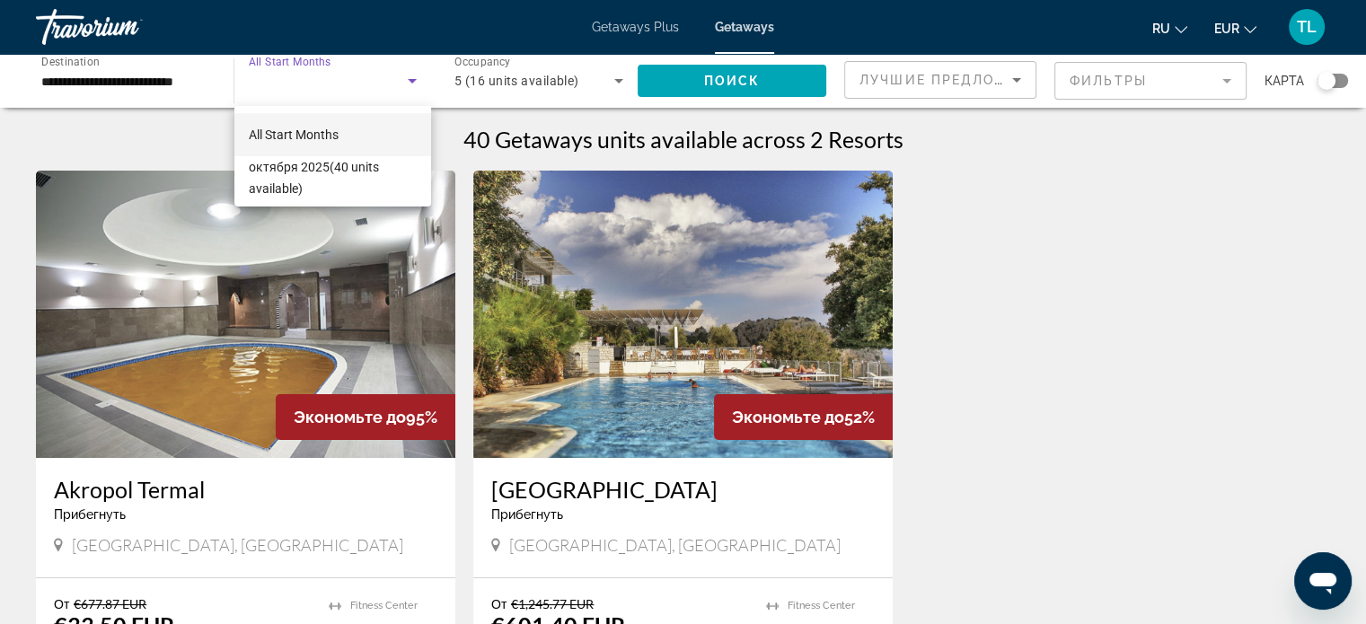
click at [615, 75] on div at bounding box center [683, 312] width 1366 height 624
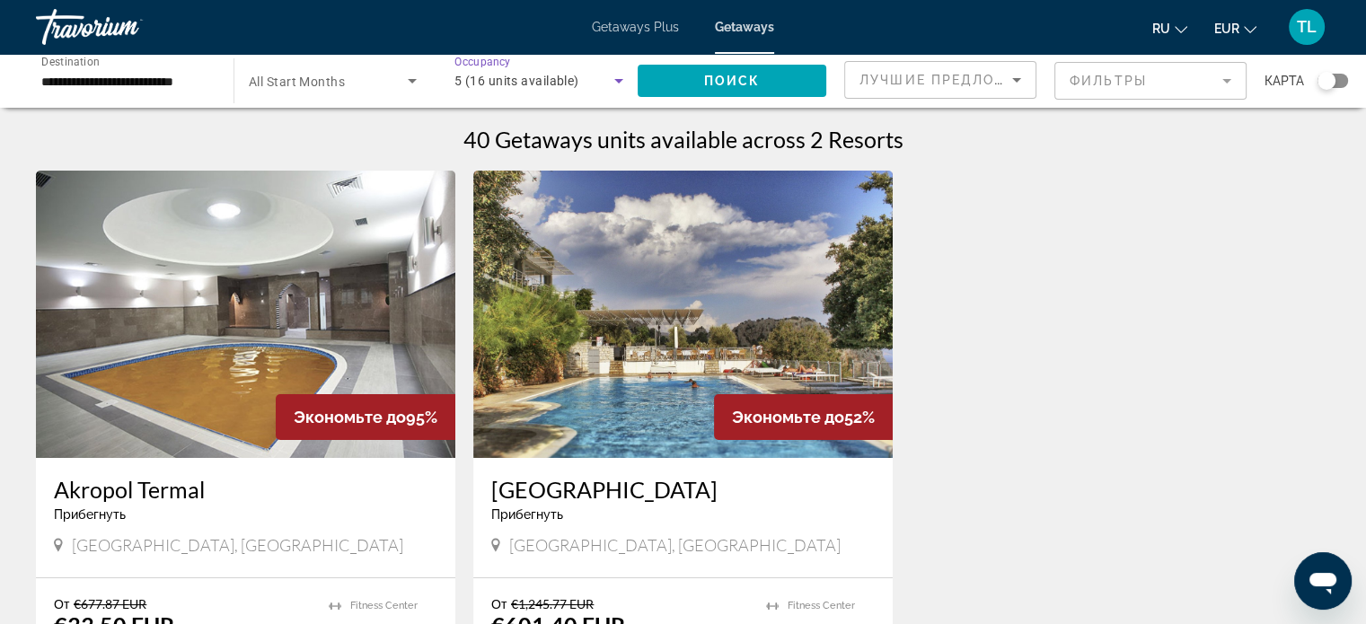
click at [617, 88] on icon "Search widget" at bounding box center [619, 81] width 22 height 22
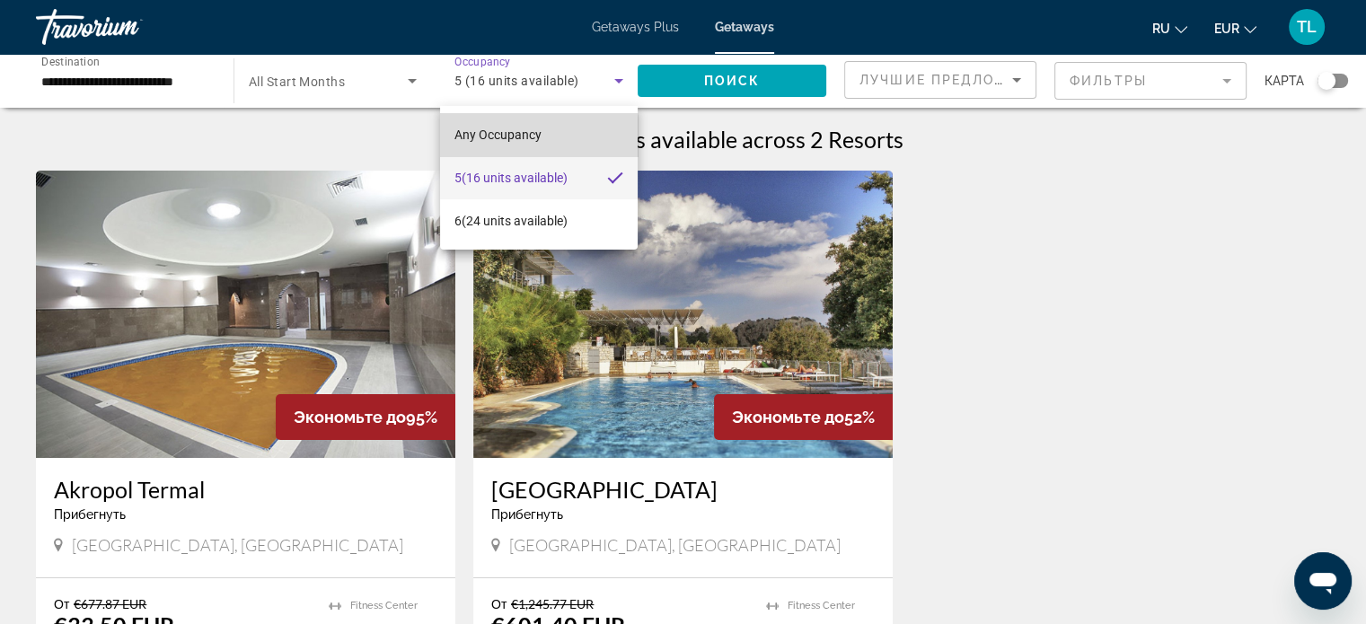
click at [501, 138] on span "Any Occupancy" at bounding box center [497, 135] width 87 height 14
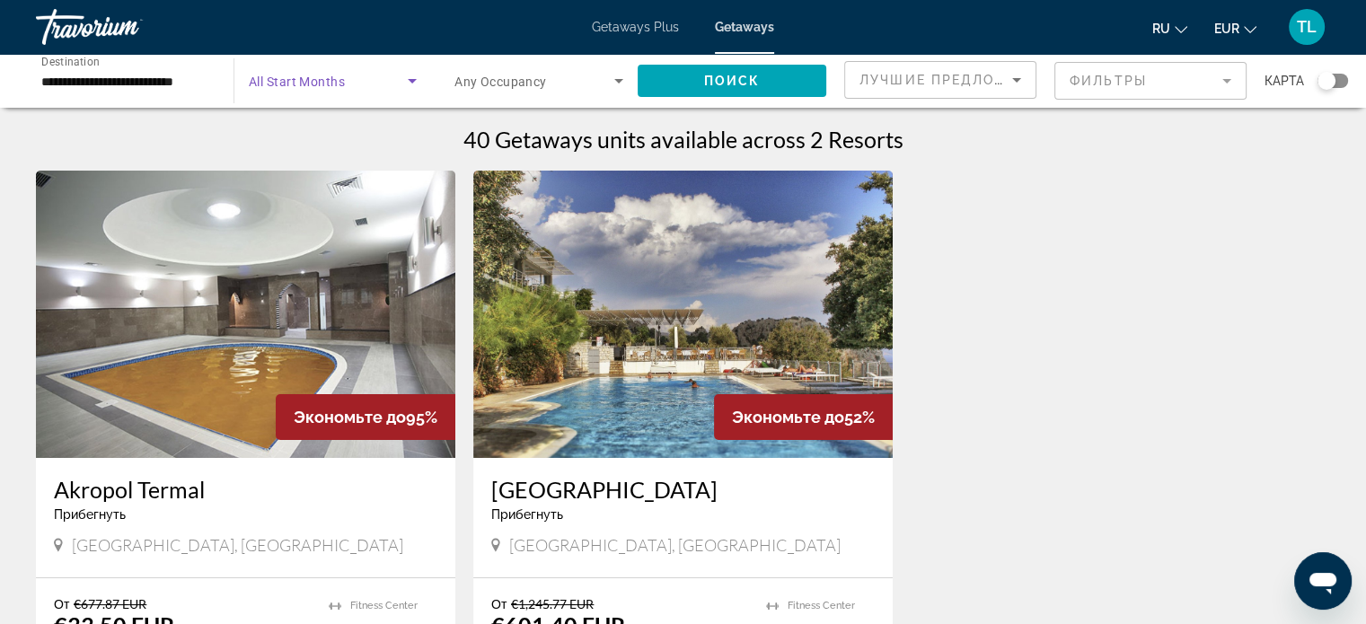
click at [411, 78] on icon "Search widget" at bounding box center [412, 81] width 22 height 22
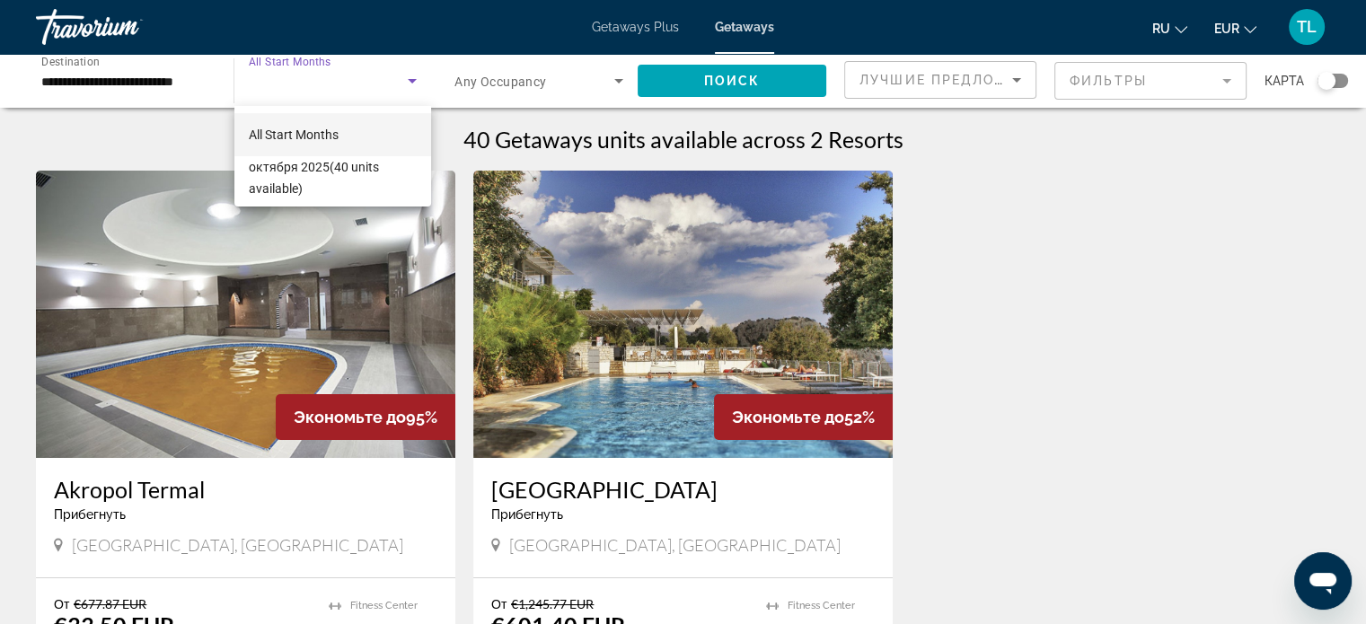
click at [309, 136] on span "All Start Months" at bounding box center [294, 135] width 90 height 14
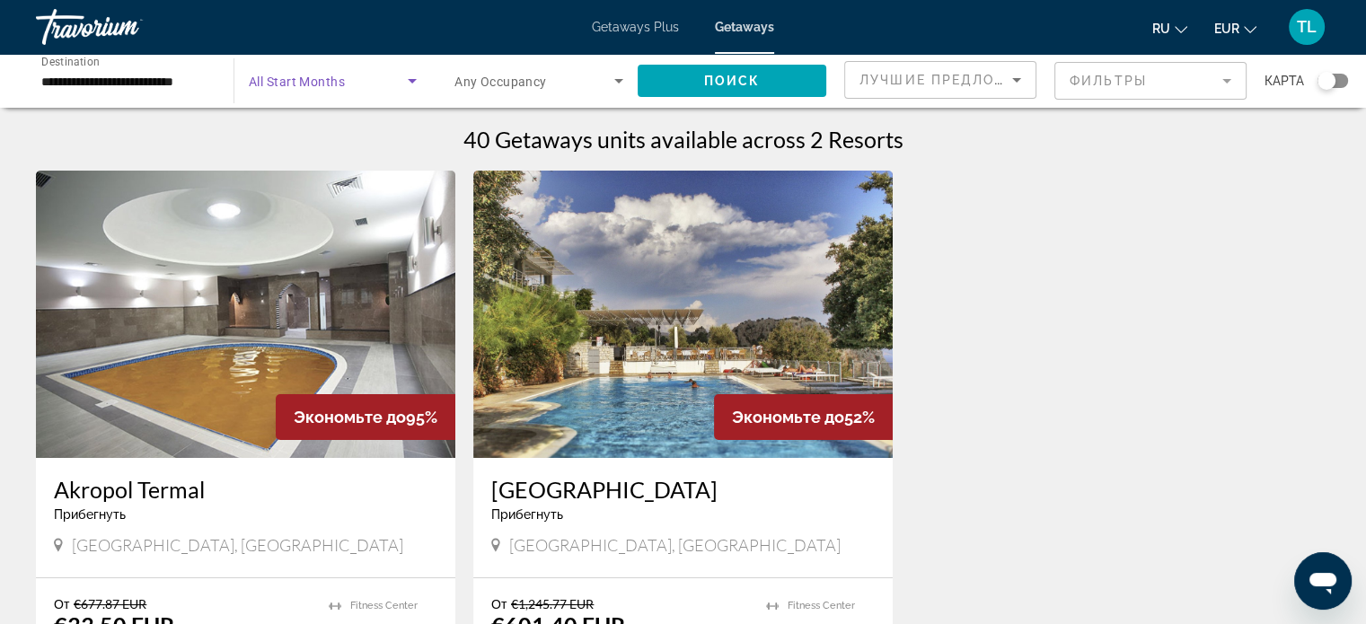
click at [414, 78] on icon "Search widget" at bounding box center [412, 81] width 22 height 22
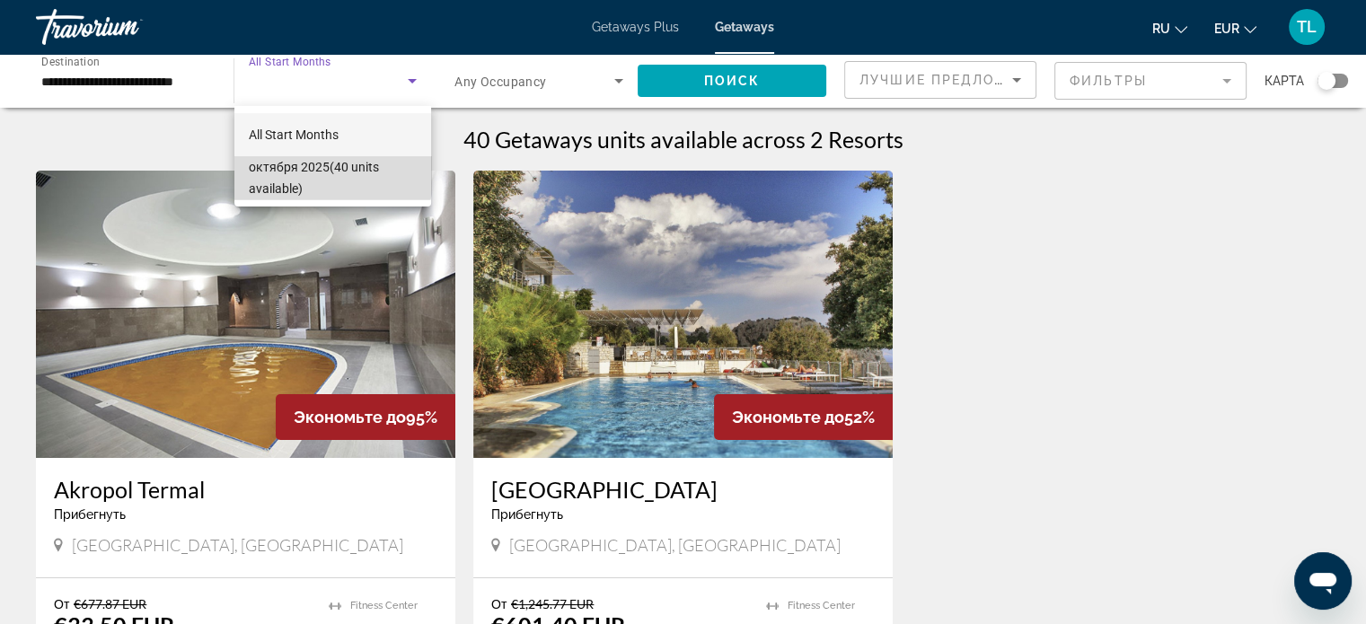
click at [332, 172] on span "[DATE] (40 units available)" at bounding box center [333, 177] width 168 height 43
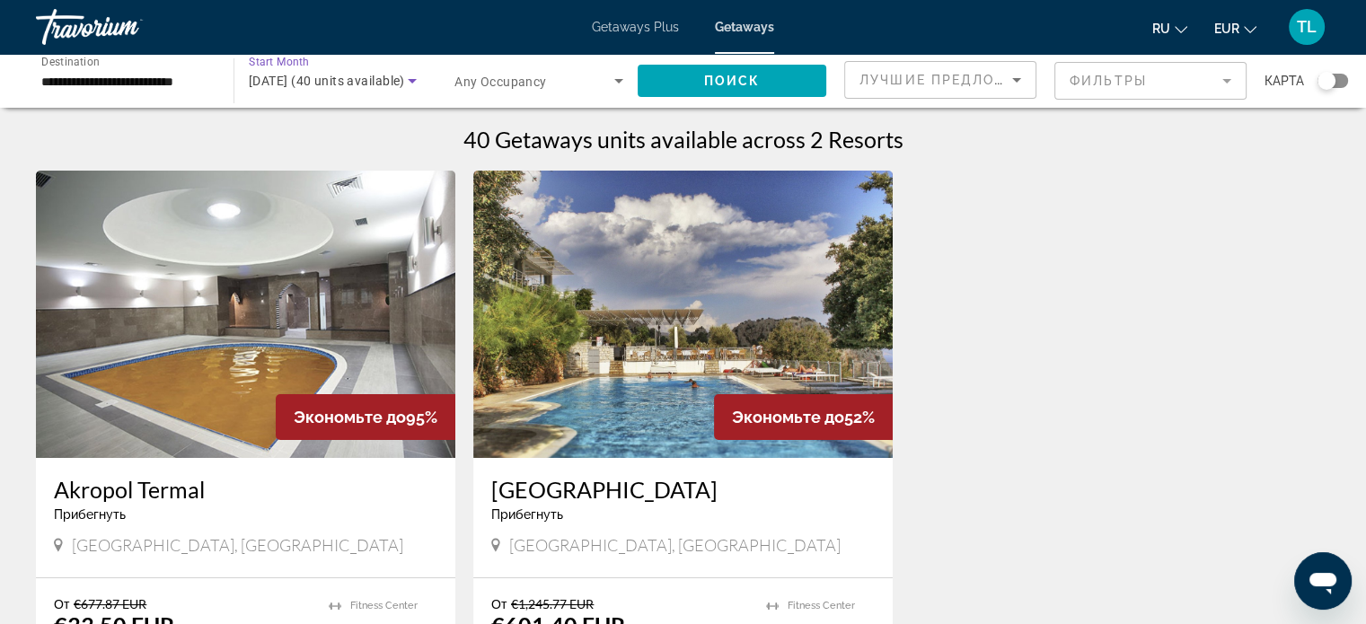
click at [416, 78] on icon "Search widget" at bounding box center [412, 81] width 22 height 22
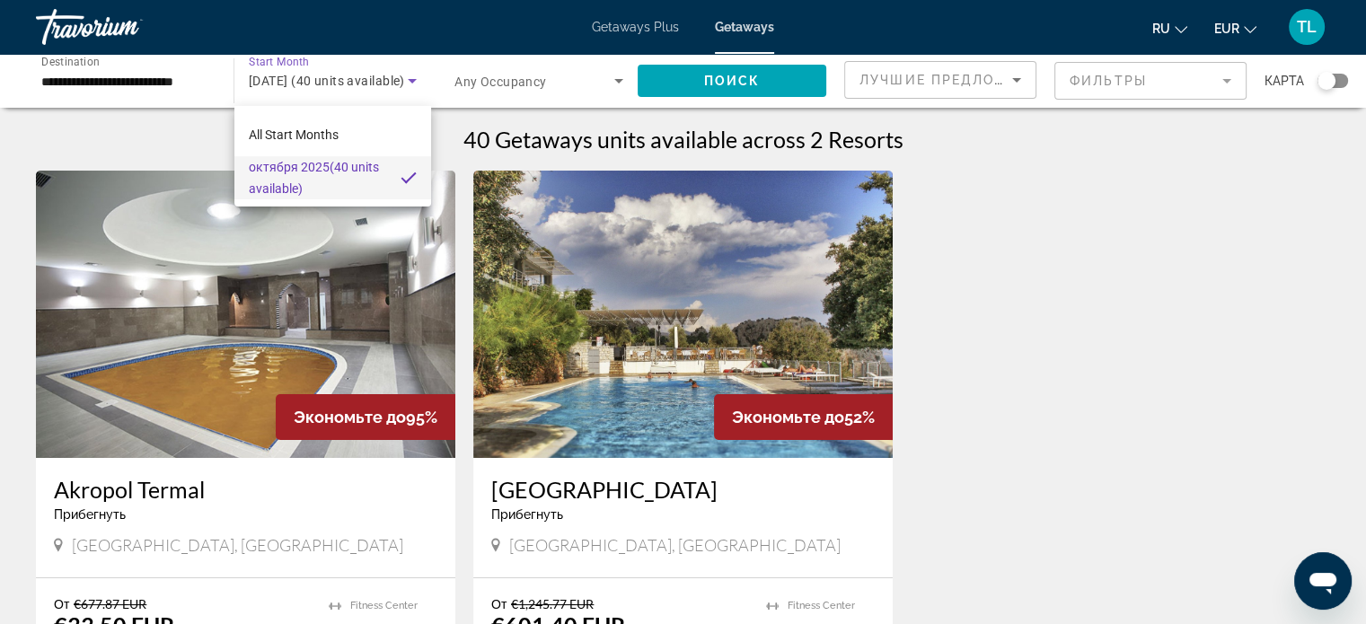
click at [386, 172] on mat-option "[DATE] (40 units available)" at bounding box center [332, 177] width 197 height 43
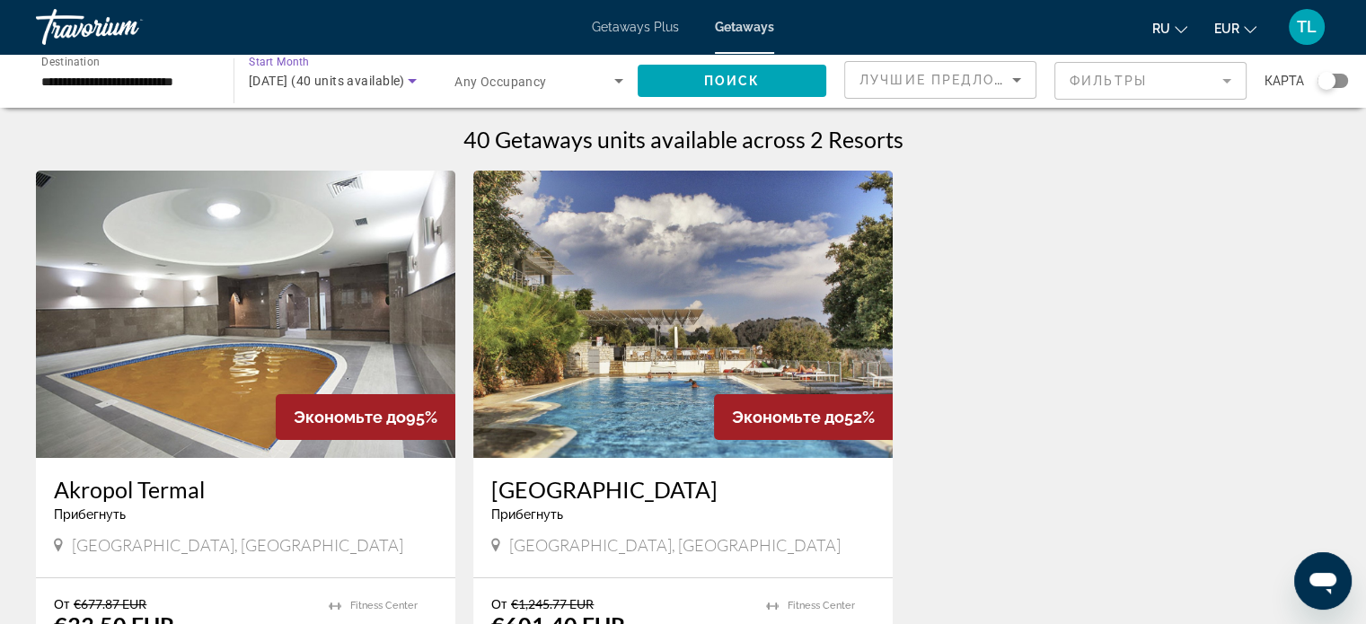
click at [412, 83] on icon "Search widget" at bounding box center [412, 81] width 9 height 4
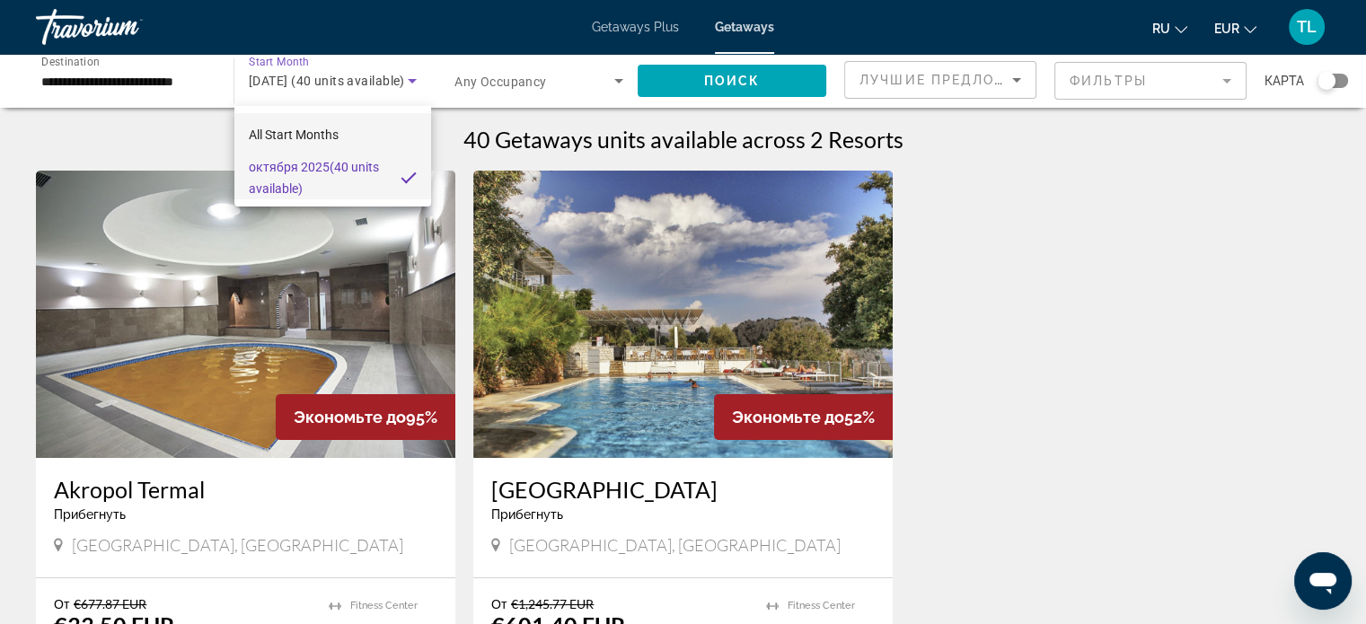
click at [305, 139] on span "All Start Months" at bounding box center [294, 135] width 90 height 14
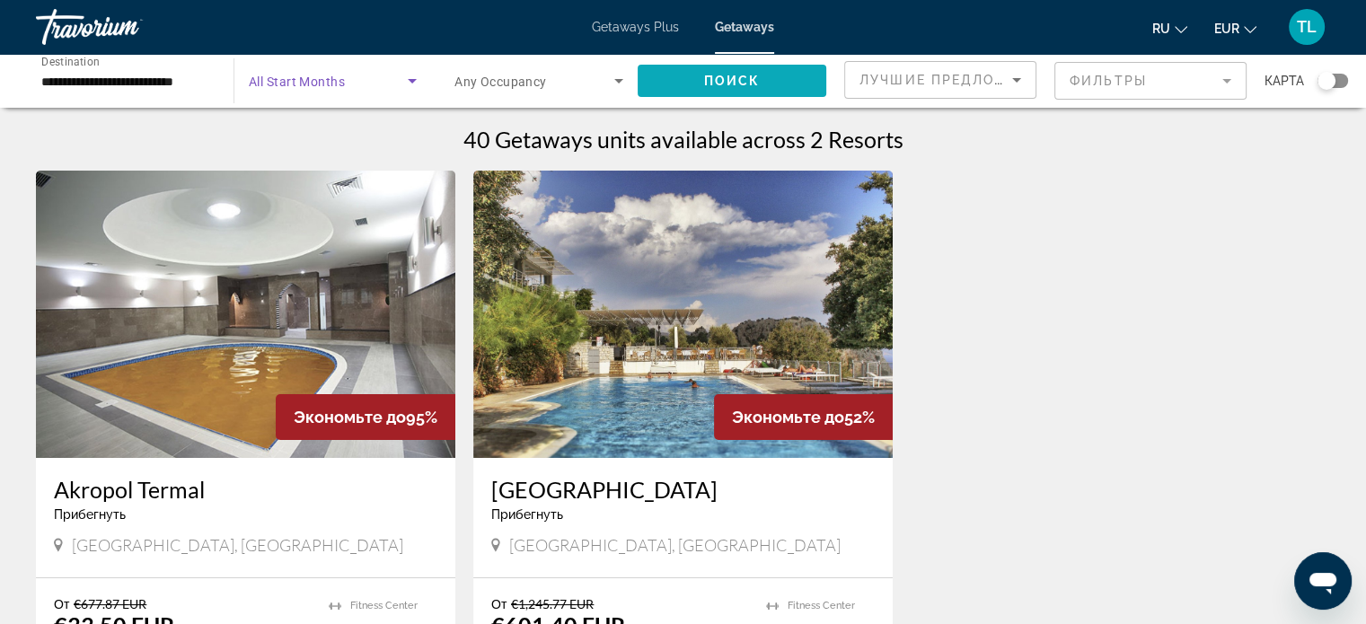
click at [709, 84] on span "Поиск" at bounding box center [732, 81] width 57 height 14
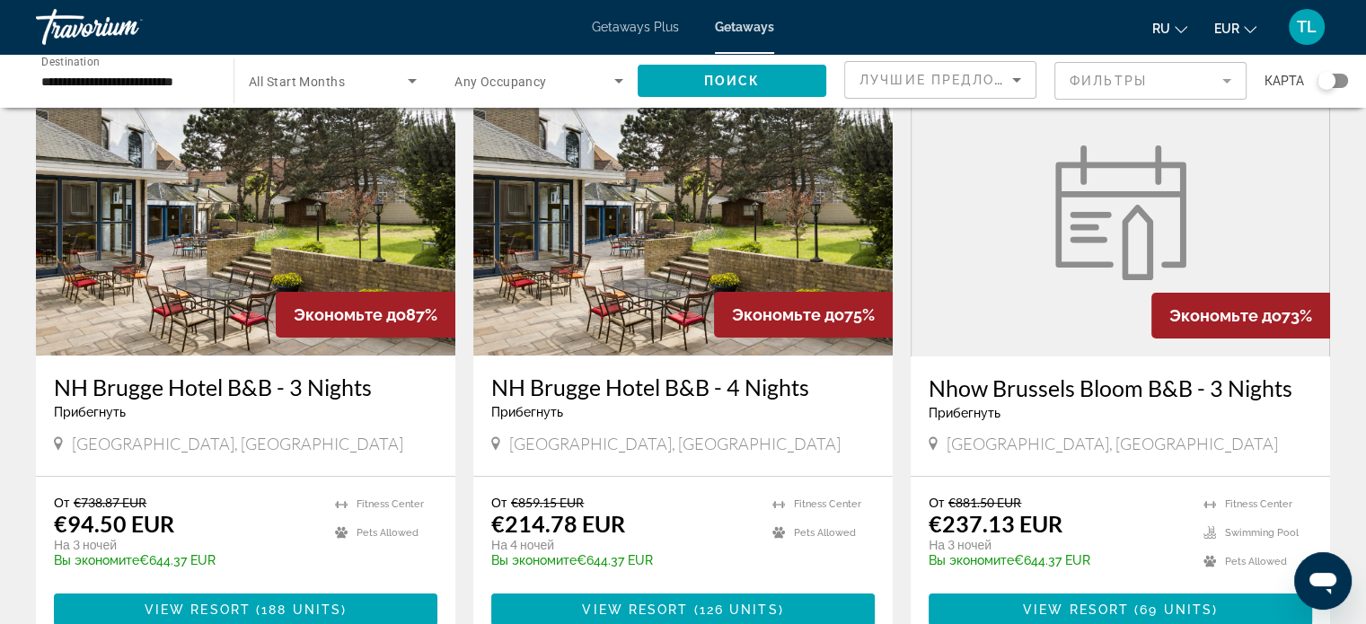
scroll to position [145, 0]
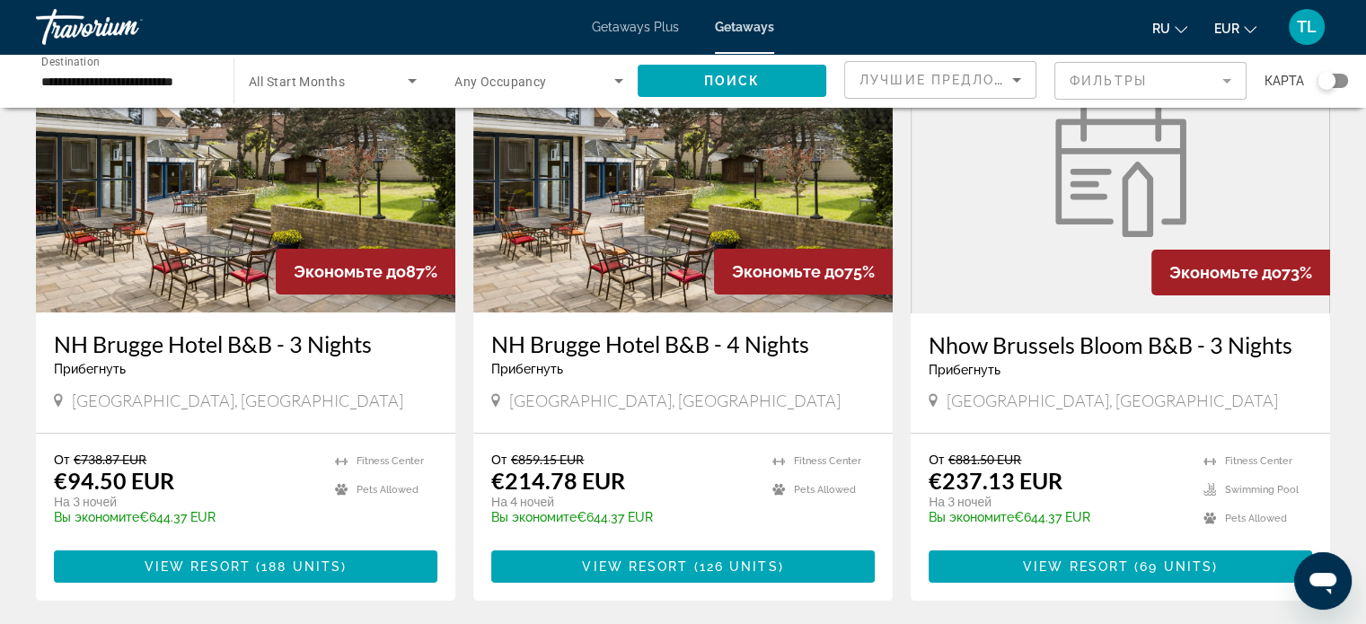
click at [178, 348] on h3 "NH Brugge Hotel B&B - 3 Nights" at bounding box center [245, 343] width 383 height 27
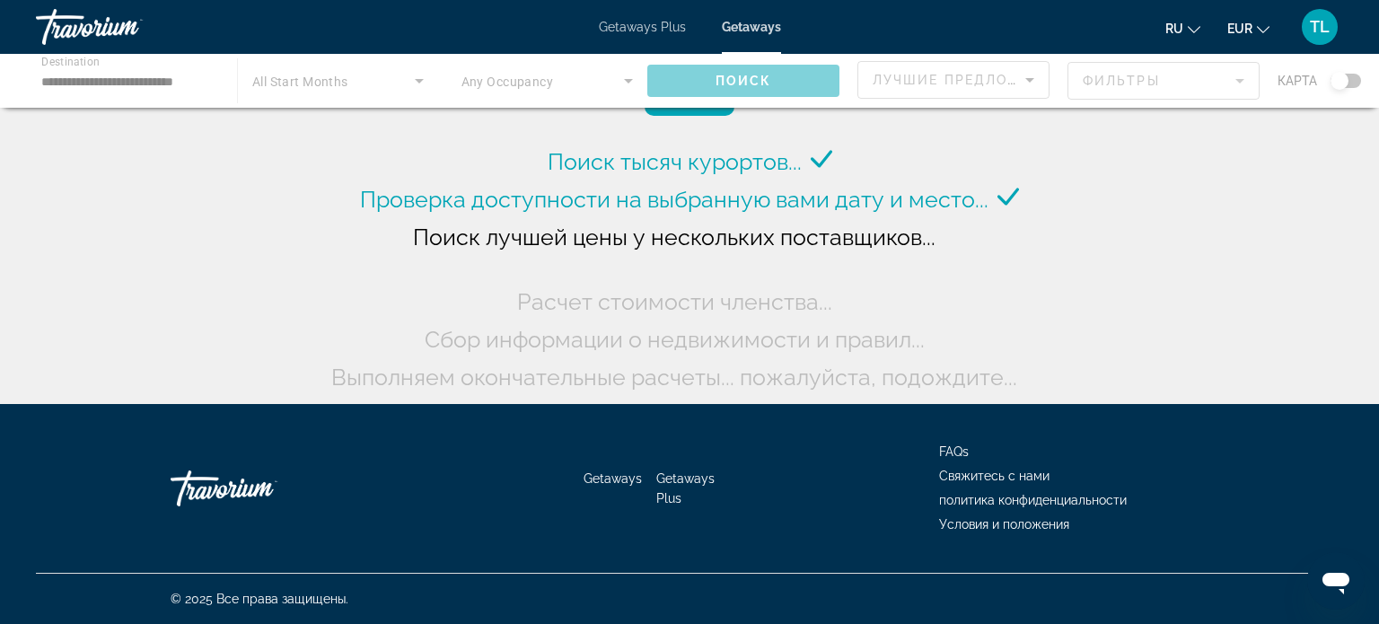
click at [416, 78] on div "Main content" at bounding box center [689, 81] width 1379 height 54
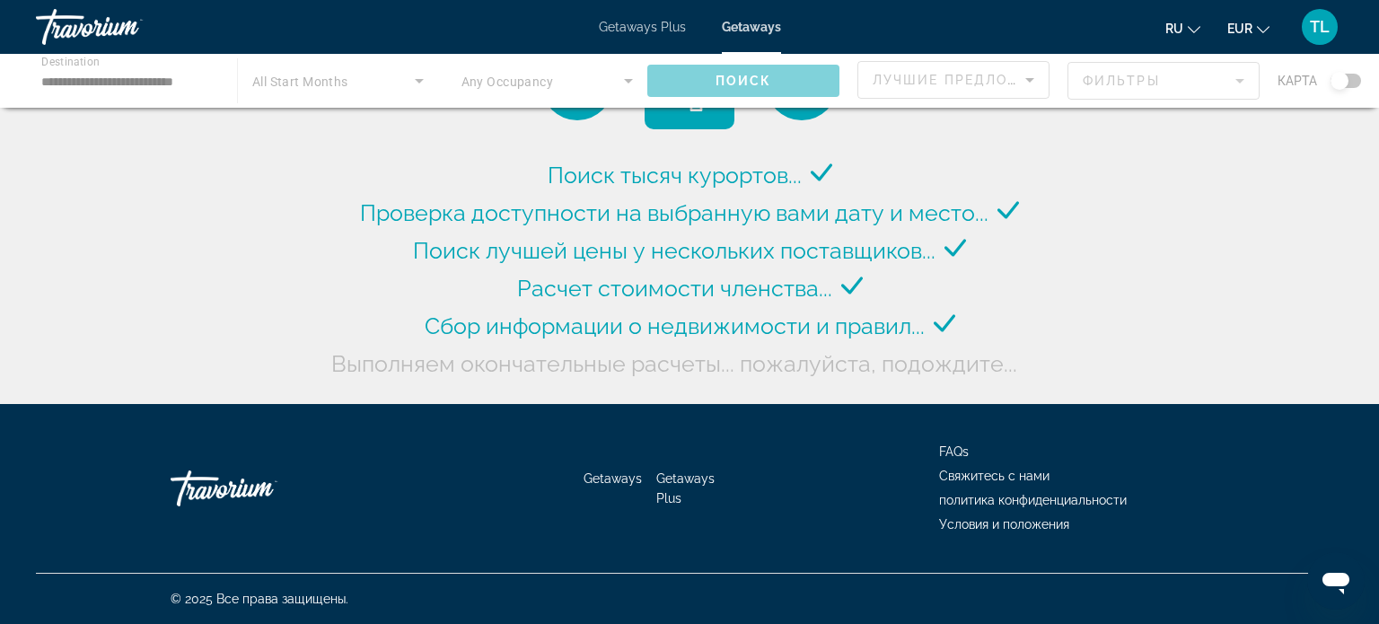
click at [422, 80] on div "Main content" at bounding box center [689, 81] width 1379 height 54
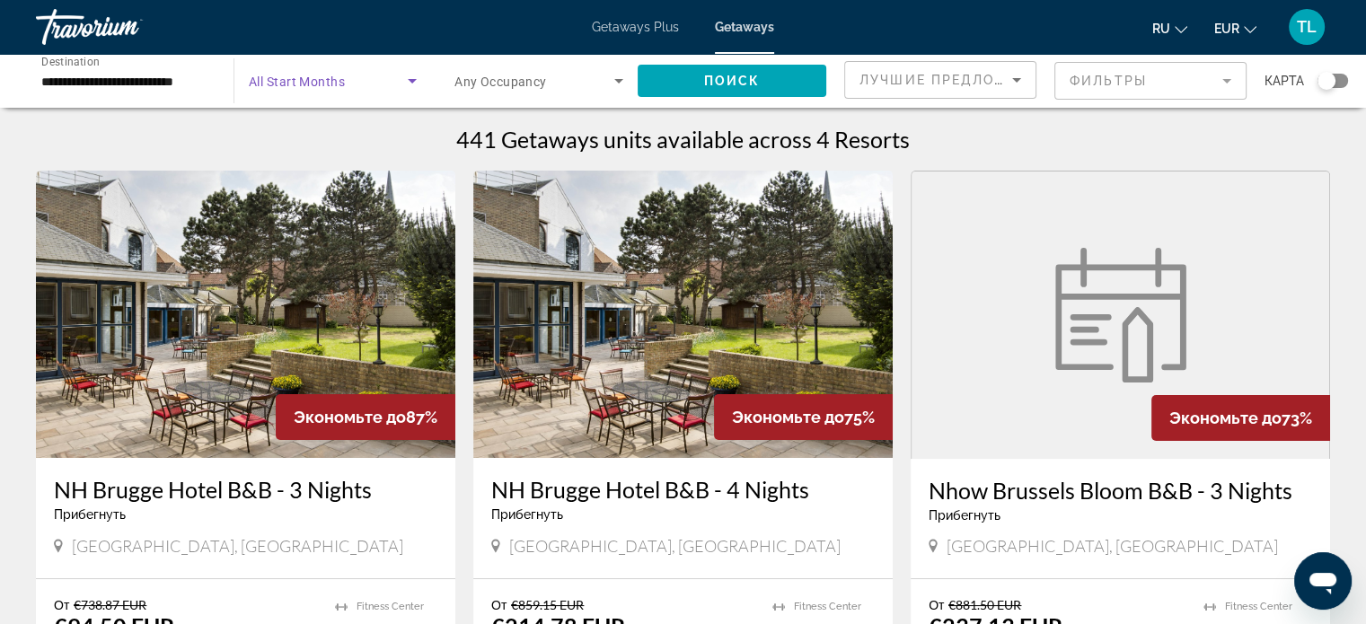
click at [414, 82] on icon "Search widget" at bounding box center [412, 81] width 22 height 22
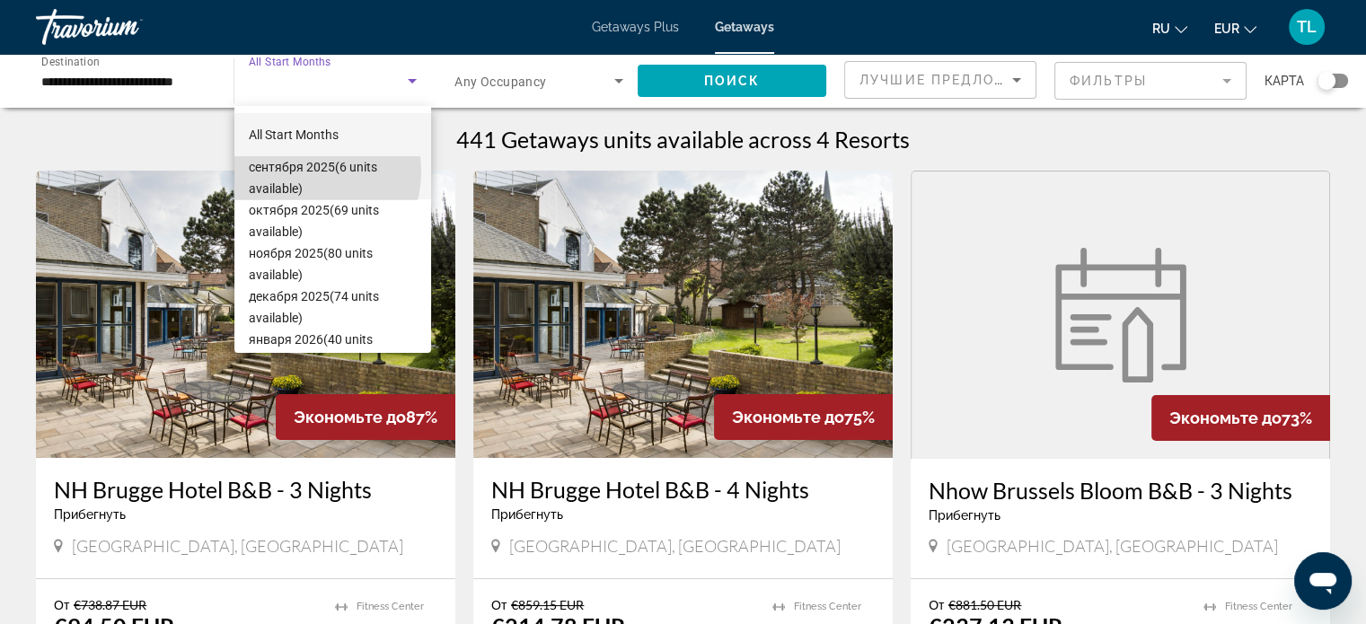
click at [302, 172] on span "[DATE] (6 units available)" at bounding box center [333, 177] width 168 height 43
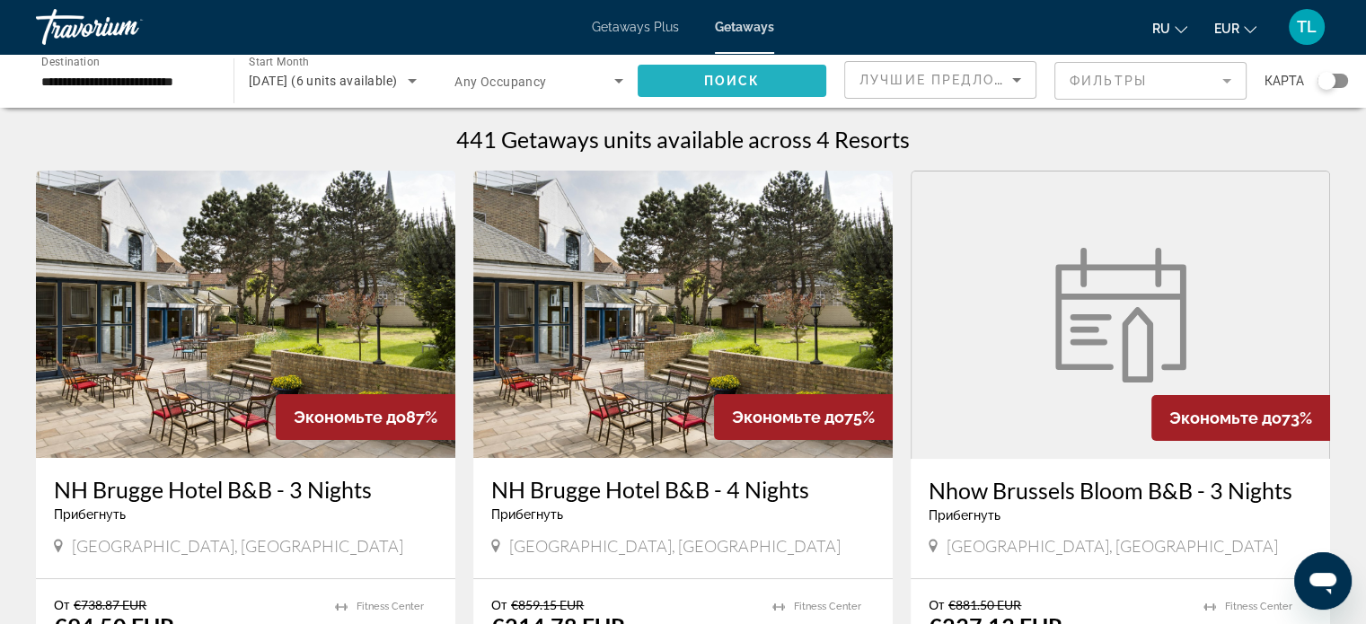
click at [723, 84] on span "Поиск" at bounding box center [732, 81] width 57 height 14
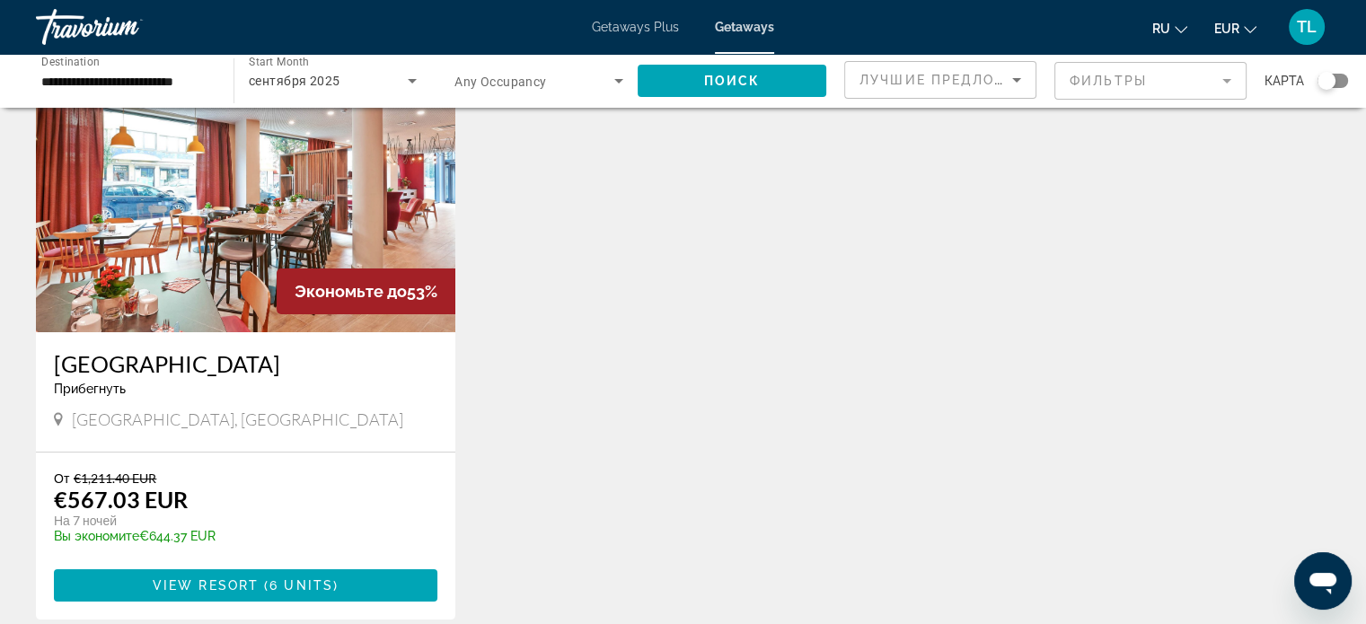
scroll to position [126, 0]
click at [218, 366] on h3 "[GEOGRAPHIC_DATA]" at bounding box center [245, 363] width 383 height 27
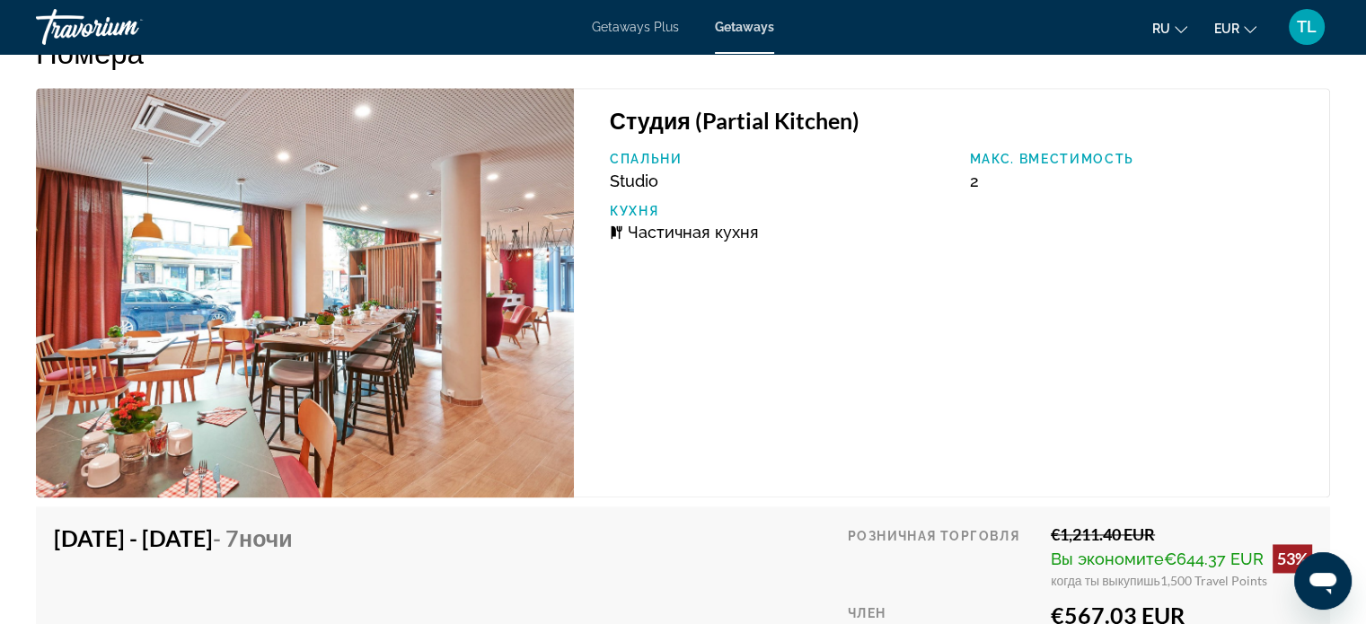
scroll to position [2458, 0]
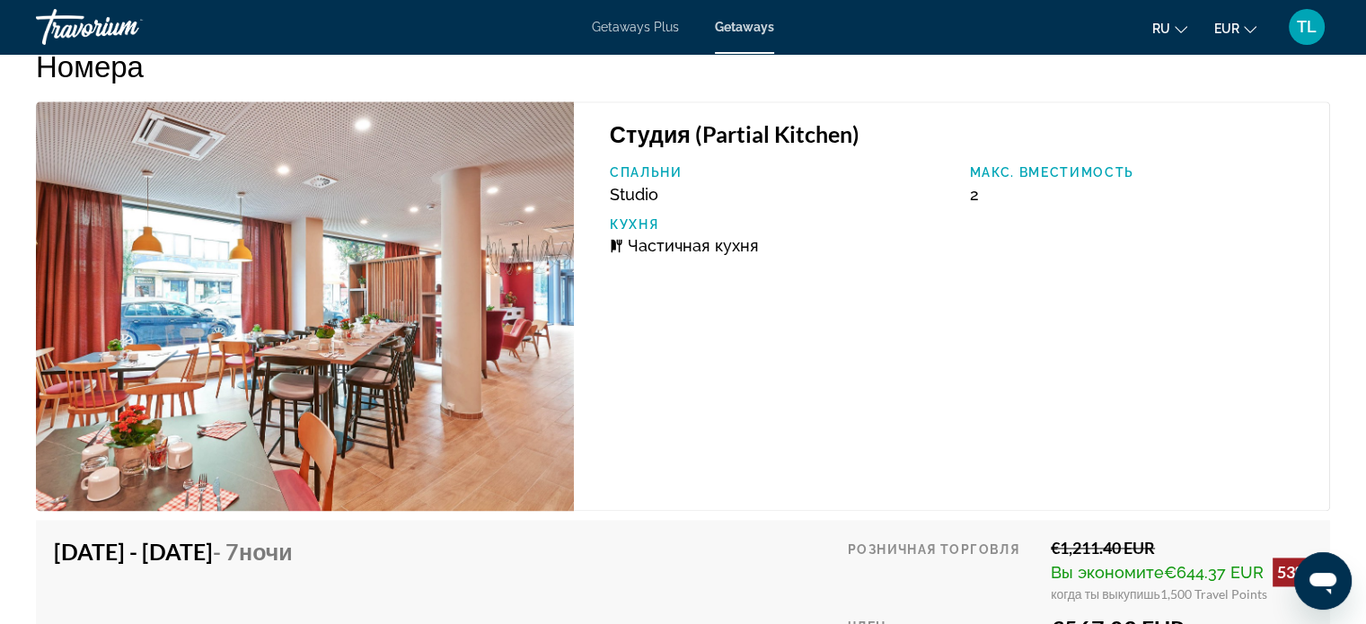
click at [637, 34] on link "Getaways Plus" at bounding box center [635, 27] width 87 height 14
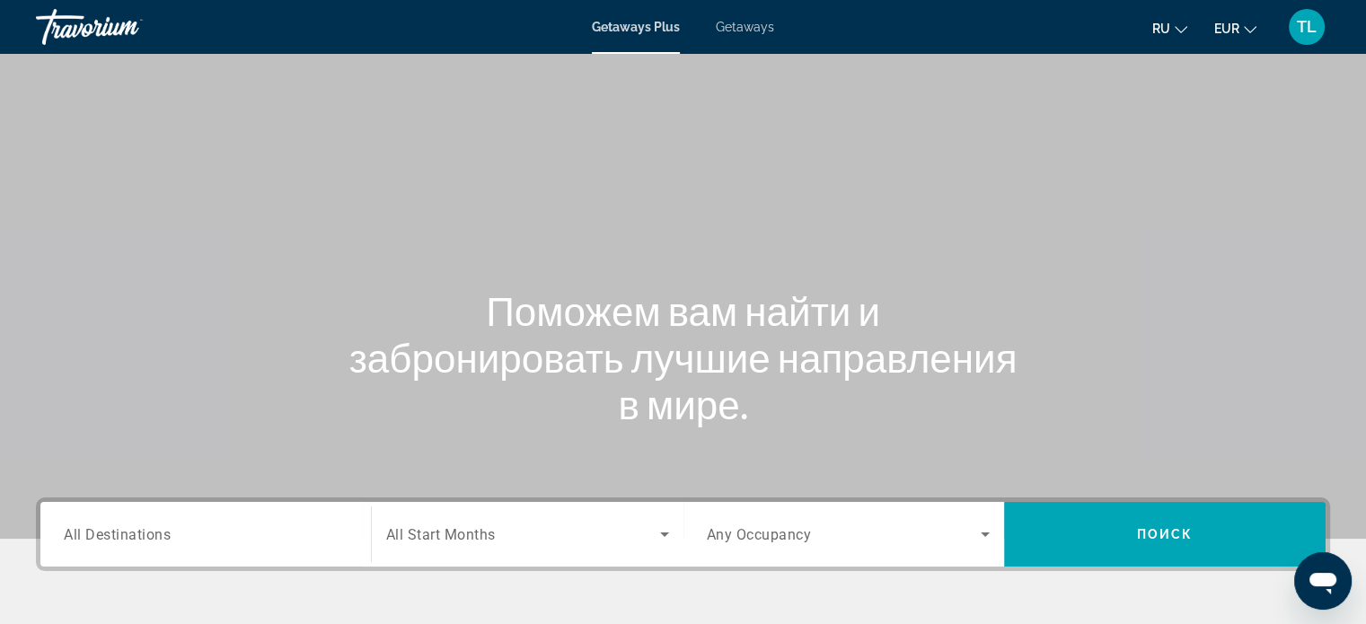
click at [71, 527] on span "All Destinations" at bounding box center [117, 533] width 107 height 17
click at [71, 527] on input "Destination All Destinations" at bounding box center [206, 535] width 284 height 22
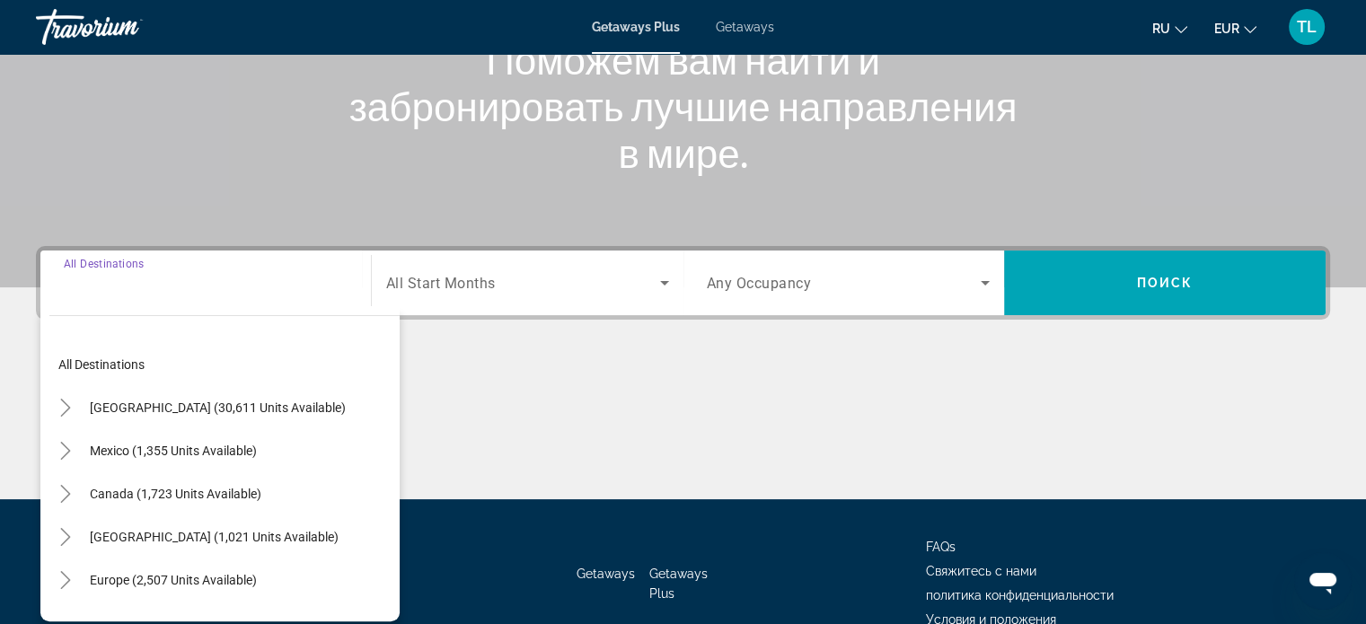
scroll to position [346, 0]
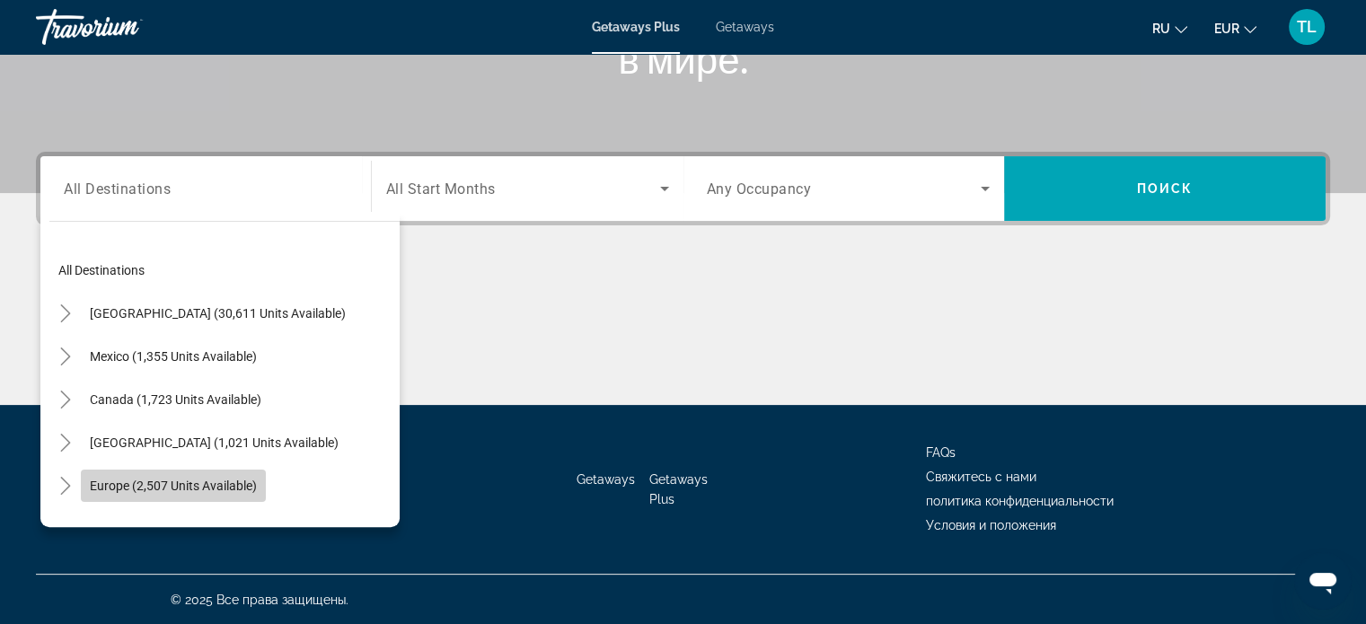
click at [162, 487] on span "Europe (2,507 units available)" at bounding box center [173, 486] width 167 height 14
type input "**********"
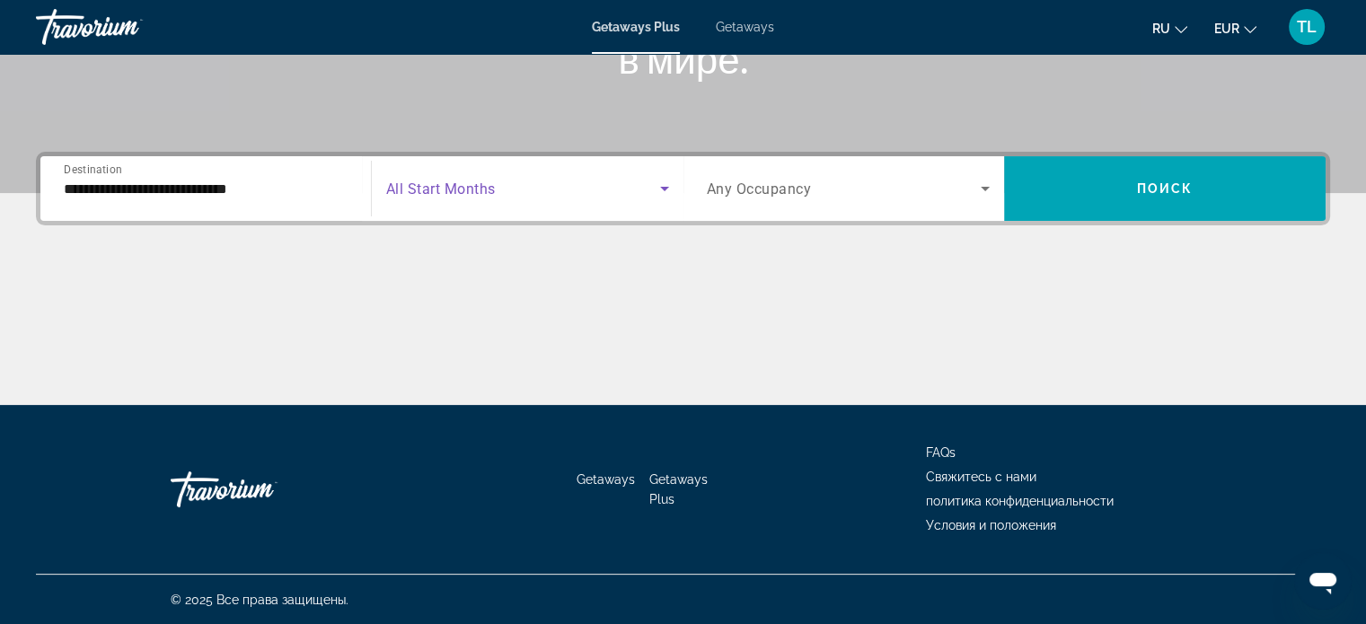
click at [661, 193] on icon "Search widget" at bounding box center [665, 189] width 22 height 22
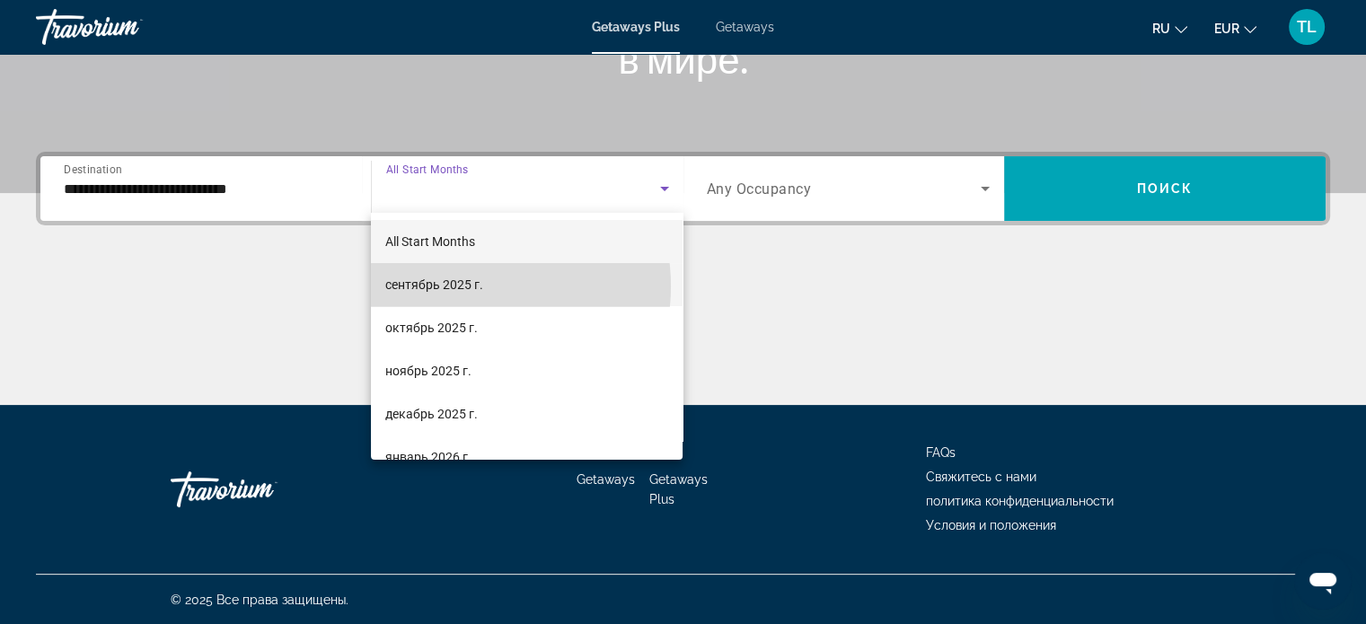
click at [469, 286] on span "сентябрь 2025 г." at bounding box center [434, 285] width 98 height 22
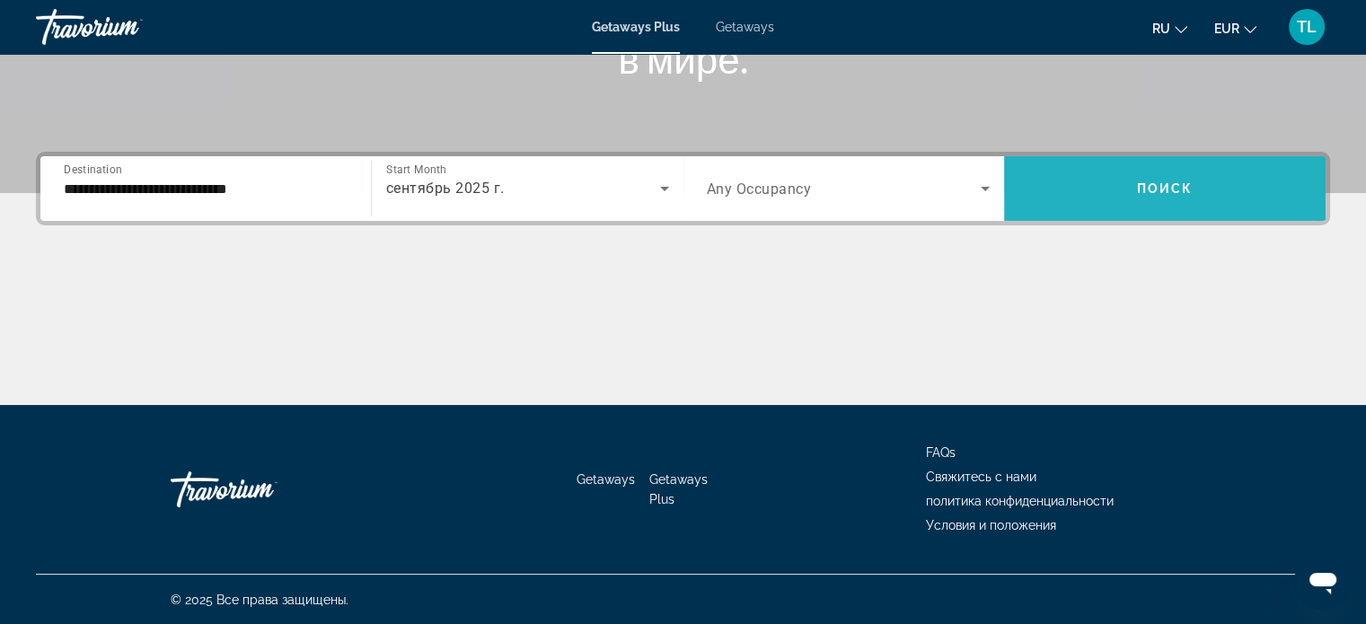
click at [1094, 193] on span "Search widget" at bounding box center [1164, 188] width 321 height 43
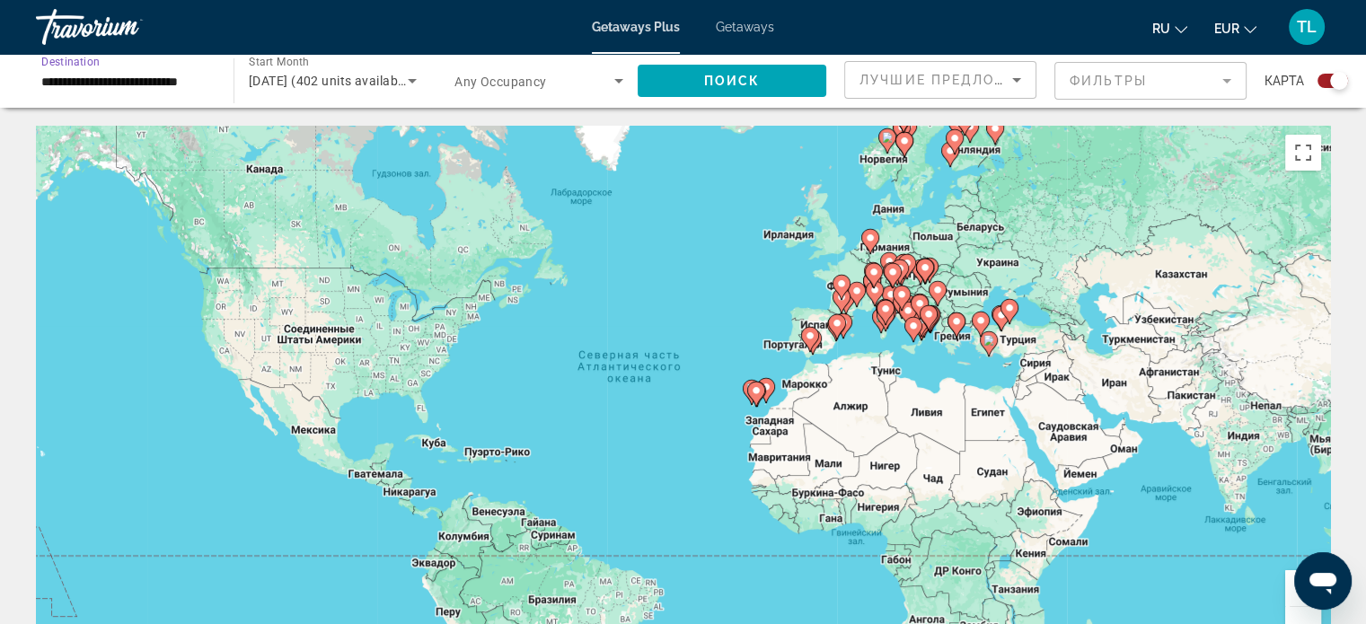
click at [204, 74] on input "**********" at bounding box center [125, 82] width 169 height 22
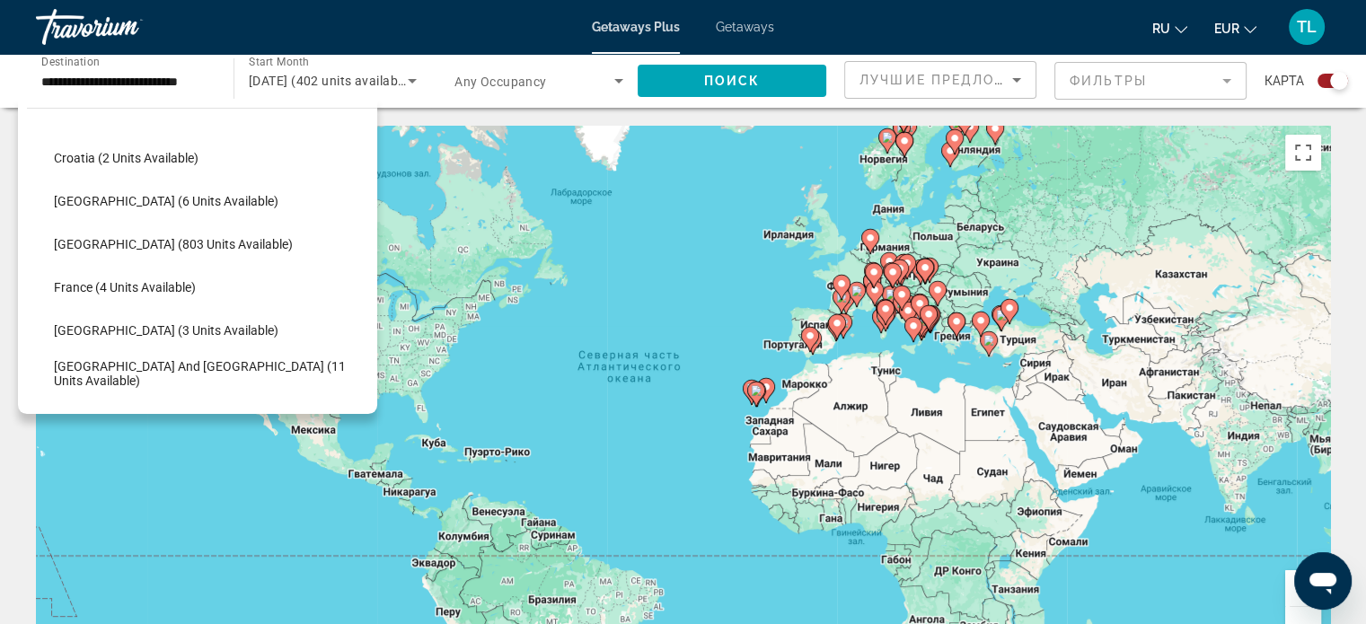
scroll to position [352, 0]
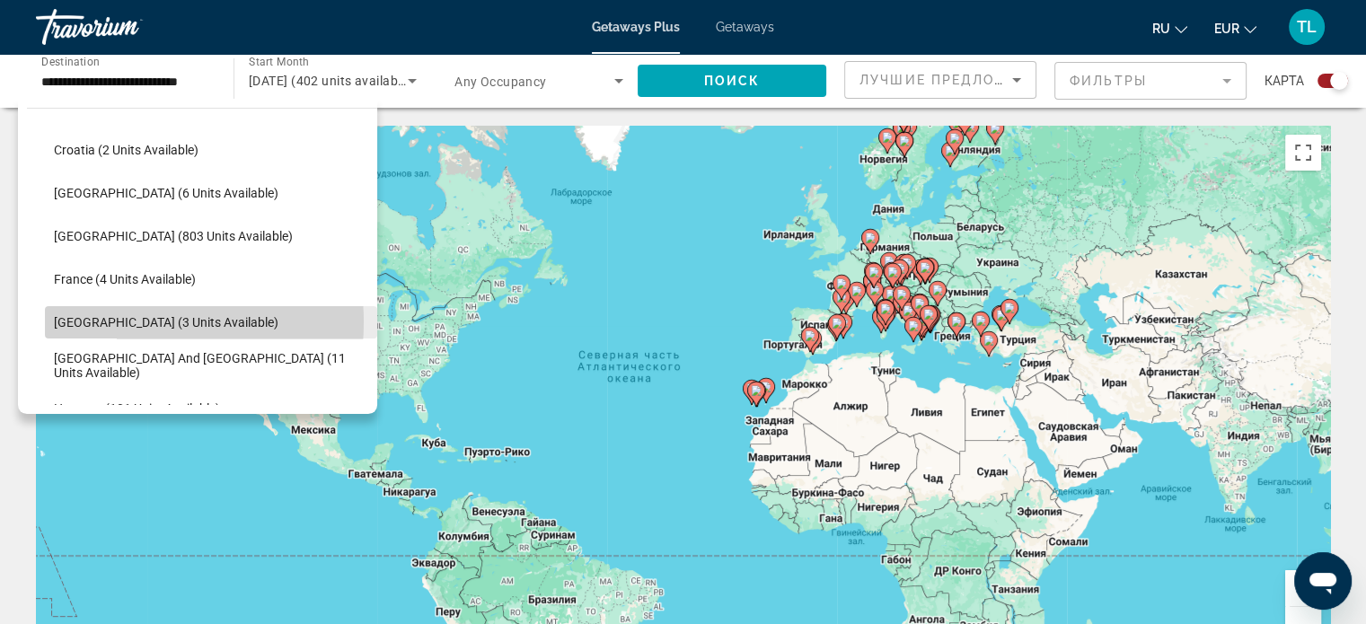
click at [126, 321] on span "[GEOGRAPHIC_DATA] (3 units available)" at bounding box center [166, 322] width 225 height 14
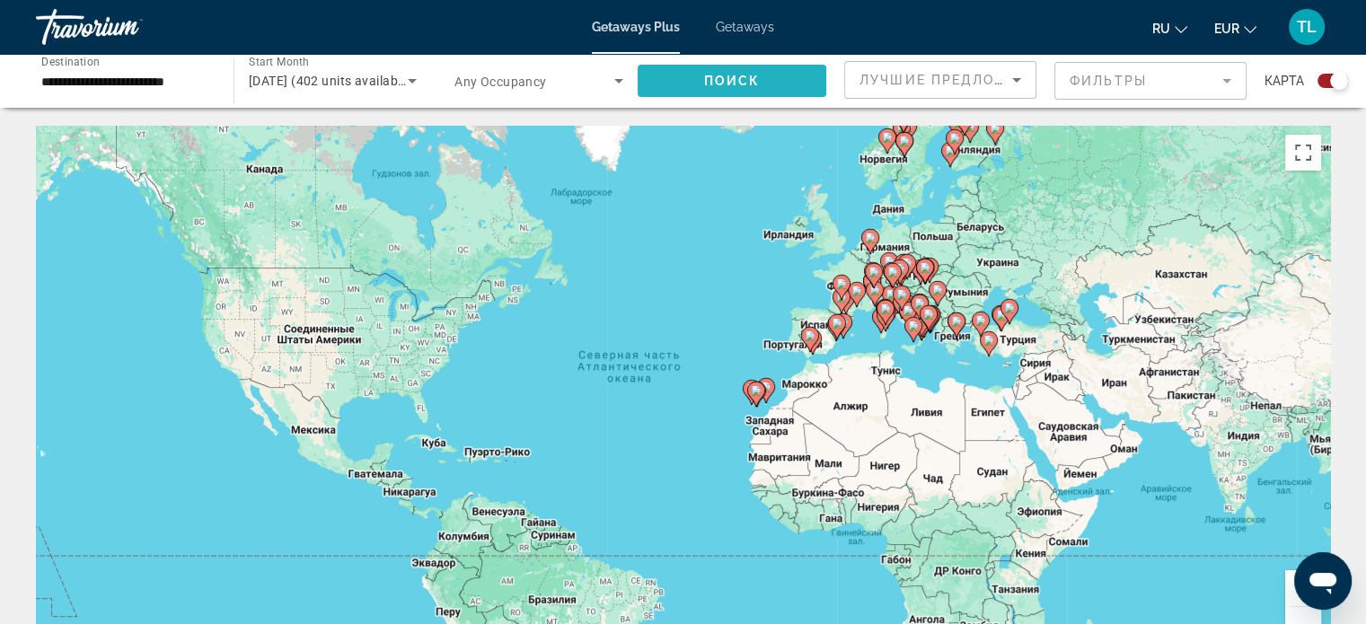
click at [697, 79] on span "Search widget" at bounding box center [732, 80] width 189 height 43
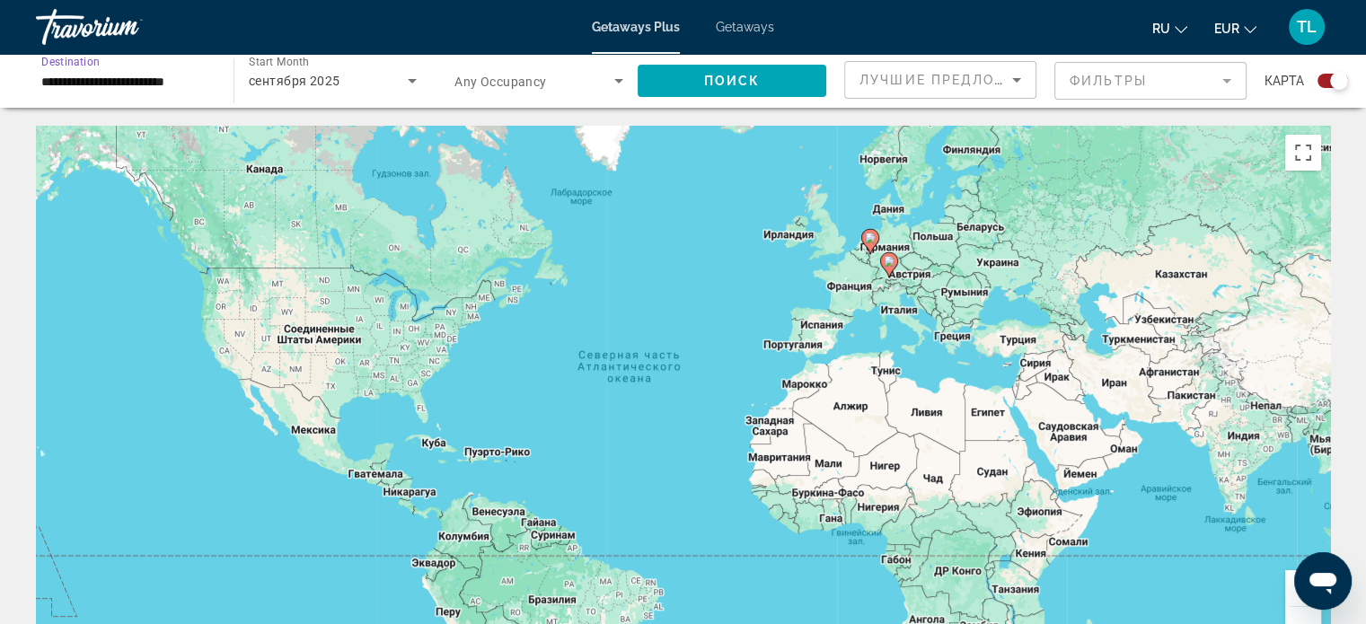
click at [91, 82] on input "**********" at bounding box center [125, 82] width 169 height 22
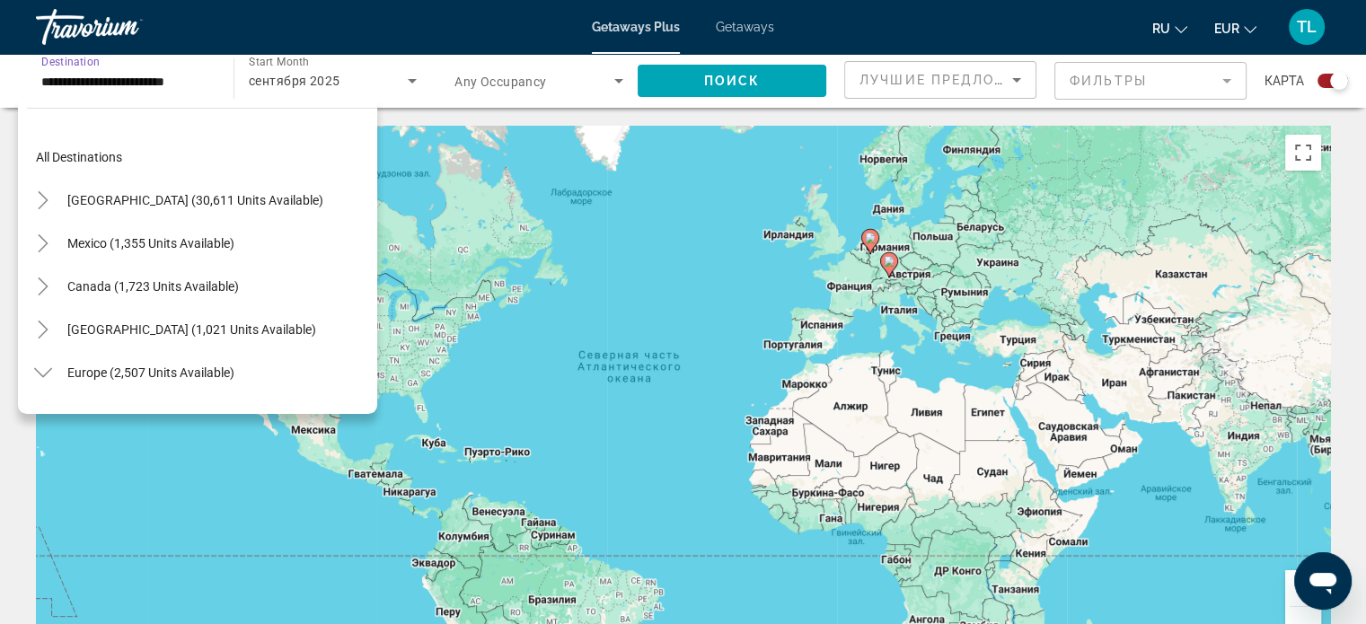
scroll to position [409, 0]
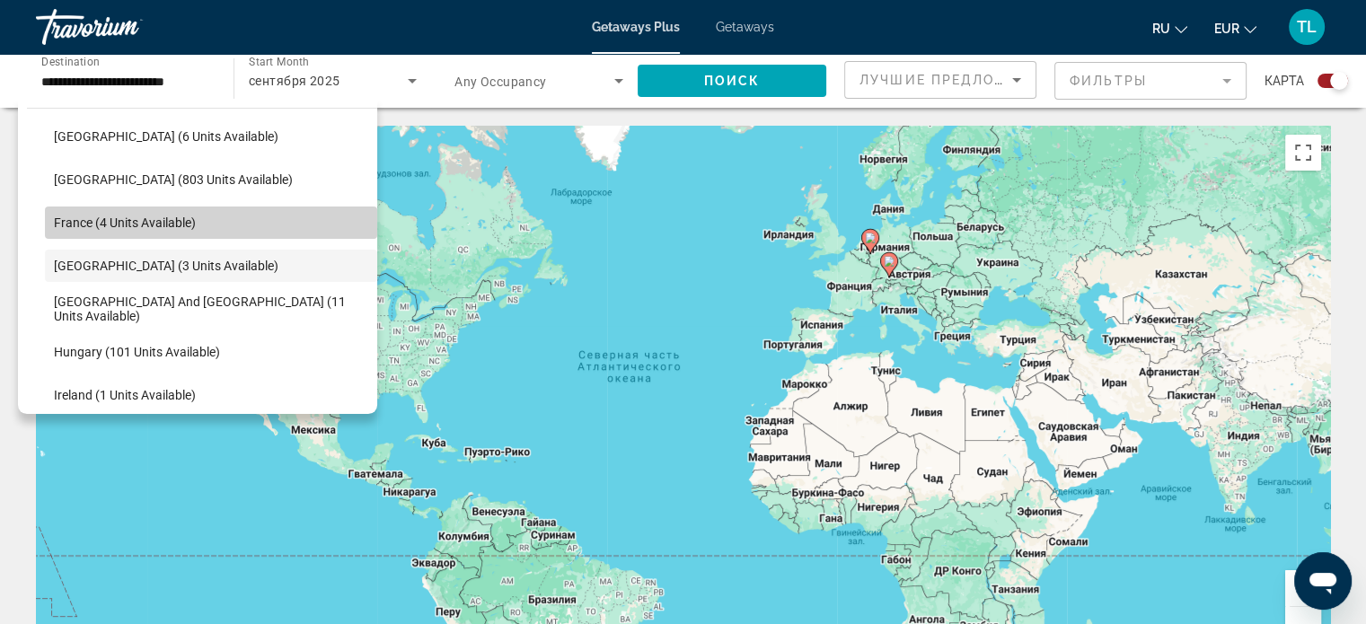
click at [243, 220] on span "Search widget" at bounding box center [211, 222] width 332 height 43
type input "**********"
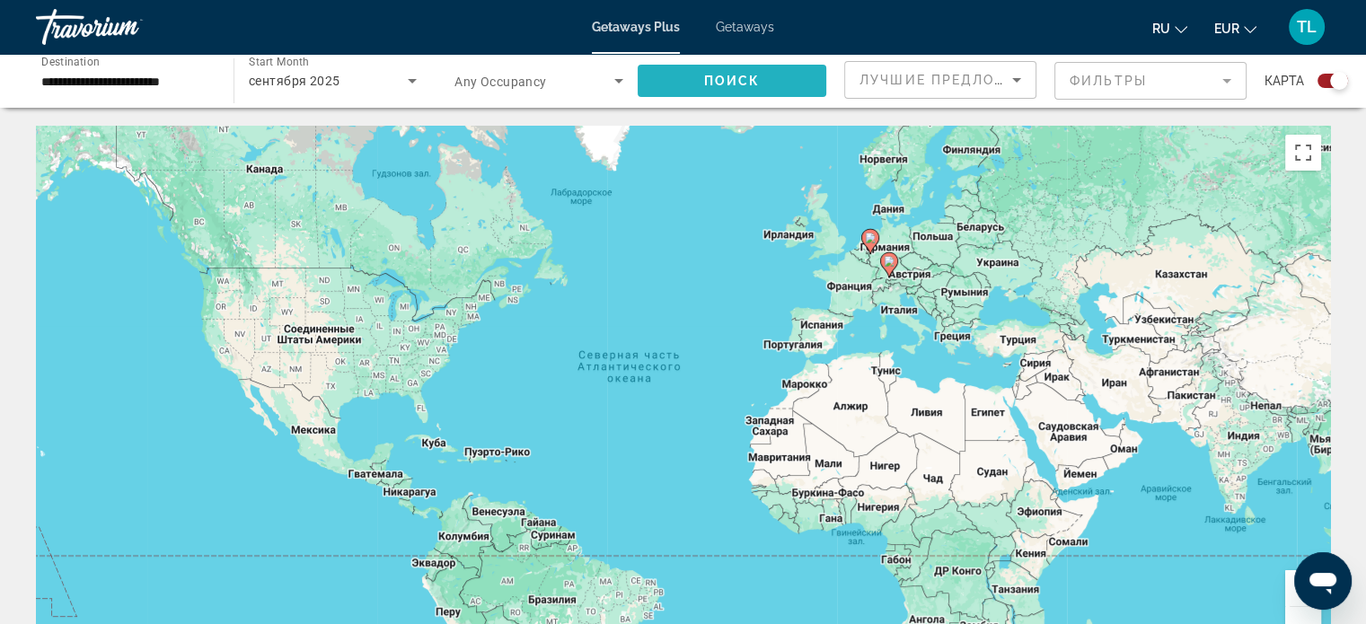
click at [700, 71] on span "Search widget" at bounding box center [732, 80] width 189 height 43
click at [851, 289] on image "Main content" at bounding box center [856, 291] width 11 height 11
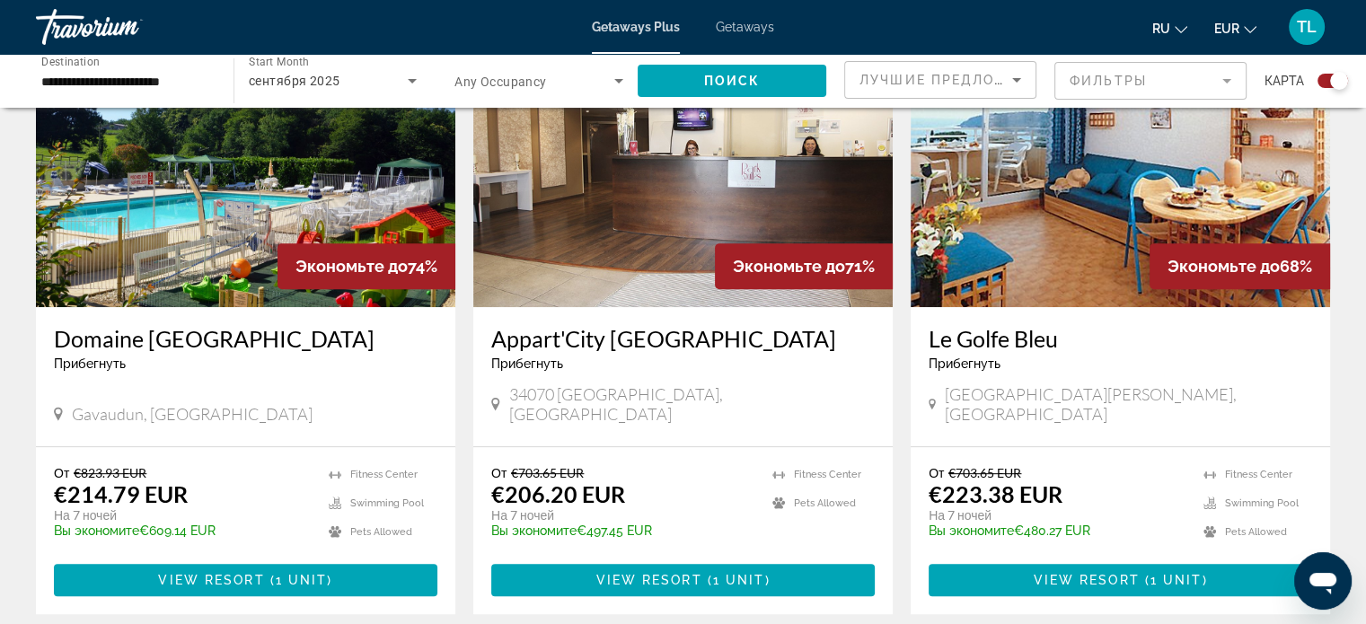
scroll to position [711, 0]
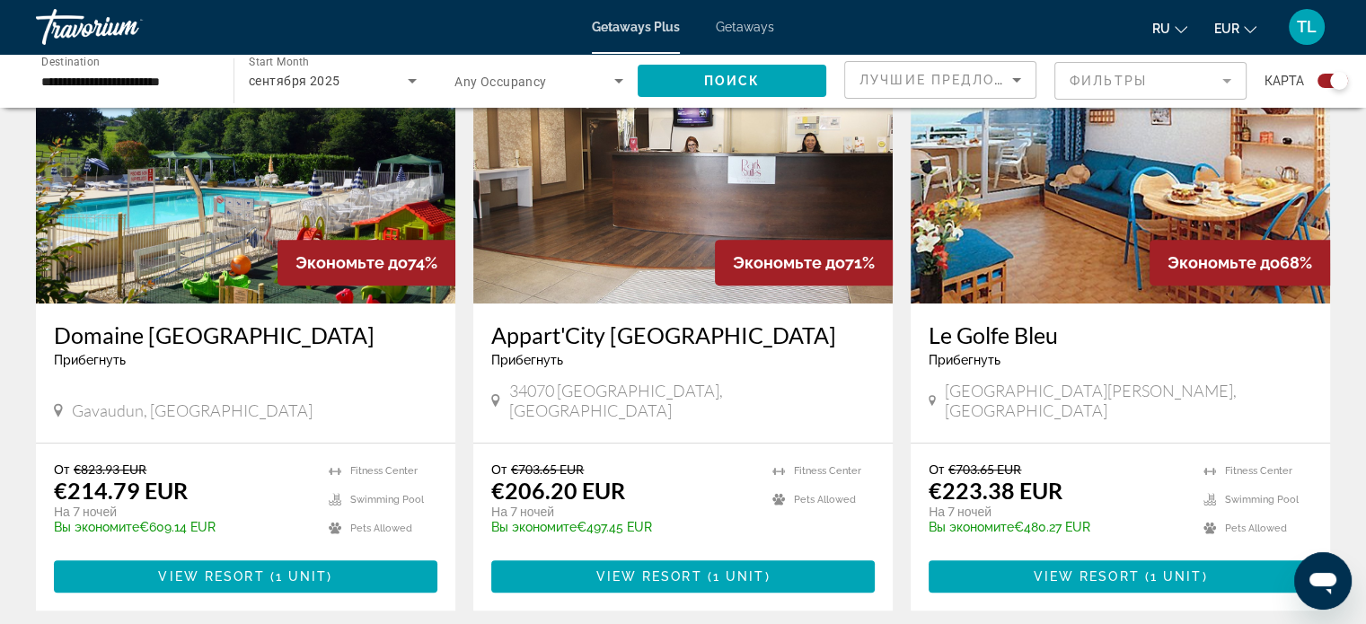
click at [140, 340] on h3 "Domaine [GEOGRAPHIC_DATA]" at bounding box center [245, 334] width 383 height 27
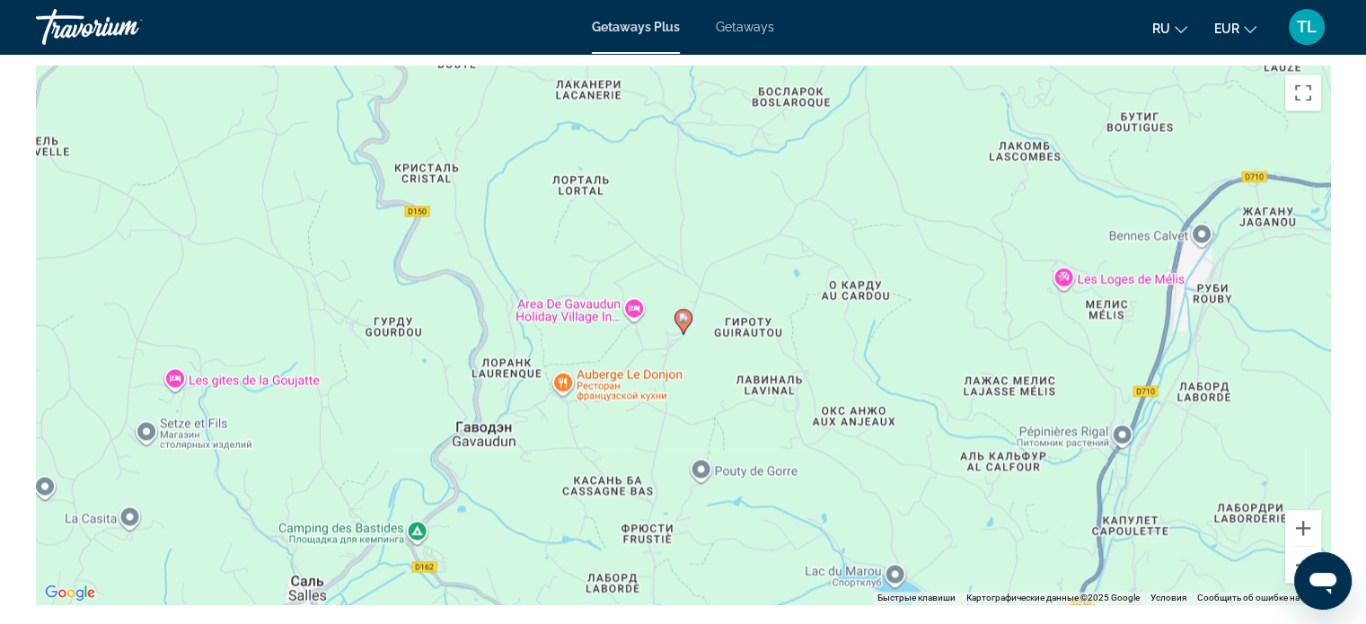
scroll to position [2635, 0]
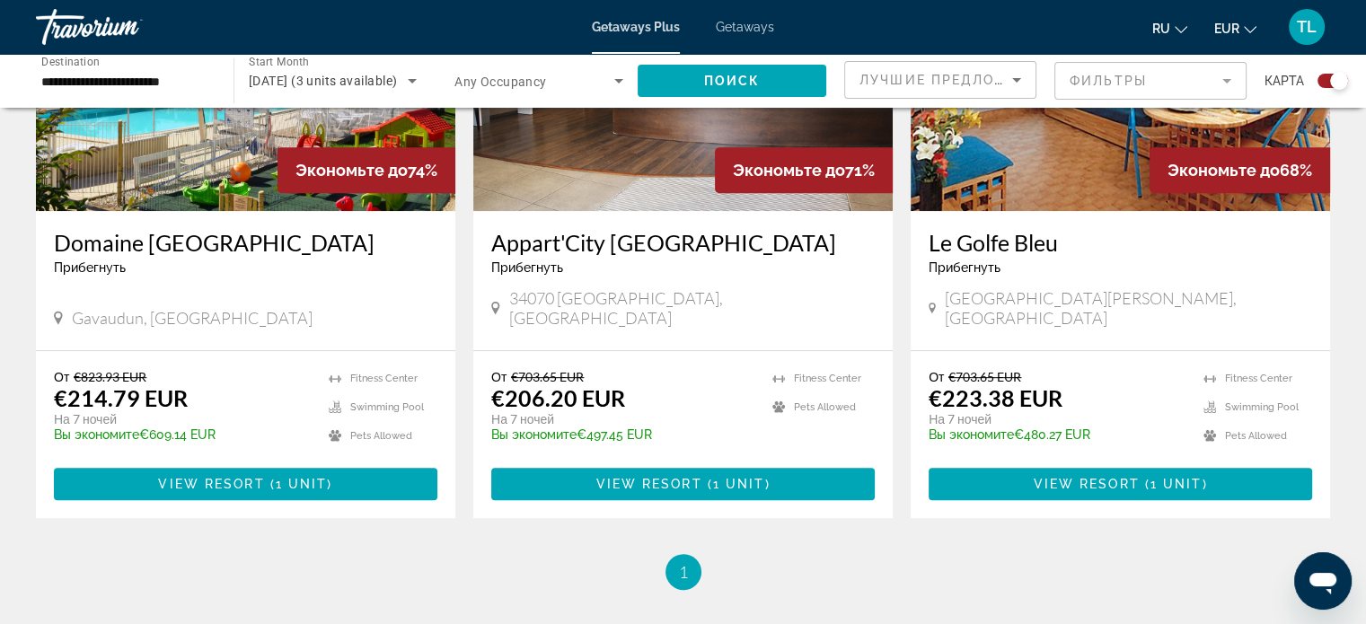
scroll to position [822, 0]
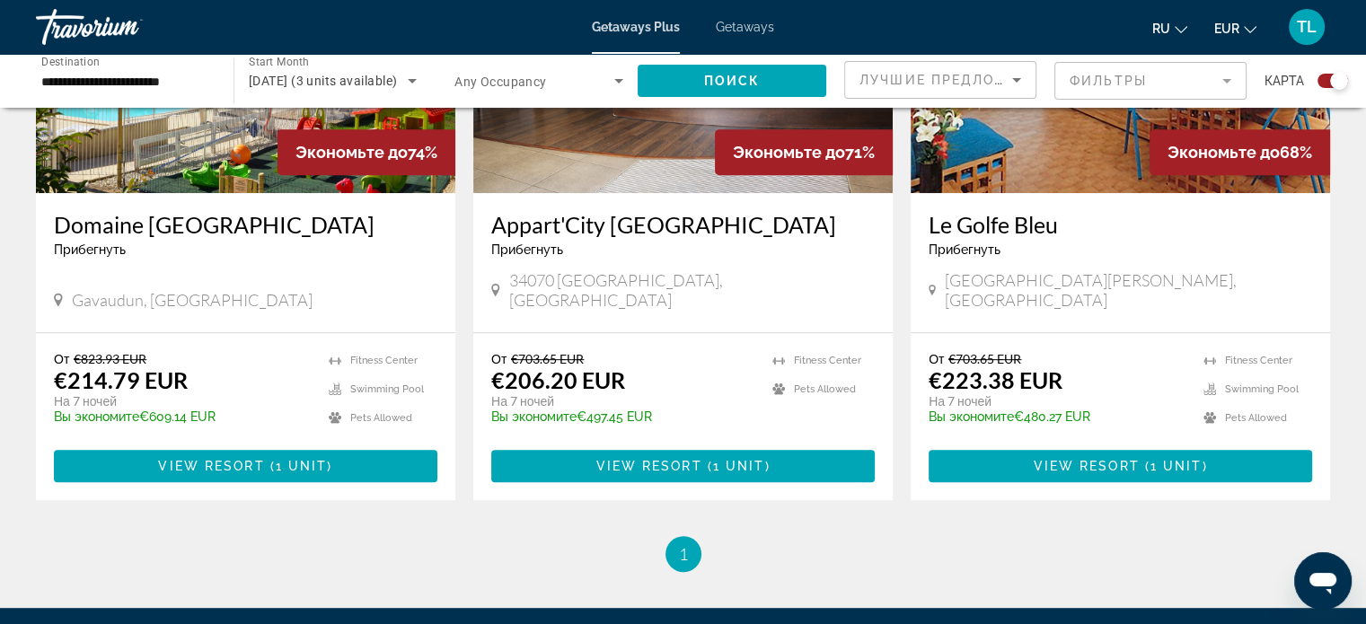
click at [997, 240] on div "Le Golfe Bleu Прибегнуть - Это курорт только для взрослых" at bounding box center [1120, 240] width 383 height 59
click at [974, 229] on h3 "Le Golfe Bleu" at bounding box center [1120, 224] width 383 height 27
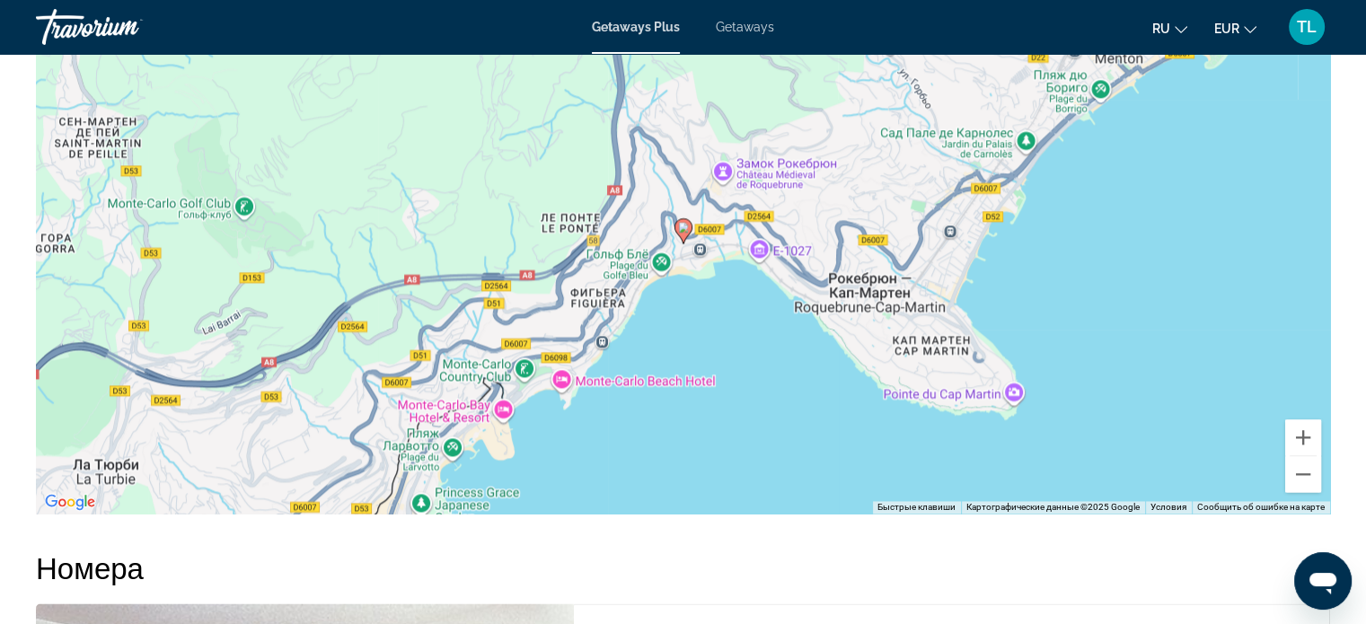
scroll to position [2632, 0]
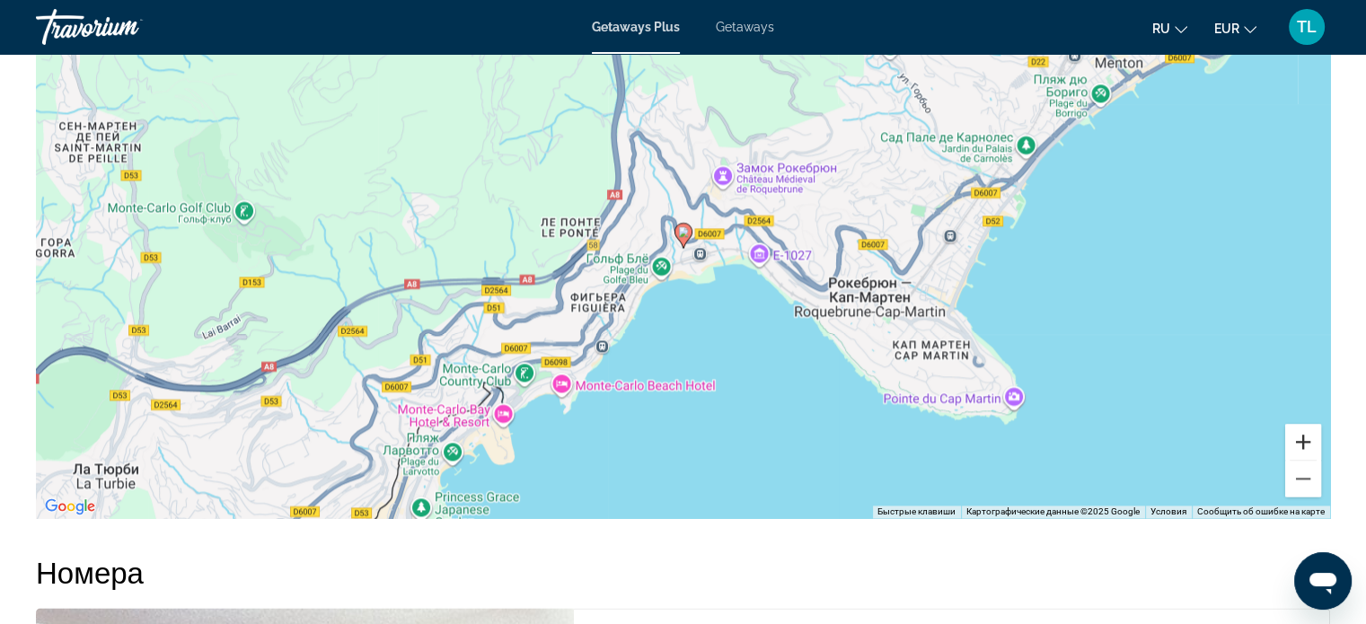
click at [1300, 439] on button "Увеличить" at bounding box center [1303, 442] width 36 height 36
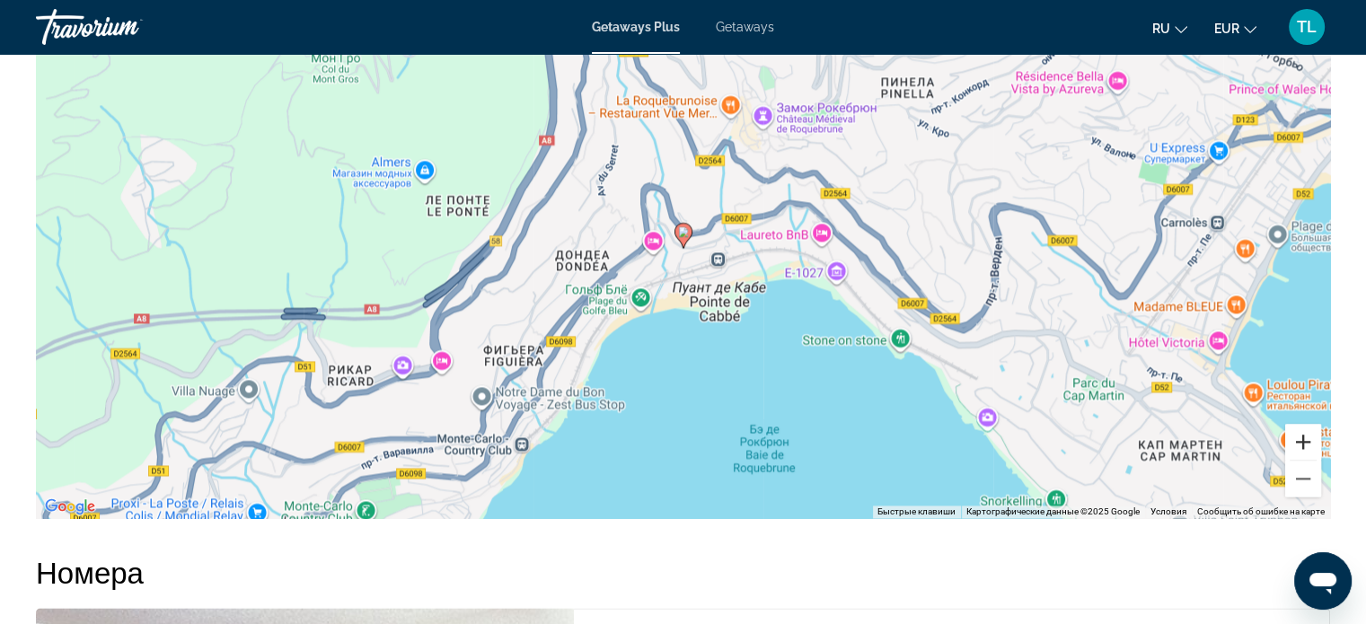
click at [1300, 439] on button "Увеличить" at bounding box center [1303, 442] width 36 height 36
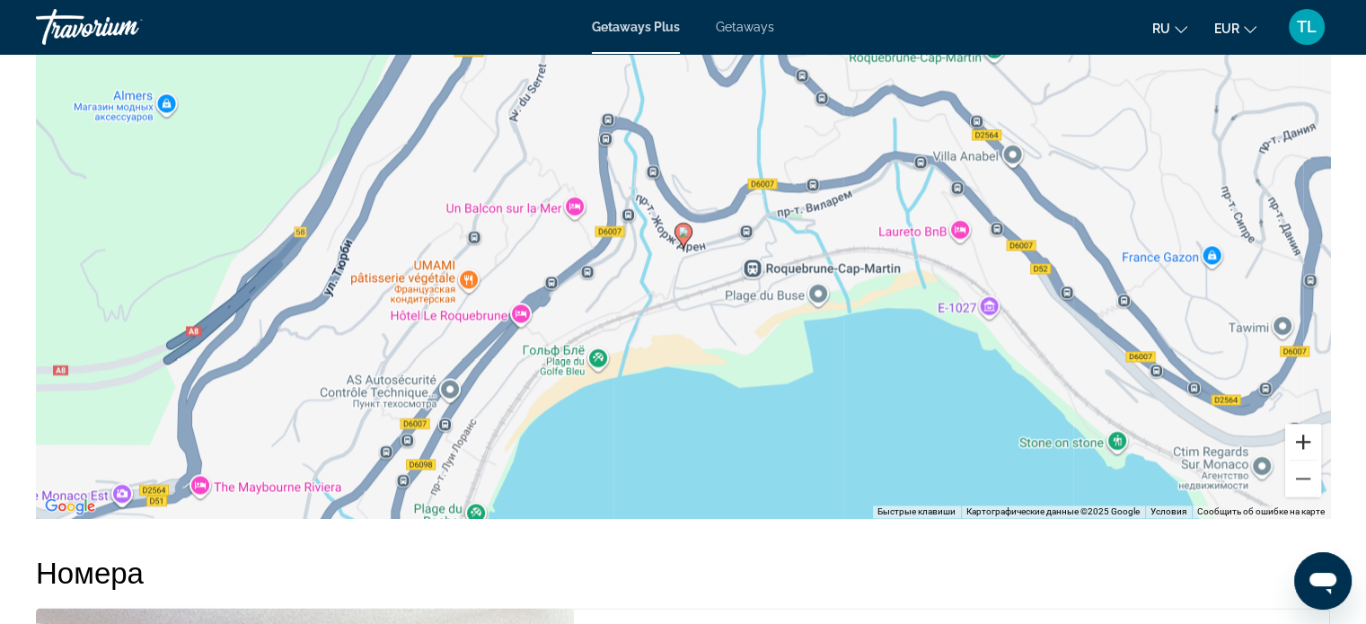
click at [1300, 439] on button "Увеличить" at bounding box center [1303, 442] width 36 height 36
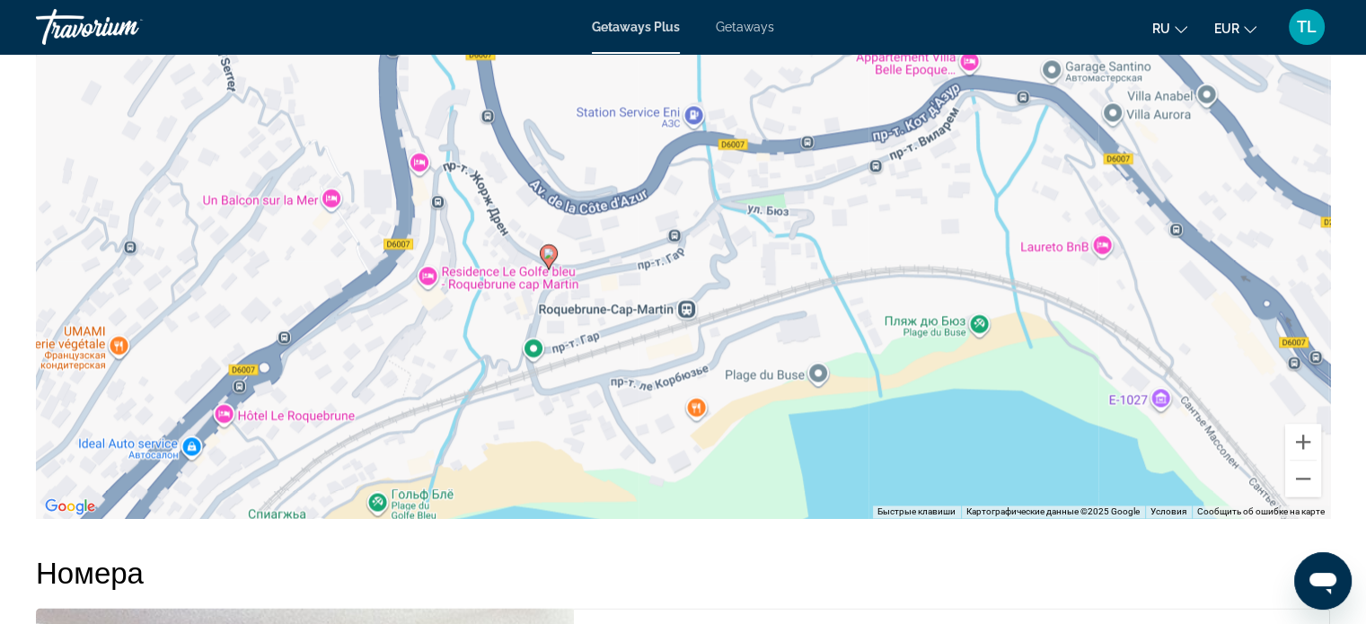
drag, startPoint x: 821, startPoint y: 397, endPoint x: 687, endPoint y: 416, distance: 135.1
click at [687, 416] on div "Чтобы активировать перетаскивание с помощью клавиатуры, нажмите Alt + Ввод. Пос…" at bounding box center [683, 248] width 1294 height 539
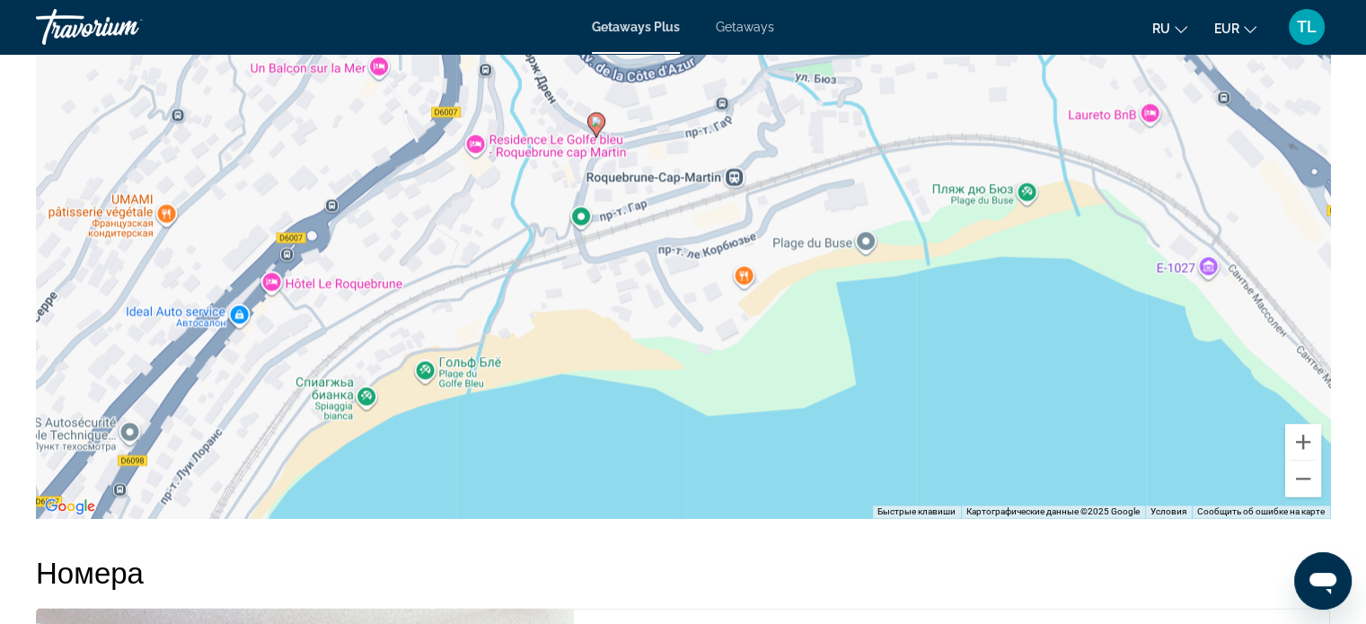
drag, startPoint x: 656, startPoint y: 441, endPoint x: 703, endPoint y: 300, distance: 148.8
click at [703, 300] on div "Чтобы активировать перетаскивание с помощью клавиатуры, нажмите Alt + Ввод. Пос…" at bounding box center [683, 248] width 1294 height 539
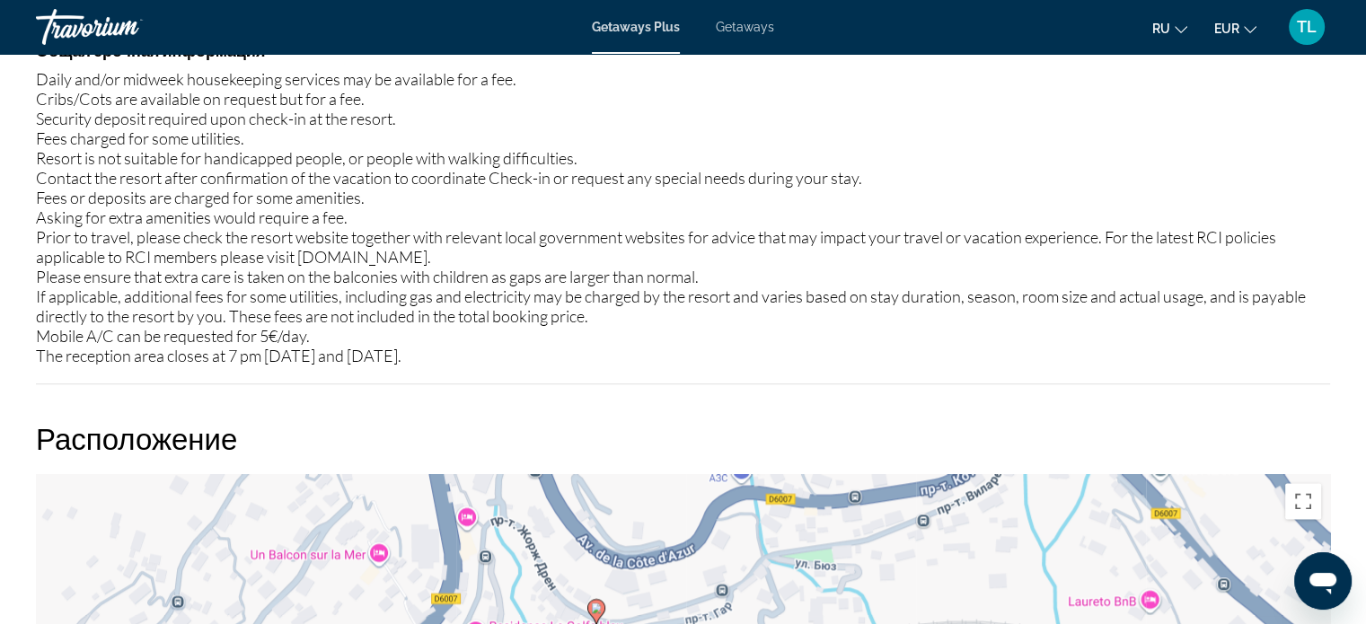
scroll to position [2101, 0]
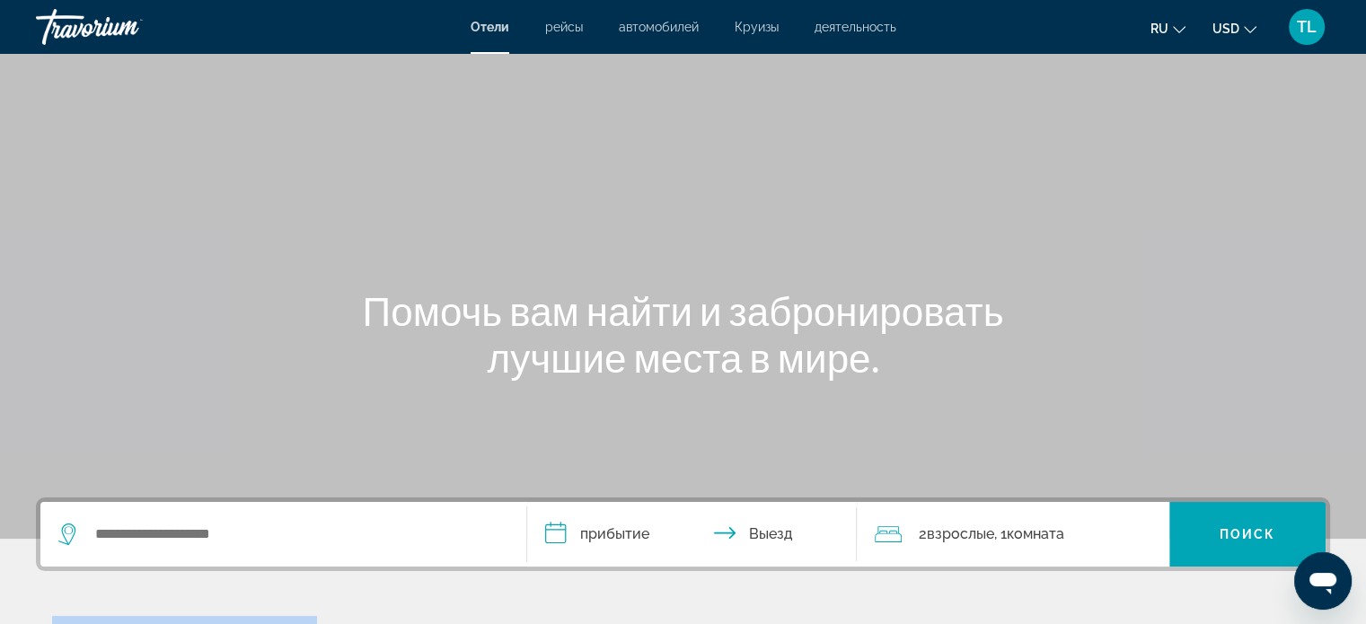
scroll to position [39, 0]
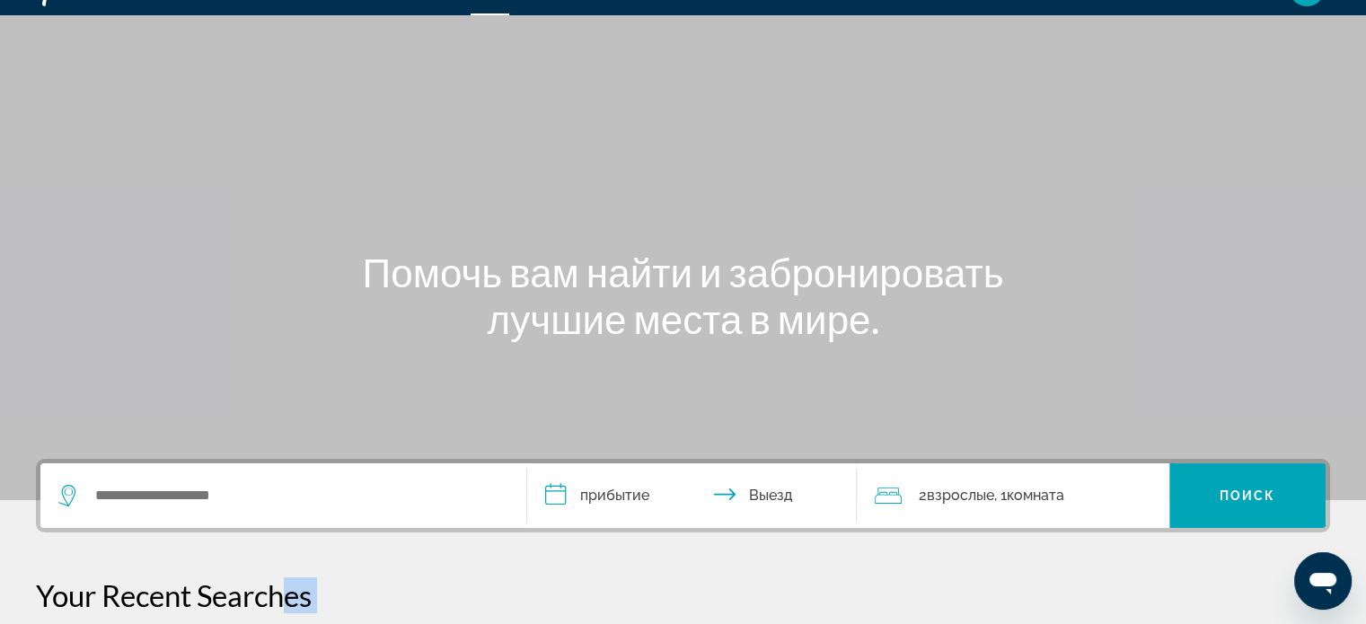
drag, startPoint x: 0, startPoint y: 0, endPoint x: 286, endPoint y: 587, distance: 653.0
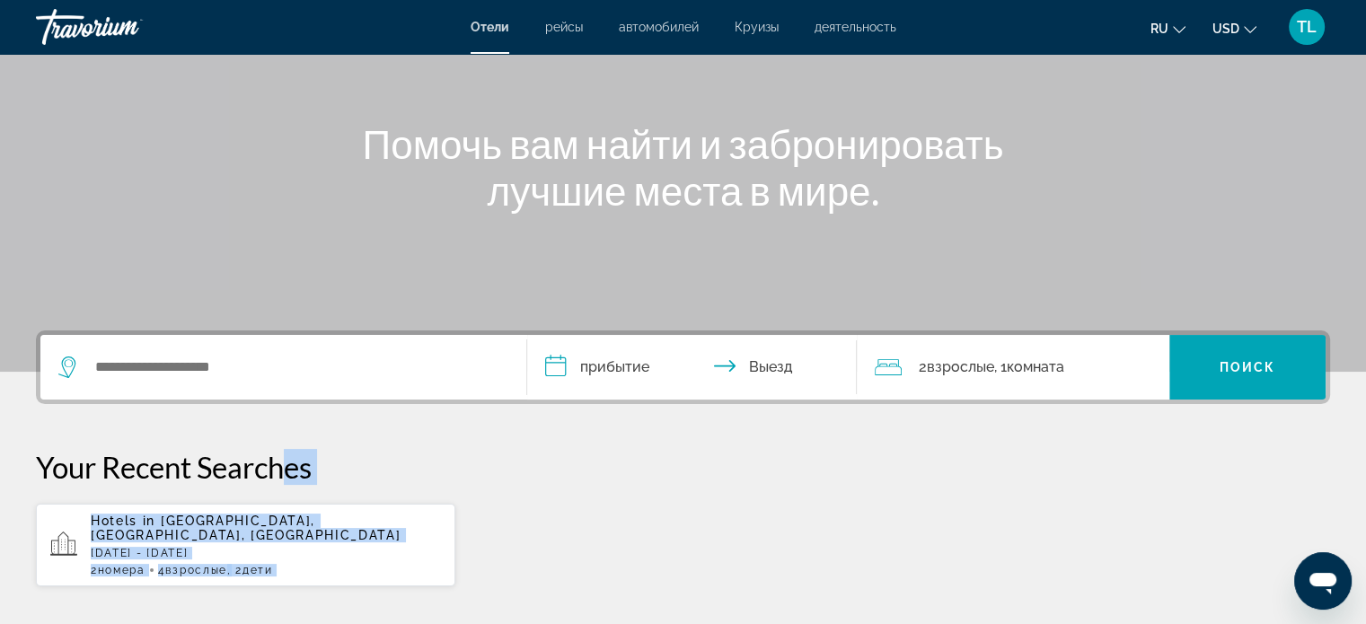
scroll to position [160, 0]
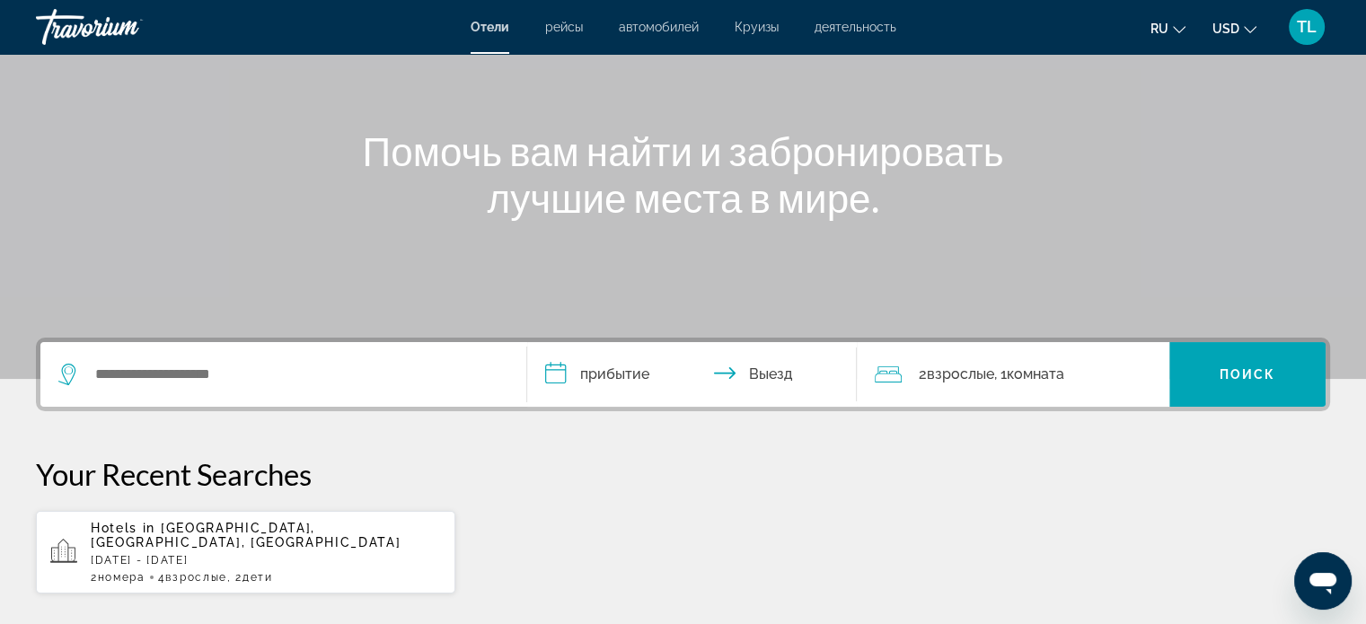
click at [88, 373] on div "Search widget" at bounding box center [278, 374] width 441 height 27
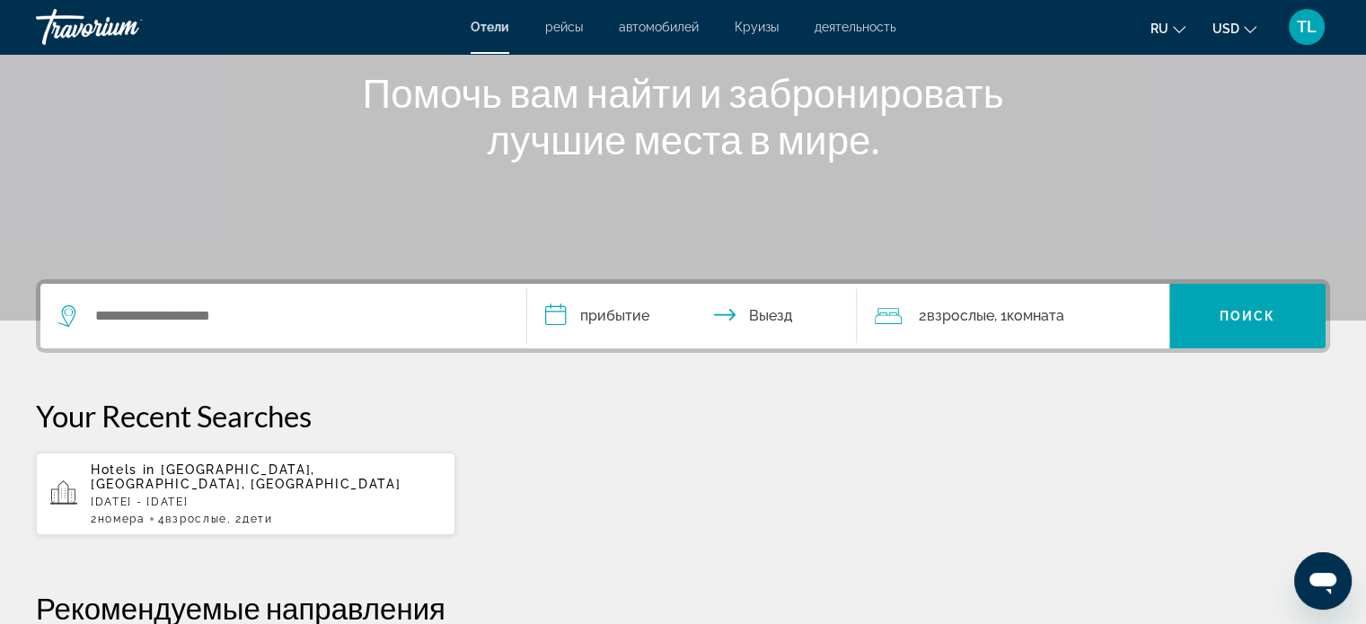
scroll to position [168, 0]
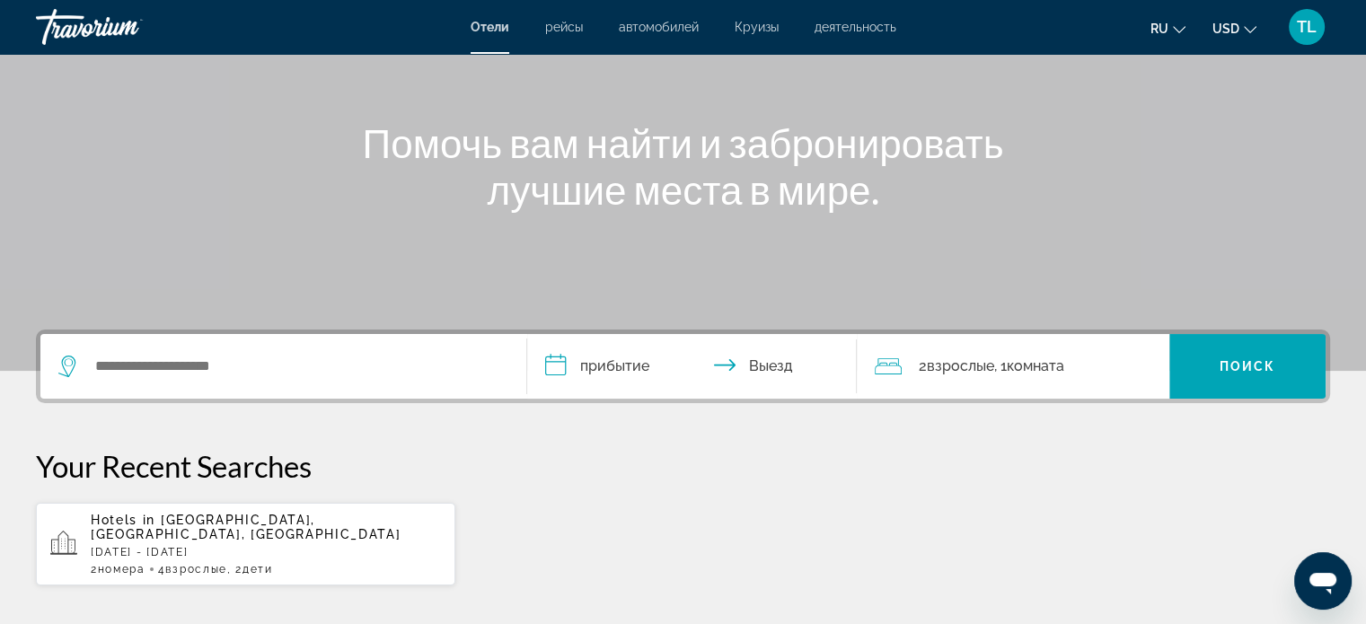
click at [219, 545] on div "Hotels in Kemer, Antalya, Turkey Fri, 05 Sep - Mon, 15 Sep 2 Комната номера 4 В…" at bounding box center [266, 544] width 350 height 63
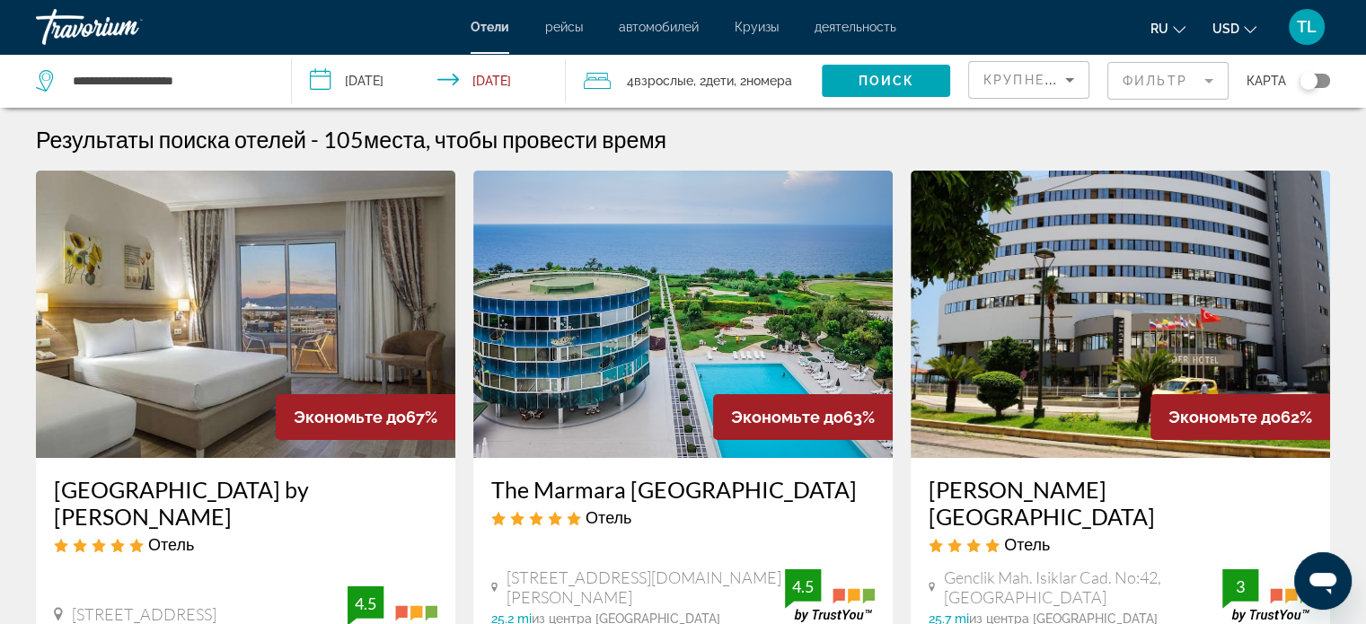
click at [497, 76] on input "**********" at bounding box center [432, 83] width 281 height 59
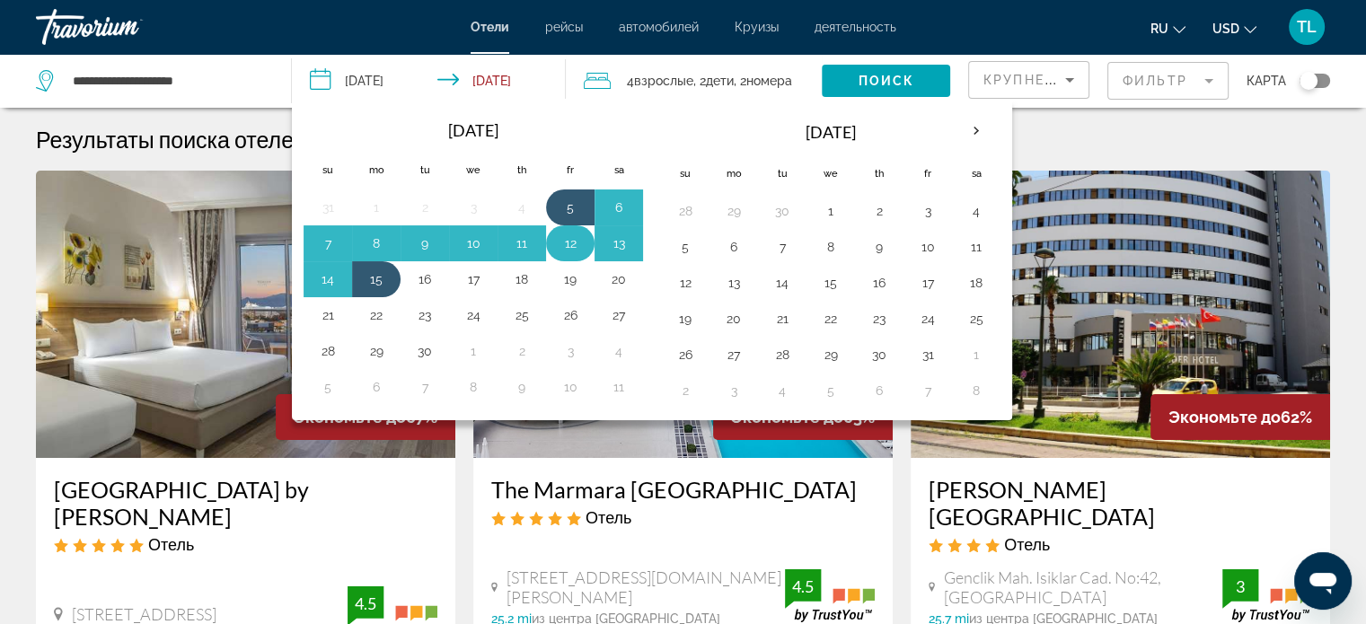
click at [572, 238] on button "12" at bounding box center [570, 243] width 29 height 25
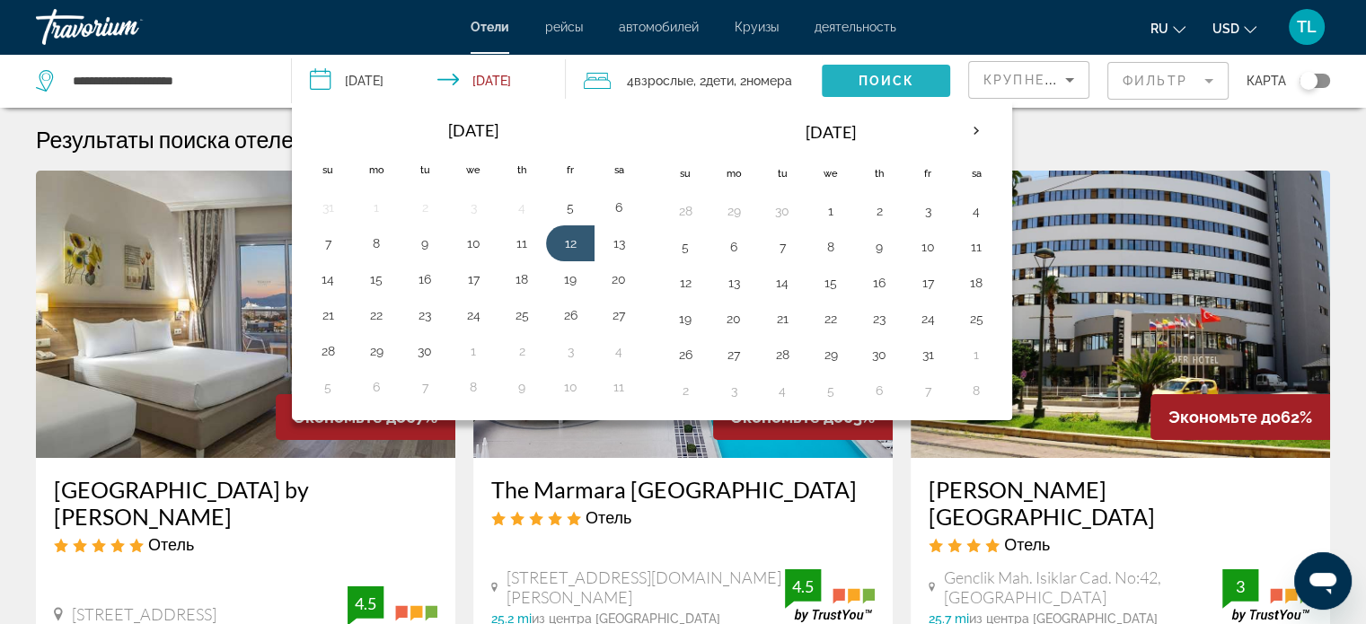
click at [867, 86] on span "Поиск" at bounding box center [886, 81] width 57 height 14
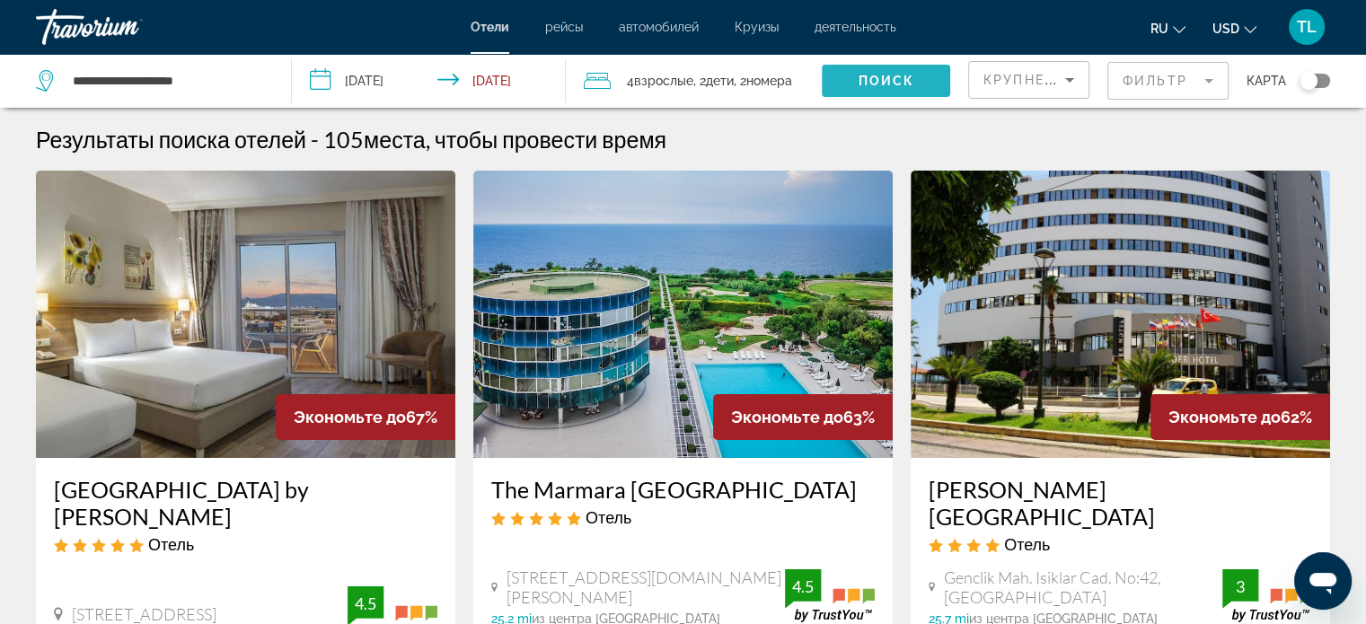
click at [877, 75] on span "Поиск" at bounding box center [886, 81] width 57 height 14
click at [1213, 81] on mat-form-field "Фильтр" at bounding box center [1167, 81] width 121 height 38
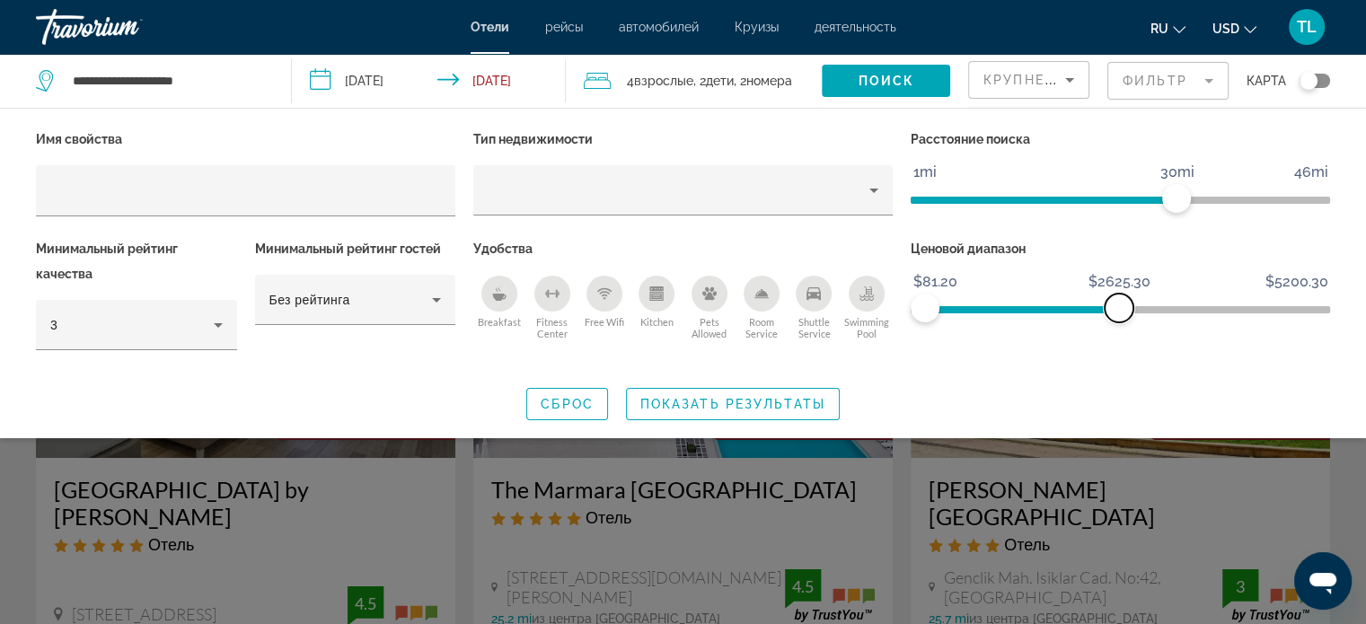
drag, startPoint x: 1318, startPoint y: 310, endPoint x: 1119, endPoint y: 331, distance: 200.5
click at [1119, 331] on div "Ценовой диапазон $81.20 $5200.30 $81.20 $2625.30" at bounding box center [1120, 303] width 437 height 134
click at [500, 311] on button "Breakfast" at bounding box center [499, 308] width 52 height 66
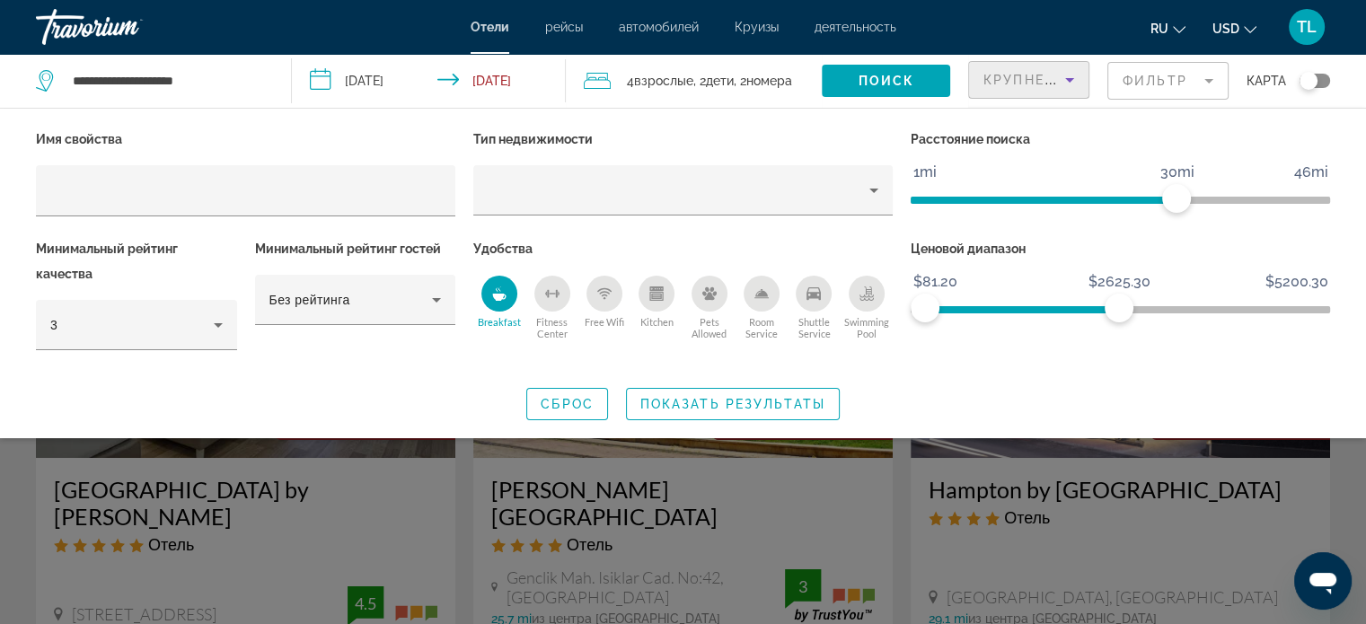
click at [1067, 81] on icon "Sort by" at bounding box center [1070, 80] width 22 height 22
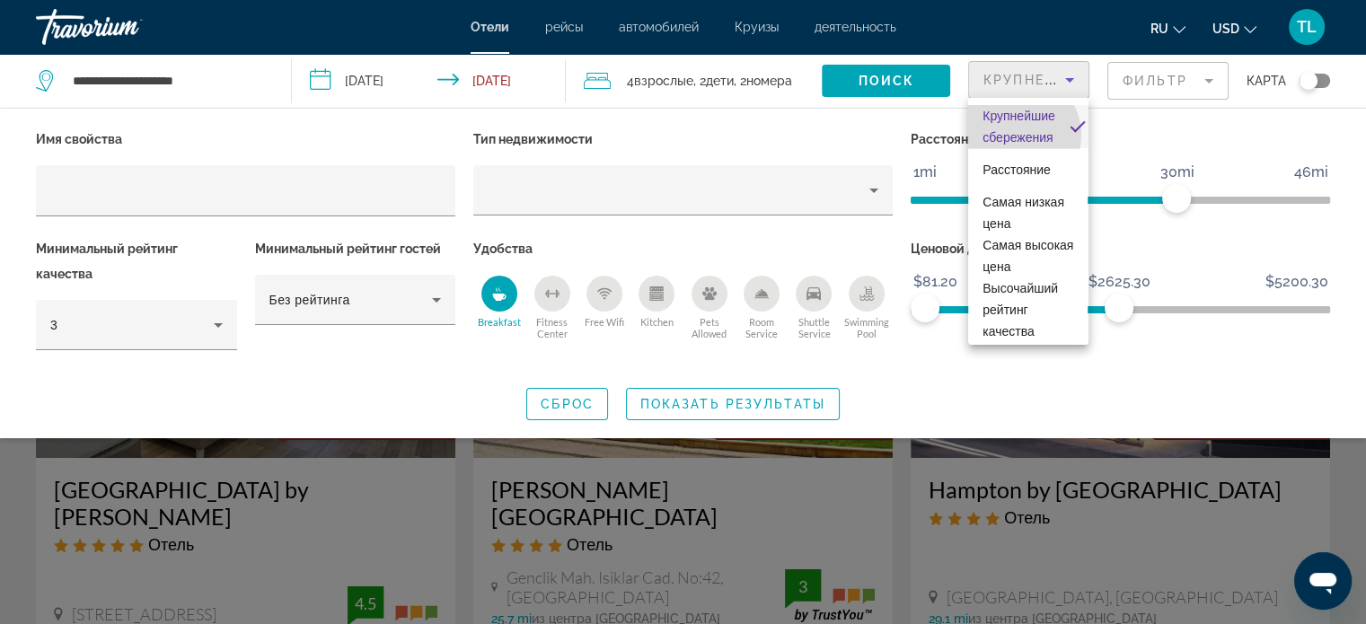
click at [1011, 136] on span "Крупнейшие сбережения" at bounding box center [1018, 127] width 73 height 36
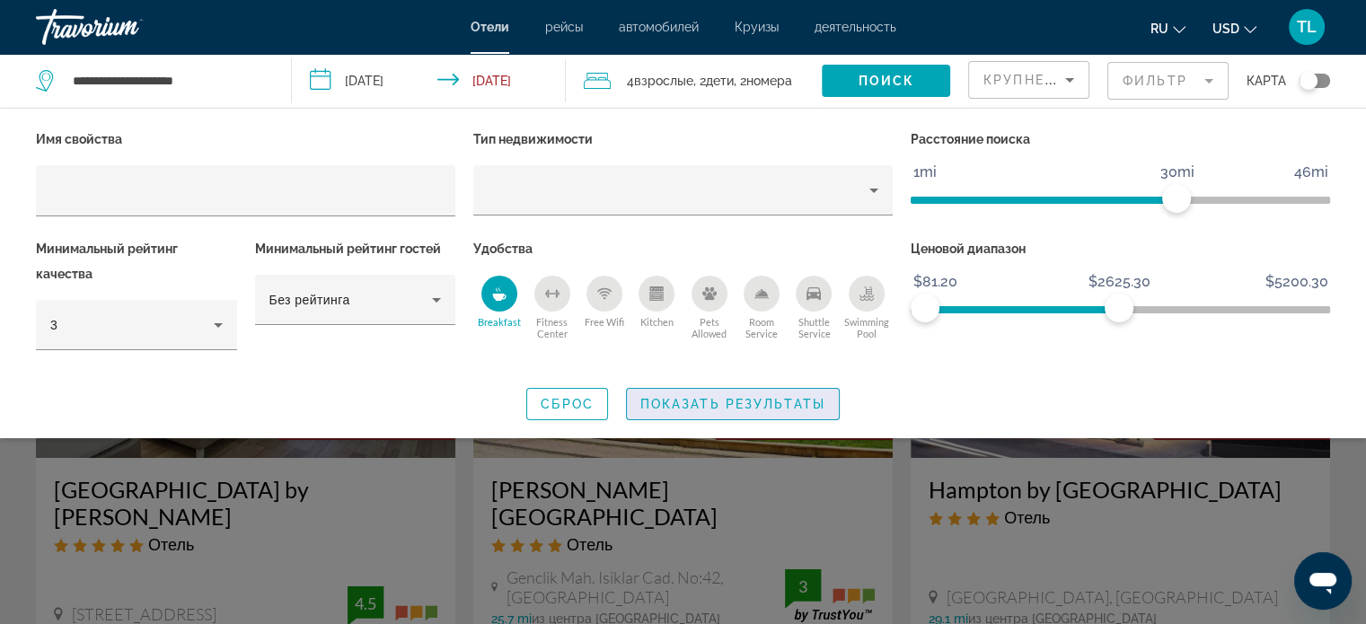
click at [744, 412] on span "Search widget" at bounding box center [733, 404] width 212 height 43
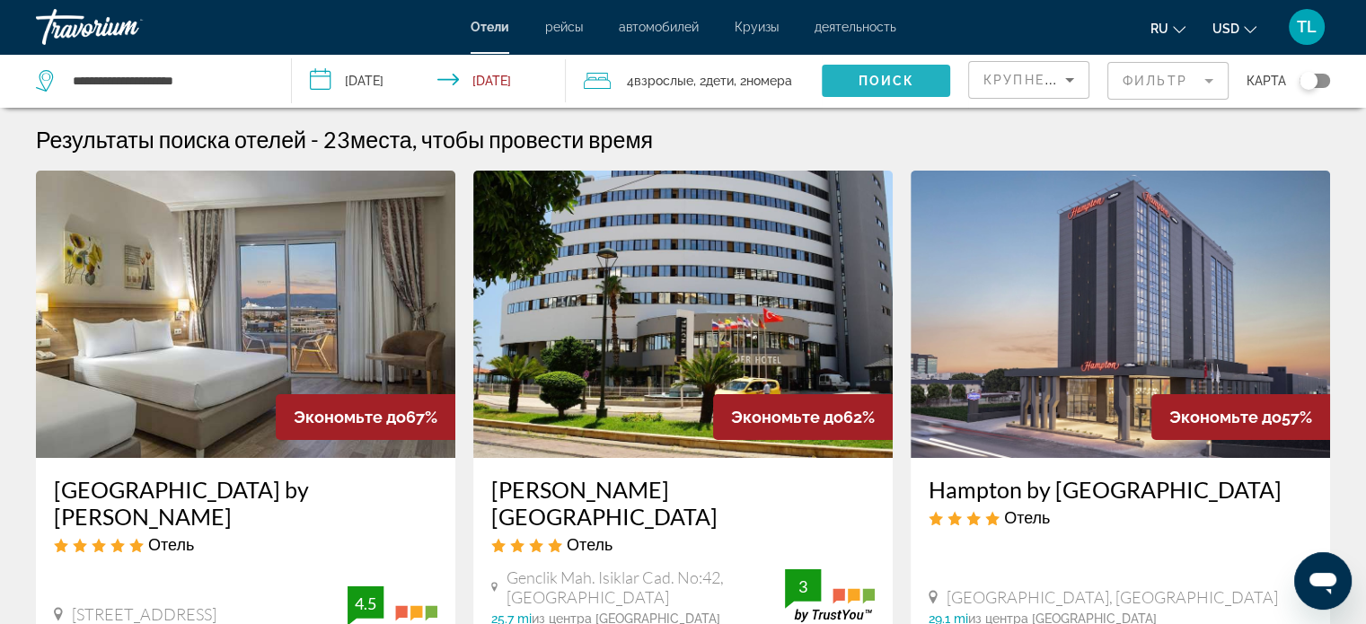
click at [865, 89] on span "Search widget" at bounding box center [886, 80] width 128 height 43
click at [404, 86] on input "**********" at bounding box center [432, 83] width 281 height 59
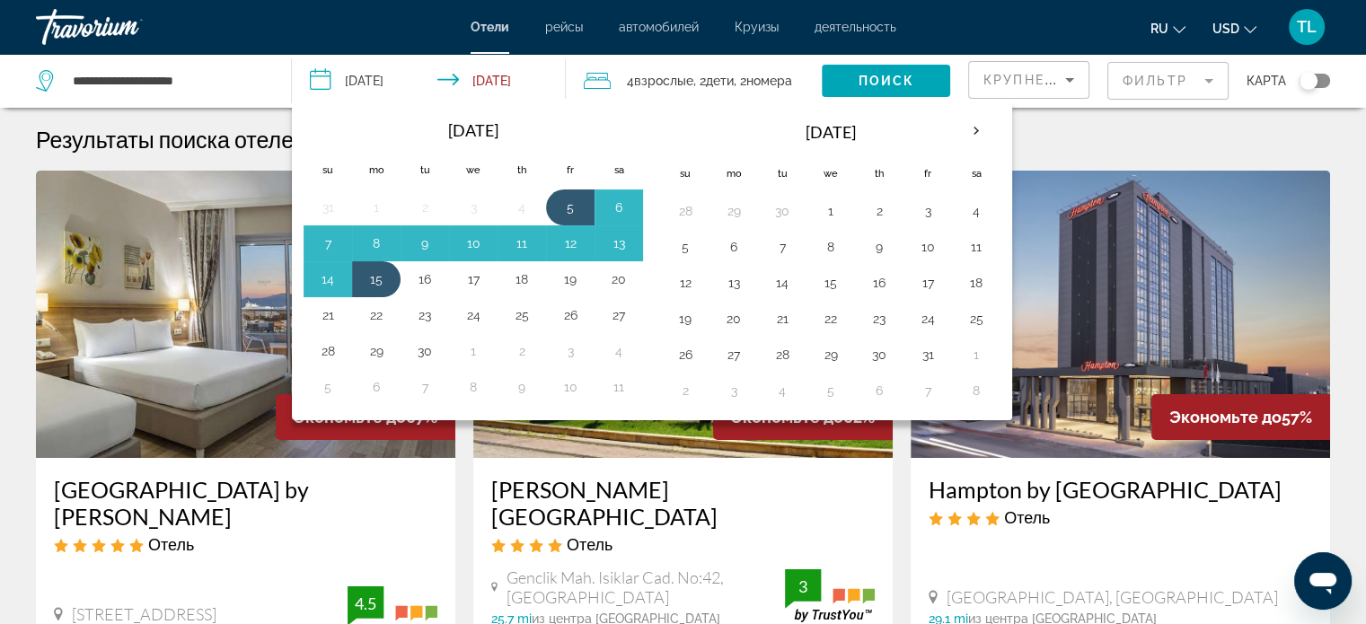
click at [404, 86] on input "**********" at bounding box center [432, 83] width 281 height 59
drag, startPoint x: 382, startPoint y: 279, endPoint x: 575, endPoint y: 244, distance: 196.2
click at [575, 244] on tbody "31 1 2 3 4 5 6 7 8 9 10 11 12 13 14 15 16 17 18 19 20 21 22 23 24 25 26 27 28 2…" at bounding box center [473, 297] width 339 height 216
click at [575, 244] on button "12" at bounding box center [570, 243] width 29 height 25
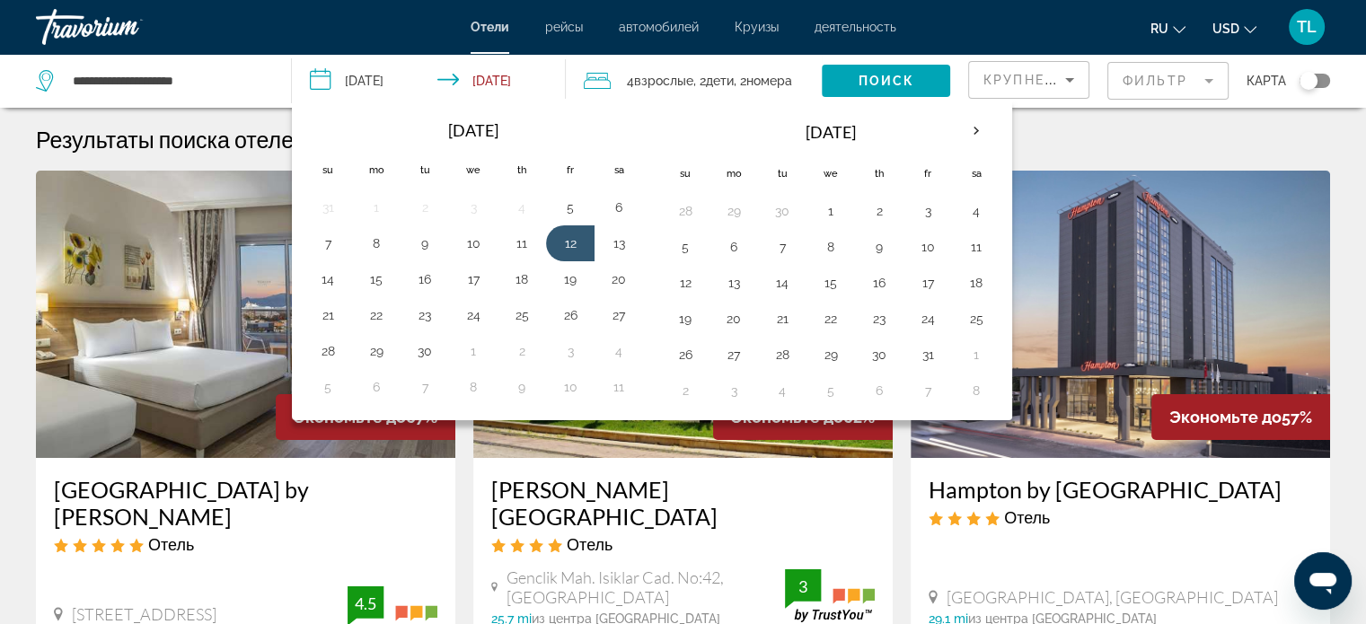
click at [267, 88] on div "**********" at bounding box center [154, 81] width 237 height 54
